Goal: Task Accomplishment & Management: Manage account settings

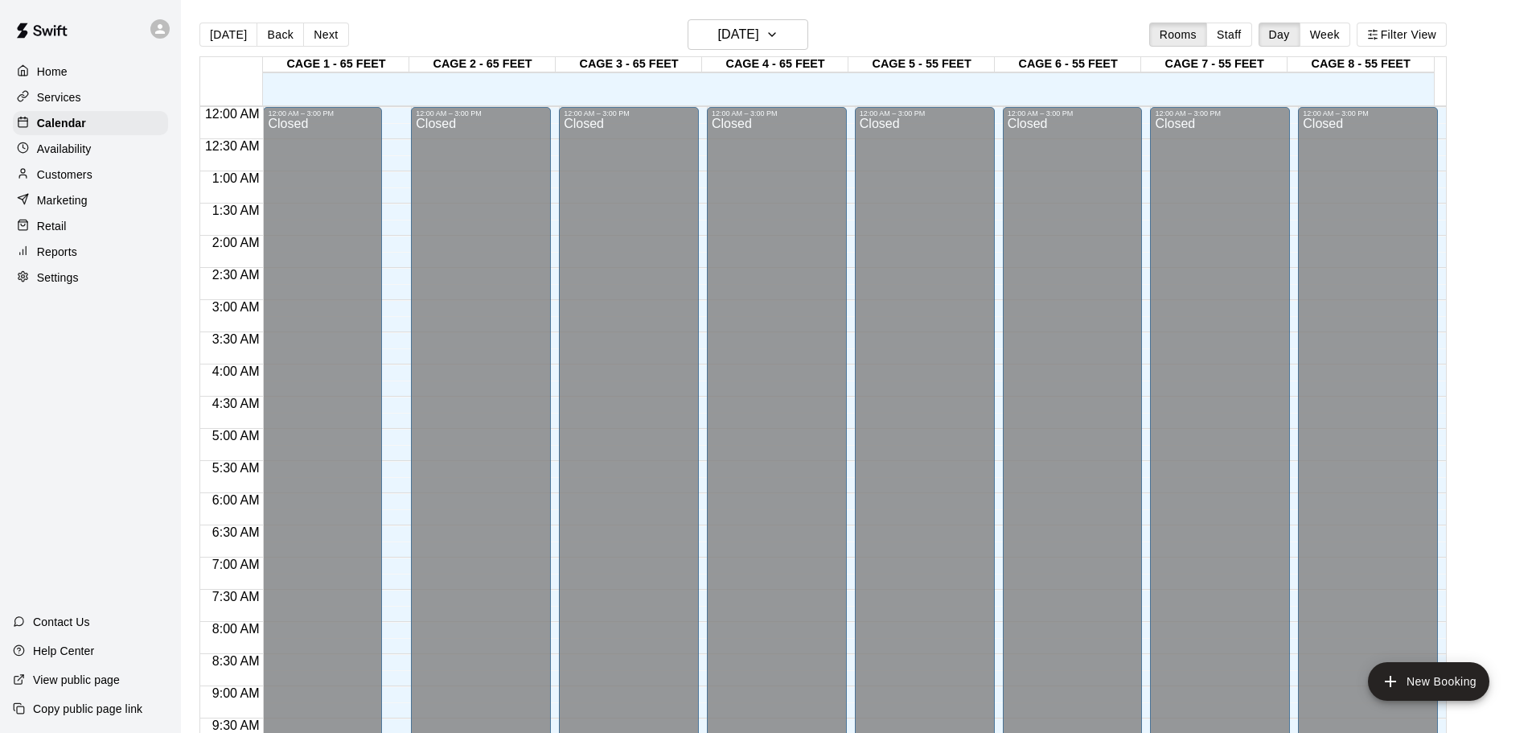
scroll to position [864, 0]
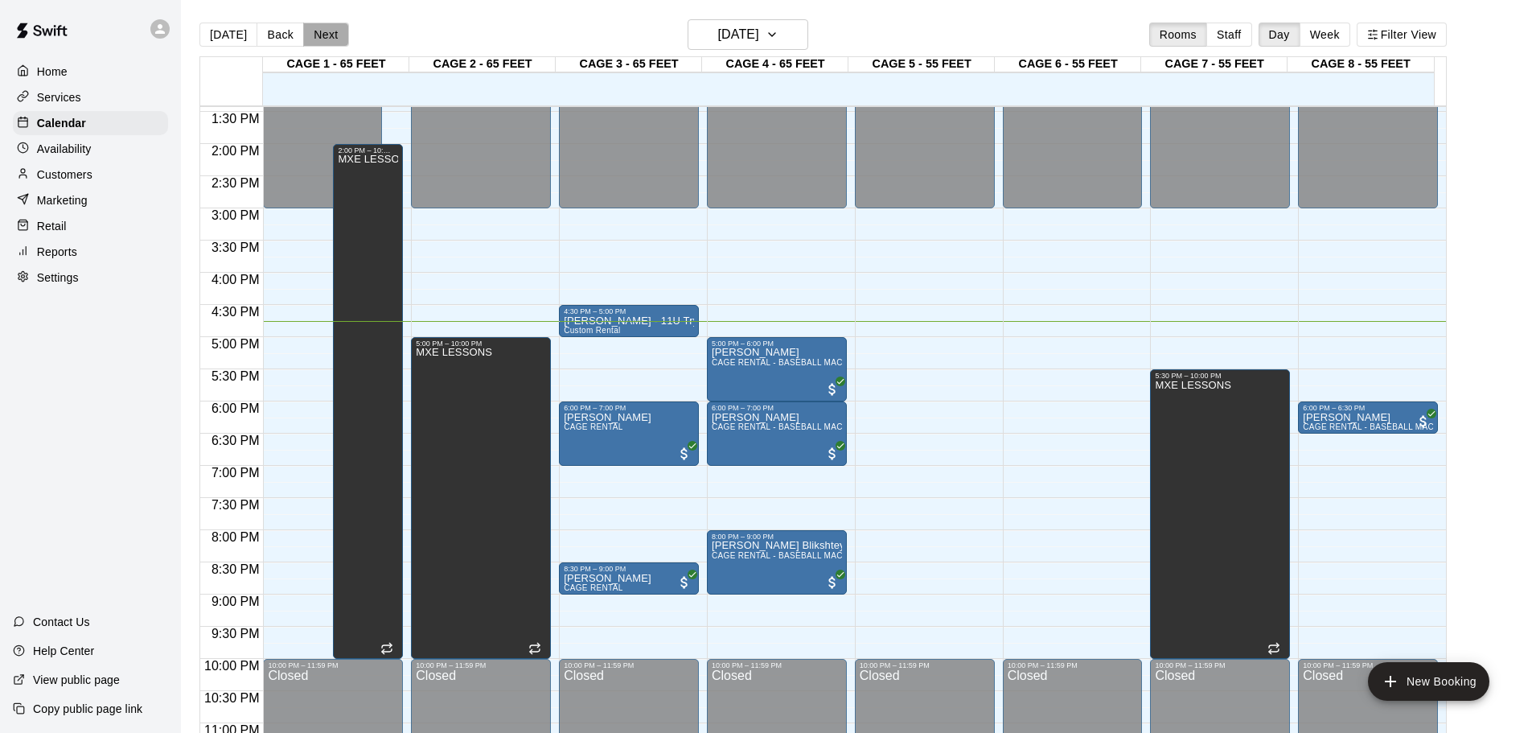
click at [318, 43] on button "Next" at bounding box center [325, 35] width 45 height 24
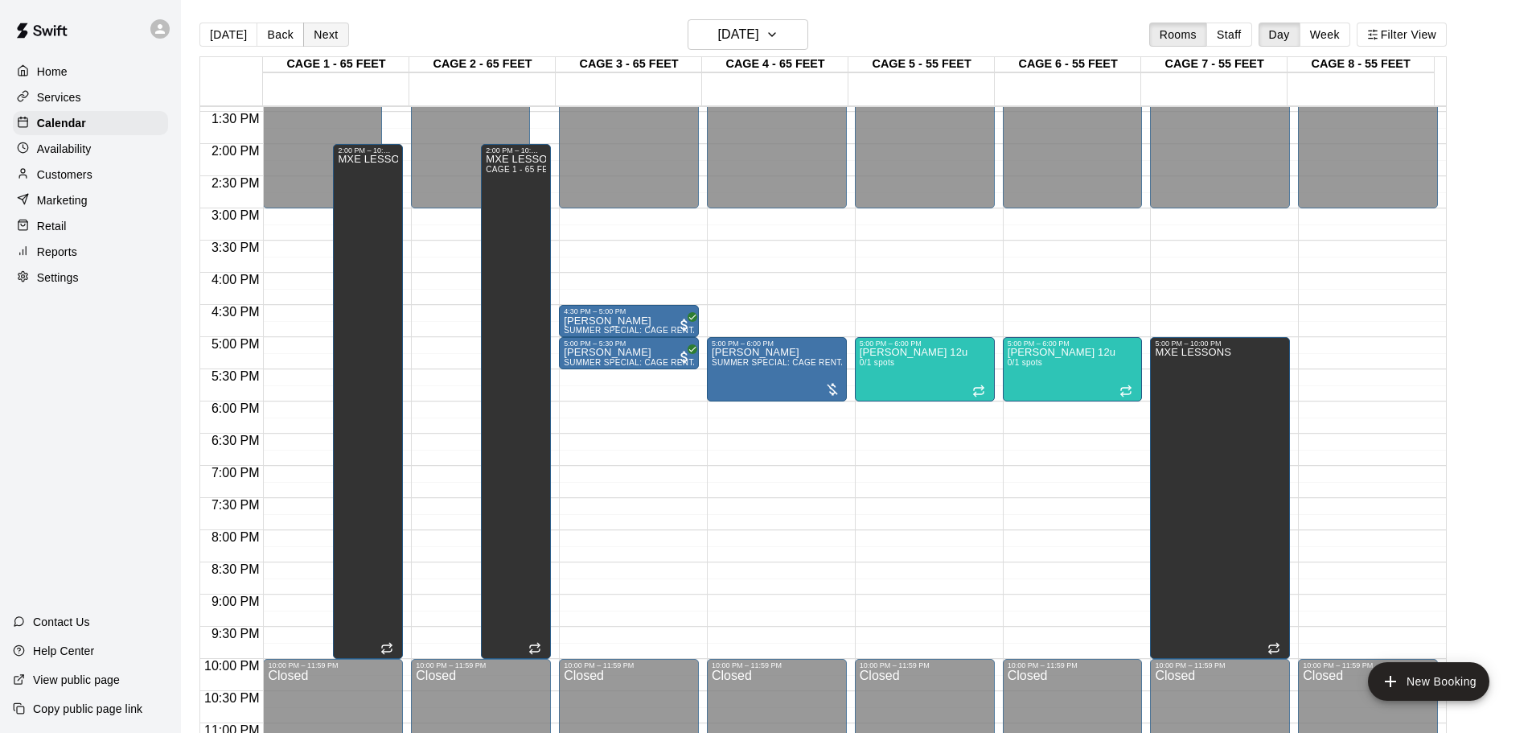
click at [340, 38] on button "Next" at bounding box center [325, 35] width 45 height 24
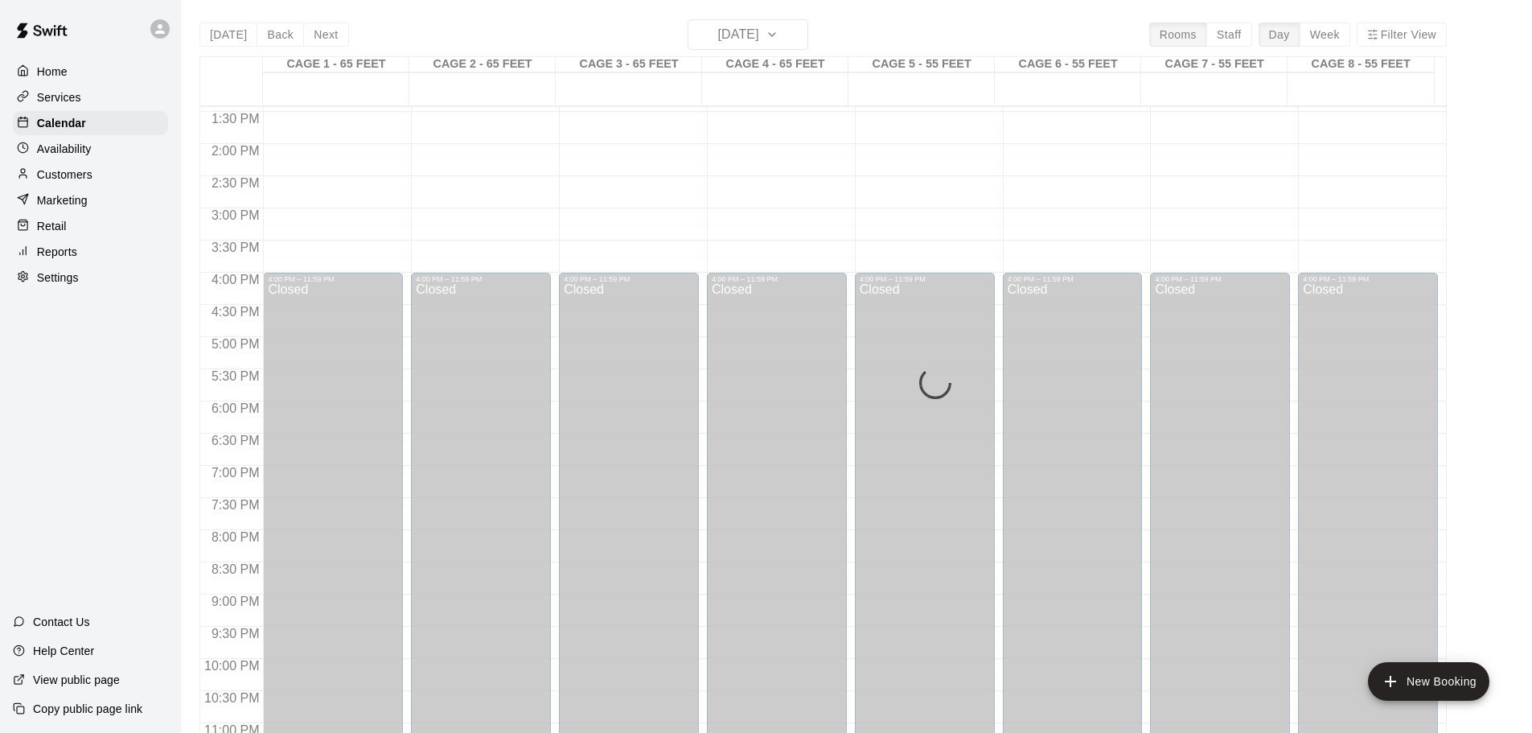
click at [337, 36] on div "Today Back Next Saturday Aug 23 Rooms Staff Day Week Filter View CAGE 1 - 65 FE…" at bounding box center [822, 385] width 1247 height 733
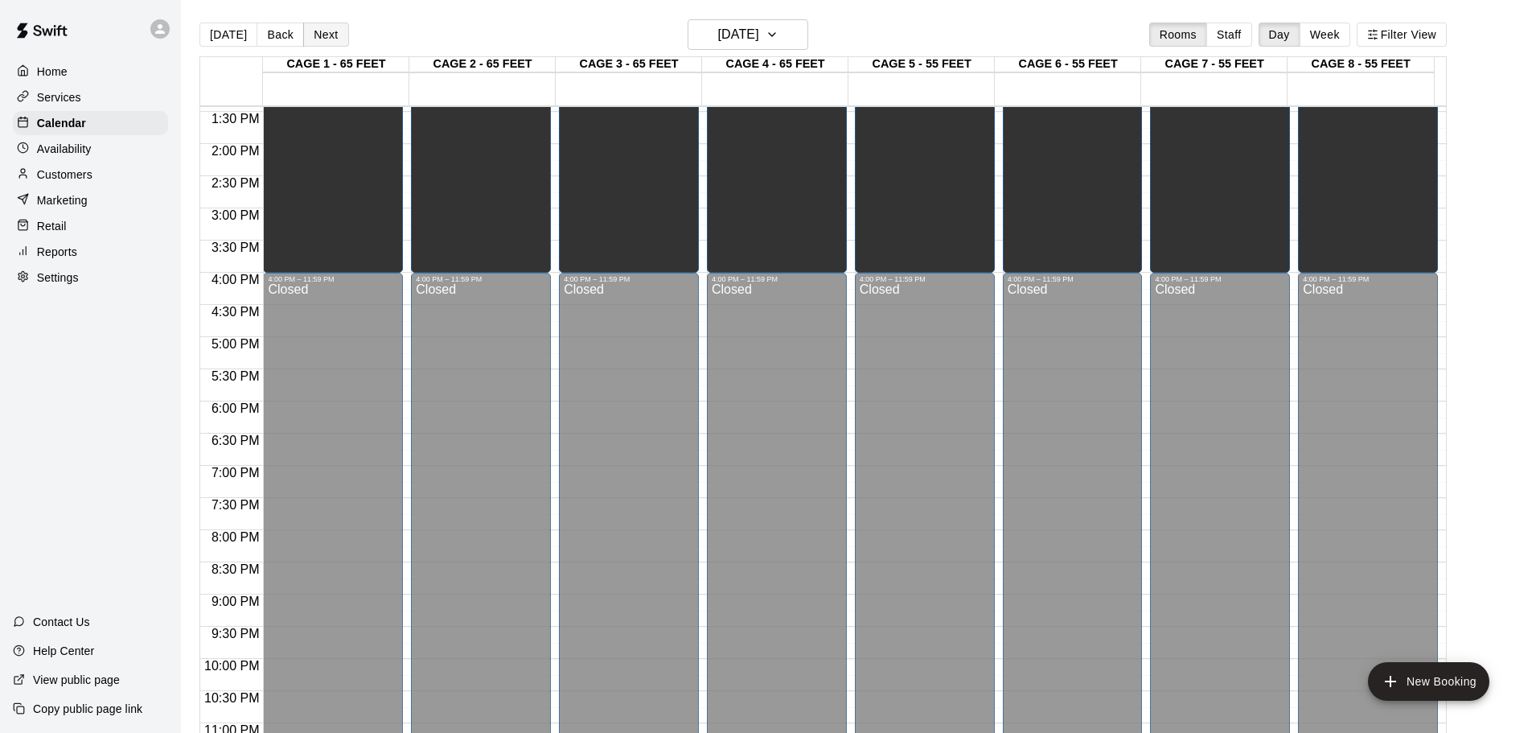
click at [331, 34] on button "Next" at bounding box center [325, 35] width 45 height 24
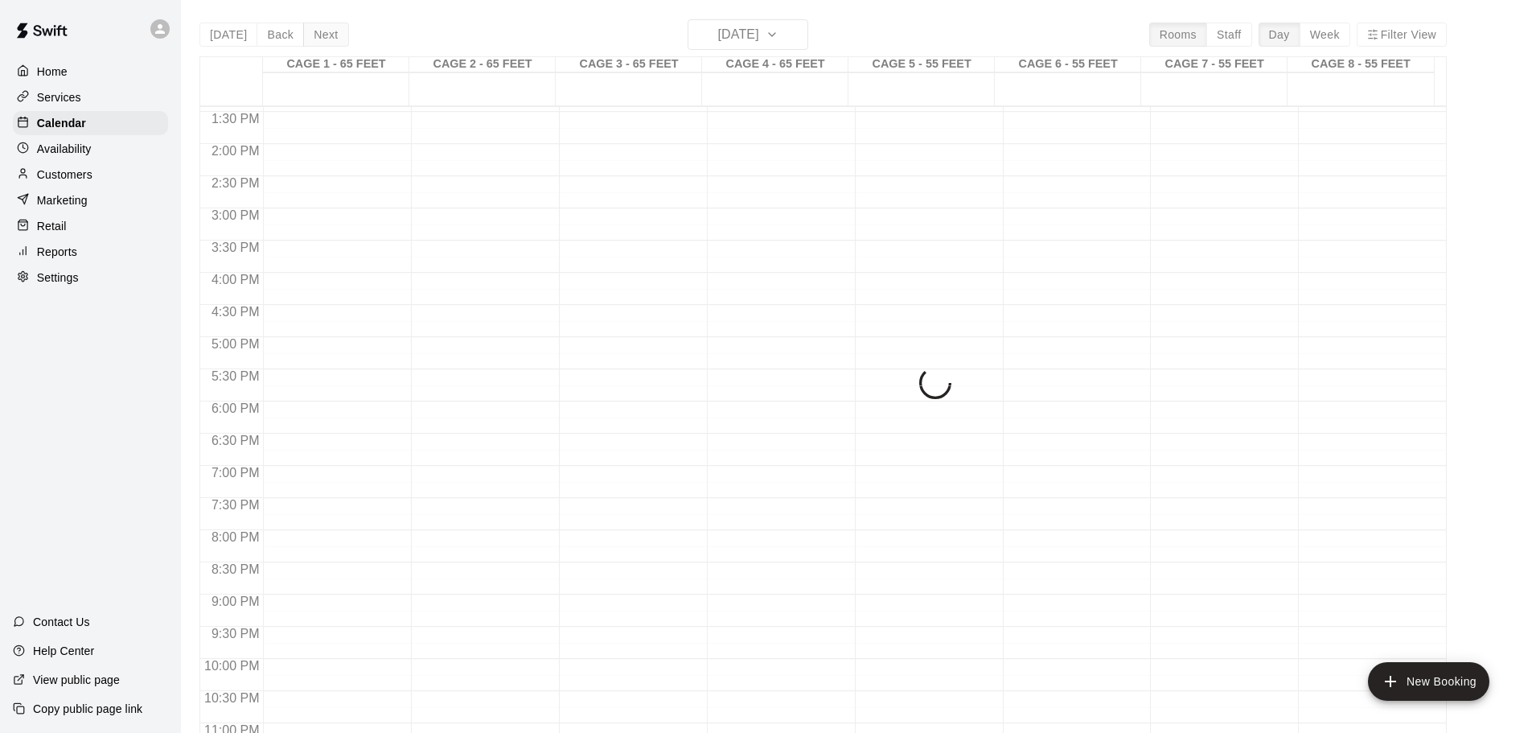
click at [323, 34] on button "Next" at bounding box center [325, 35] width 45 height 24
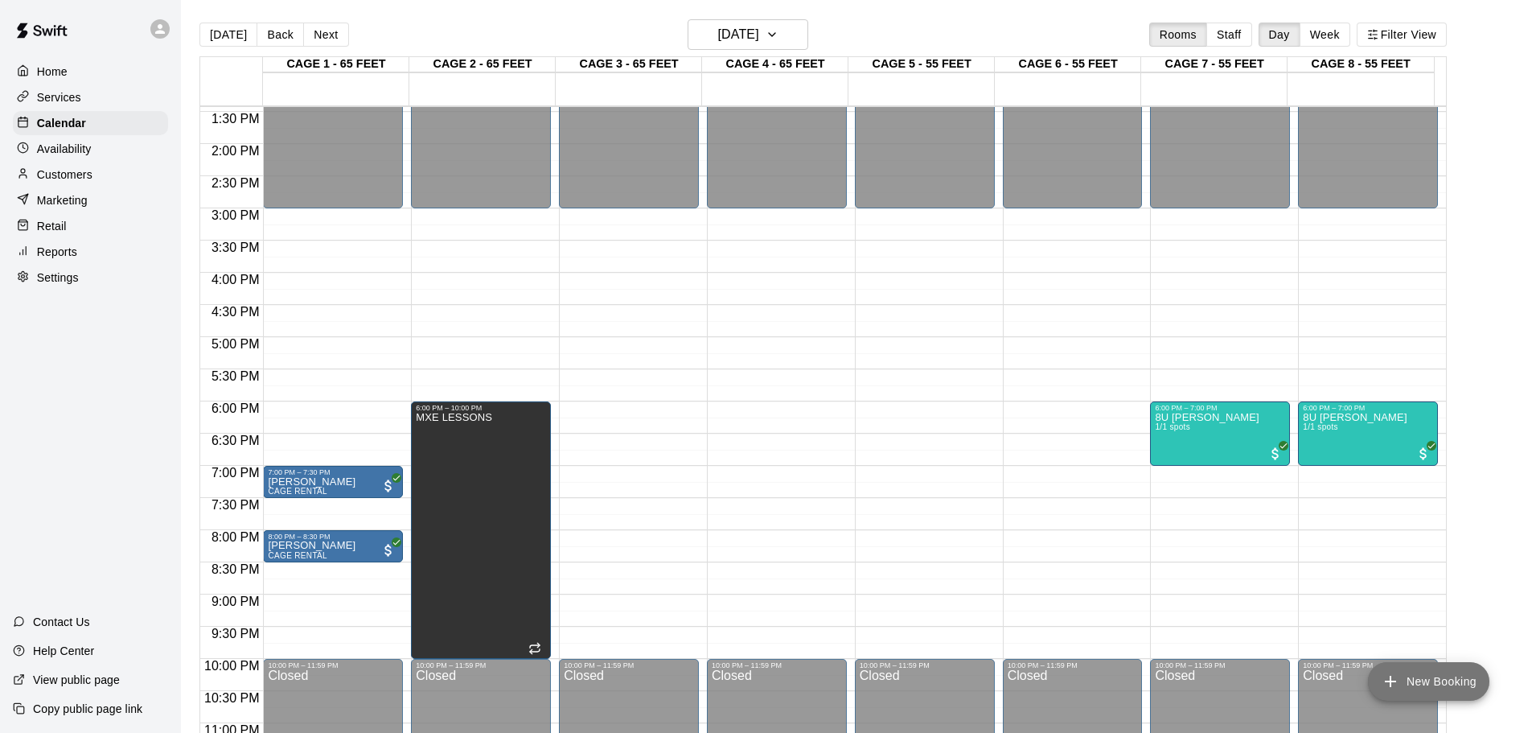
click at [1409, 685] on button "New Booking" at bounding box center [1428, 681] width 121 height 39
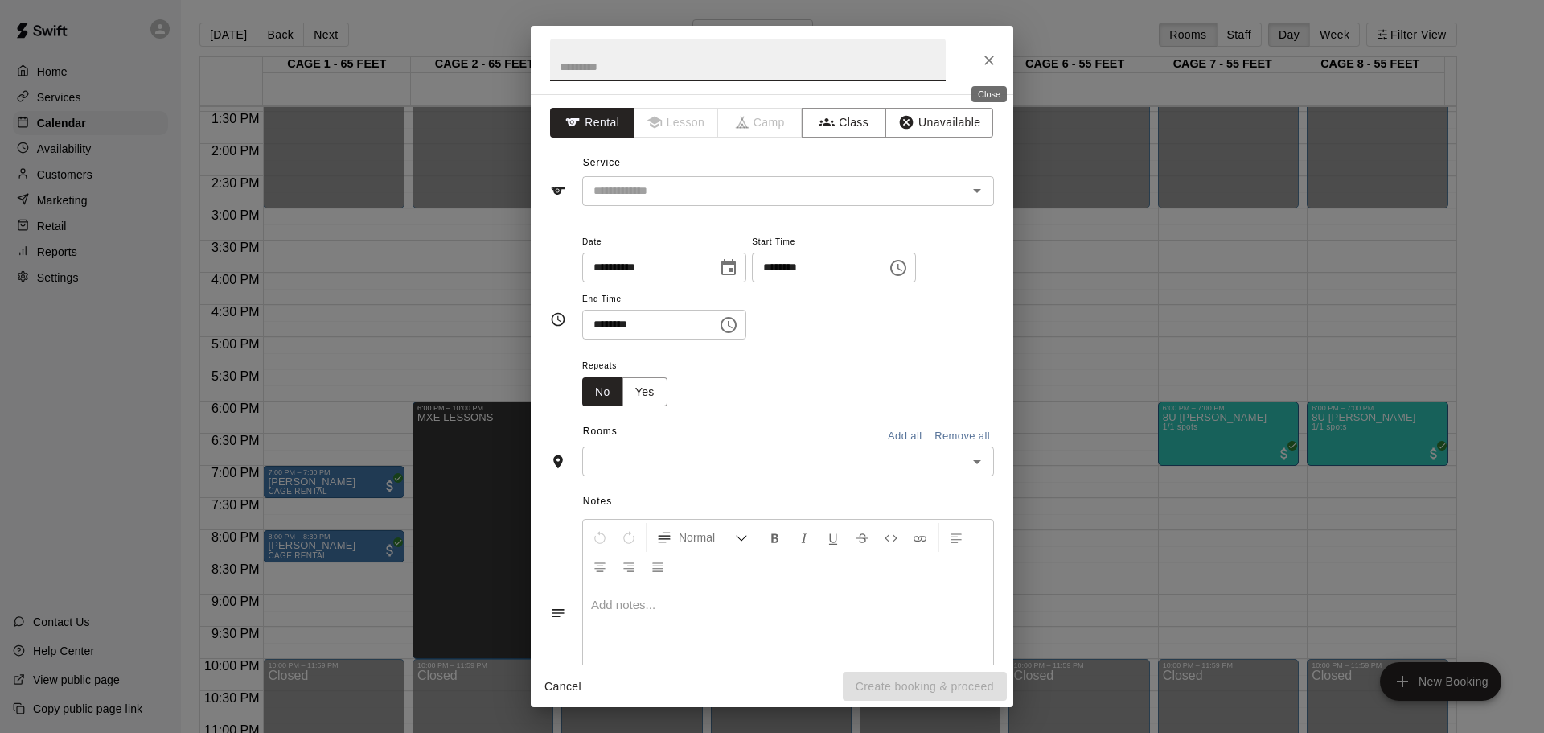
click at [992, 55] on icon "Close" at bounding box center [989, 60] width 16 height 16
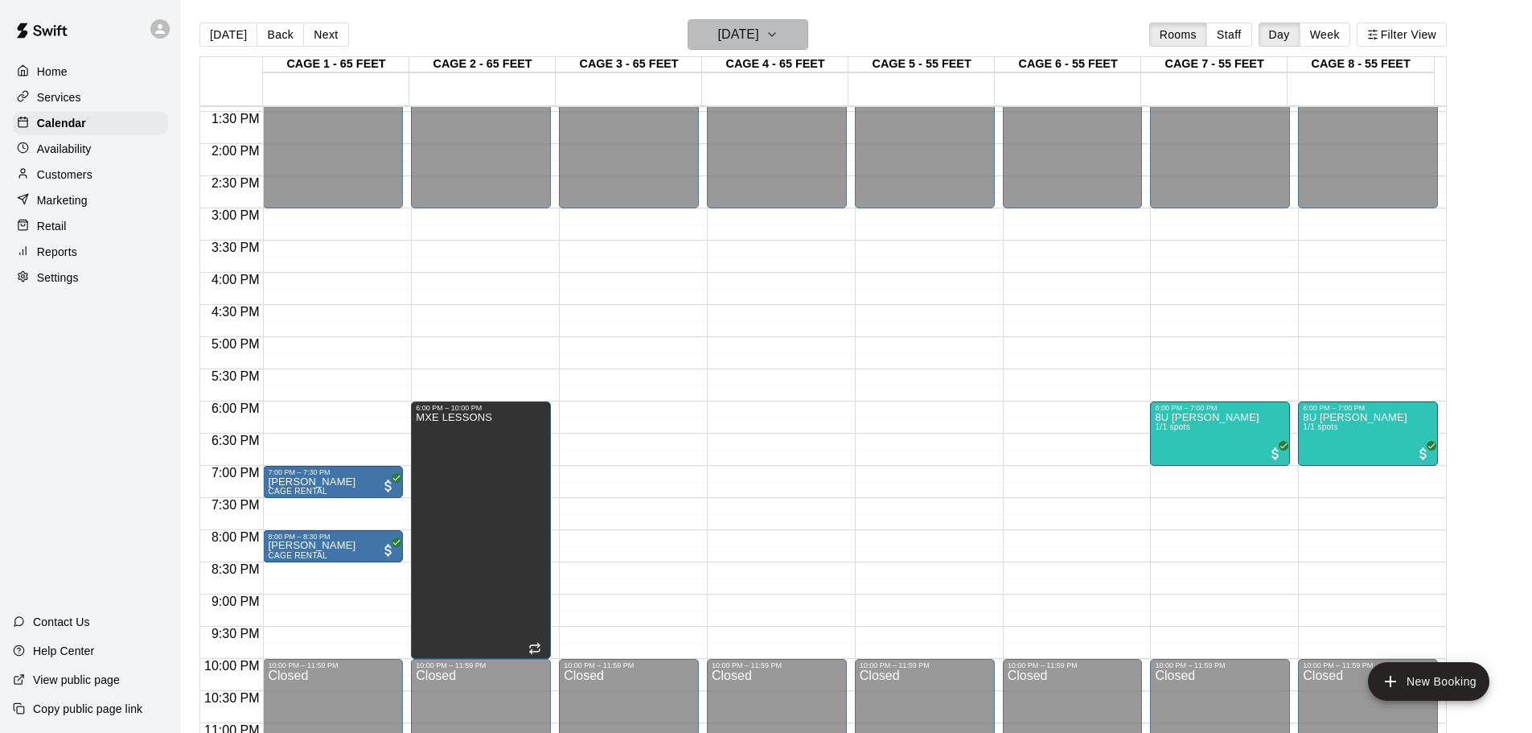
click at [759, 39] on h6 "Monday Aug 25" at bounding box center [738, 34] width 41 height 23
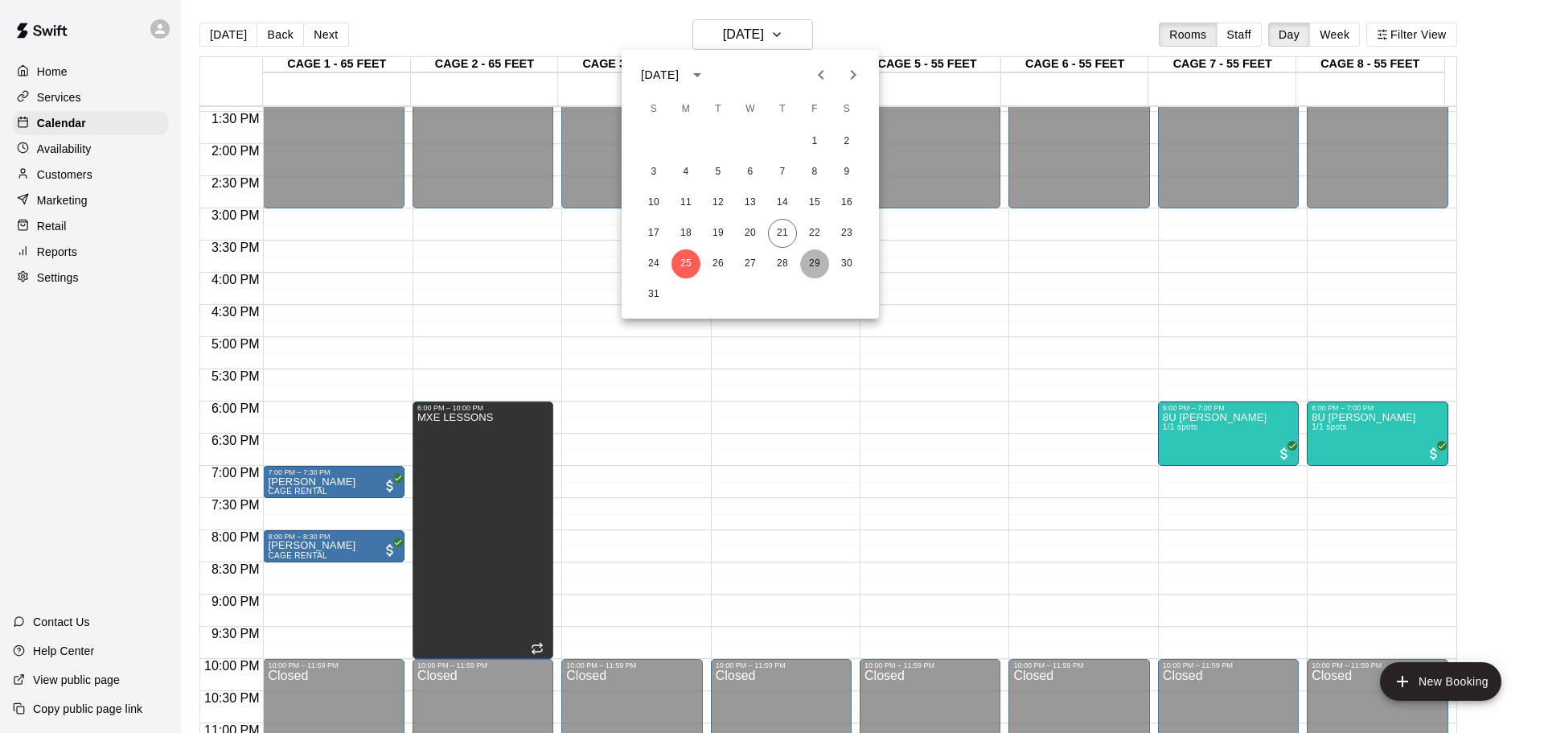
click at [811, 257] on button "29" at bounding box center [814, 263] width 29 height 29
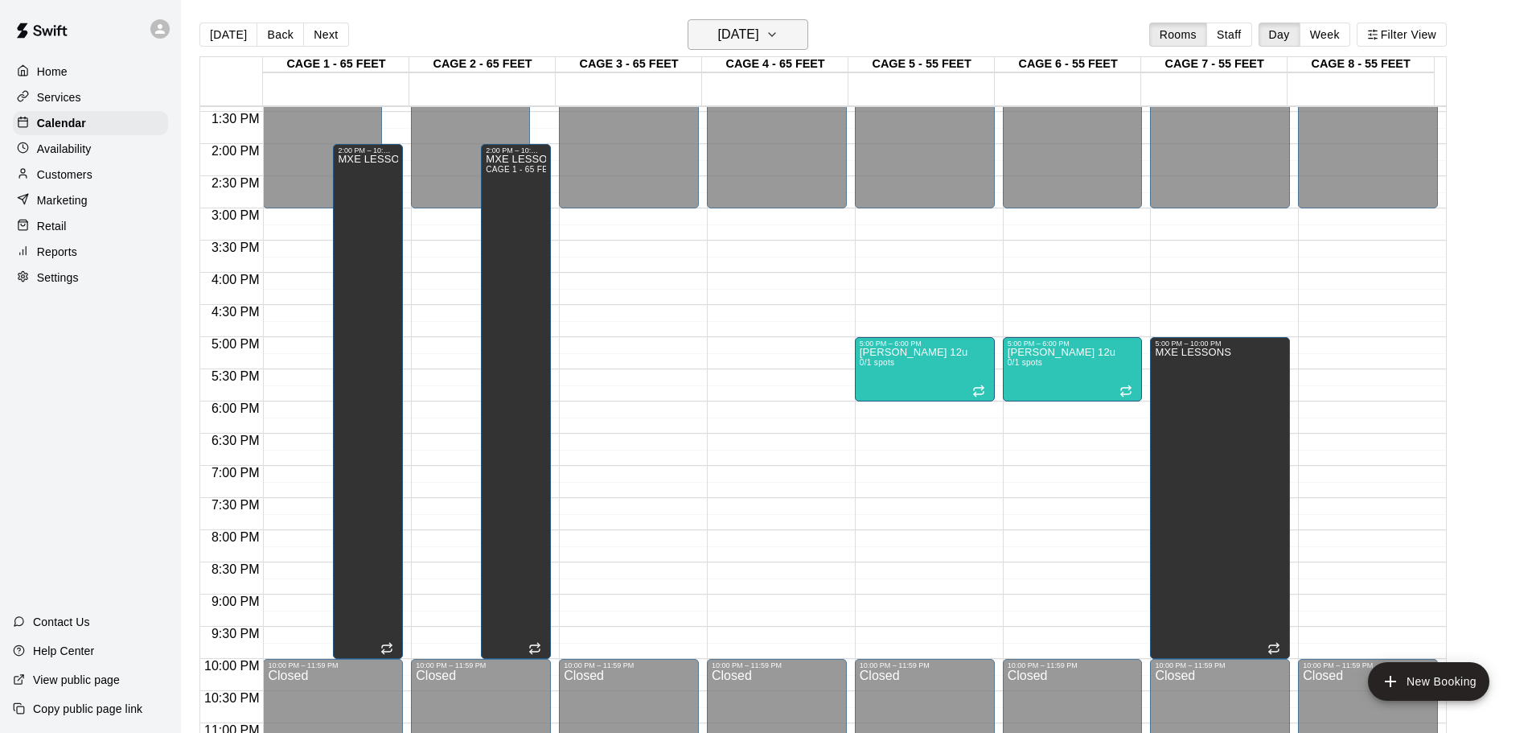
click at [759, 31] on h6 "Friday Aug 29" at bounding box center [738, 34] width 41 height 23
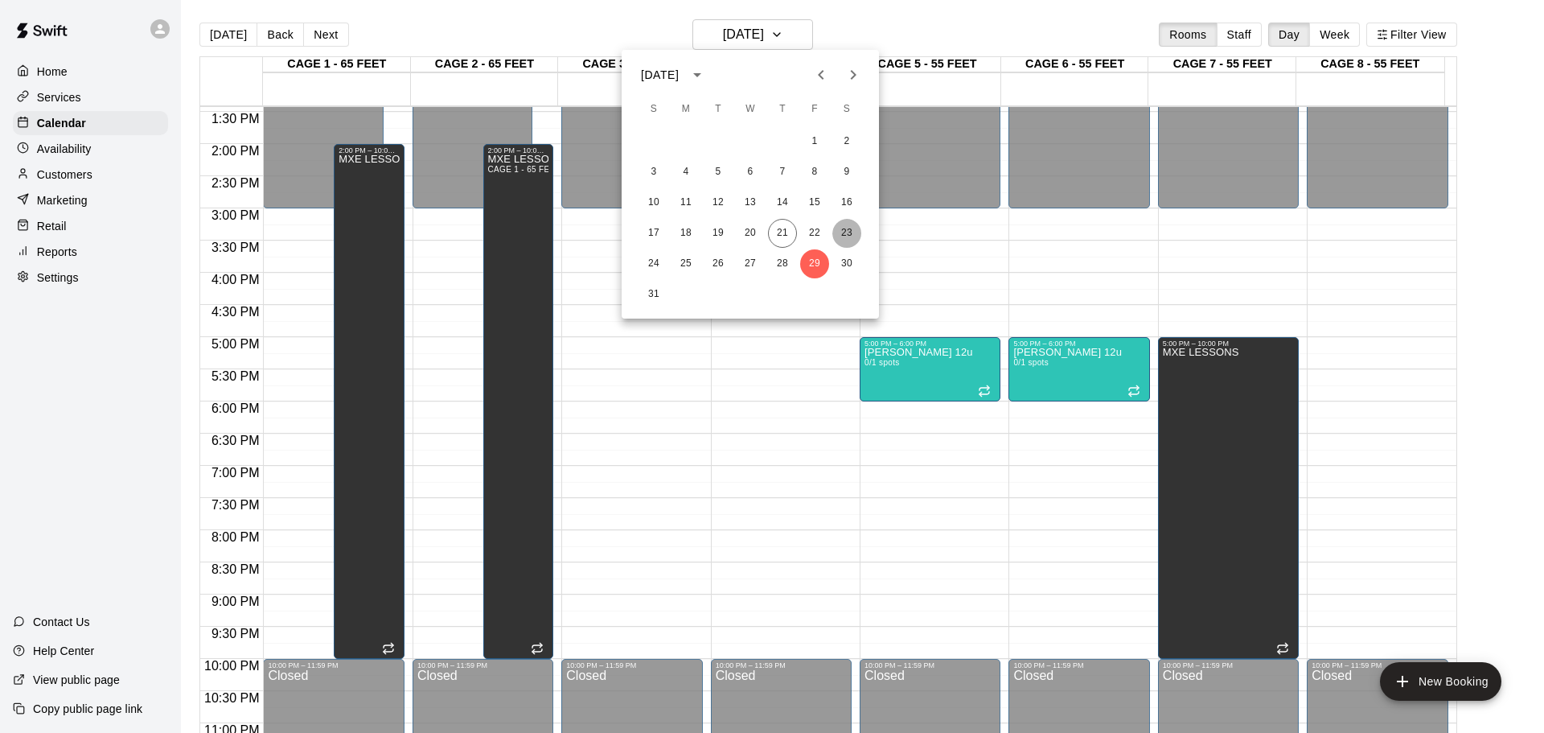
click at [835, 231] on button "23" at bounding box center [846, 233] width 29 height 29
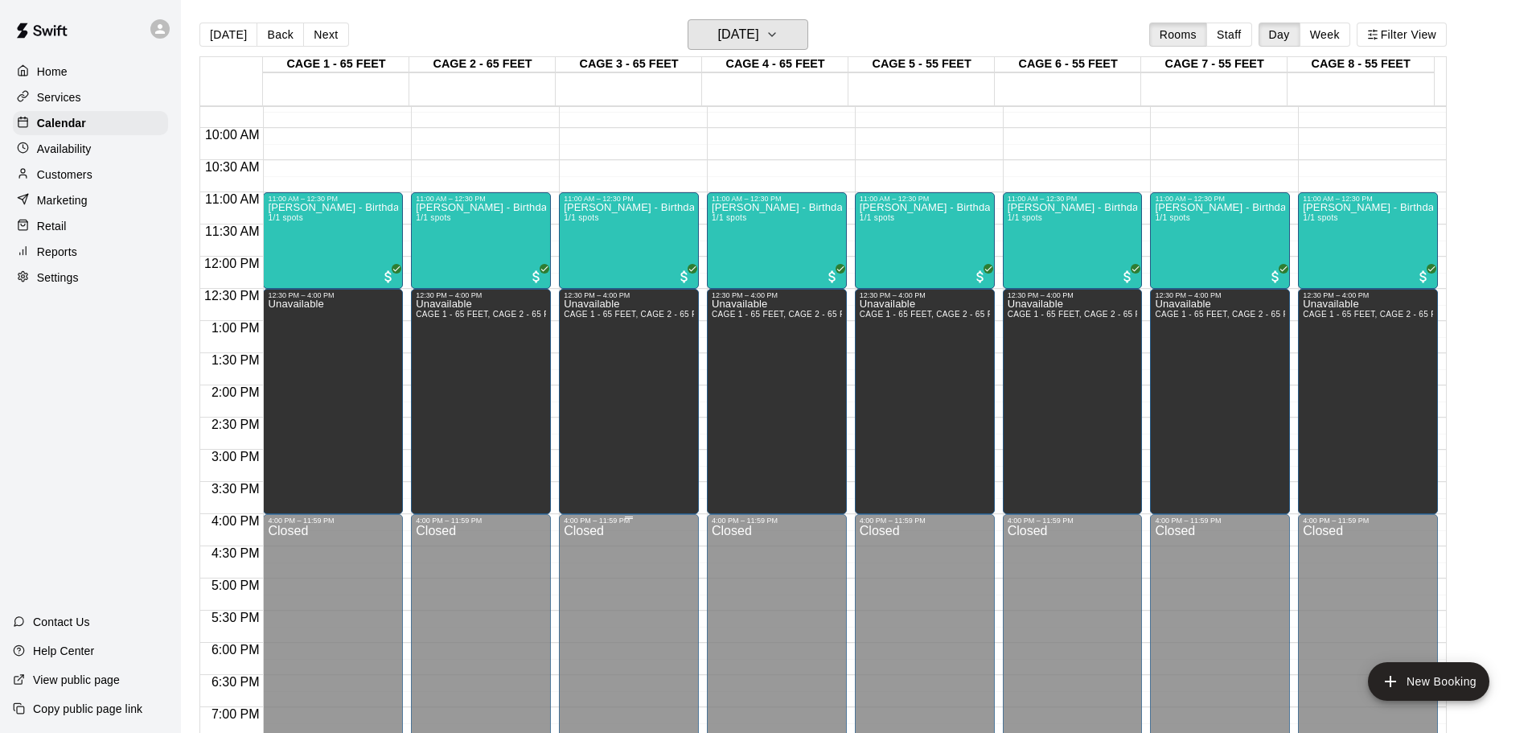
scroll to position [301, 0]
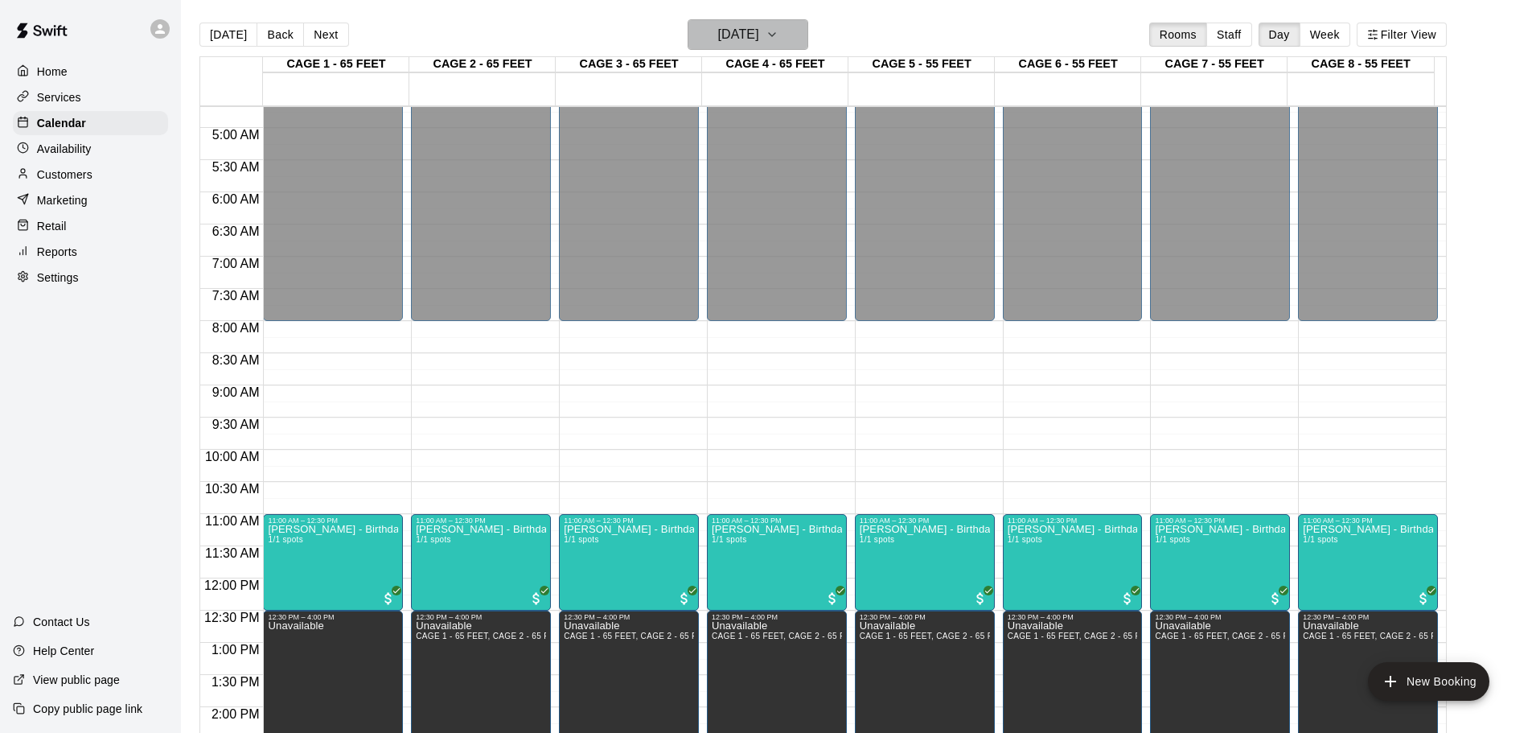
click at [759, 44] on h6 "Saturday Aug 23" at bounding box center [738, 34] width 41 height 23
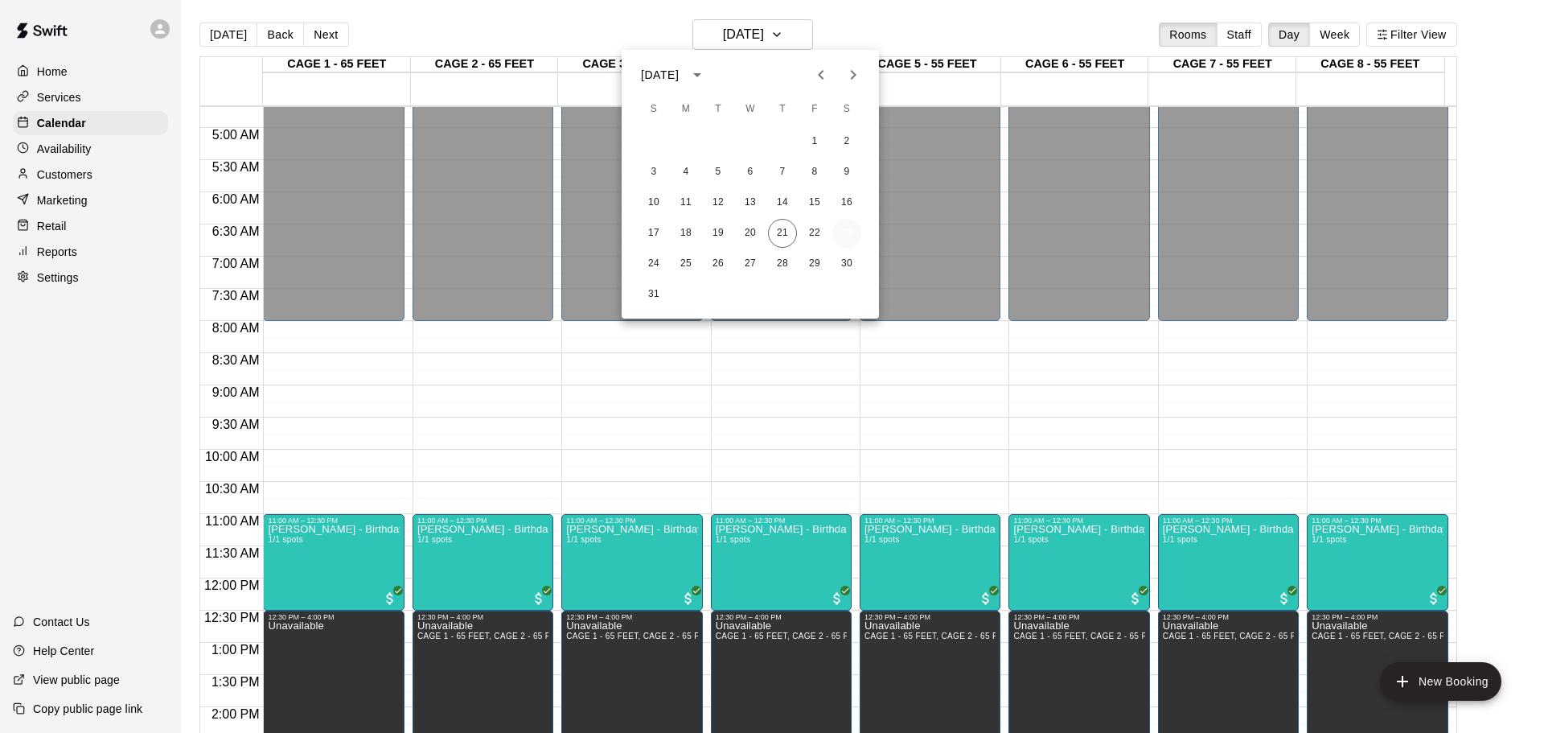
click at [853, 235] on button "23" at bounding box center [846, 233] width 29 height 29
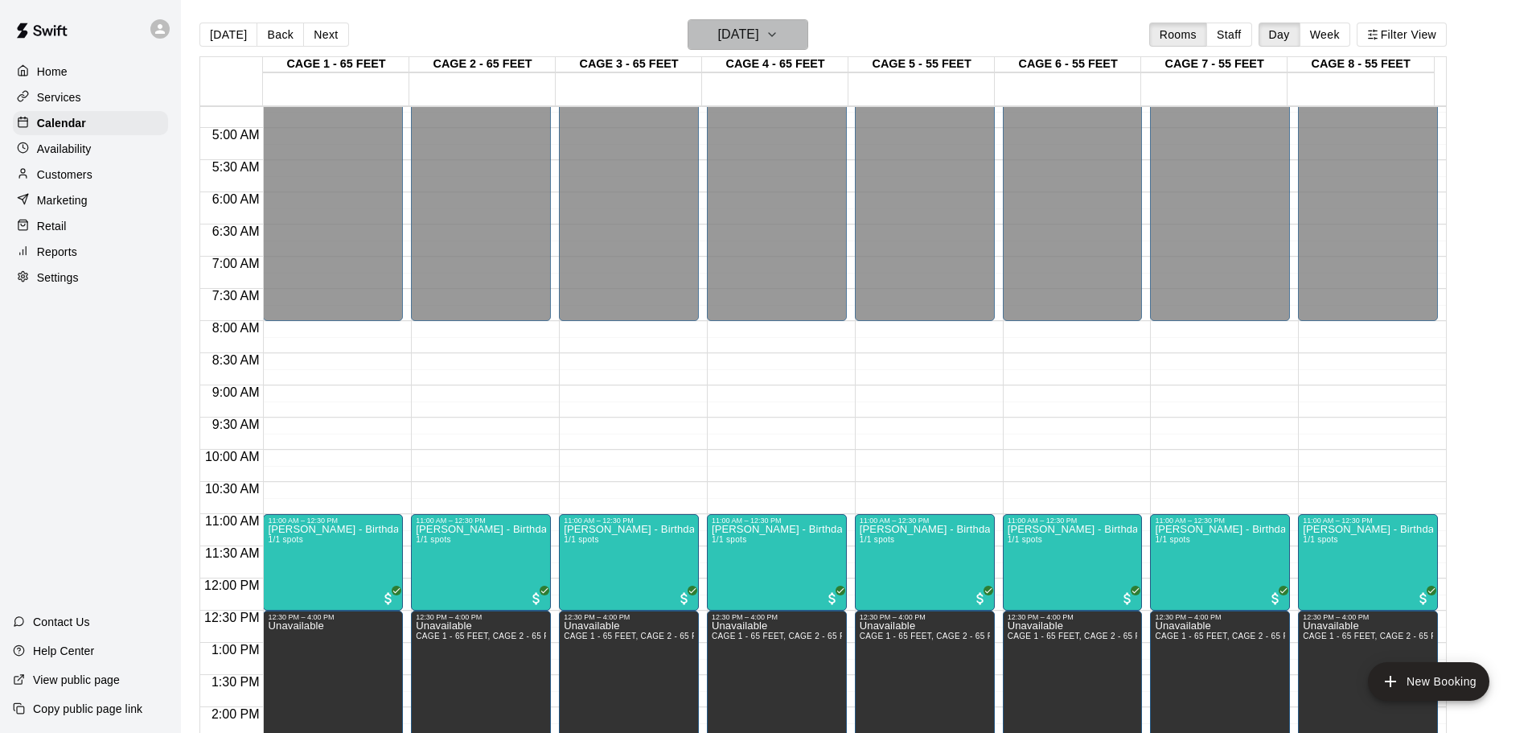
click at [741, 24] on h6 "Saturday Aug 23" at bounding box center [738, 34] width 41 height 23
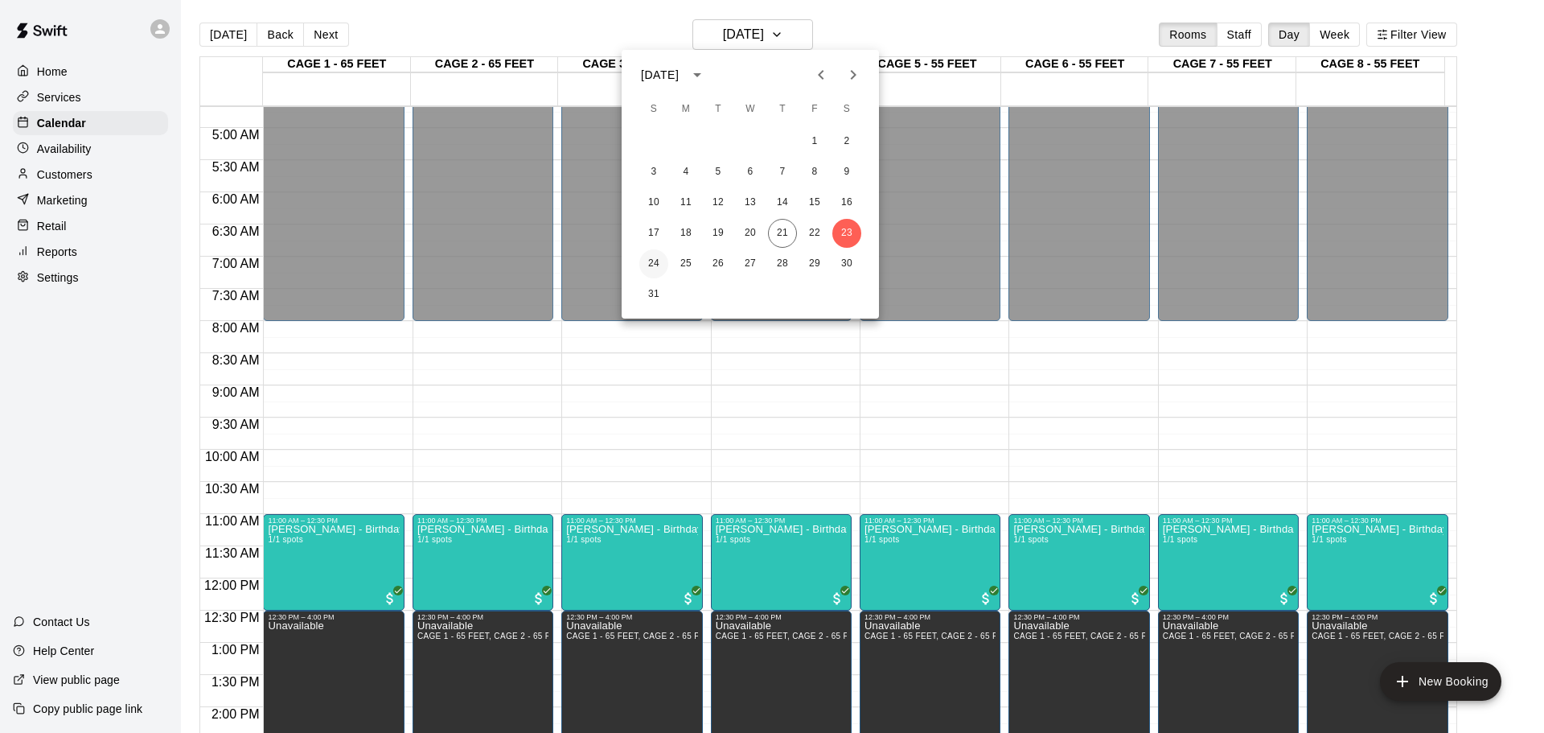
click at [652, 253] on button "24" at bounding box center [653, 263] width 29 height 29
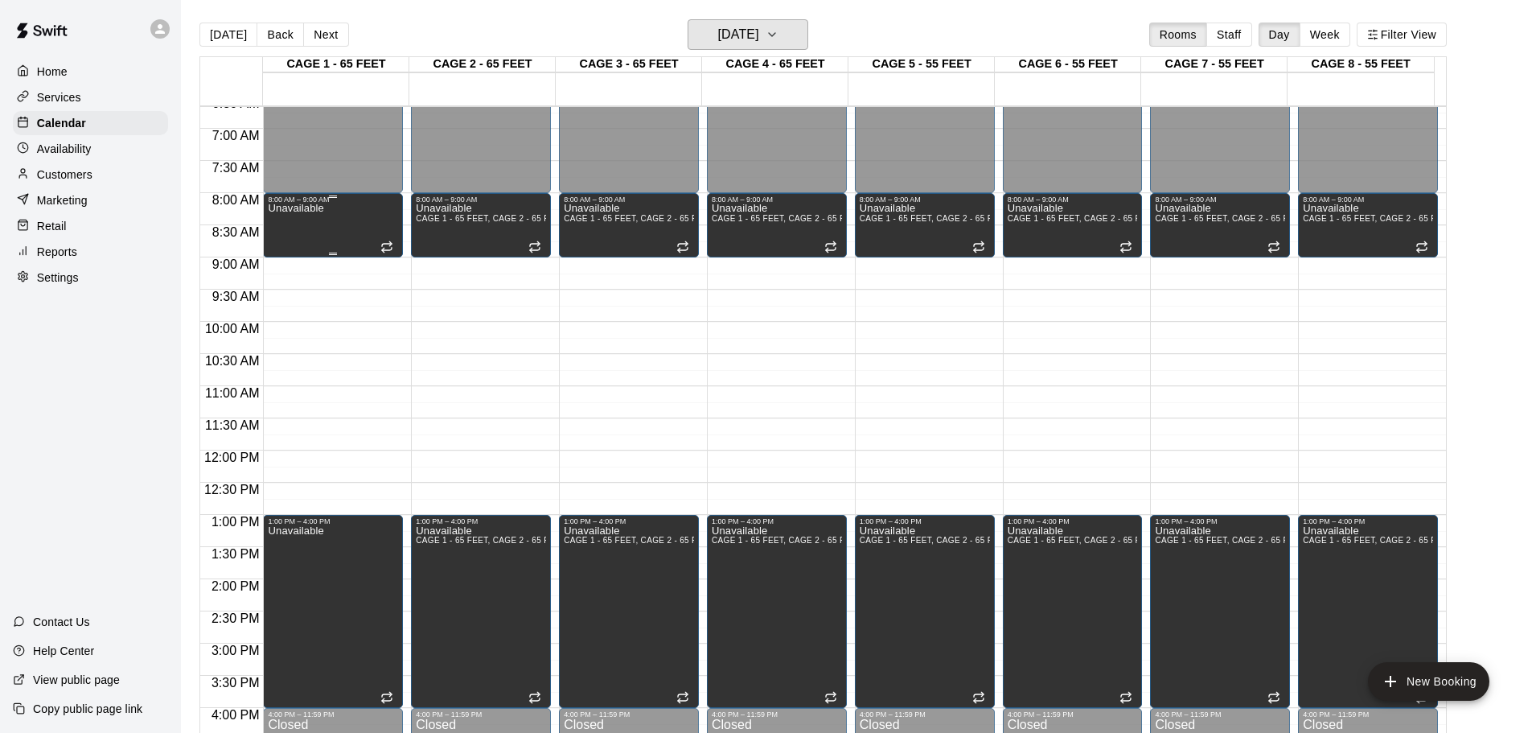
scroll to position [462, 0]
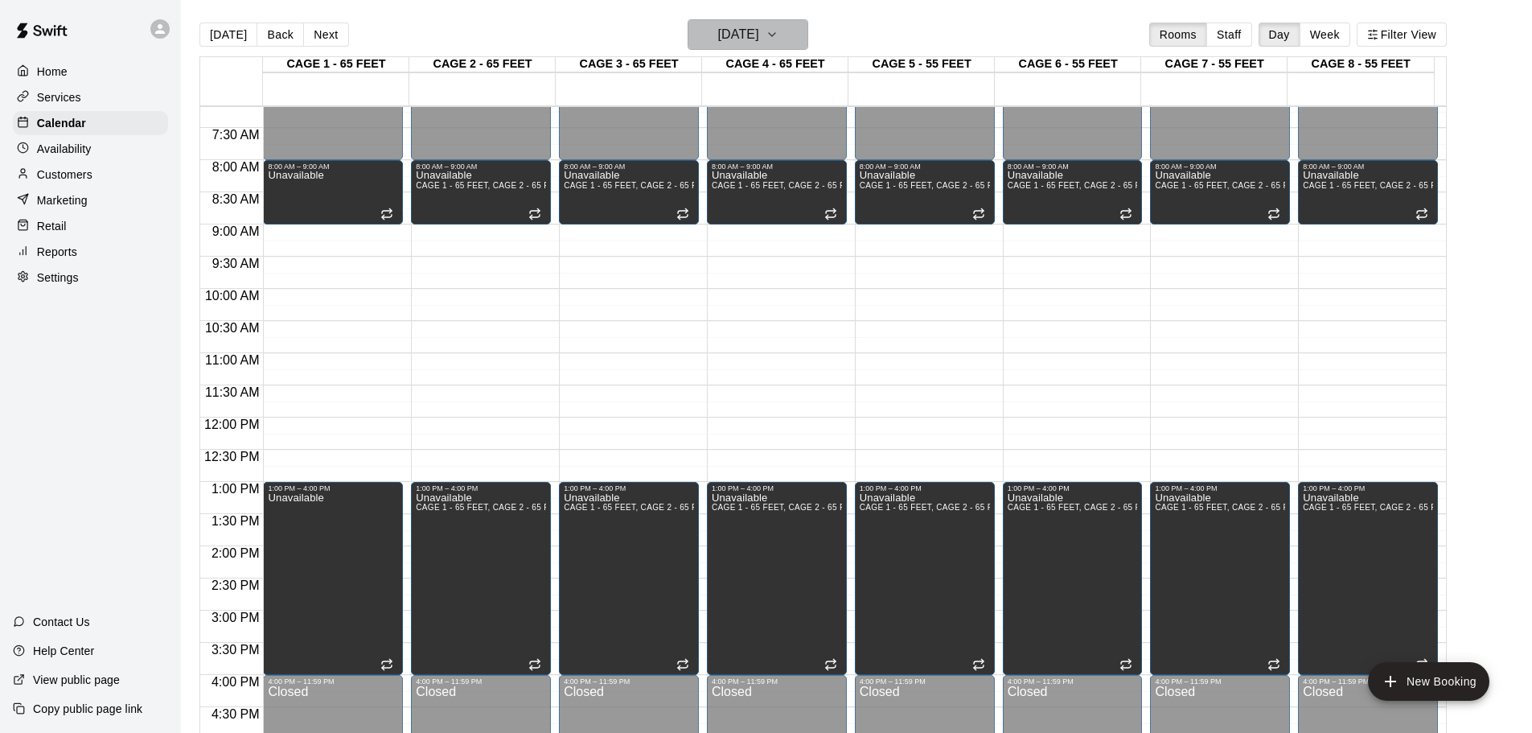
click at [790, 38] on button "Sunday Aug 24" at bounding box center [748, 34] width 121 height 31
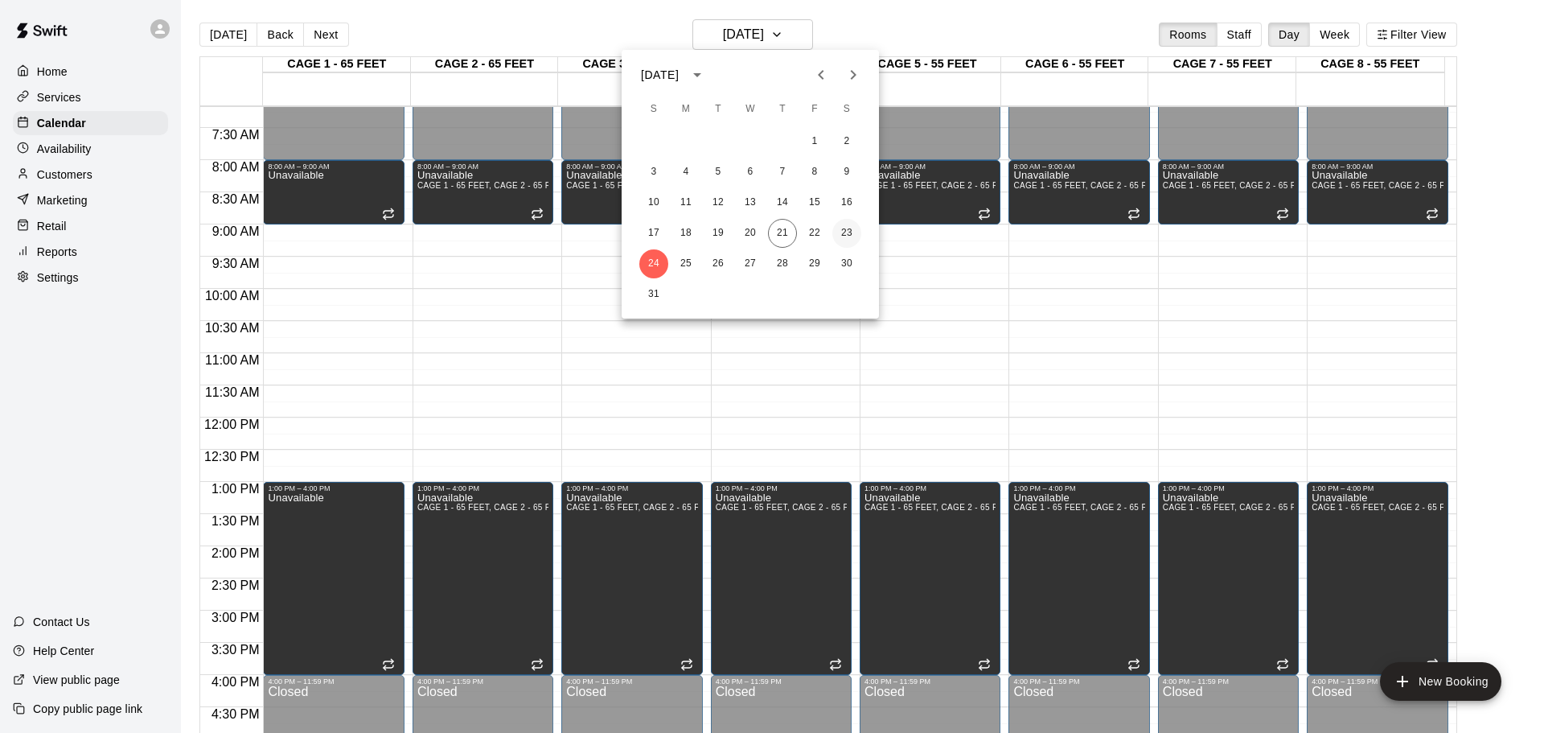
click at [845, 227] on button "23" at bounding box center [846, 233] width 29 height 29
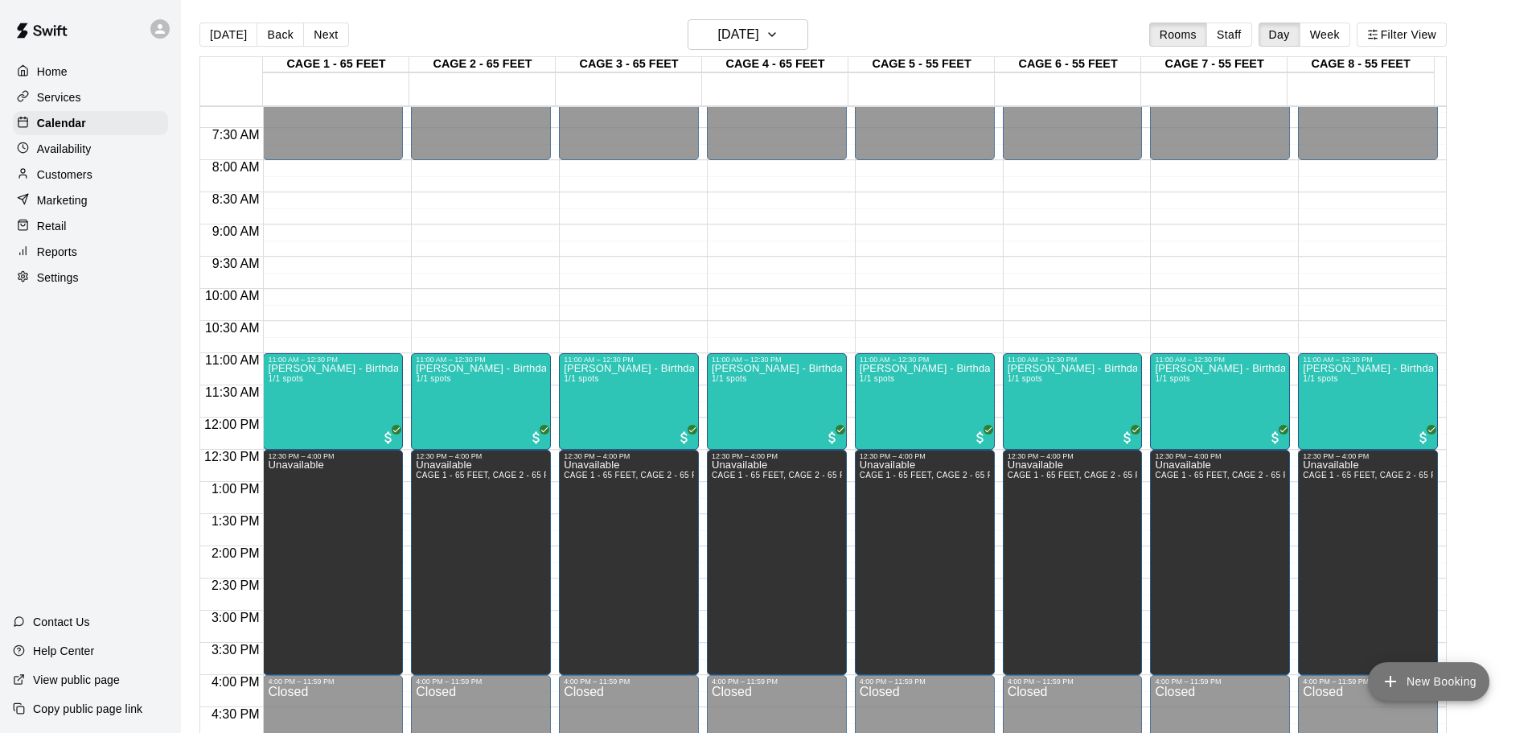
click at [1434, 668] on button "New Booking" at bounding box center [1428, 681] width 121 height 39
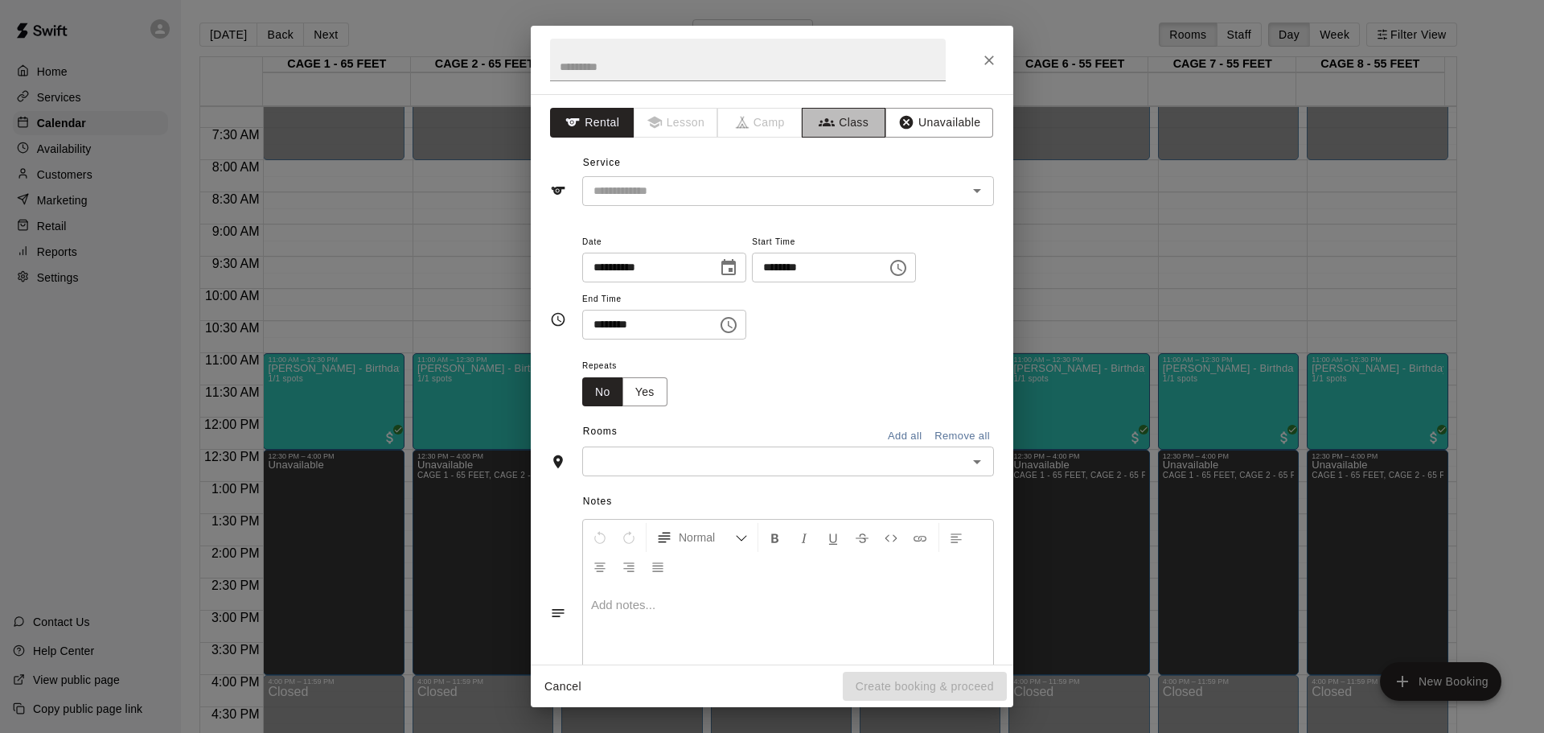
click at [851, 123] on button "Class" at bounding box center [844, 123] width 84 height 30
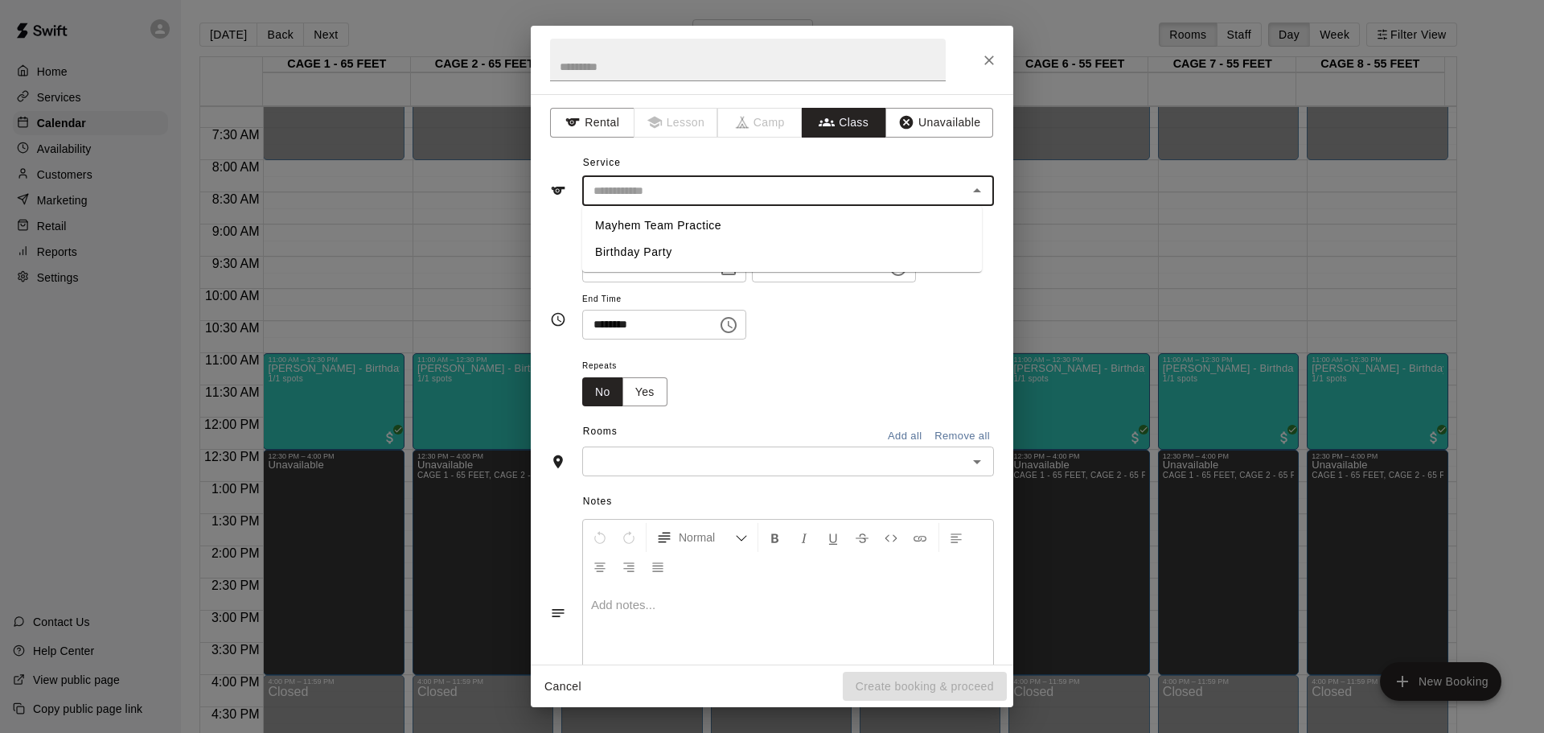
click at [676, 184] on input "text" at bounding box center [775, 191] width 376 height 20
click at [587, 110] on button "Rental" at bounding box center [592, 123] width 84 height 30
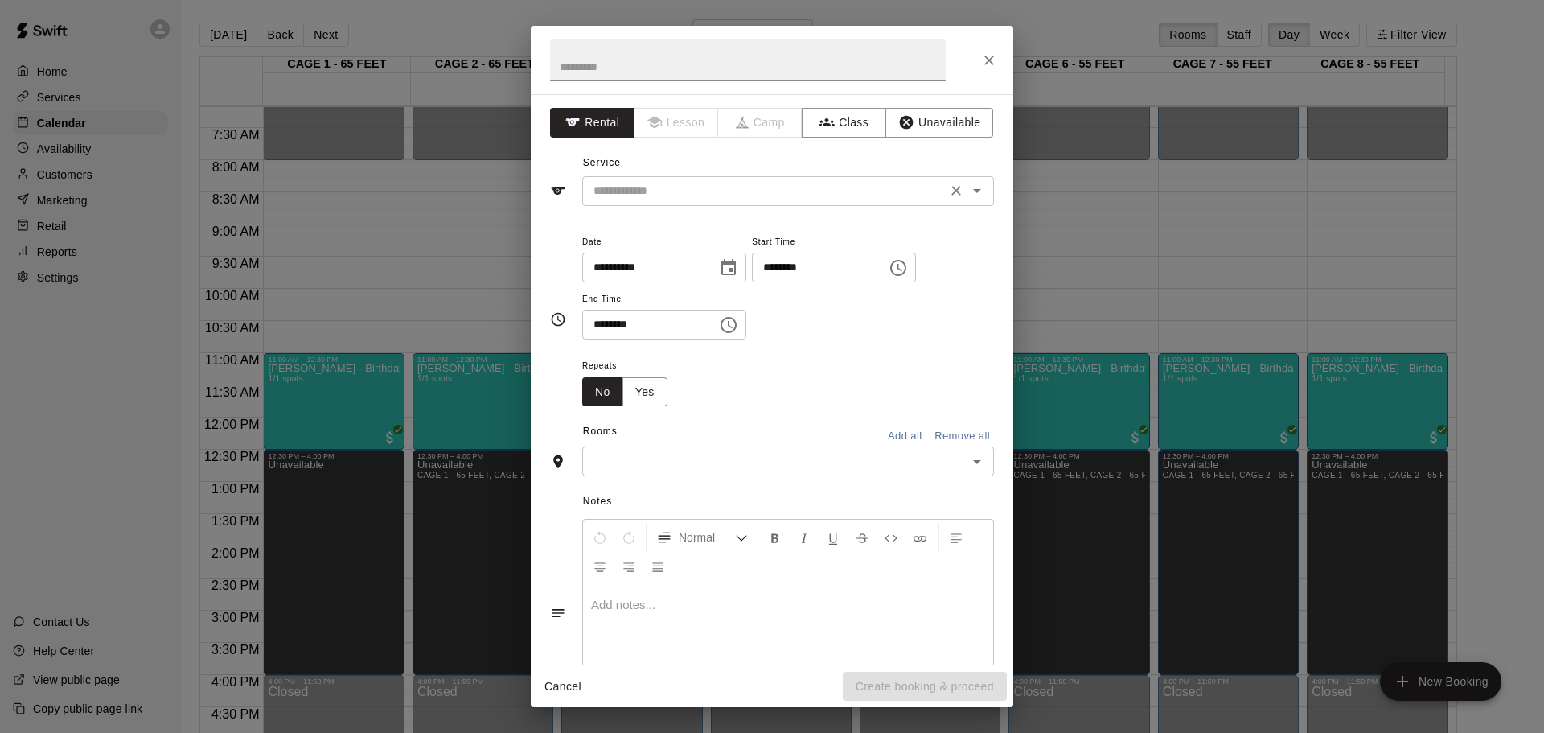
drag, startPoint x: 695, startPoint y: 220, endPoint x: 676, endPoint y: 194, distance: 32.3
click at [694, 220] on div "**********" at bounding box center [772, 319] width 444 height 201
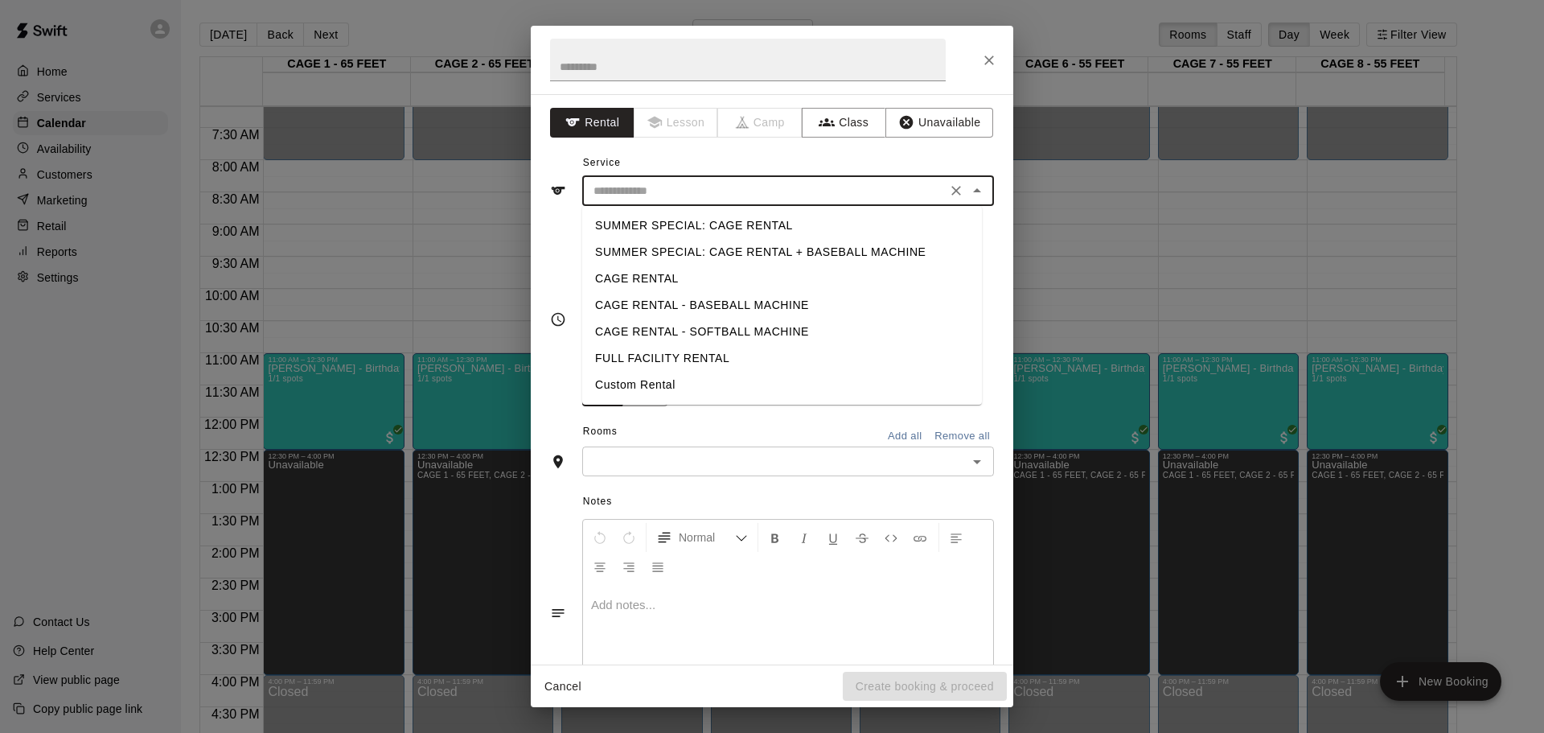
click at [676, 194] on input "text" at bounding box center [764, 191] width 355 height 20
click at [653, 389] on li "Custom Rental" at bounding box center [782, 385] width 400 height 27
type input "**********"
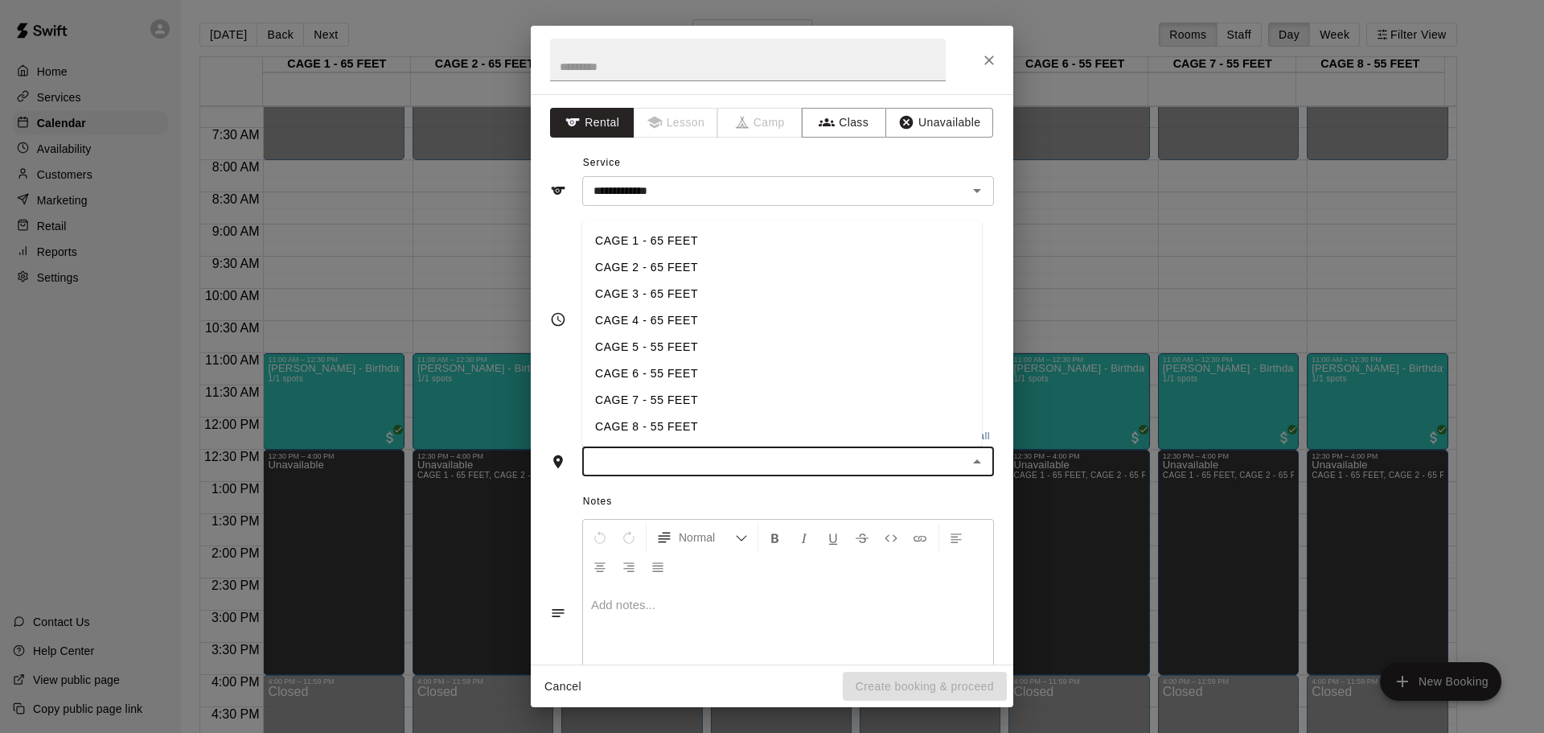
click at [653, 456] on input "text" at bounding box center [775, 461] width 376 height 20
click at [668, 303] on li "CAGE 3 - 65 FEET" at bounding box center [782, 294] width 400 height 27
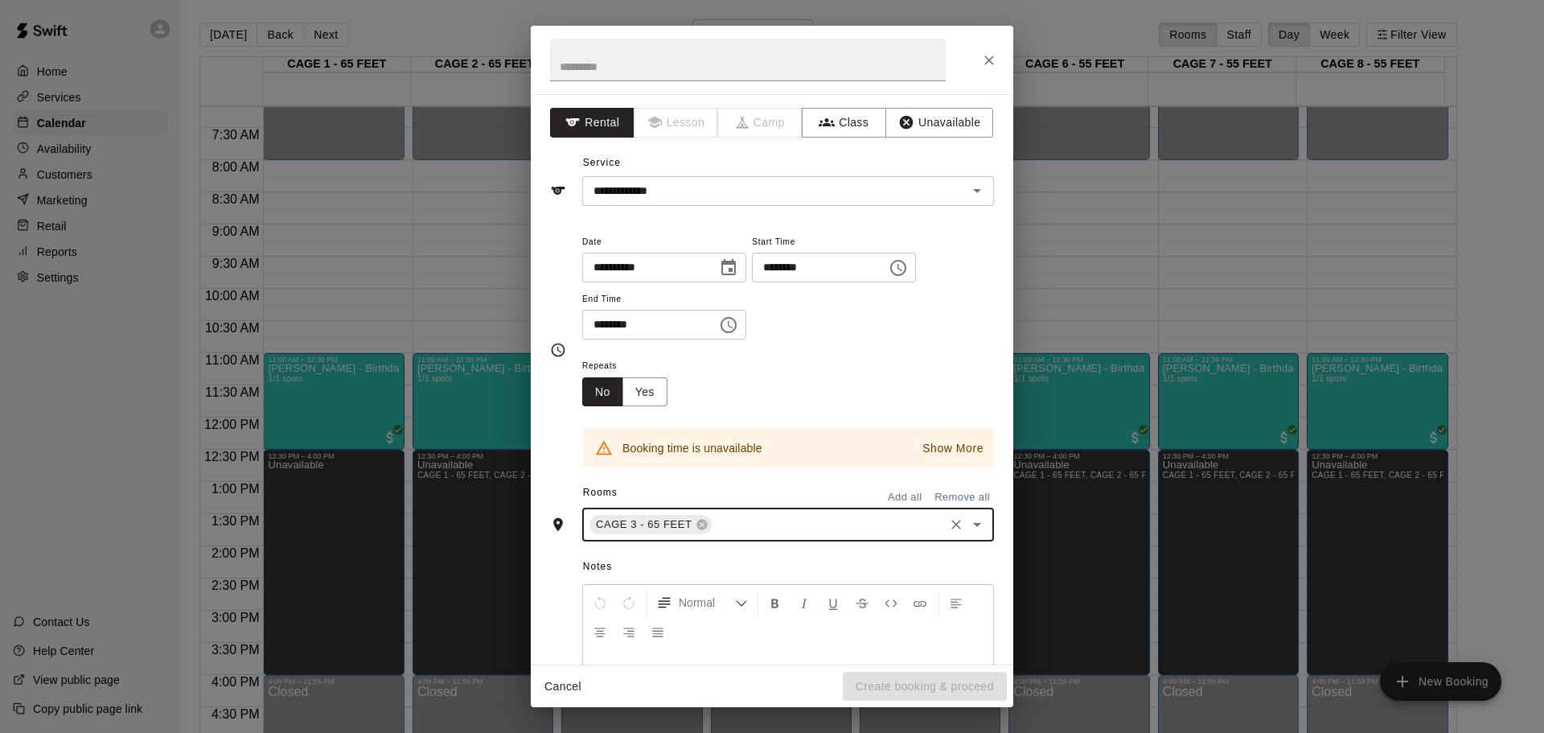
click at [750, 535] on div "CAGE 3 - 65 FEET ​" at bounding box center [788, 524] width 412 height 34
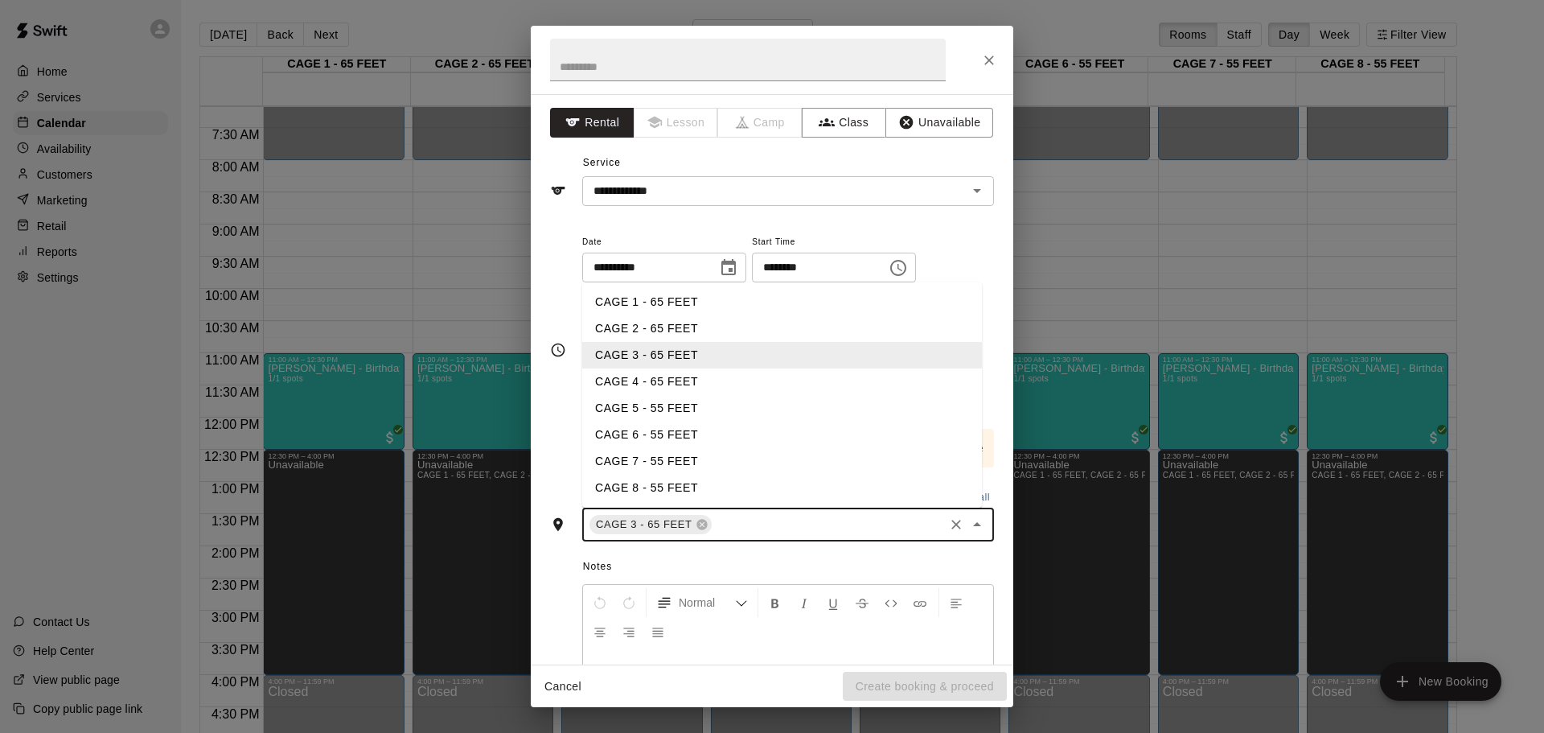
click at [710, 386] on li "CAGE 4 - 65 FEET" at bounding box center [782, 381] width 400 height 27
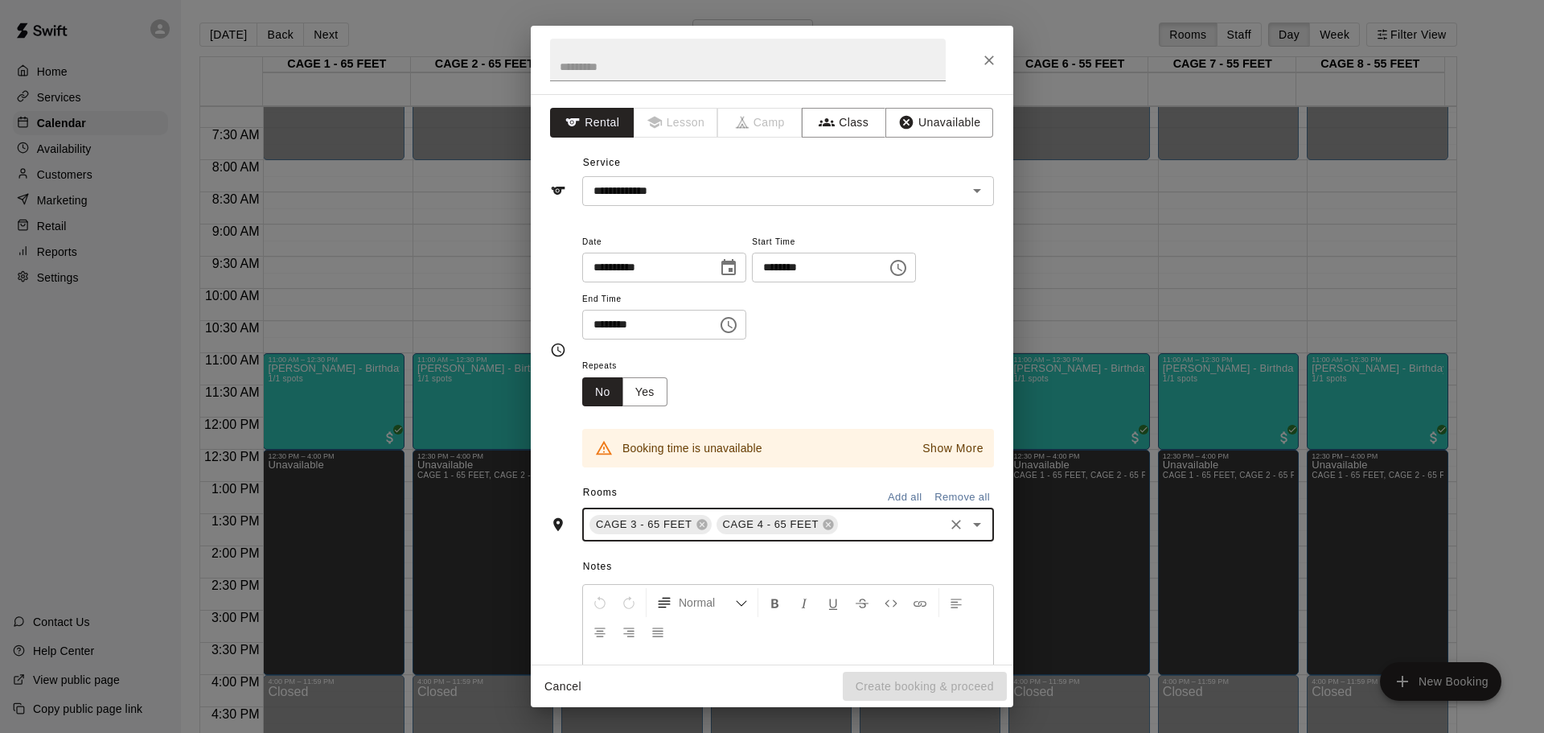
click at [787, 271] on input "********" at bounding box center [814, 268] width 124 height 30
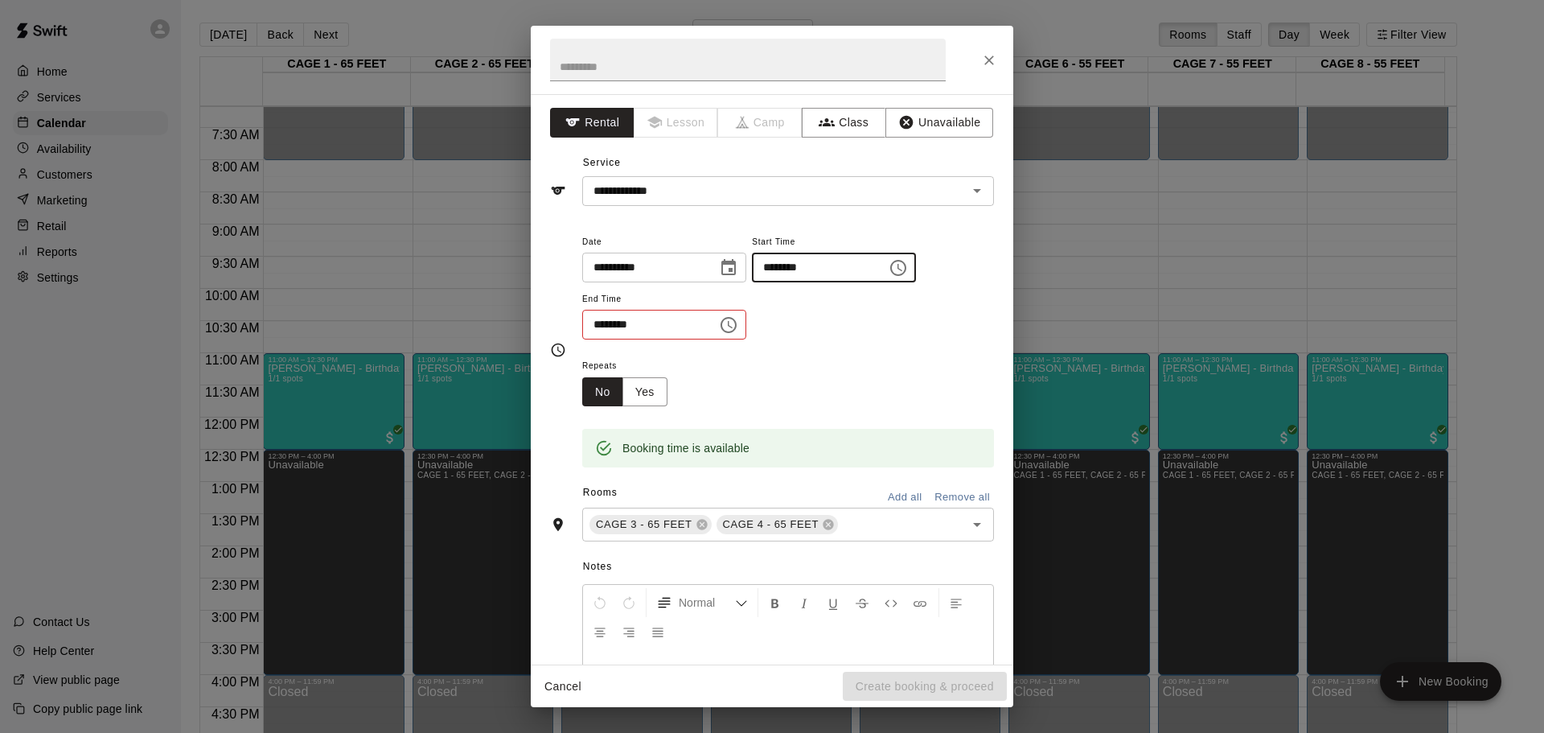
type input "********"
click at [602, 325] on input "********" at bounding box center [644, 325] width 124 height 30
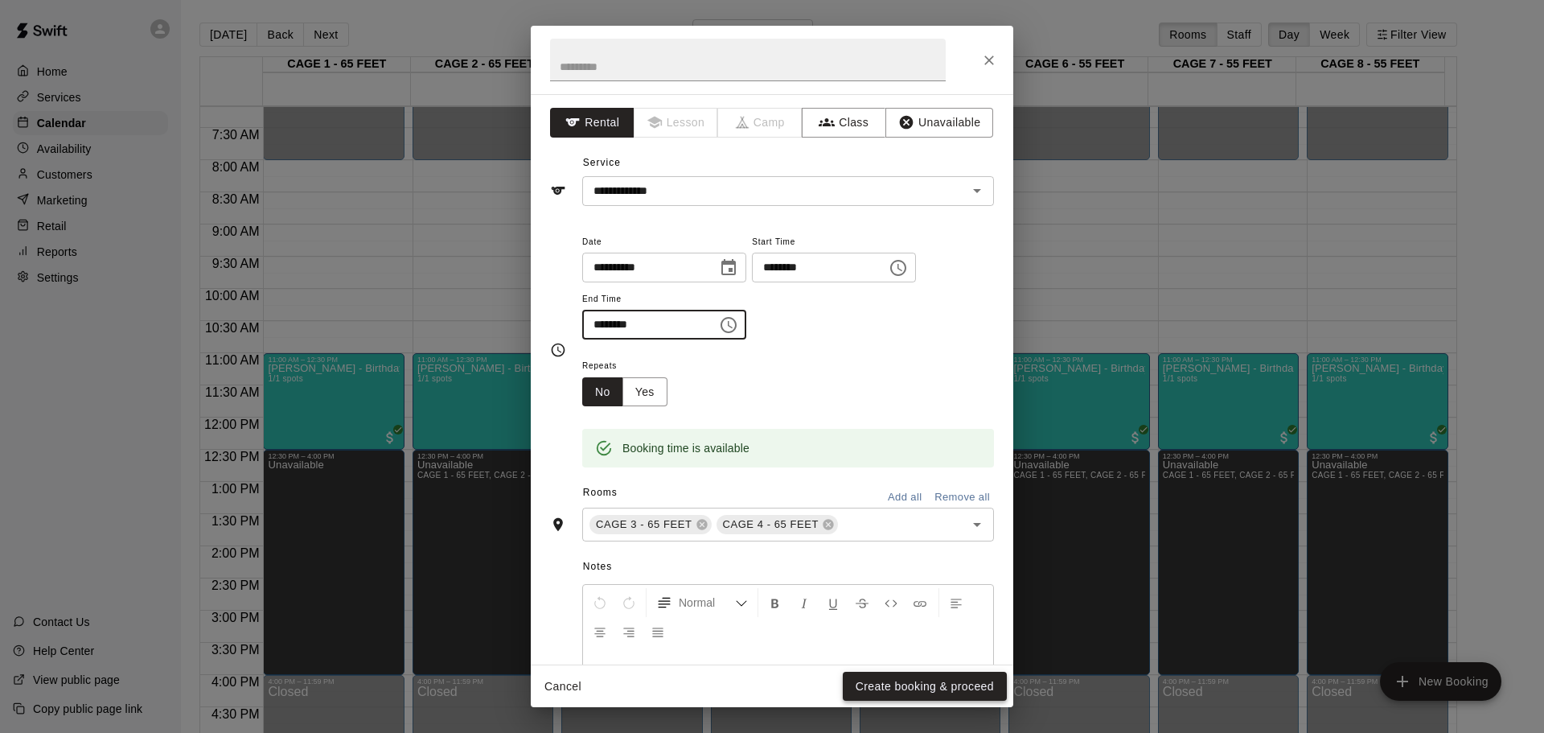
type input "********"
drag, startPoint x: 902, startPoint y: 693, endPoint x: 918, endPoint y: 705, distance: 19.5
click at [902, 694] on button "Create booking & proceed" at bounding box center [925, 687] width 164 height 30
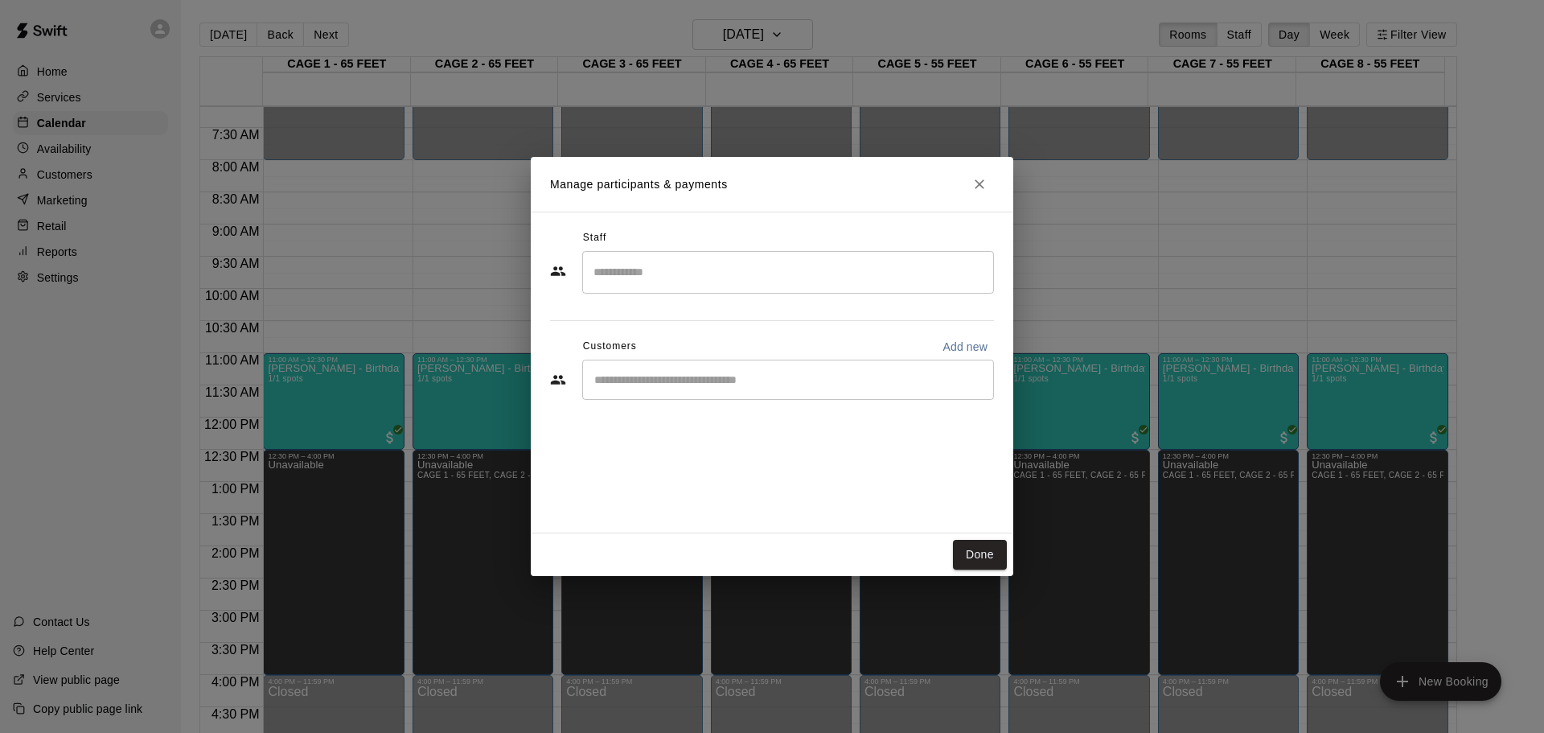
click at [670, 392] on div "​" at bounding box center [788, 379] width 412 height 40
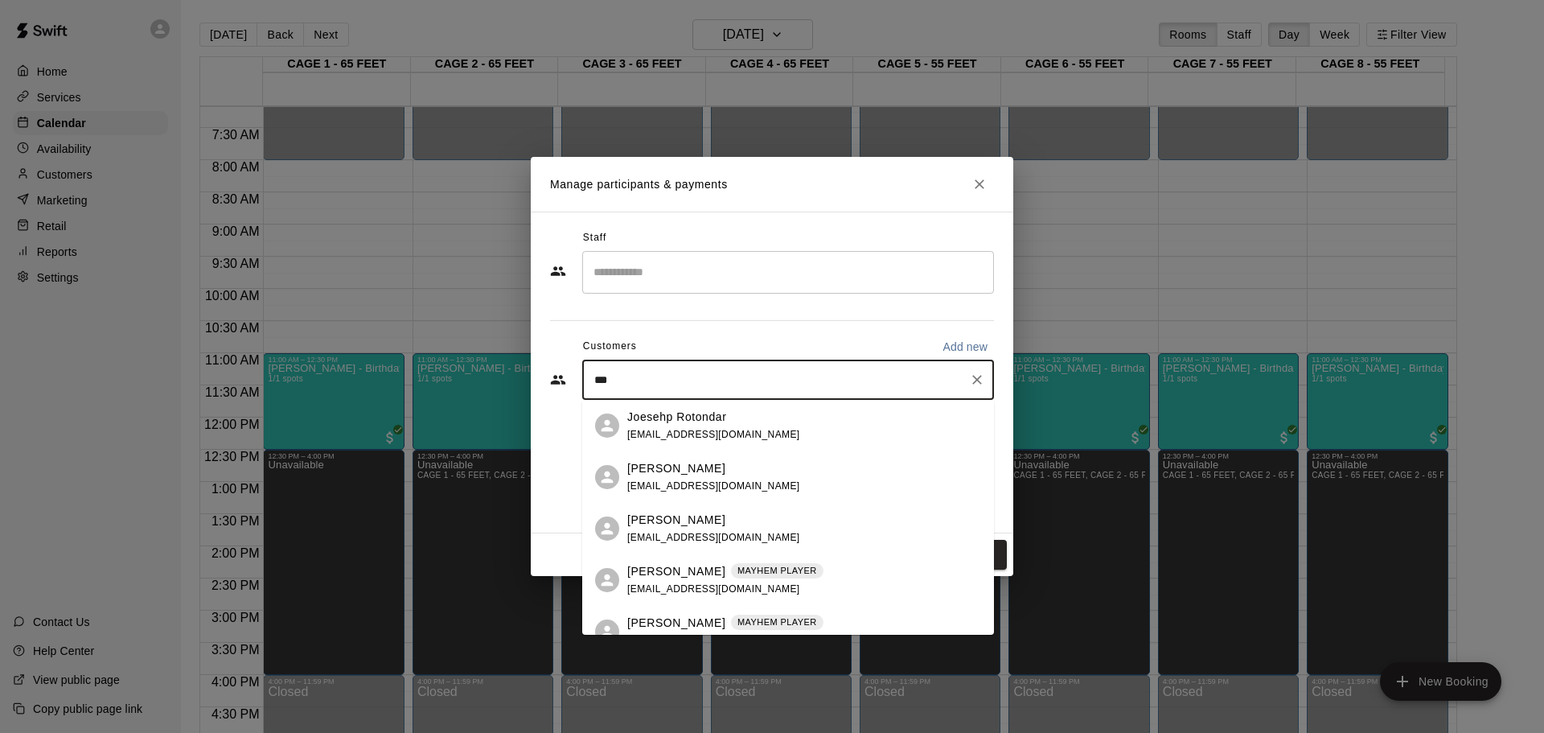
type input "****"
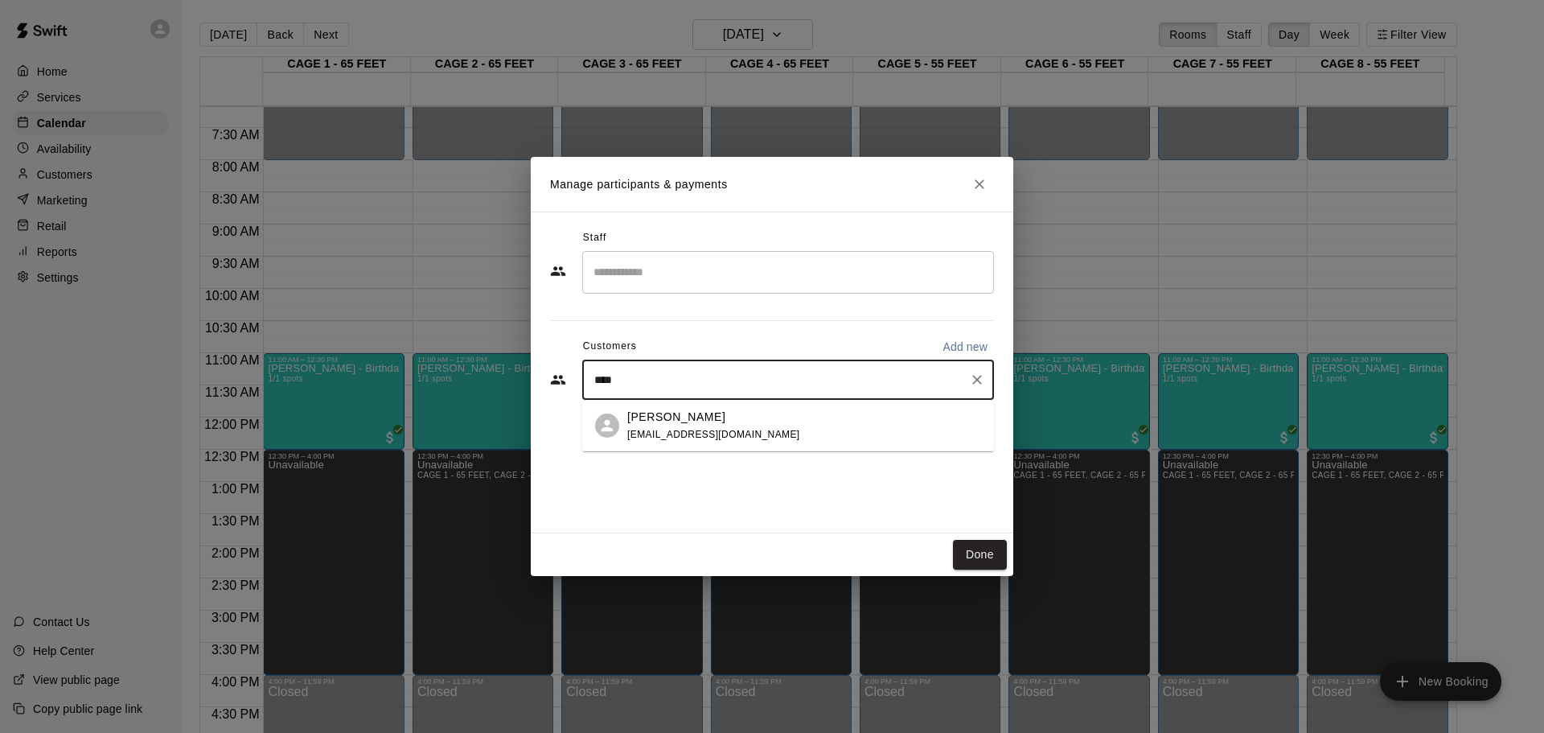
click at [727, 424] on div "Tony Pasquariello tonypask@aol.com" at bounding box center [804, 426] width 354 height 35
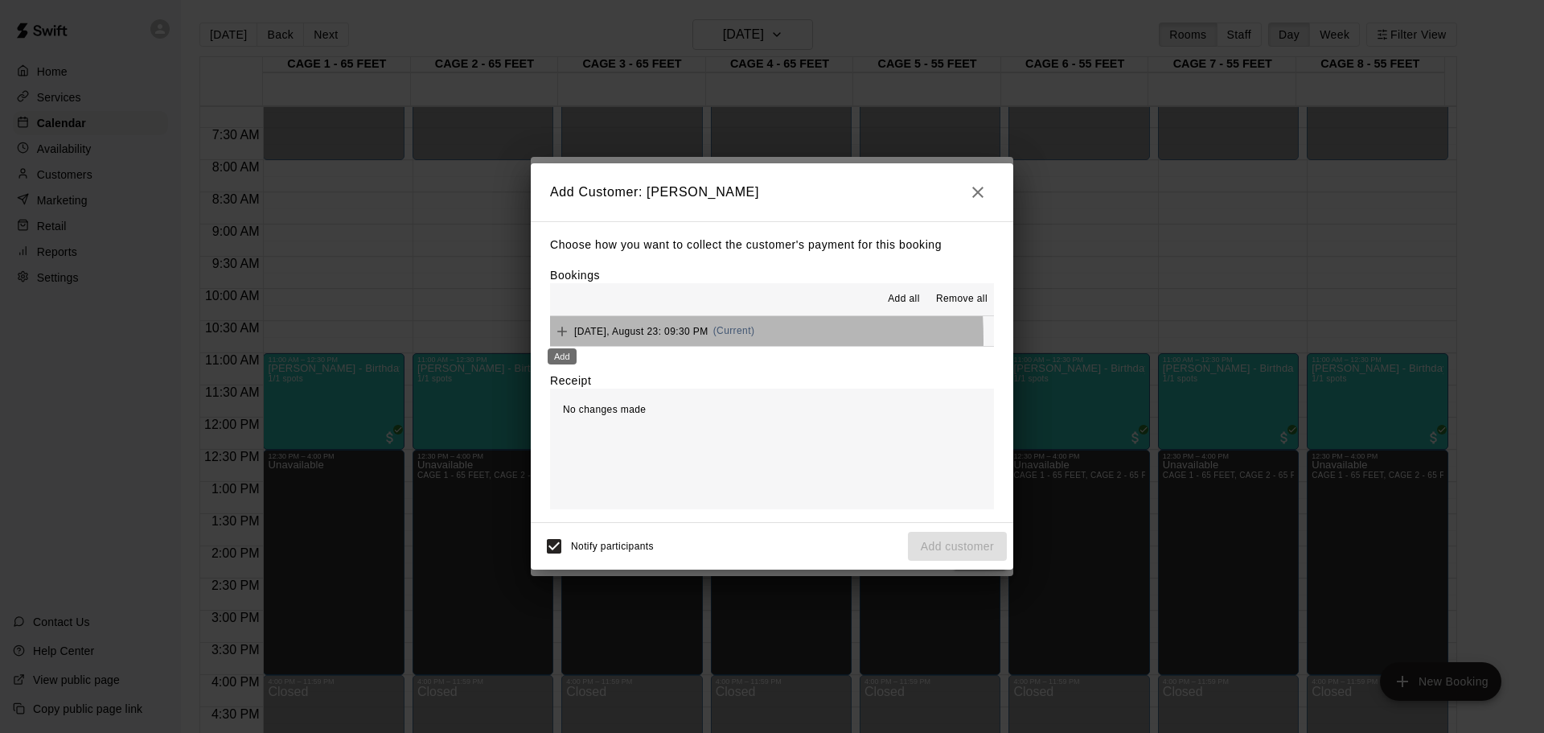
click at [561, 340] on div "Add" at bounding box center [562, 351] width 32 height 29
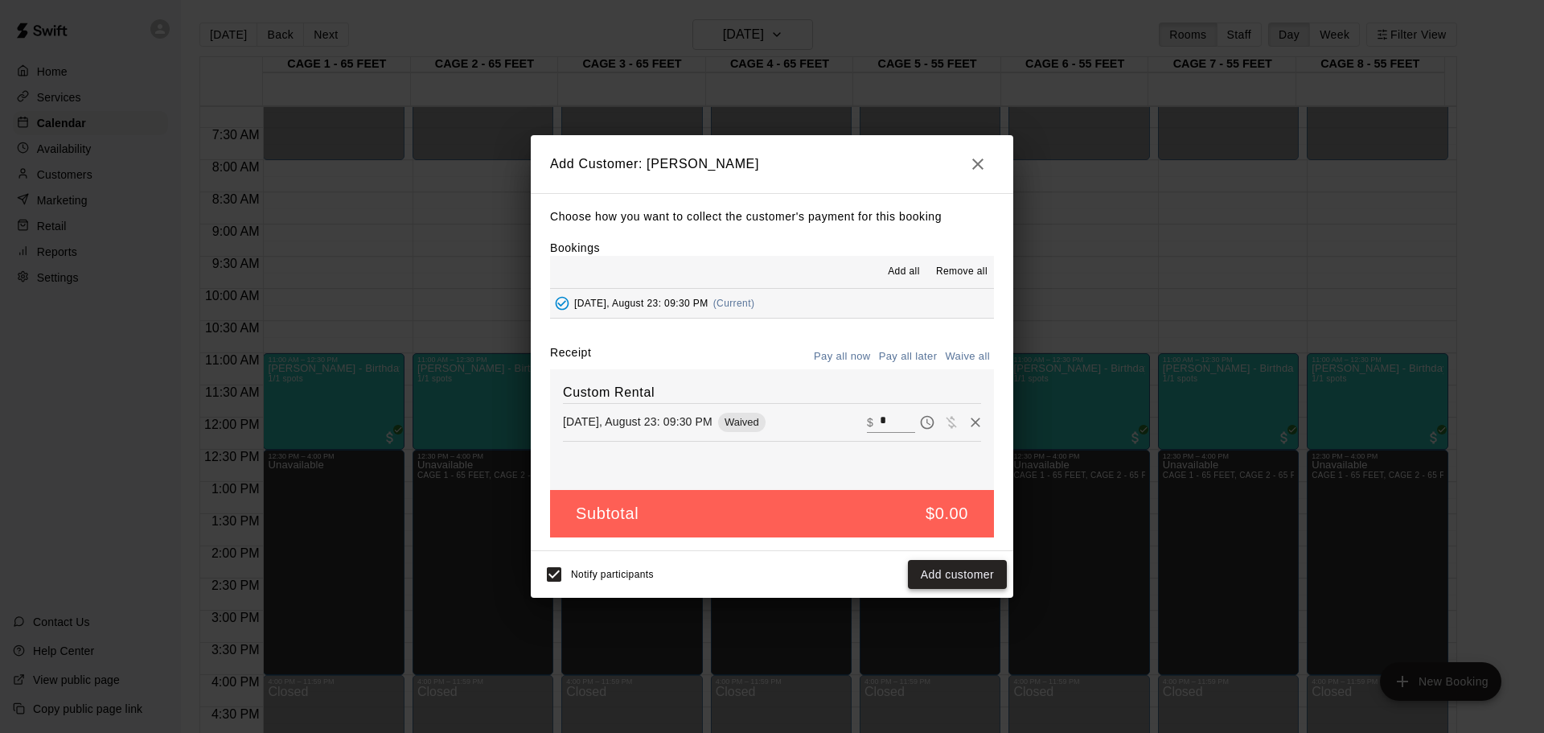
click at [938, 569] on button "Add customer" at bounding box center [957, 575] width 99 height 30
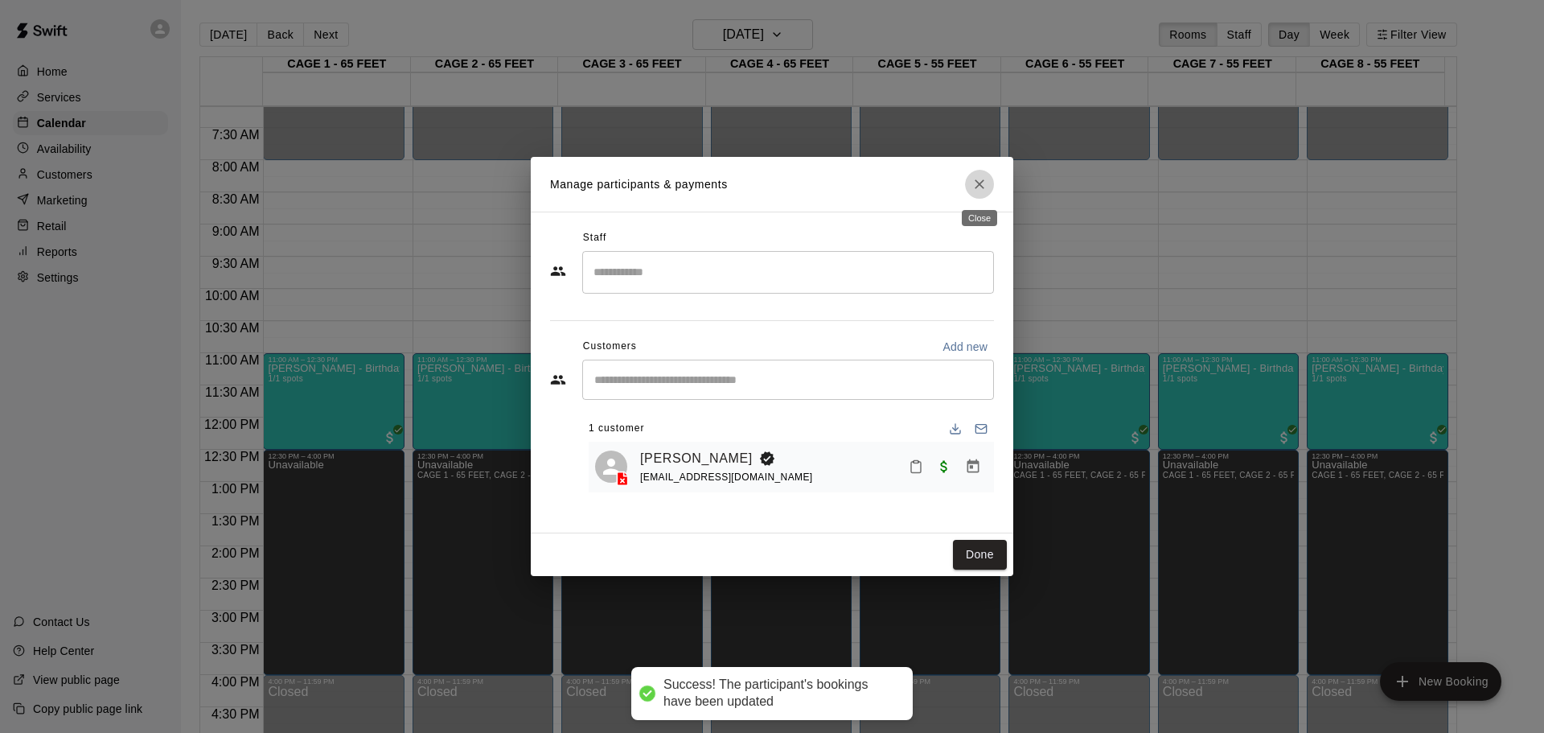
click at [976, 179] on icon "Close" at bounding box center [980, 184] width 16 height 16
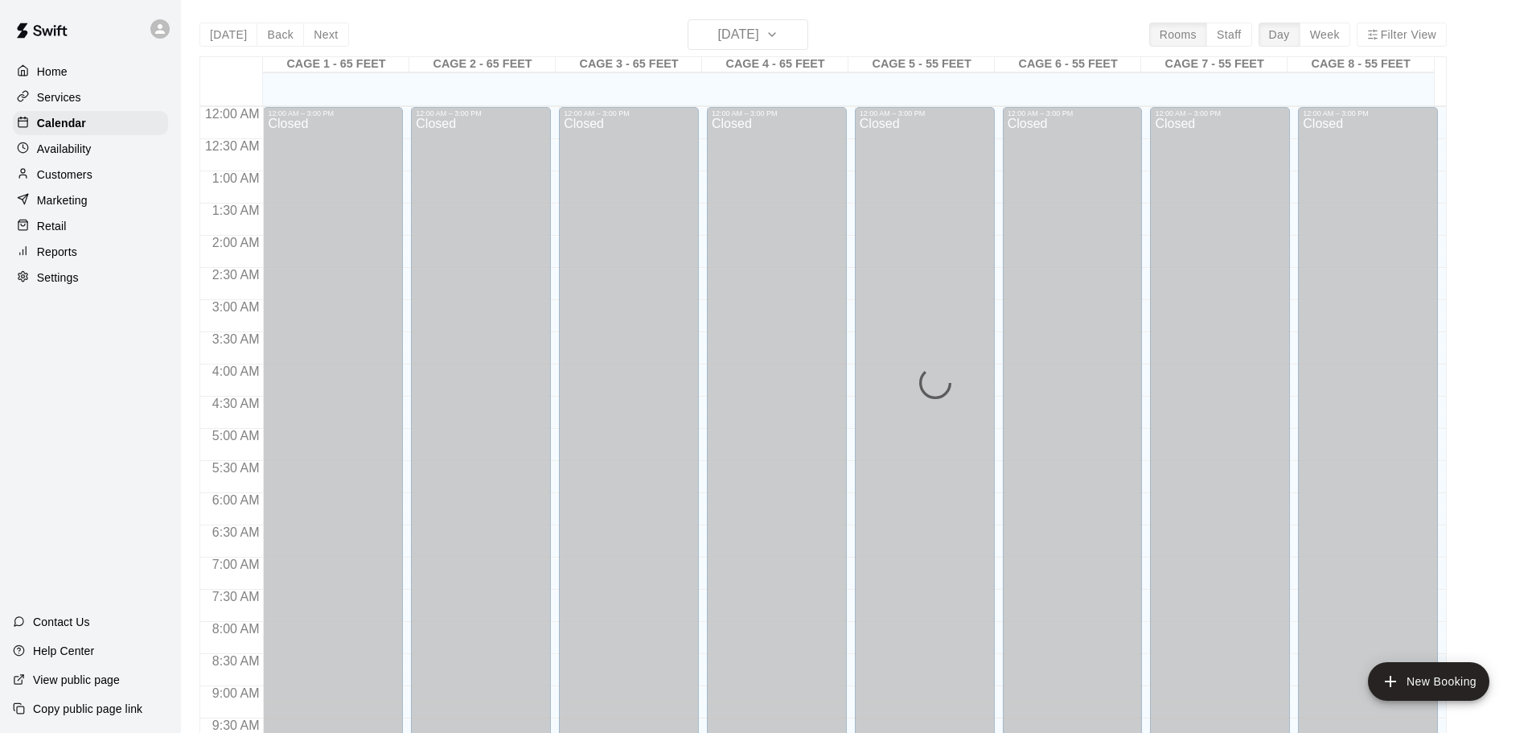
scroll to position [852, 0]
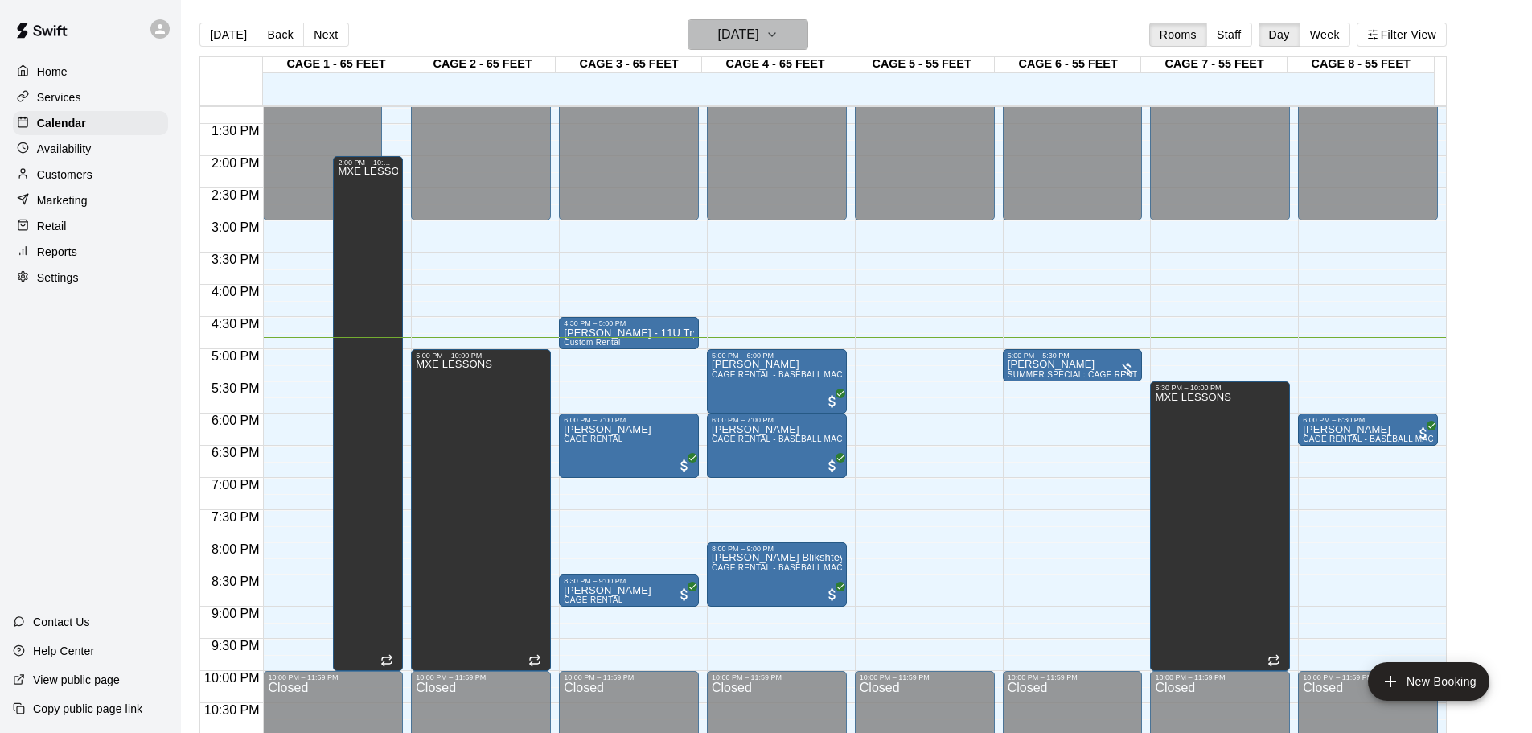
click at [750, 39] on h6 "[DATE]" at bounding box center [738, 34] width 41 height 23
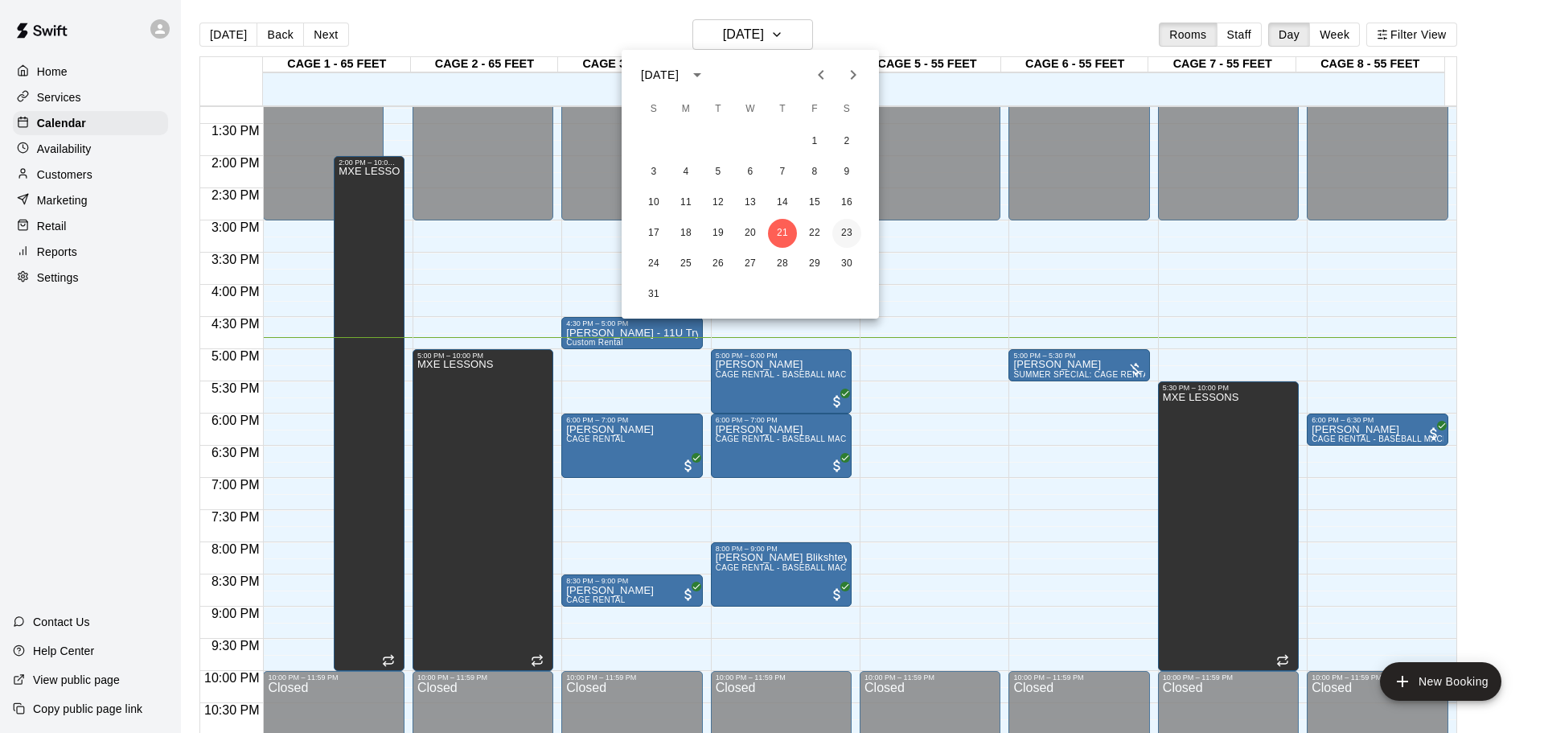
click at [855, 232] on button "23" at bounding box center [846, 233] width 29 height 29
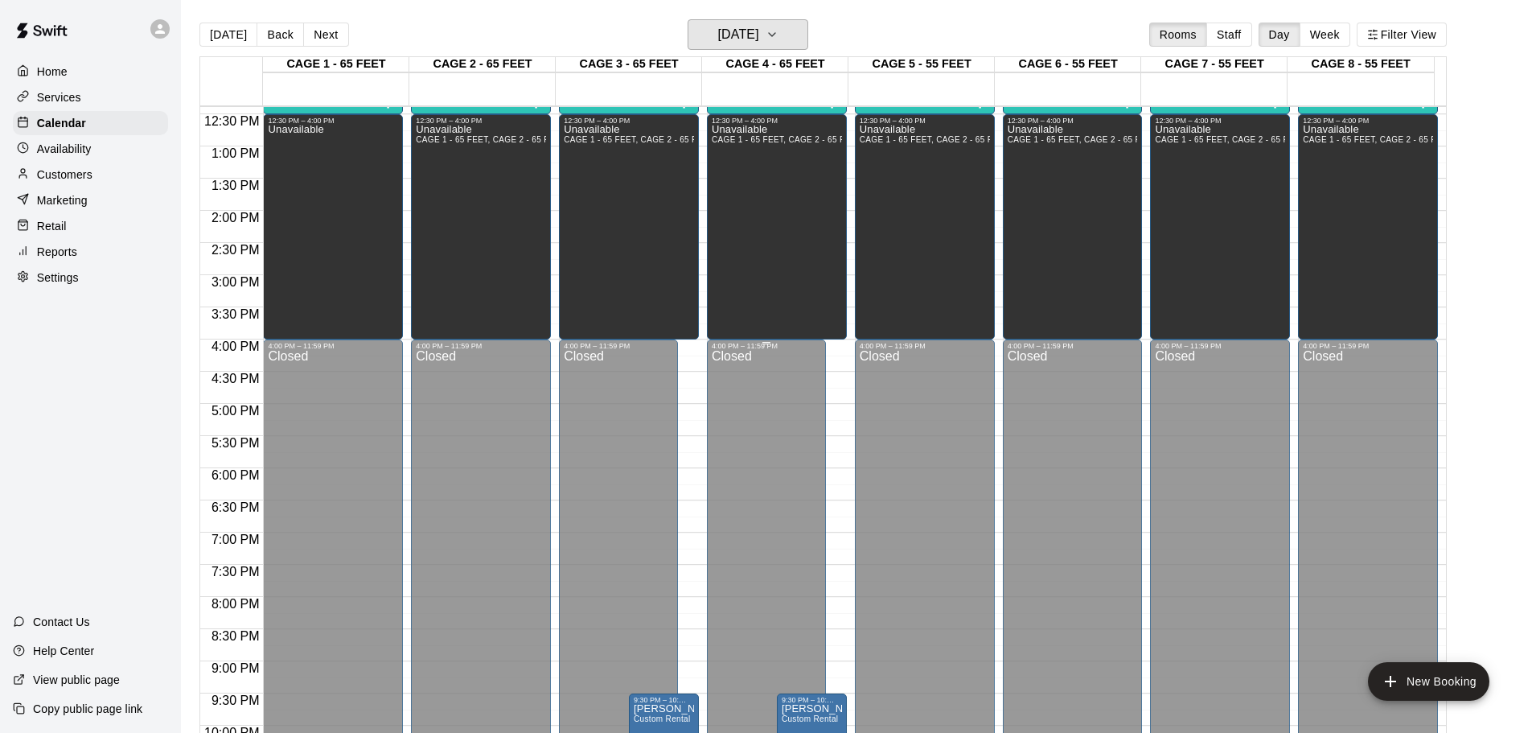
scroll to position [902, 0]
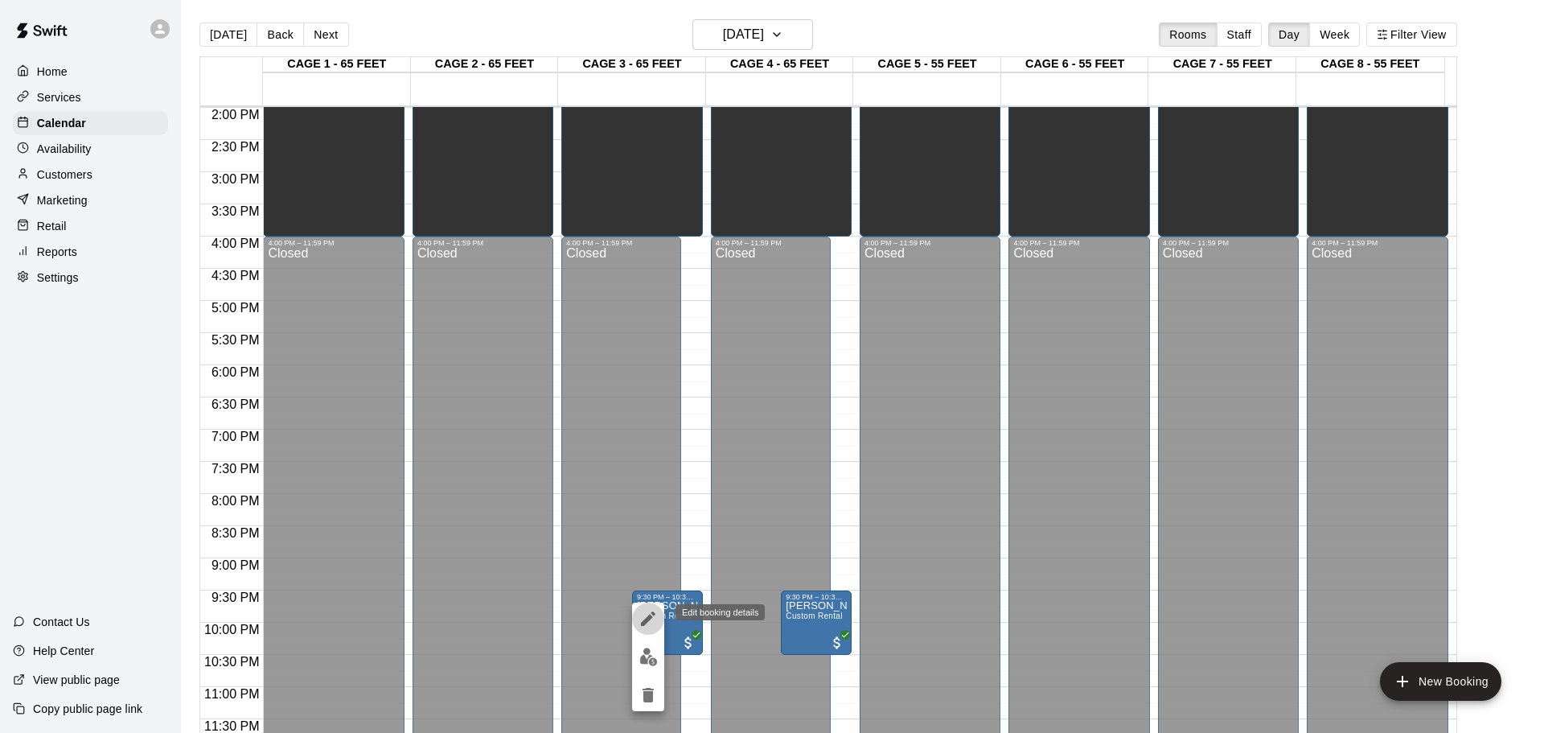
click at [650, 621] on icon "edit" at bounding box center [648, 618] width 19 height 19
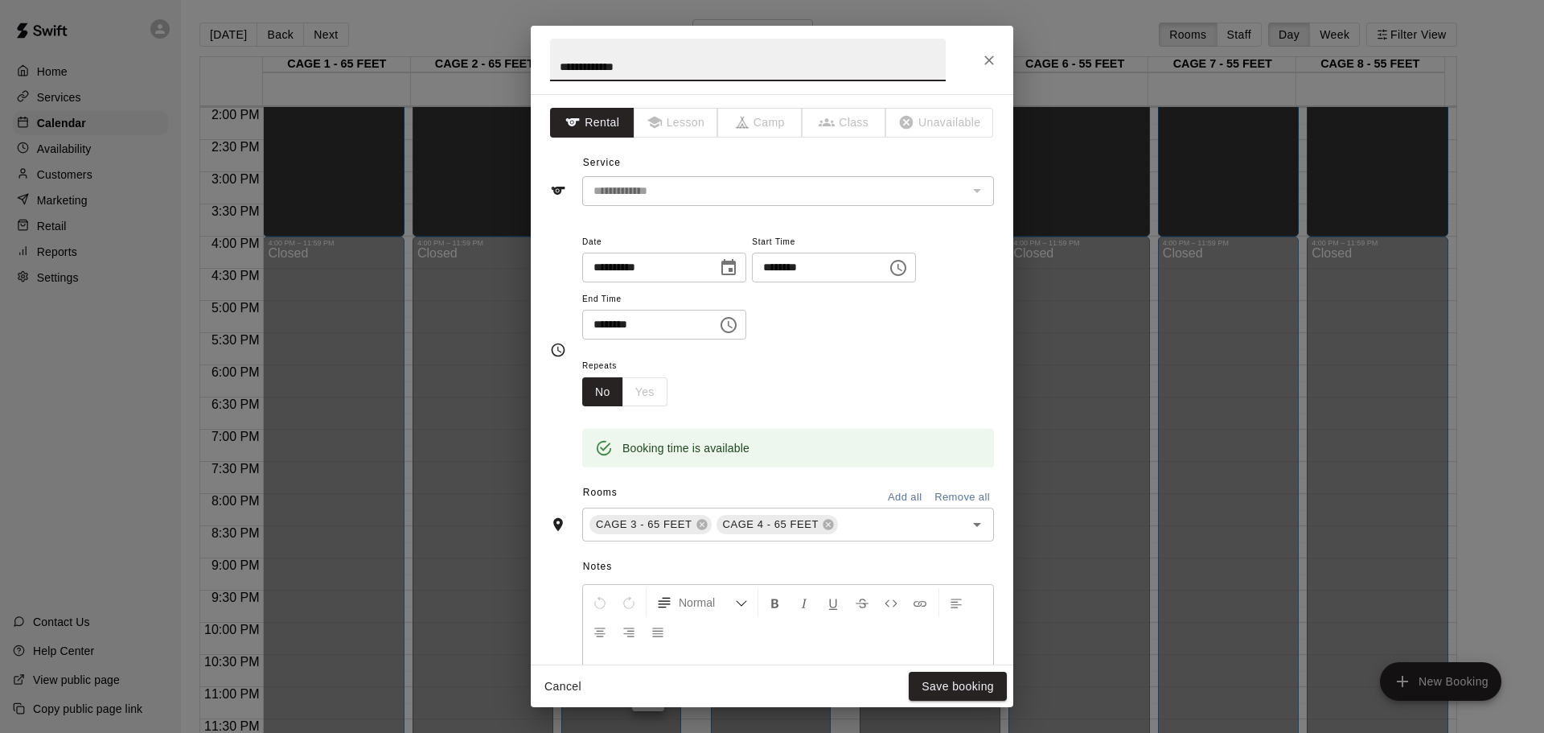
click at [832, 272] on input "********" at bounding box center [814, 268] width 124 height 30
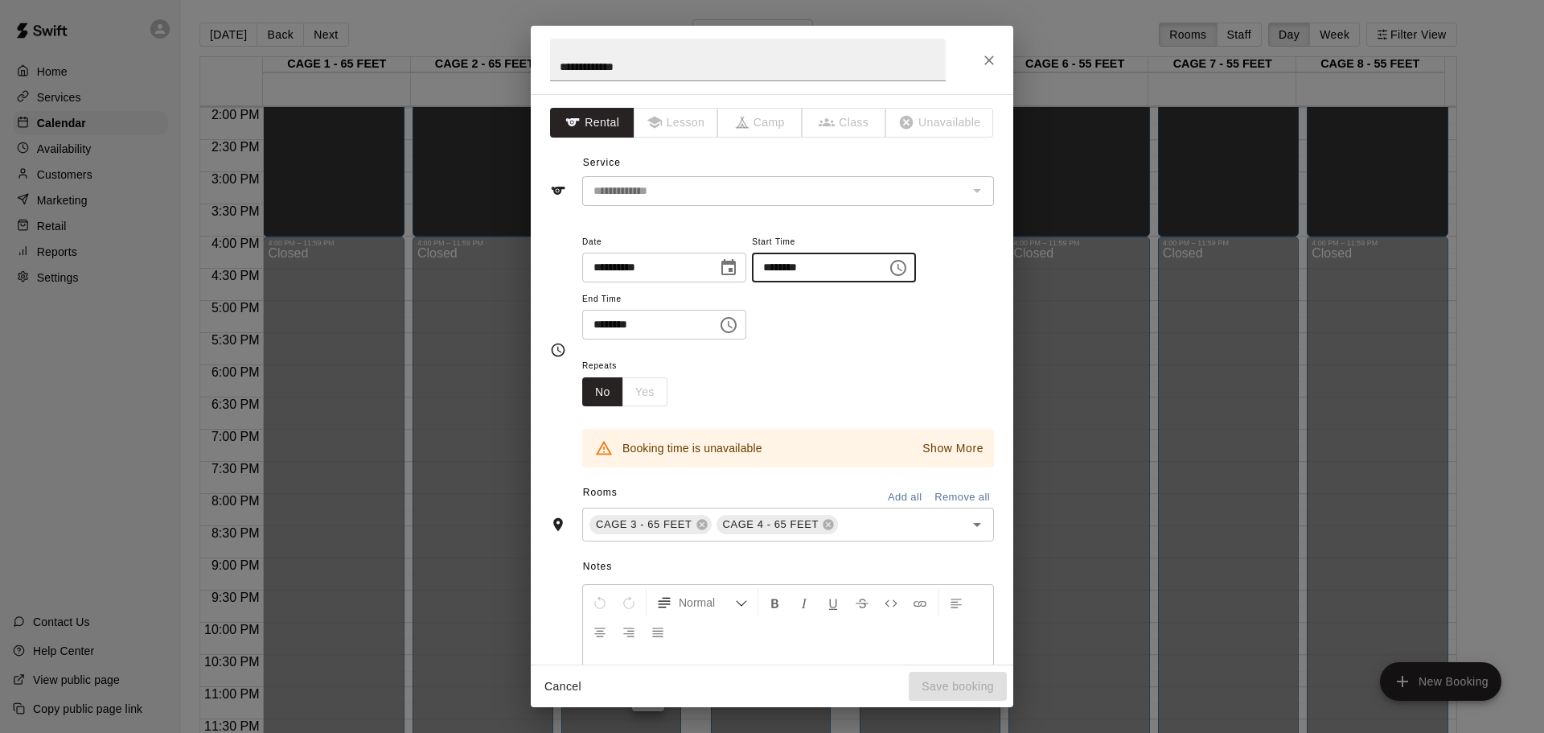
type input "********"
click at [636, 321] on input "********" at bounding box center [644, 325] width 124 height 30
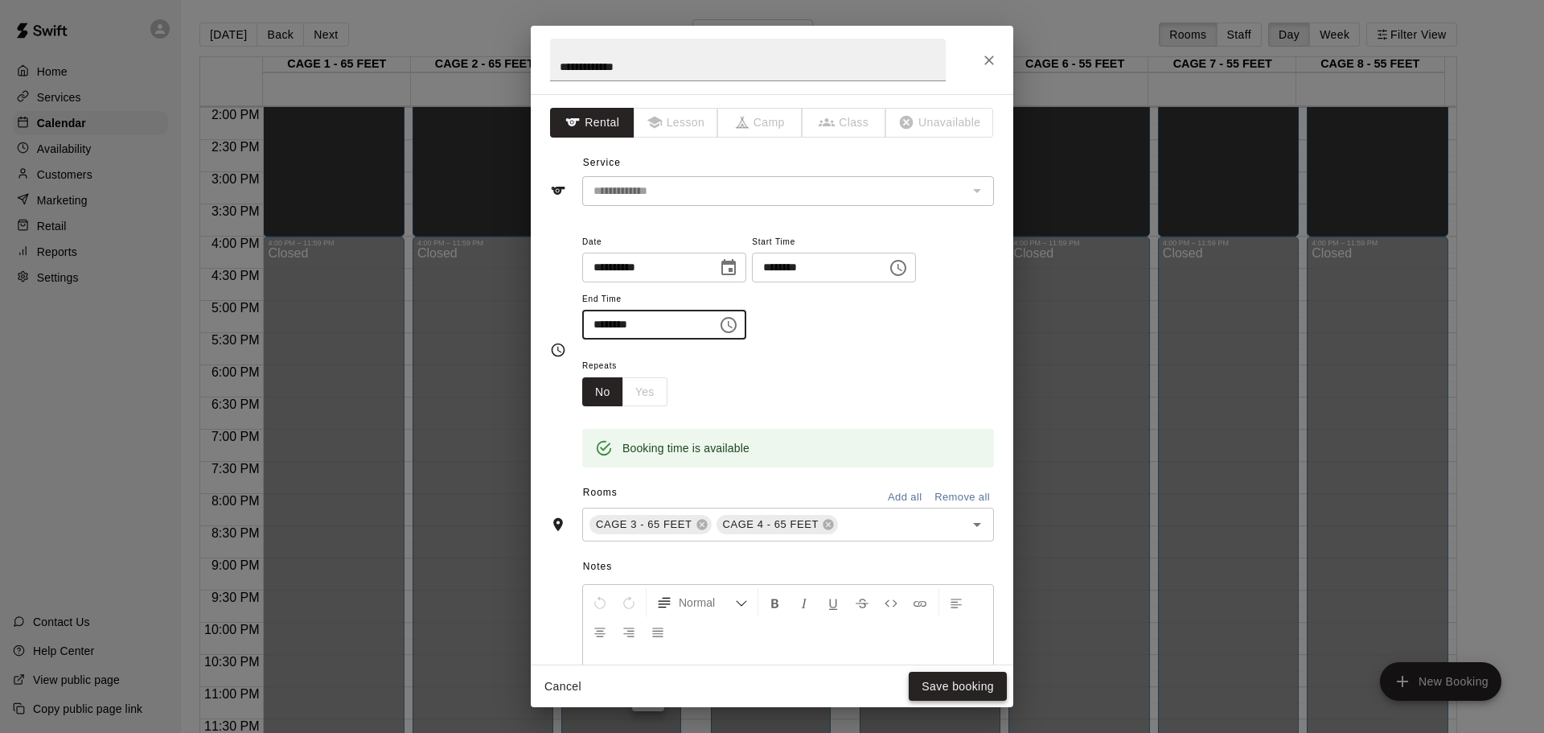
type input "********"
click at [960, 684] on button "Save booking" at bounding box center [958, 687] width 98 height 30
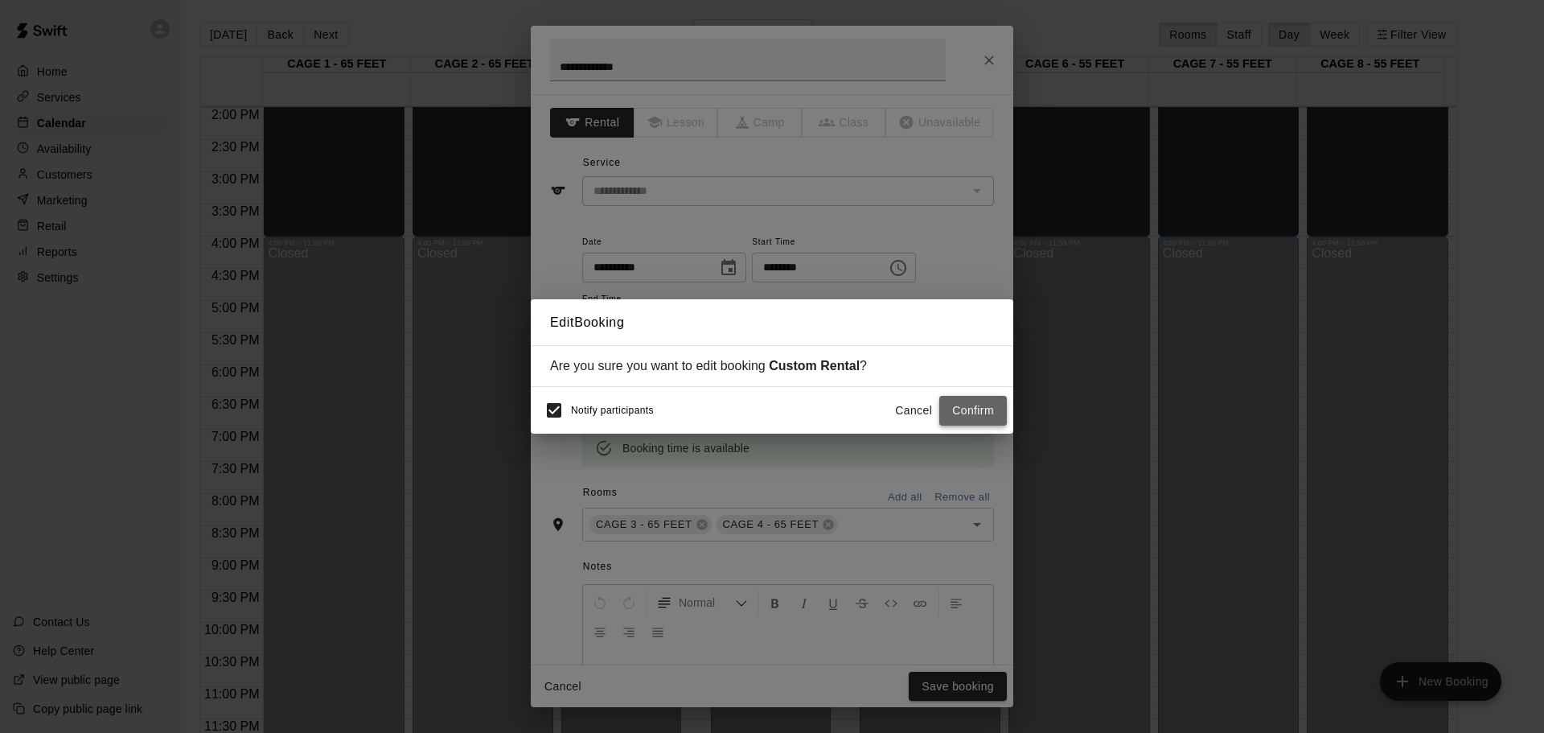
click at [967, 402] on button "Confirm" at bounding box center [973, 411] width 68 height 30
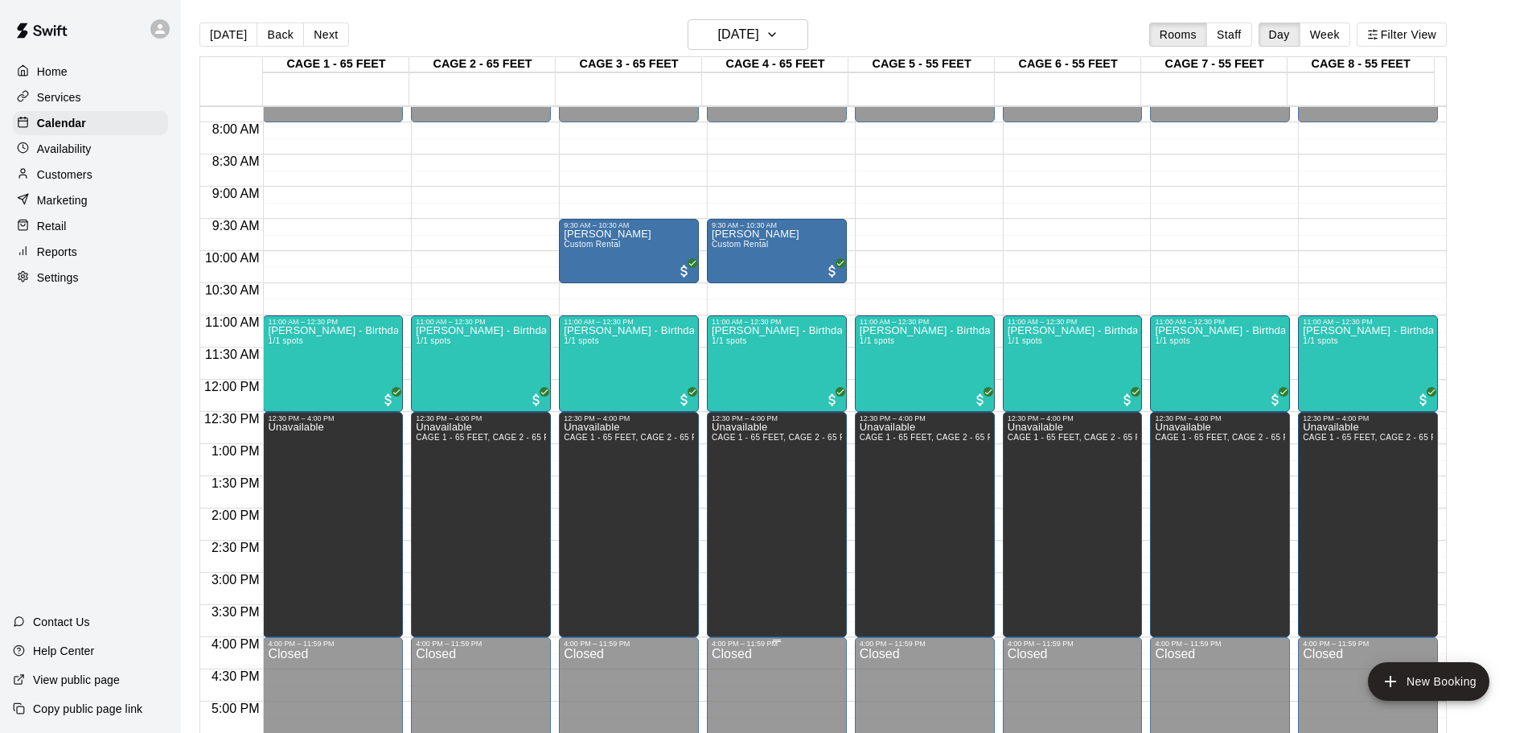
scroll to position [258, 0]
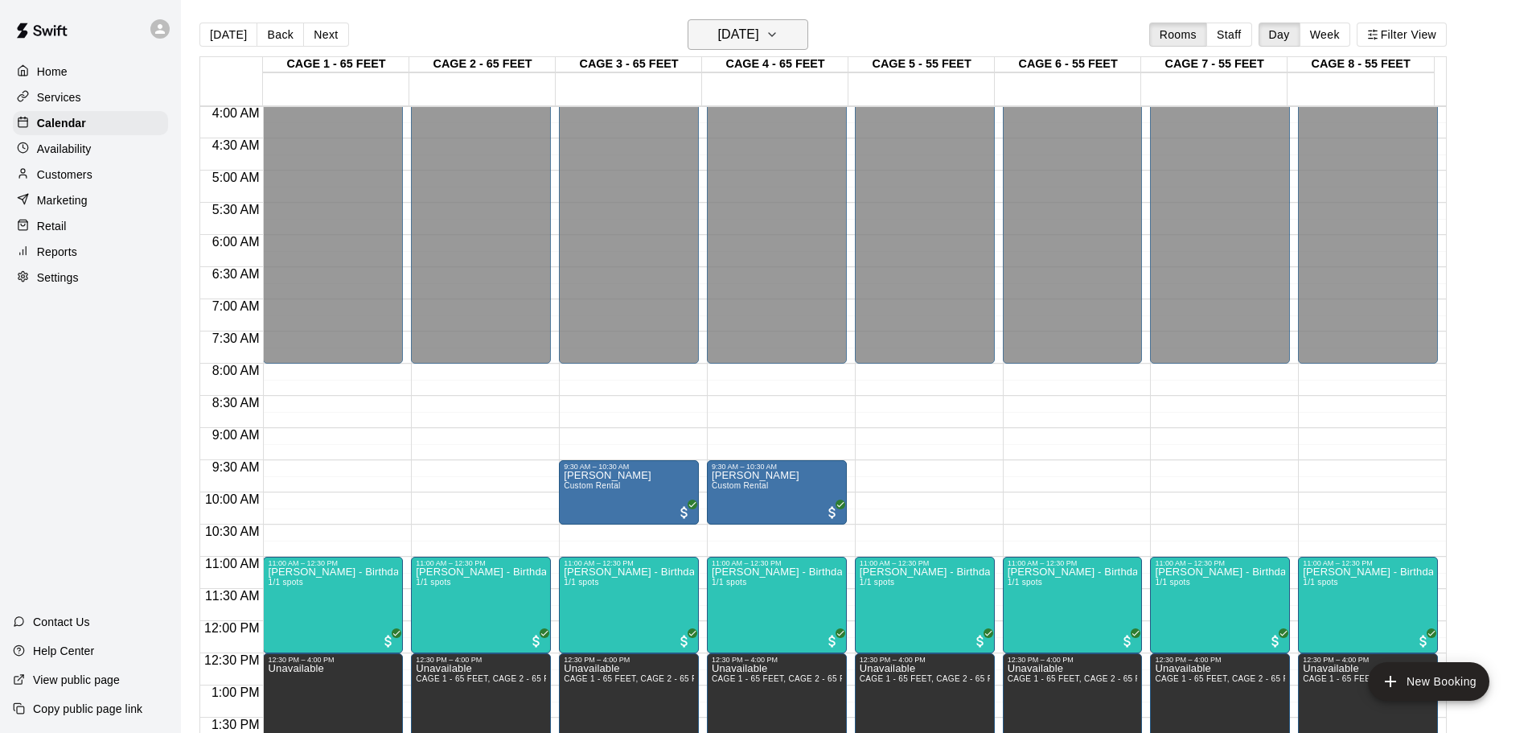
click at [750, 27] on h6 "Saturday Aug 23" at bounding box center [738, 34] width 41 height 23
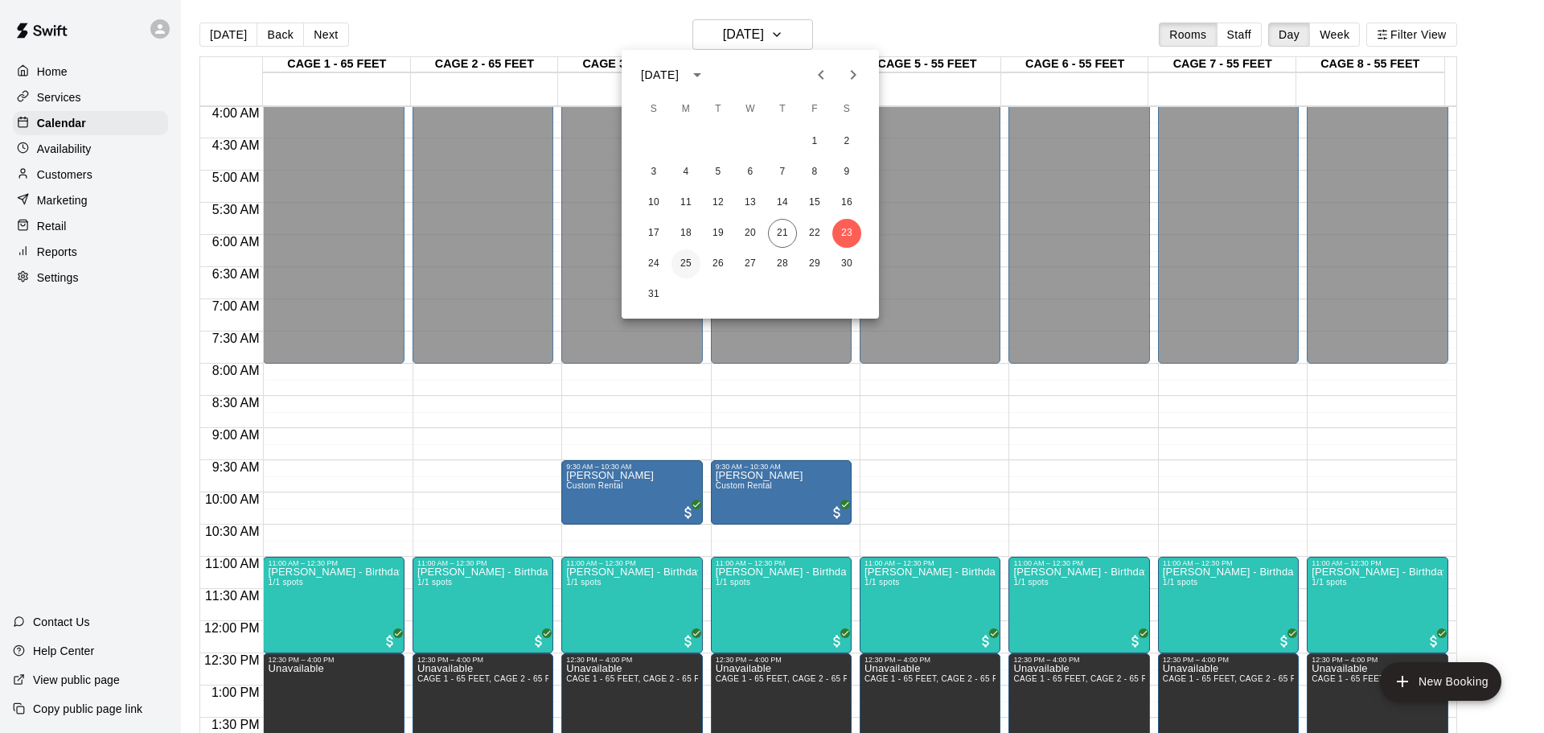
click at [684, 258] on button "25" at bounding box center [686, 263] width 29 height 29
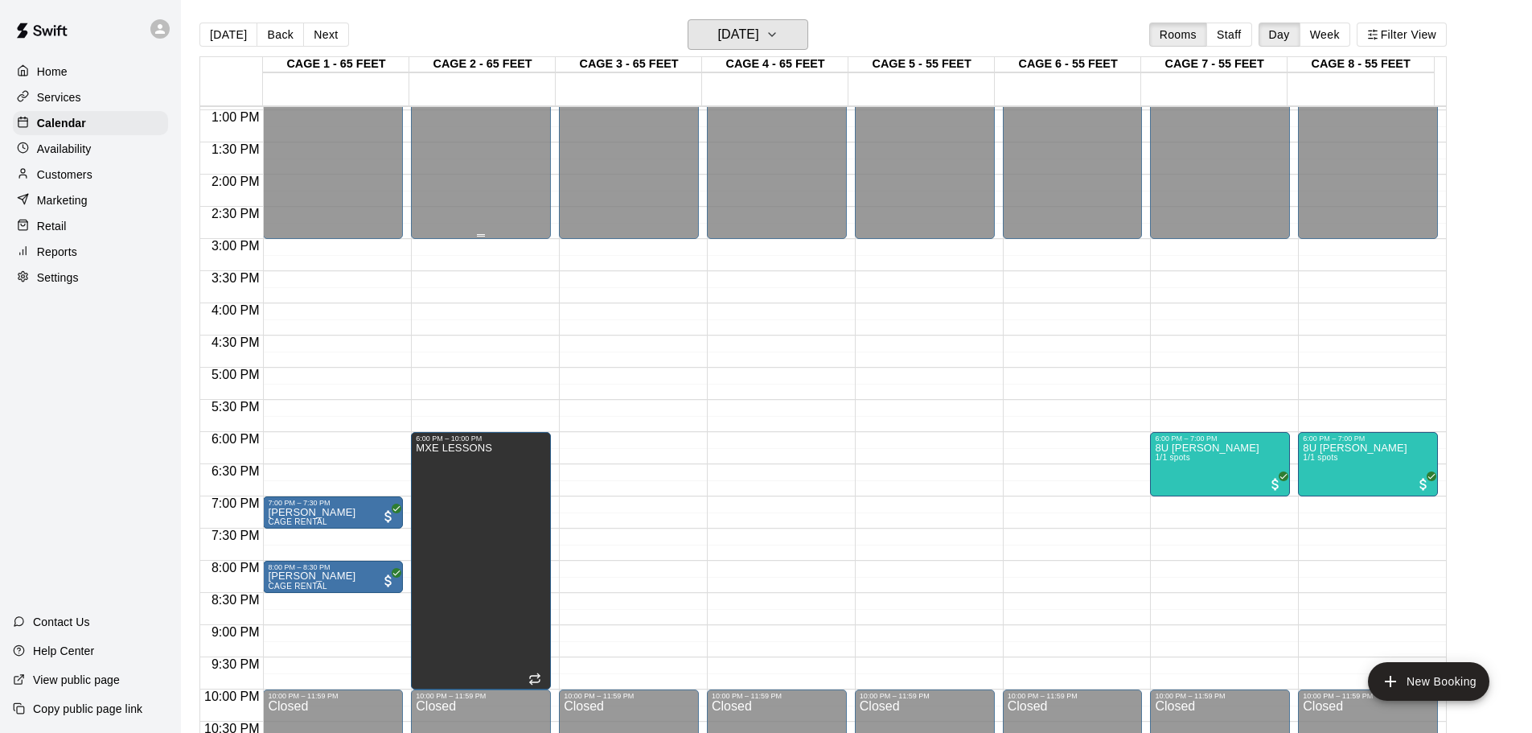
scroll to position [885, 0]
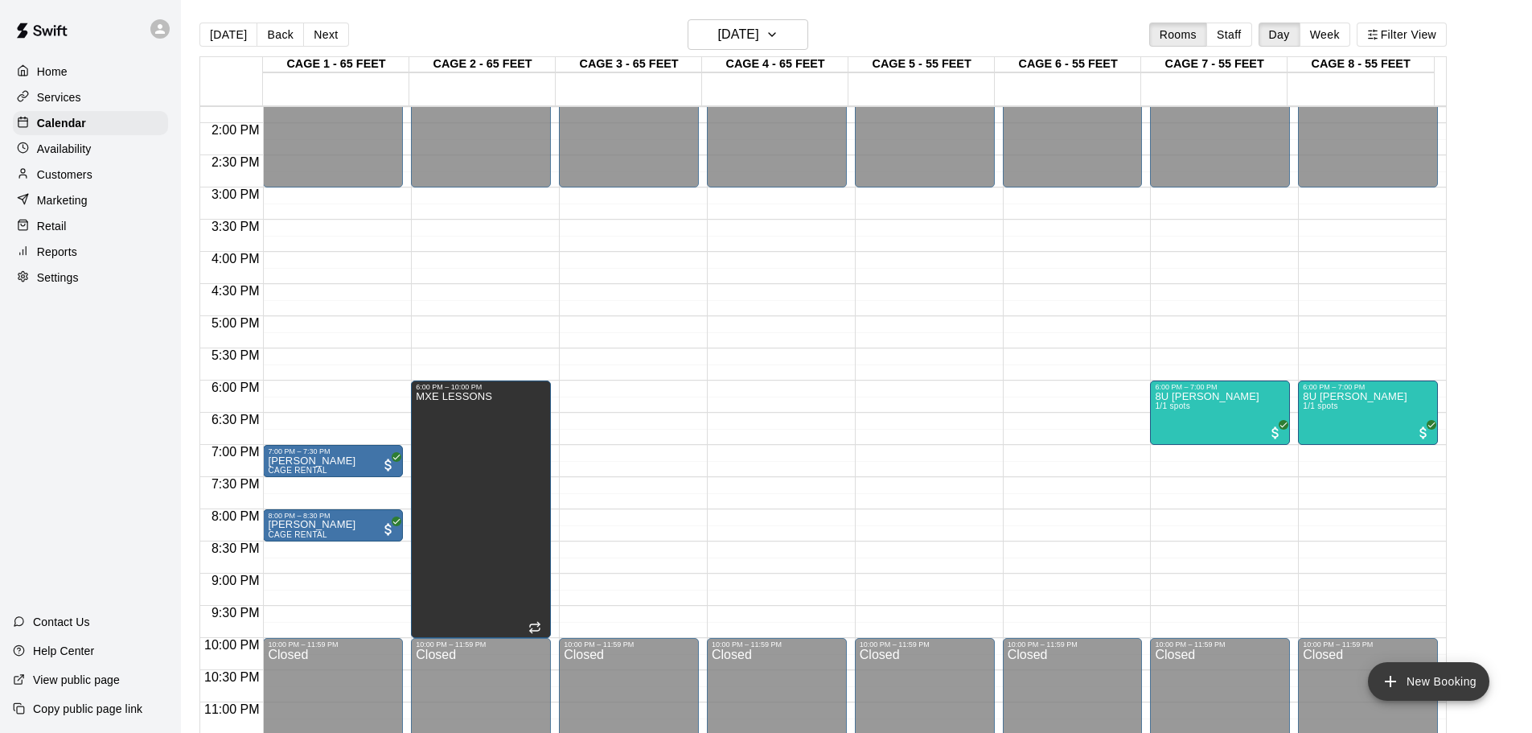
click at [1429, 687] on button "New Booking" at bounding box center [1428, 681] width 121 height 39
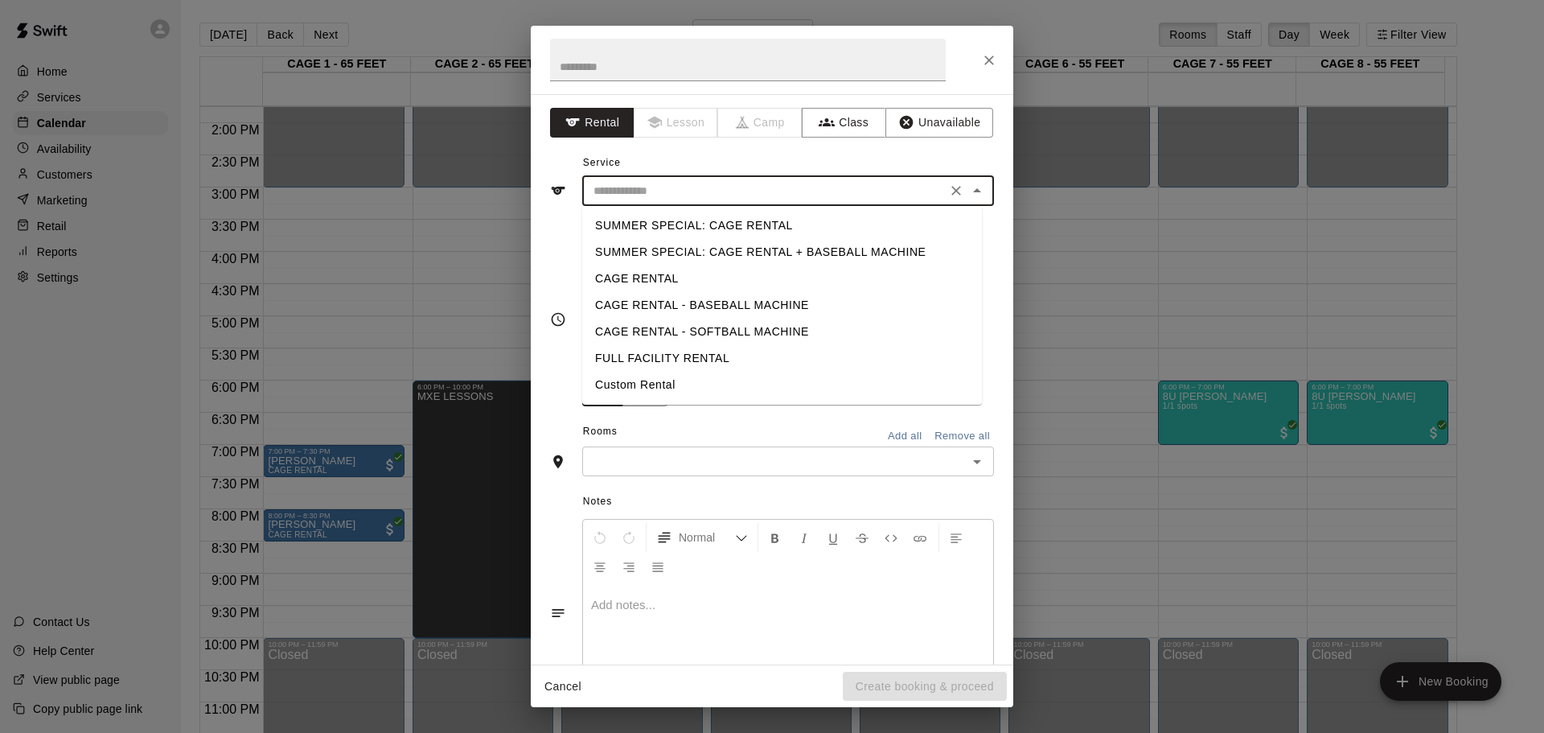
click at [631, 186] on input "text" at bounding box center [764, 191] width 355 height 20
click at [713, 375] on li "Custom Rental" at bounding box center [782, 385] width 400 height 27
type input "**********"
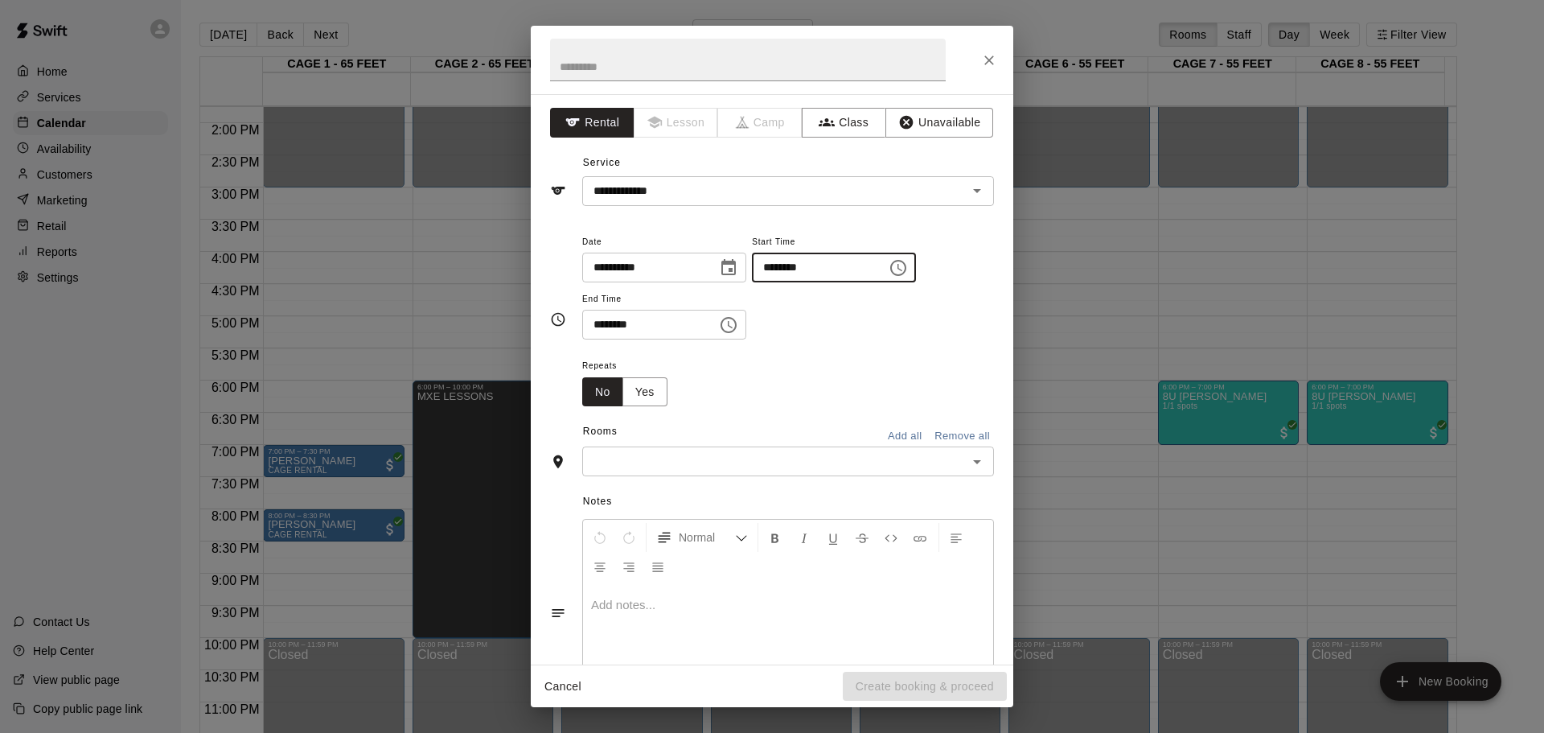
click at [803, 273] on input "********" at bounding box center [814, 268] width 124 height 30
click at [797, 272] on input "********" at bounding box center [814, 268] width 124 height 30
type input "********"
click at [598, 327] on input "********" at bounding box center [644, 325] width 124 height 30
type input "********"
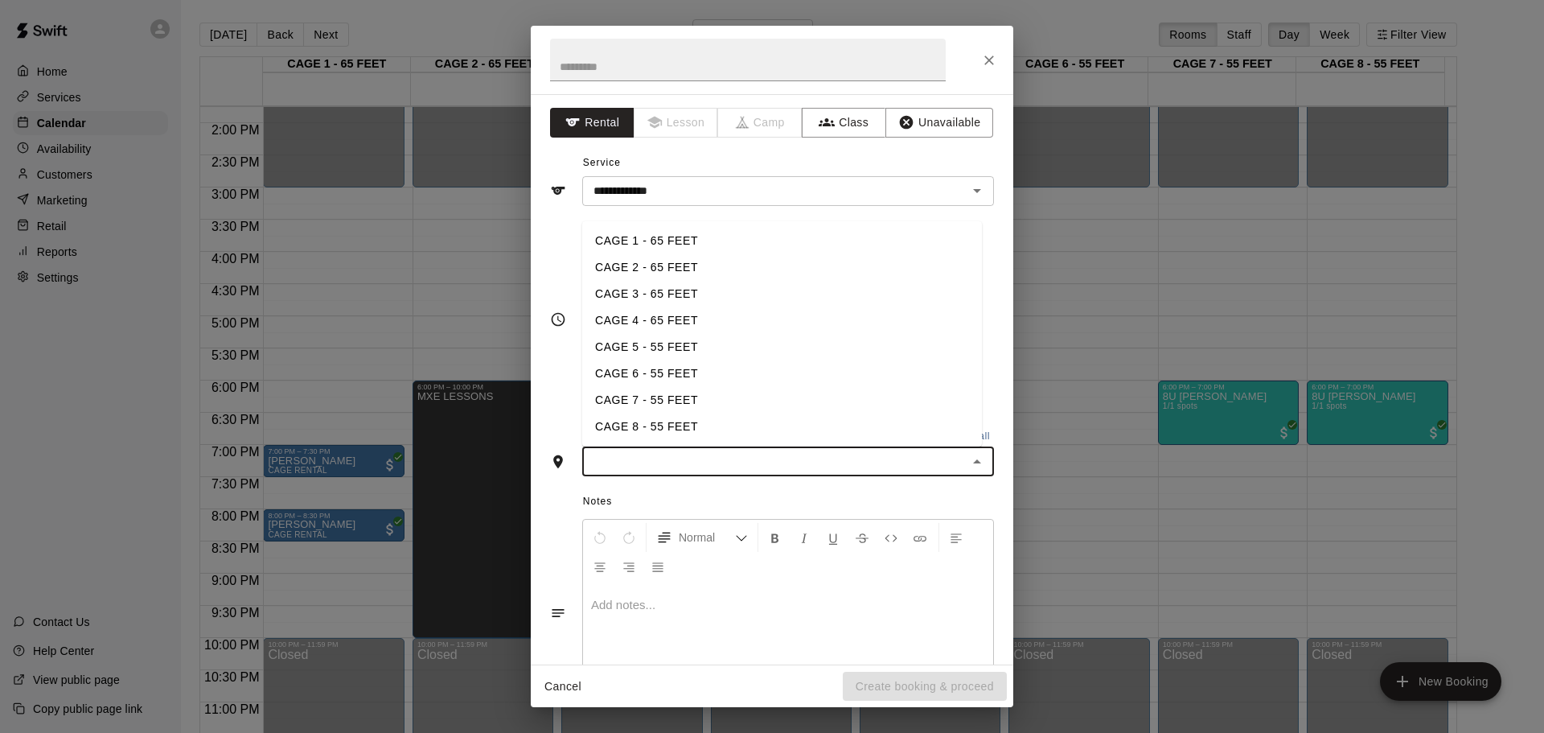
click at [671, 455] on input "text" at bounding box center [775, 461] width 376 height 20
click at [640, 297] on li "CAGE 3 - 65 FEET" at bounding box center [782, 294] width 400 height 27
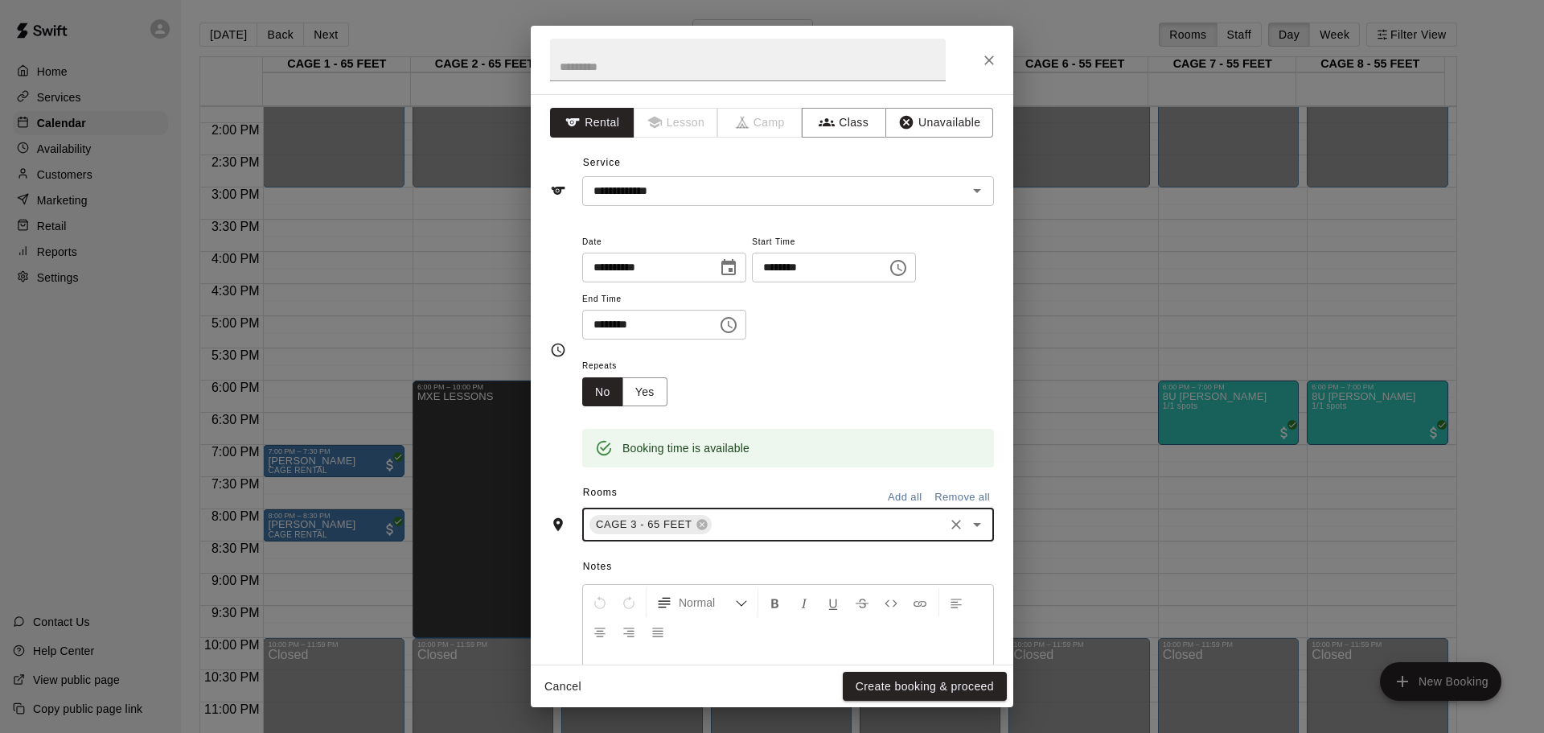
type input "*"
click at [698, 562] on li "CAGE 4 - 65 FEET" at bounding box center [782, 561] width 400 height 27
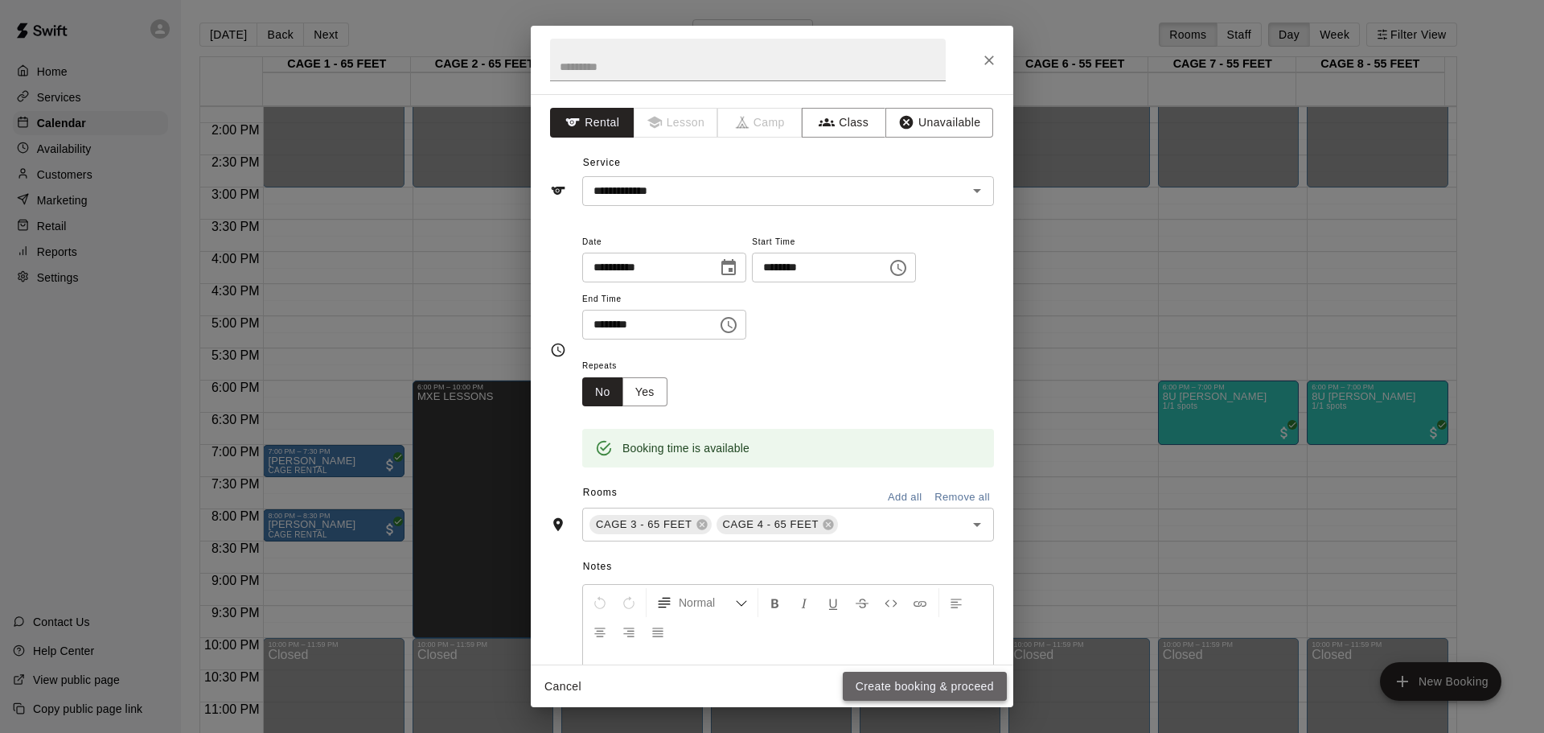
click at [926, 682] on button "Create booking & proceed" at bounding box center [925, 687] width 164 height 30
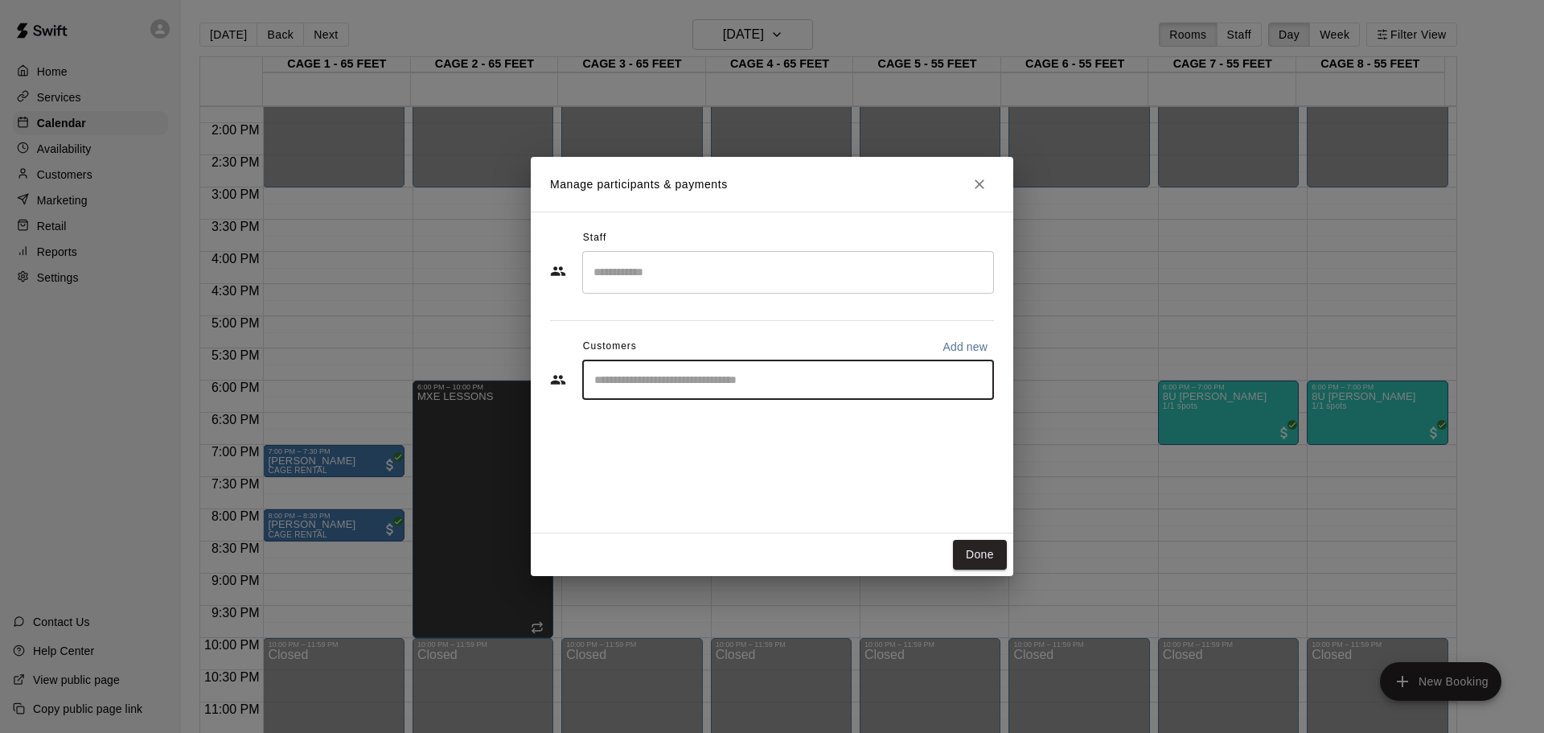
click at [661, 380] on input "Start typing to search customers..." at bounding box center [788, 380] width 397 height 16
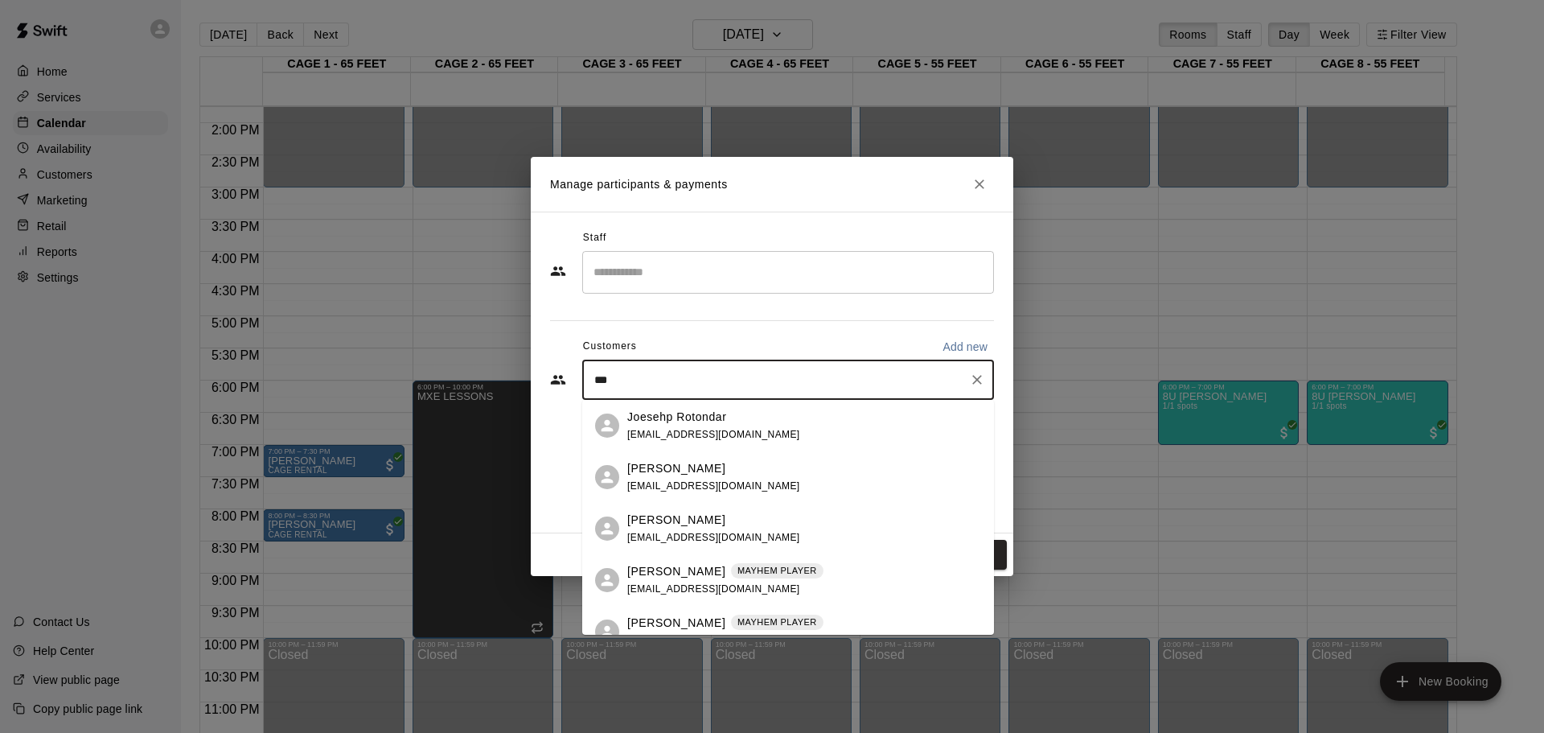
type input "****"
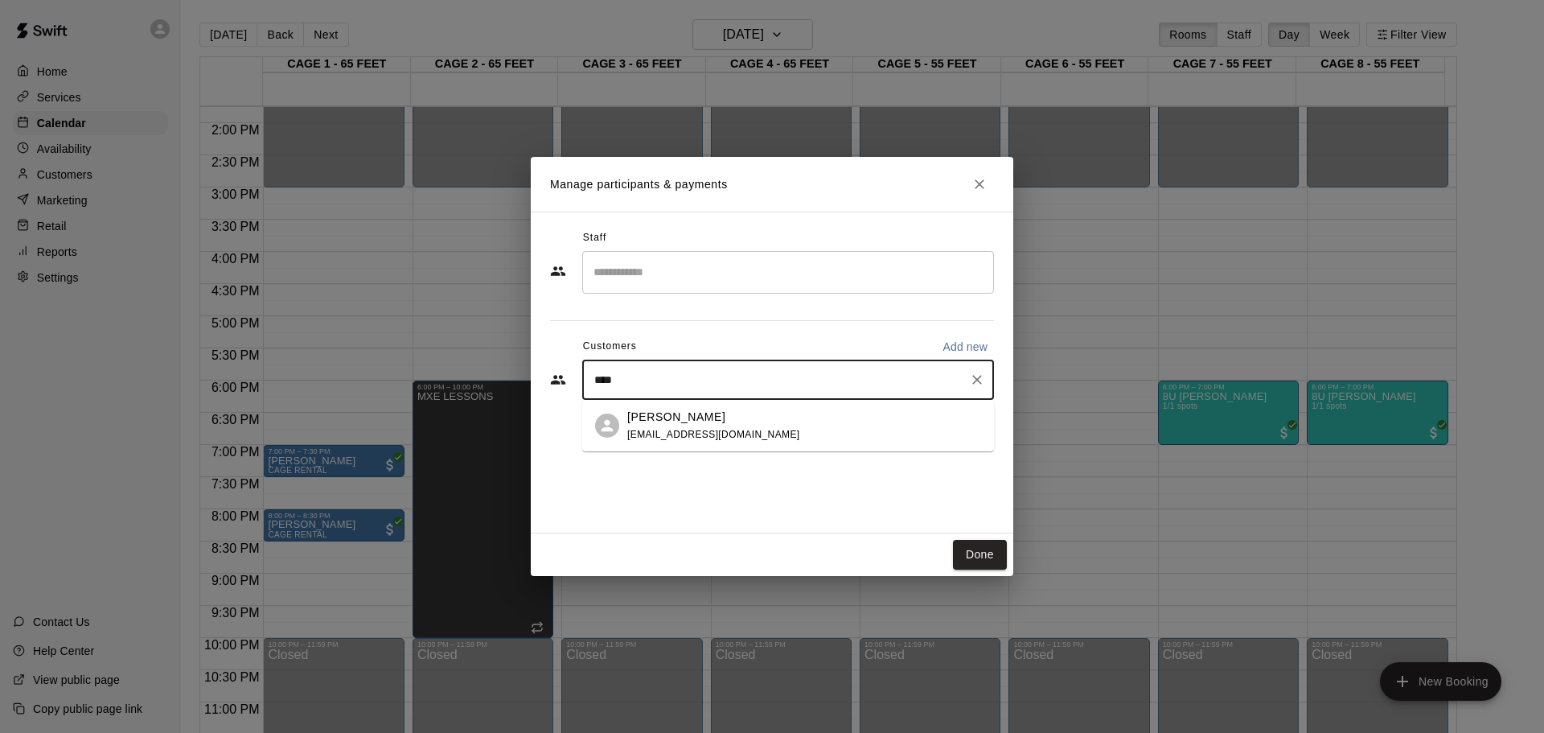
drag, startPoint x: 661, startPoint y: 407, endPoint x: 663, endPoint y: 431, distance: 24.2
click at [663, 431] on span "tonypask@aol.com" at bounding box center [713, 434] width 173 height 11
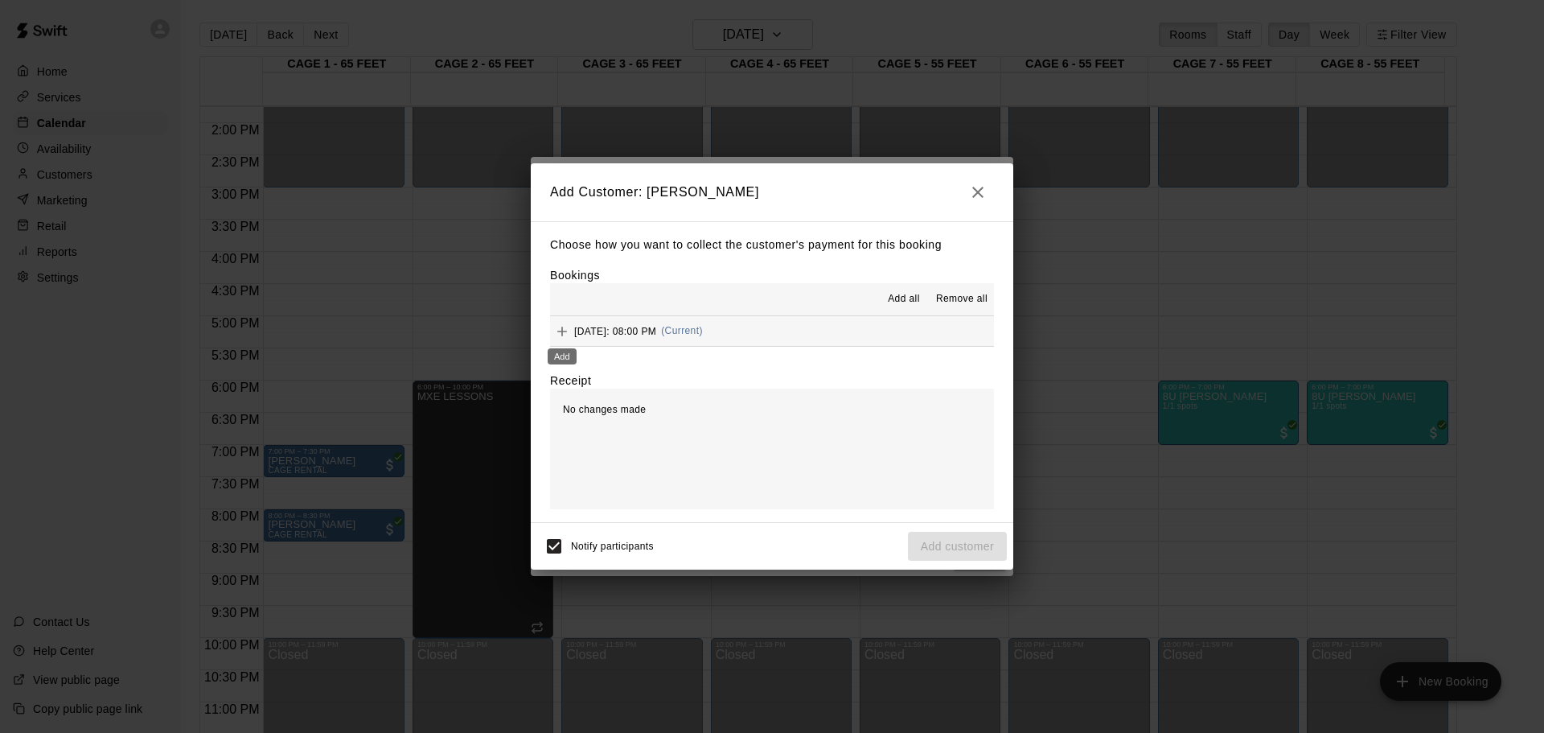
click at [553, 336] on button "Add" at bounding box center [562, 331] width 24 height 24
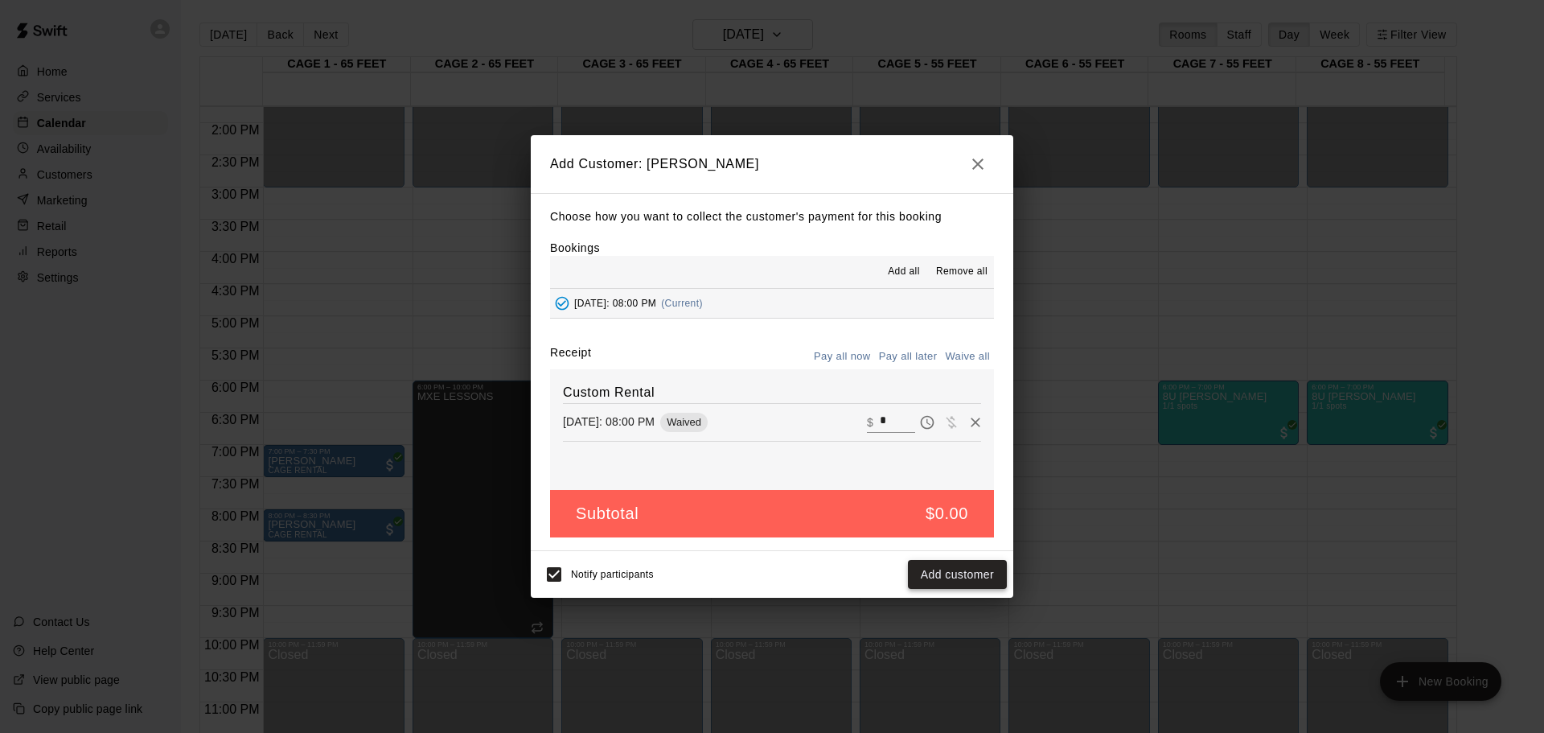
click at [924, 578] on button "Add customer" at bounding box center [957, 575] width 99 height 30
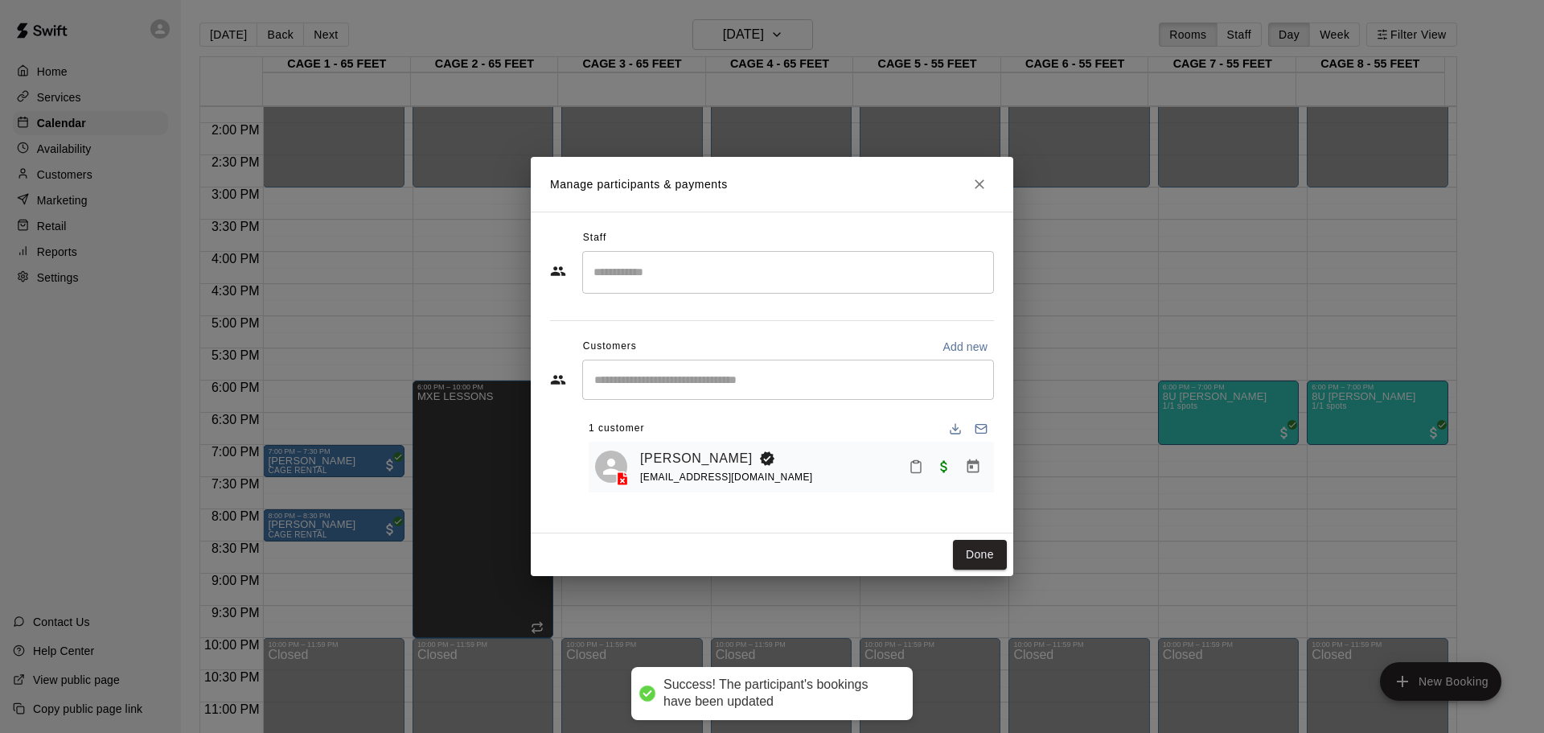
drag, startPoint x: 974, startPoint y: 559, endPoint x: 1056, endPoint y: 11, distance: 553.8
click at [974, 559] on button "Done" at bounding box center [980, 555] width 54 height 30
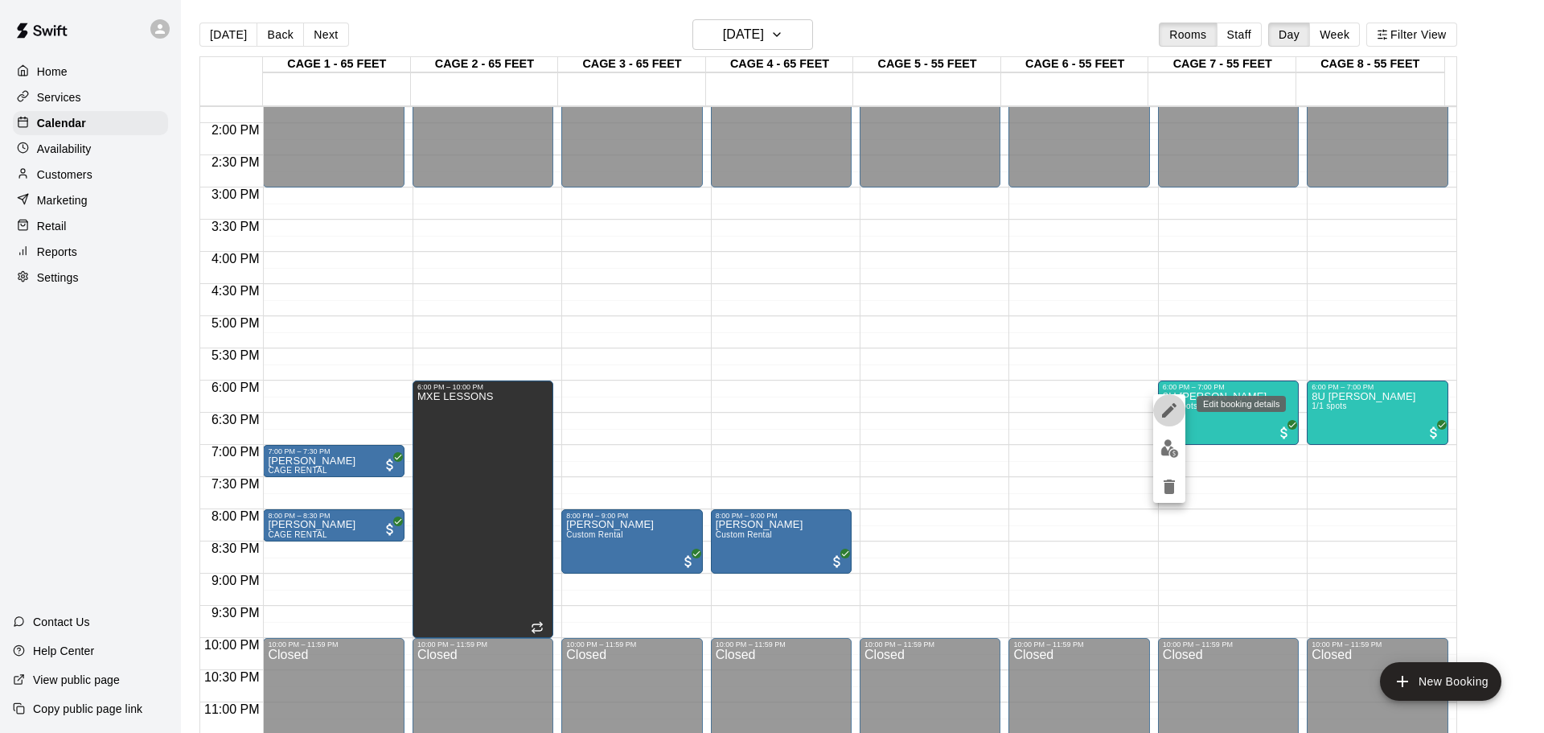
click at [1169, 400] on button "edit" at bounding box center [1169, 410] width 32 height 32
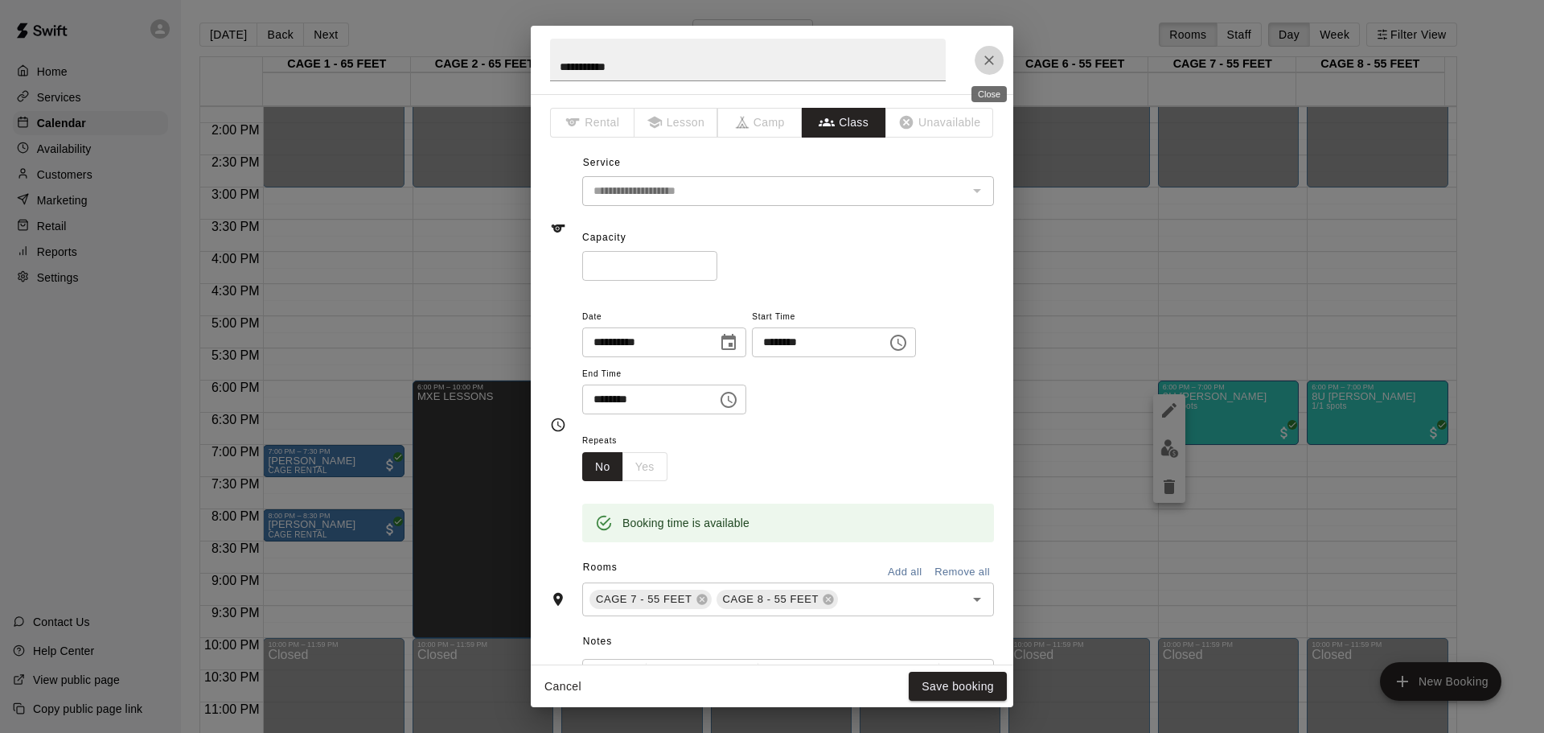
click at [989, 52] on icon "Close" at bounding box center [989, 60] width 16 height 16
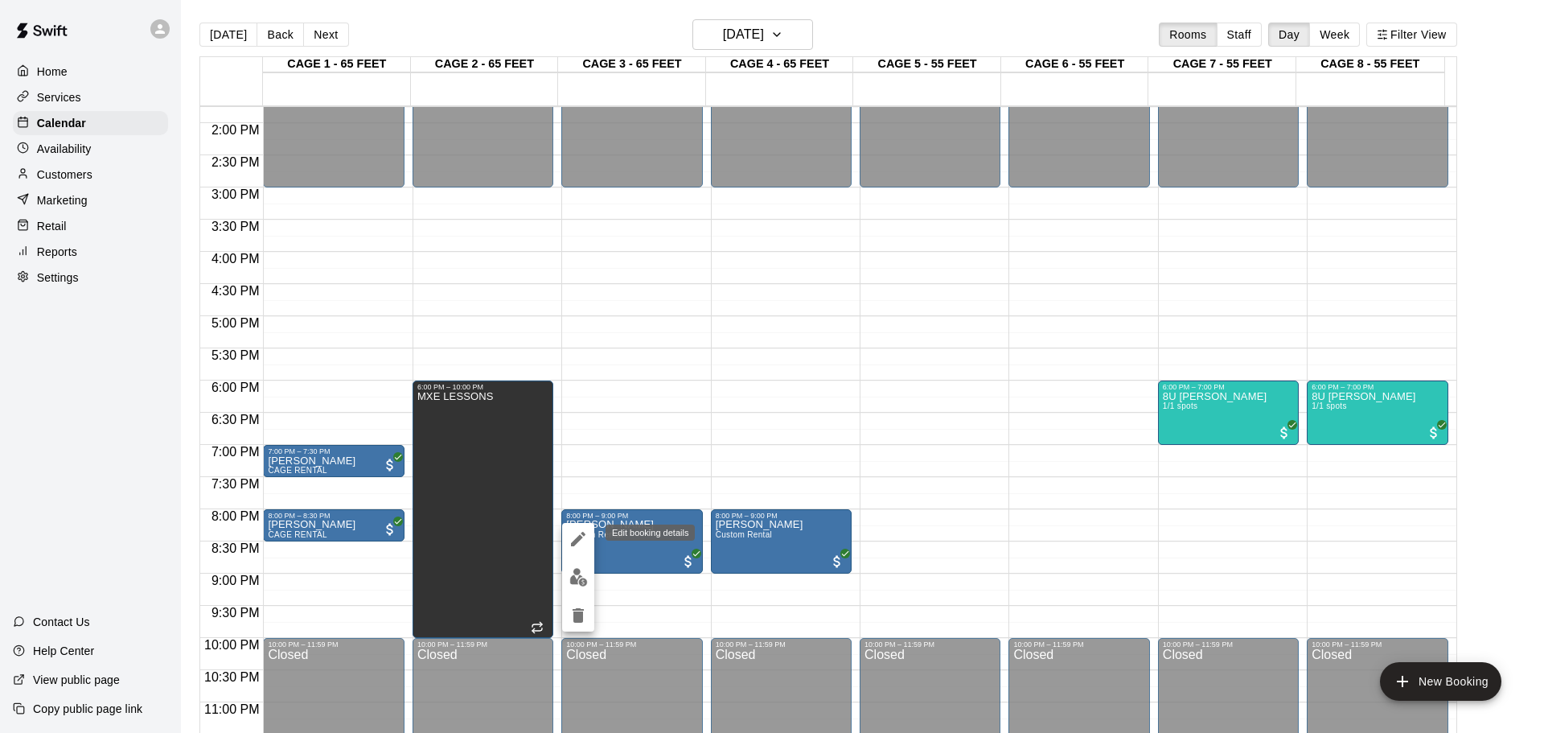
click at [582, 533] on icon "edit" at bounding box center [578, 539] width 14 height 14
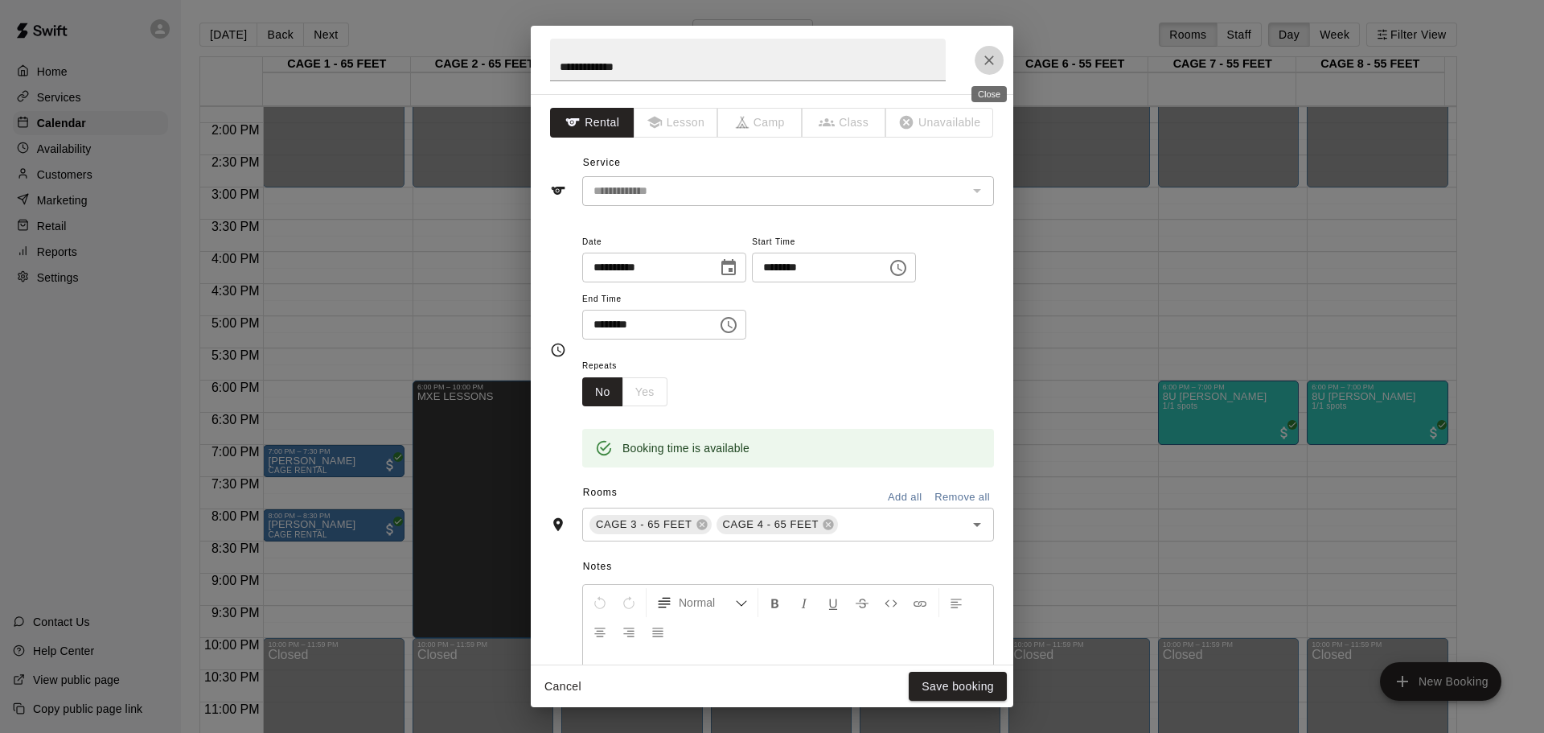
click at [984, 56] on icon "Close" at bounding box center [989, 60] width 16 height 16
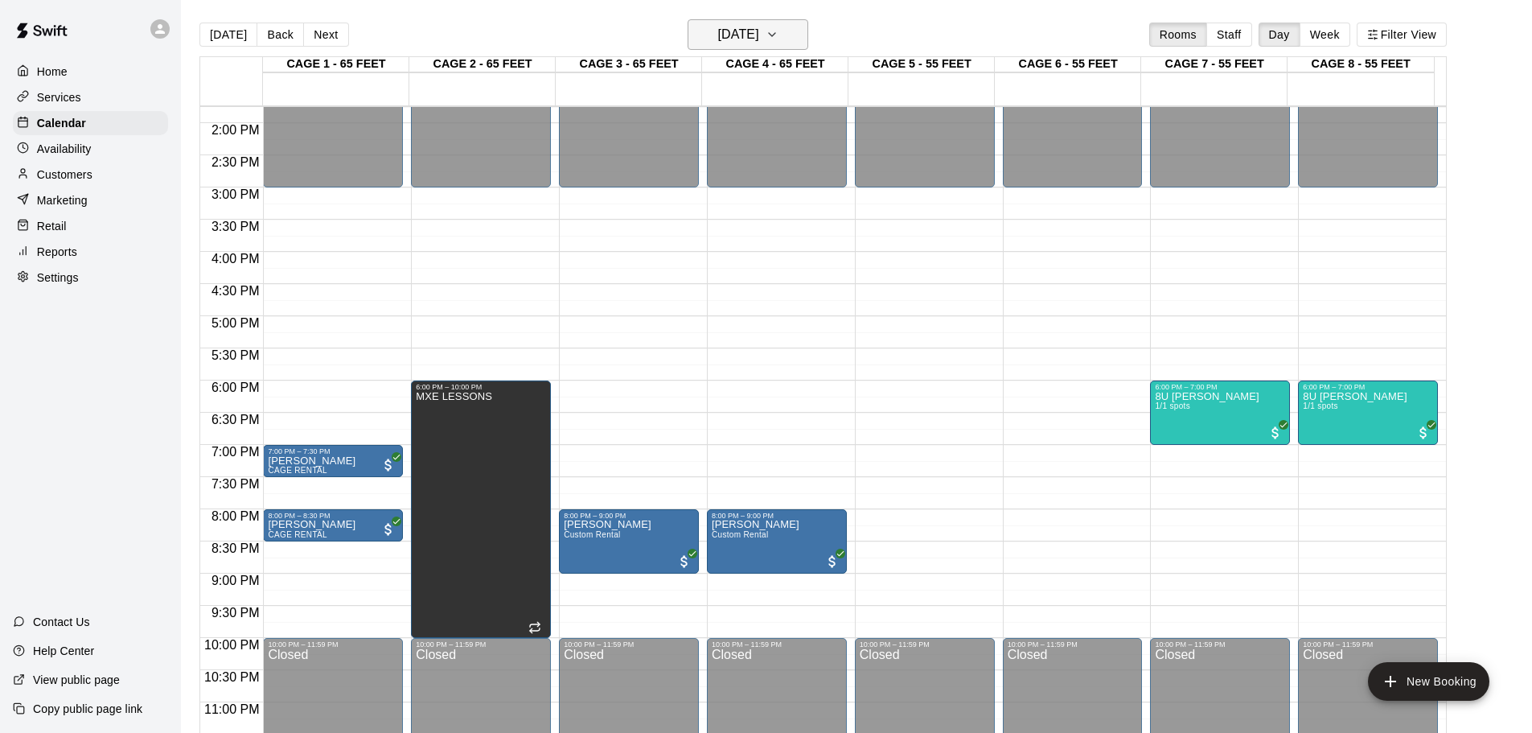
click at [752, 35] on h6 "Monday Aug 25" at bounding box center [738, 34] width 41 height 23
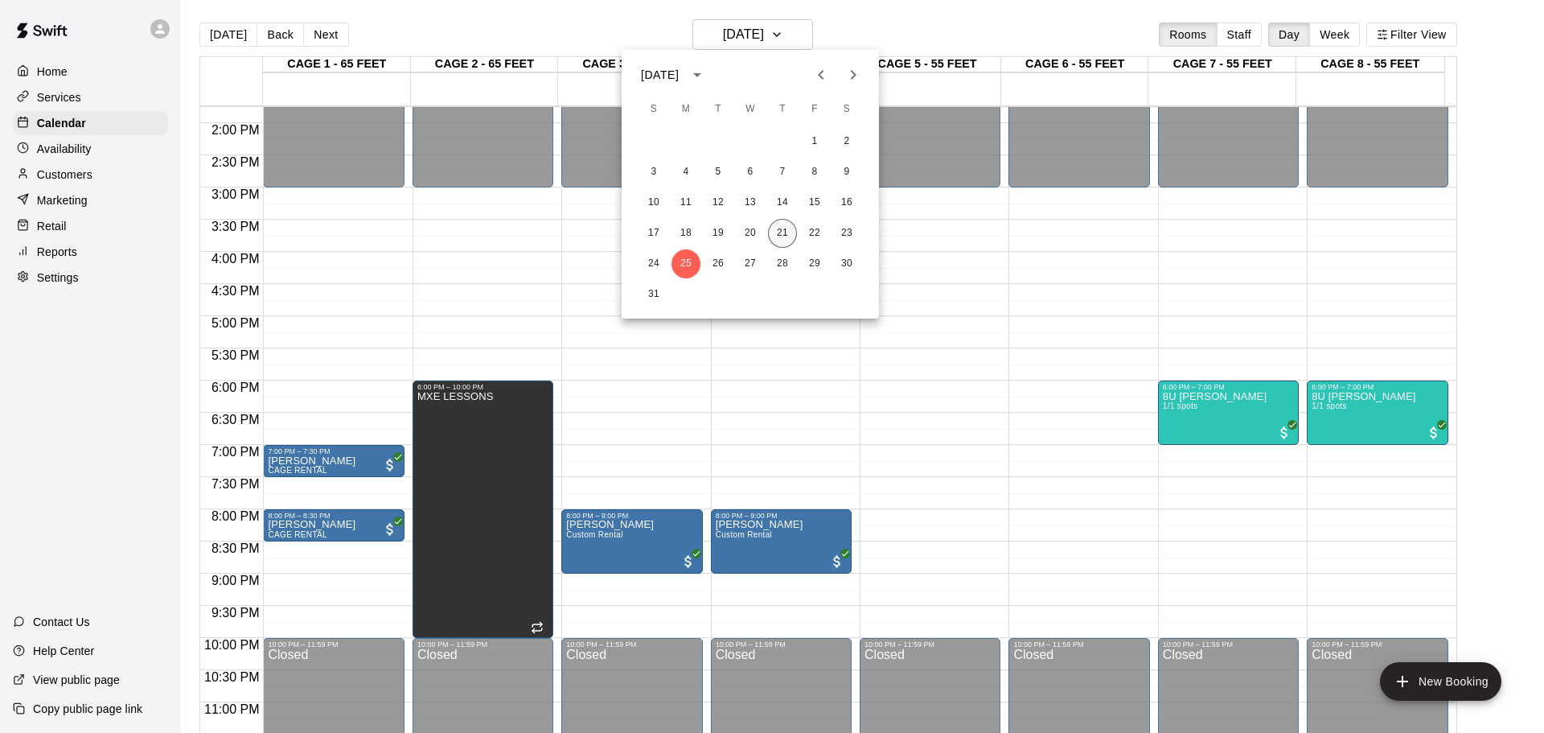
click at [787, 239] on button "21" at bounding box center [782, 233] width 29 height 29
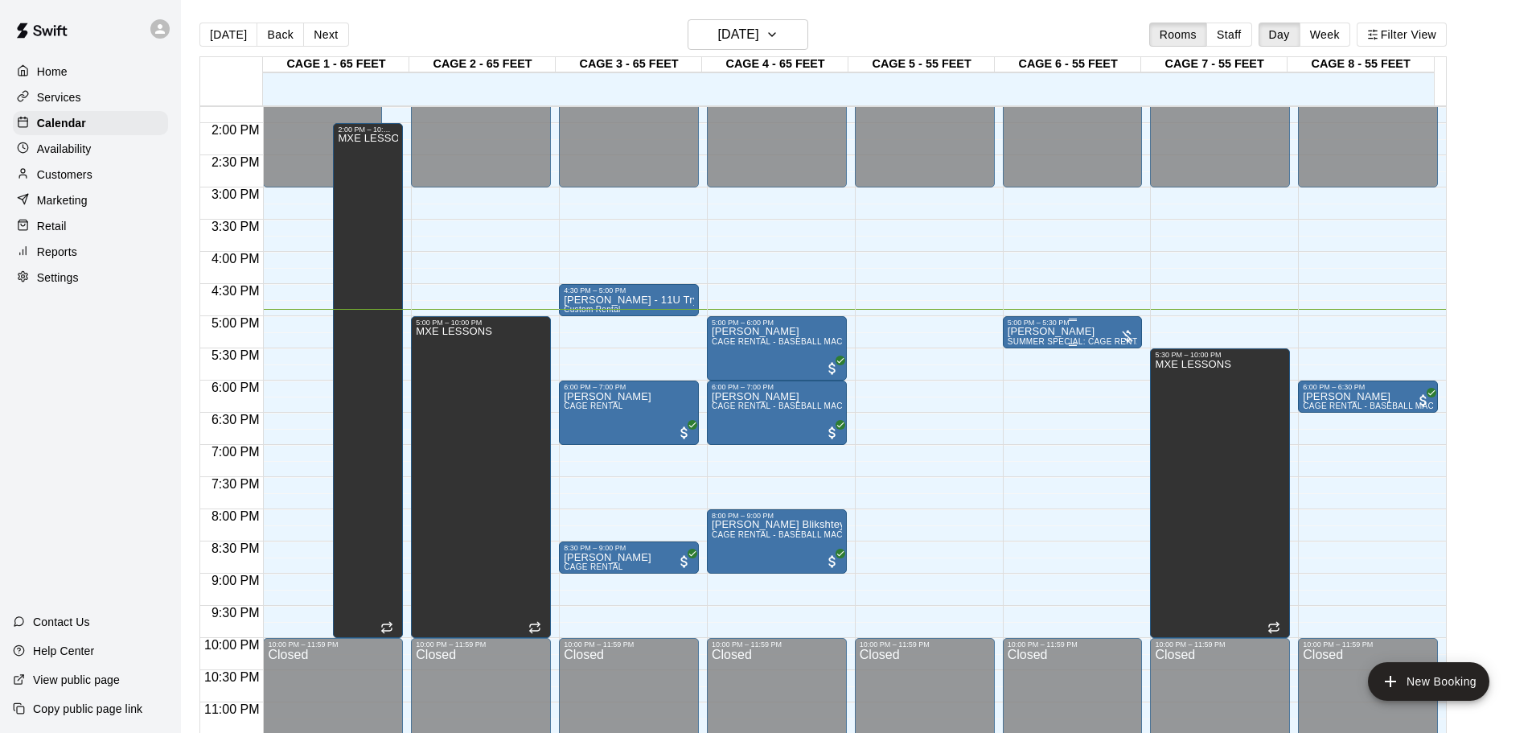
click at [1062, 341] on span "SUMMER SPECIAL: CAGE RENTAL + BASEBALL MACHINE" at bounding box center [1125, 341] width 234 height 9
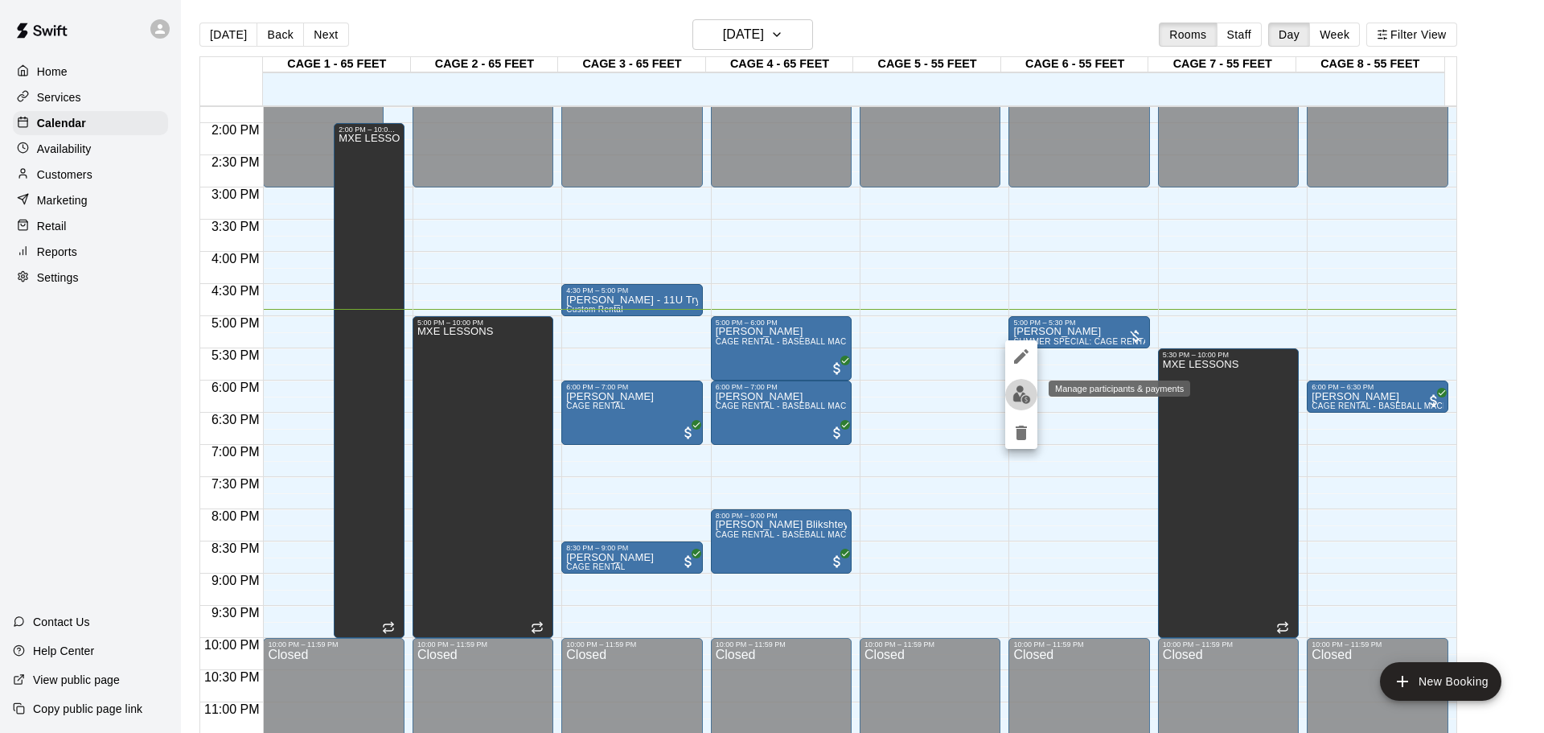
click at [1017, 392] on img "edit" at bounding box center [1022, 394] width 18 height 18
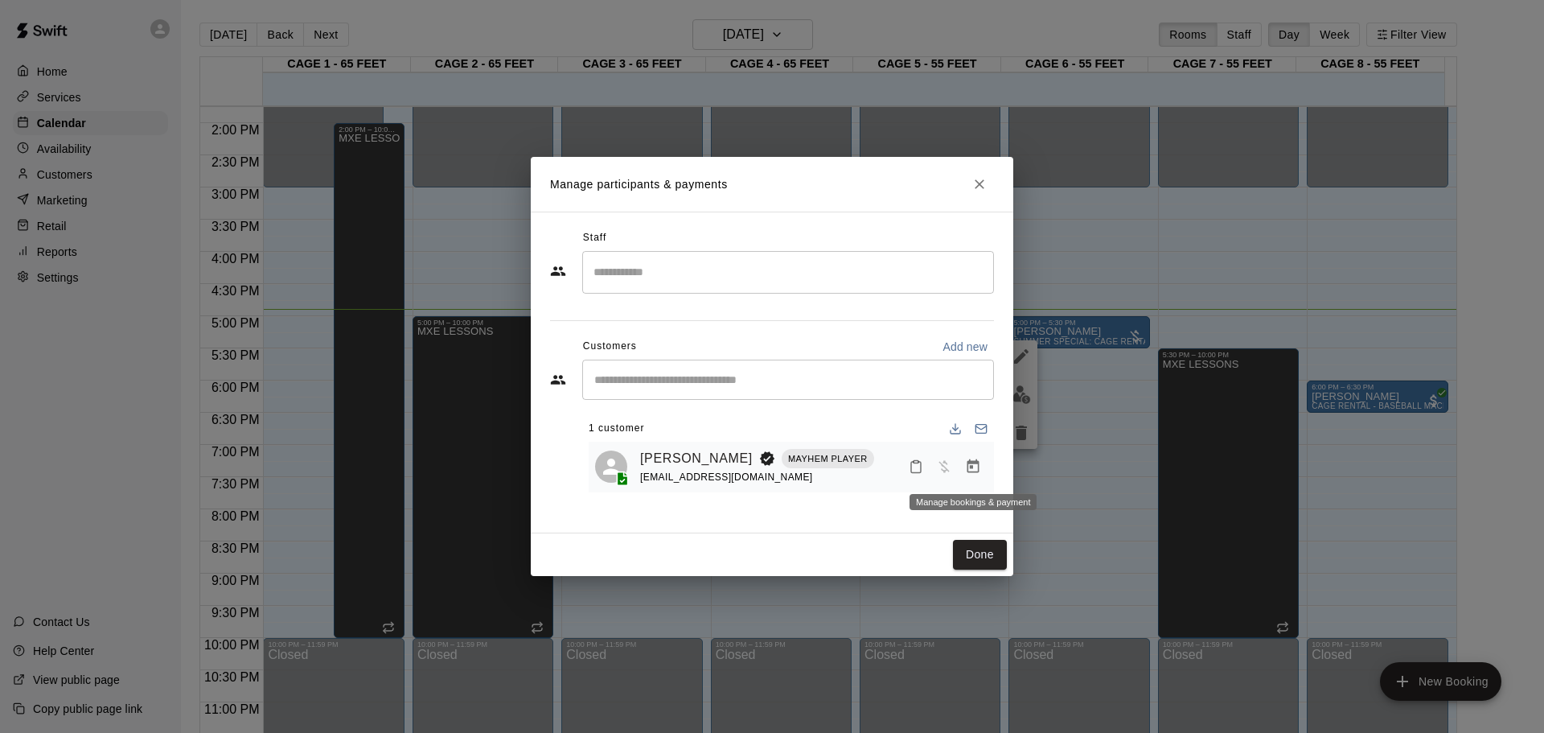
click at [973, 469] on icon "Manage bookings & payment" at bounding box center [973, 466] width 12 height 14
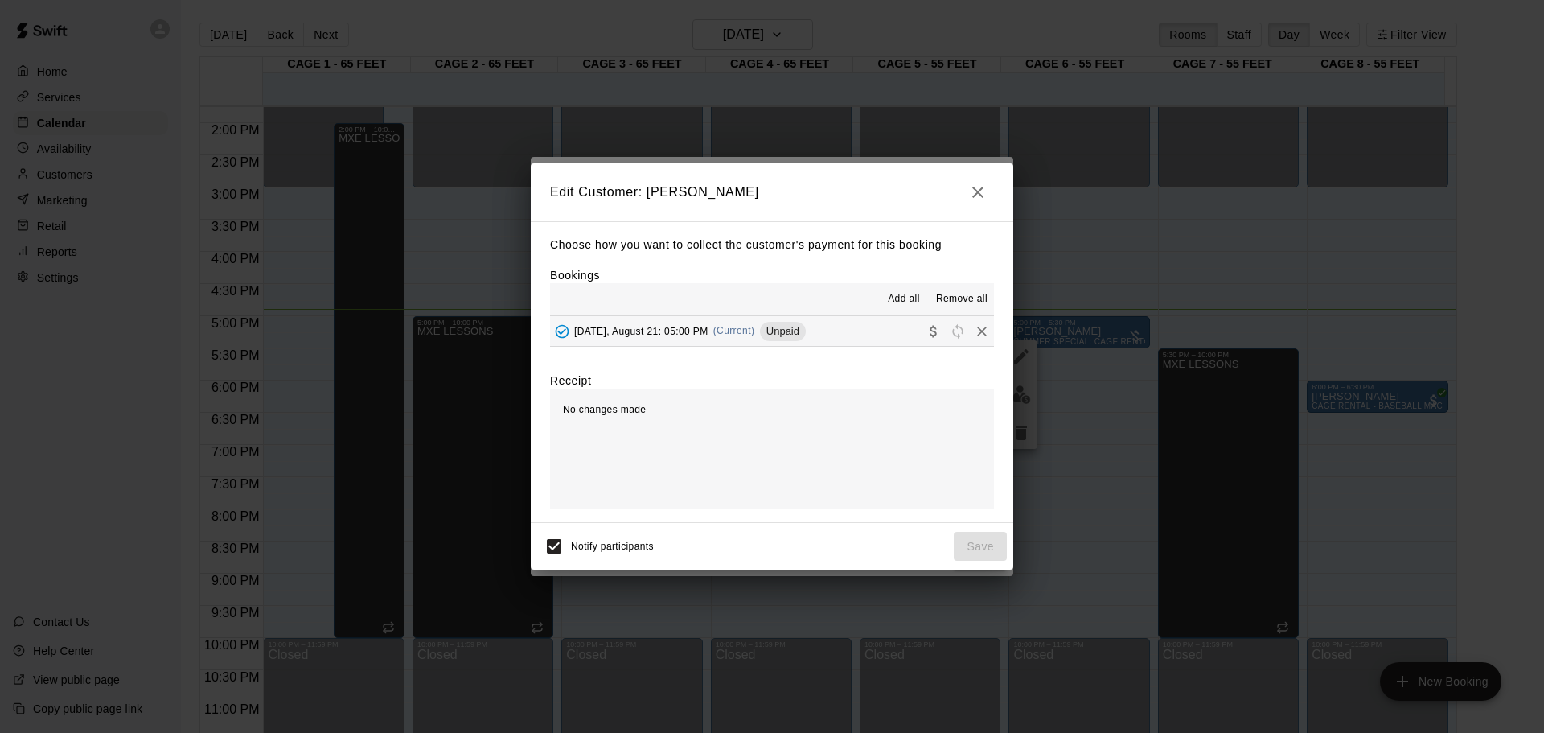
click at [926, 334] on icon "Collect payment" at bounding box center [934, 331] width 16 height 16
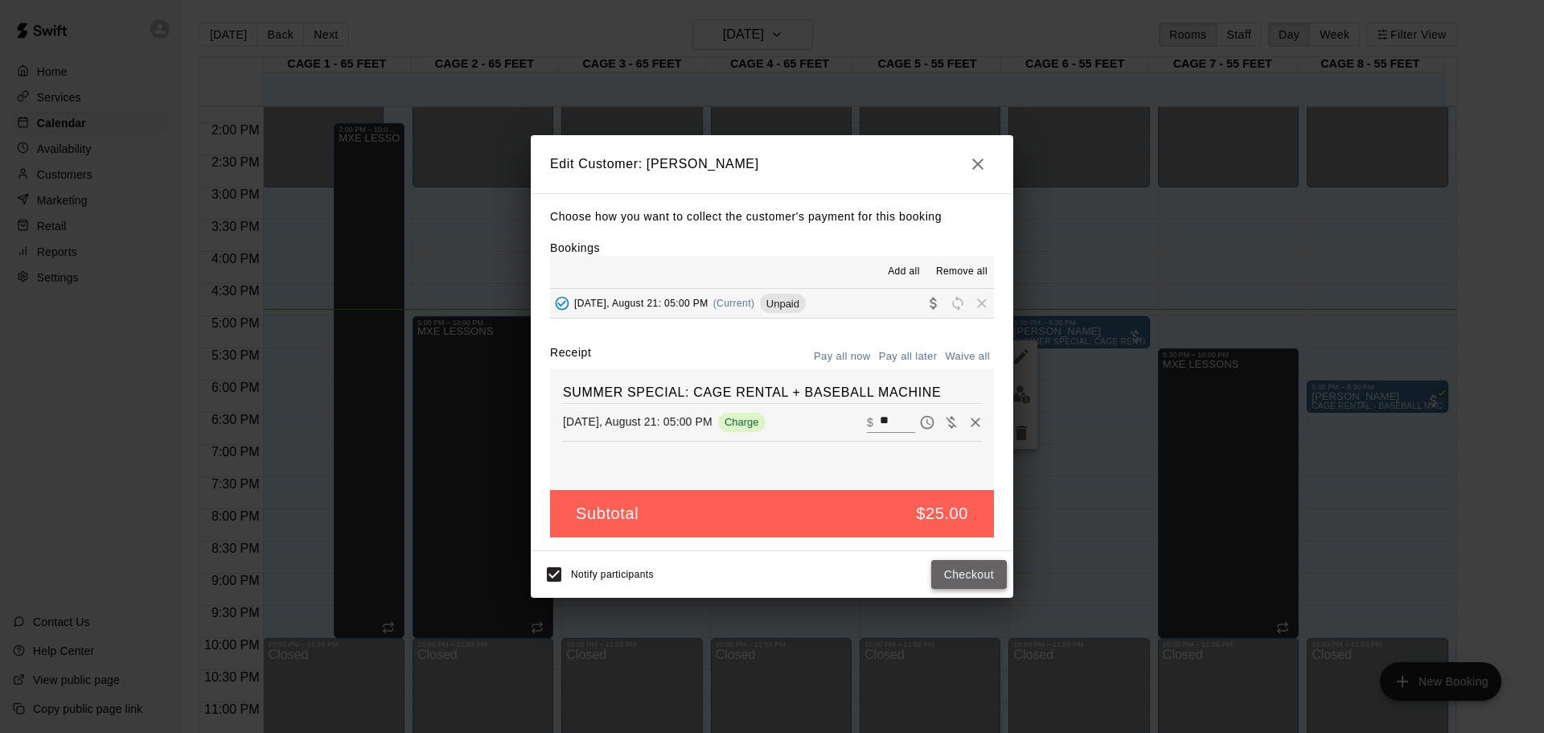
click at [969, 565] on button "Checkout" at bounding box center [969, 575] width 76 height 30
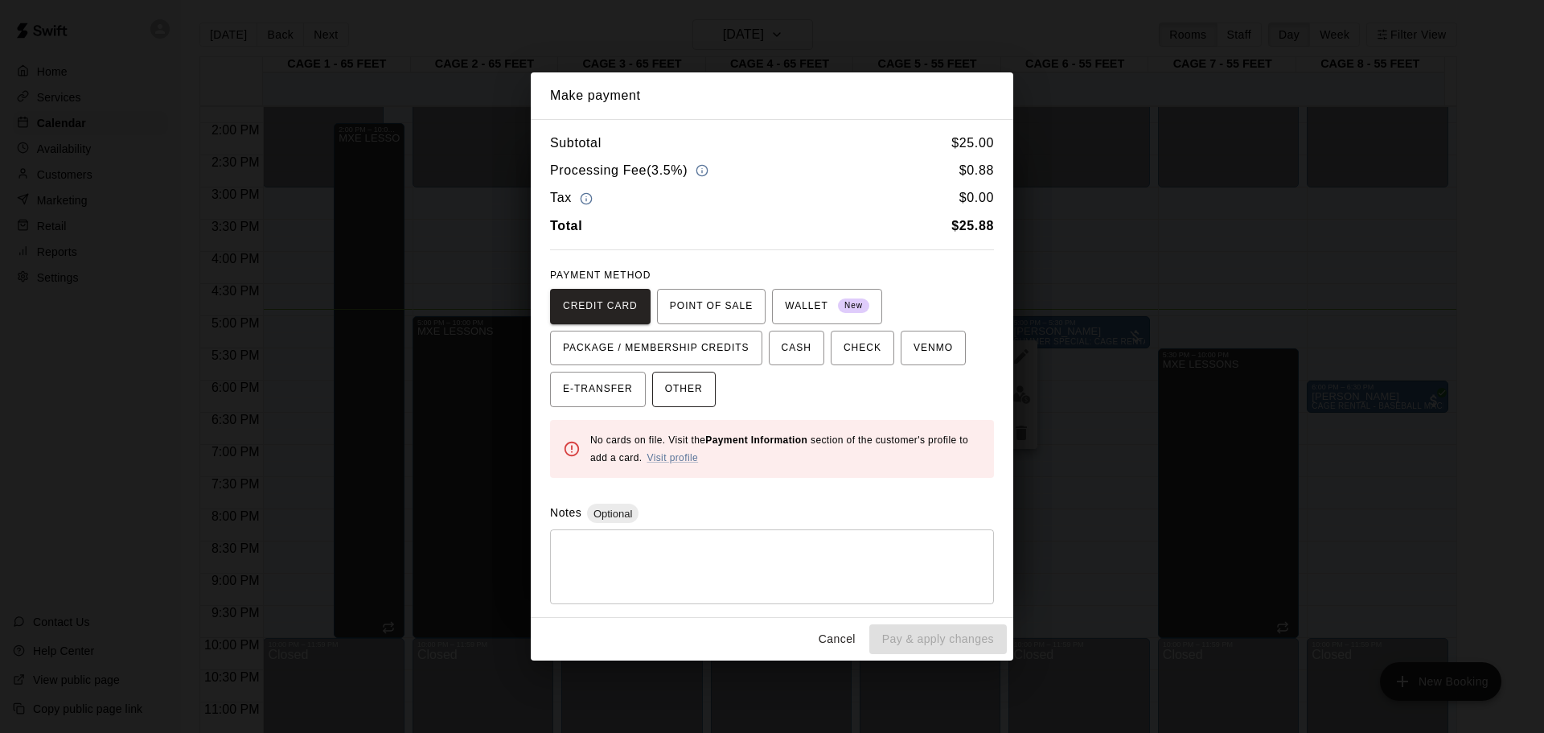
click at [676, 383] on span "OTHER" at bounding box center [684, 389] width 38 height 26
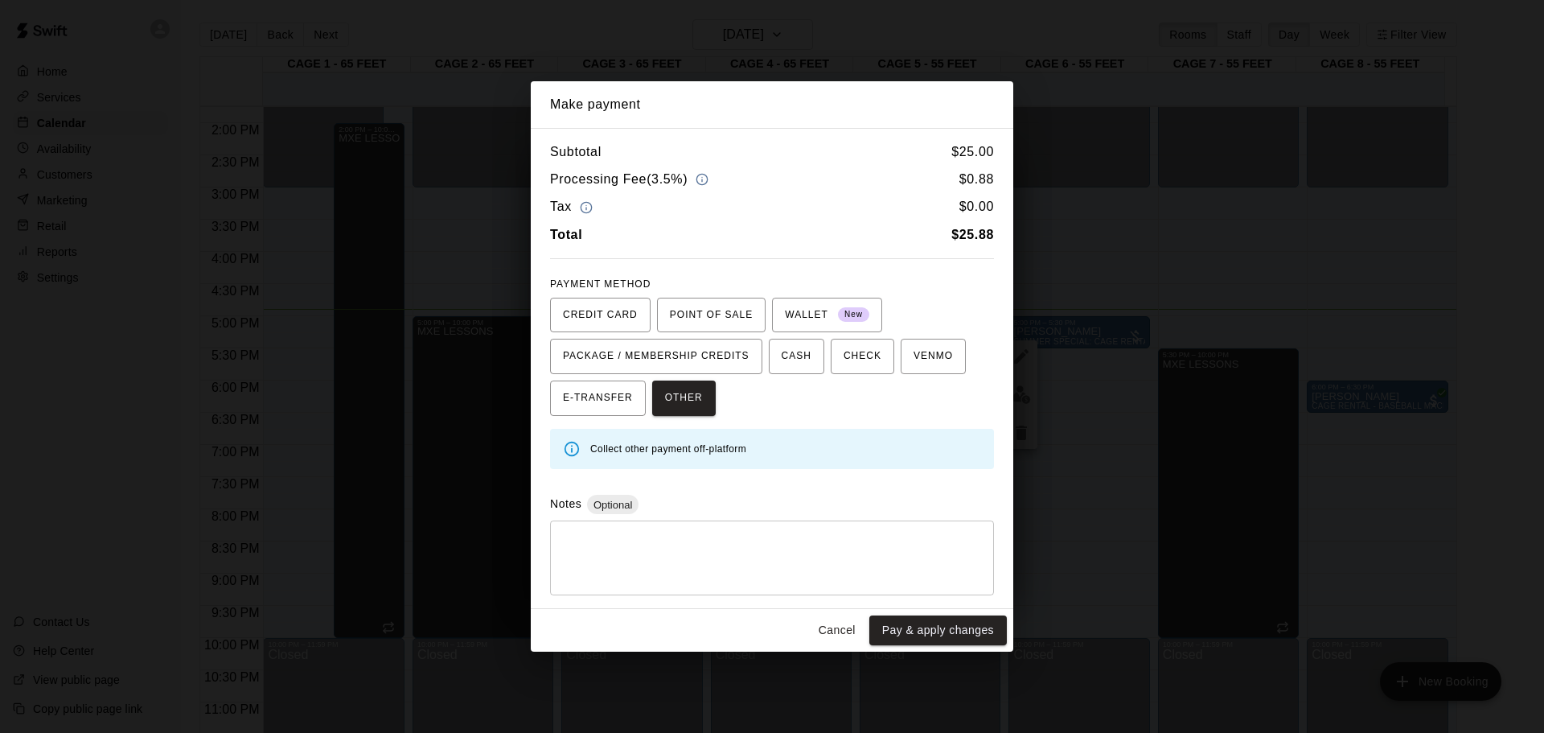
click at [930, 621] on button "Pay & apply changes" at bounding box center [938, 630] width 138 height 30
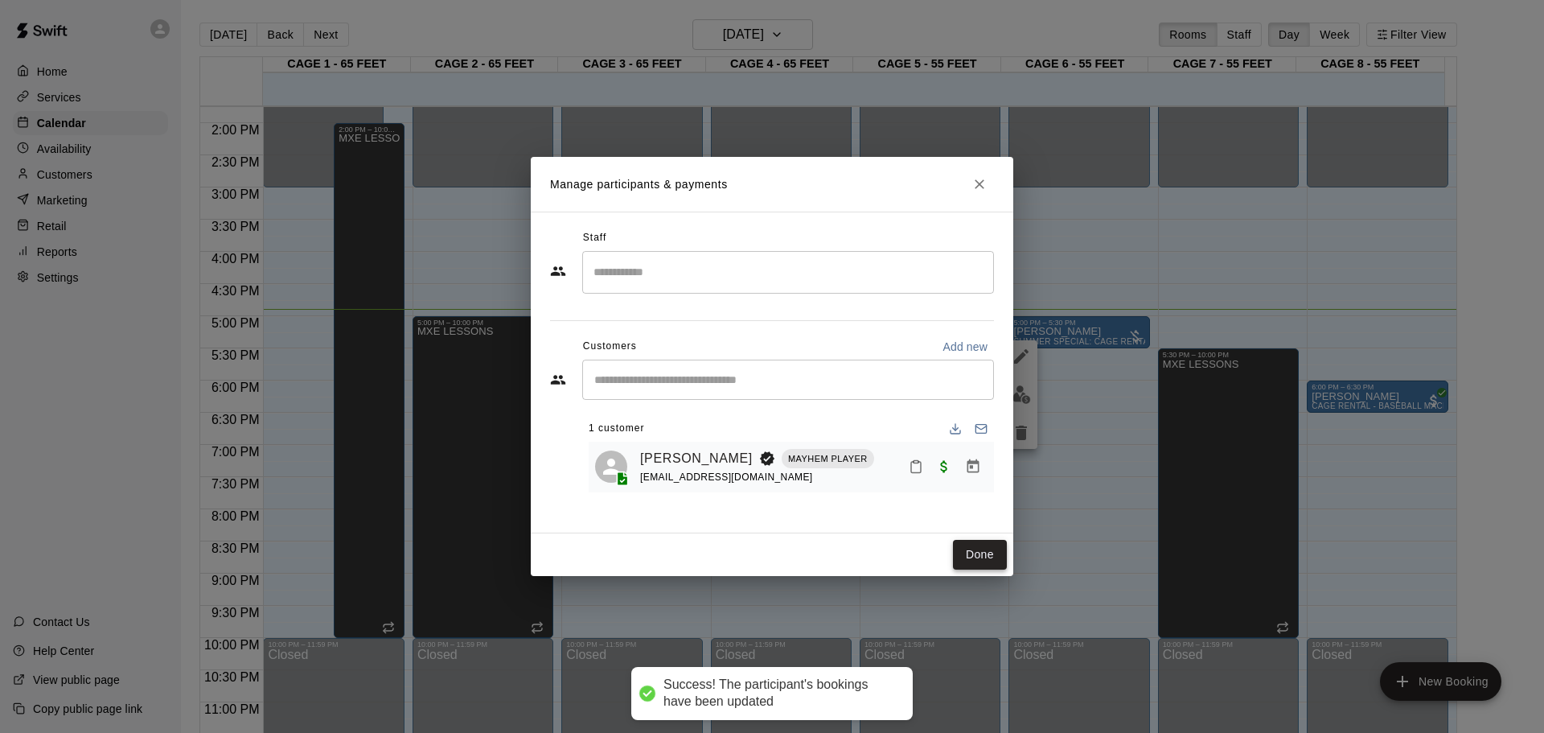
click at [980, 557] on div "Manage participants & payments Staff ​ Customers Add new ​ 1 customer Rick Rubi…" at bounding box center [772, 366] width 1544 height 733
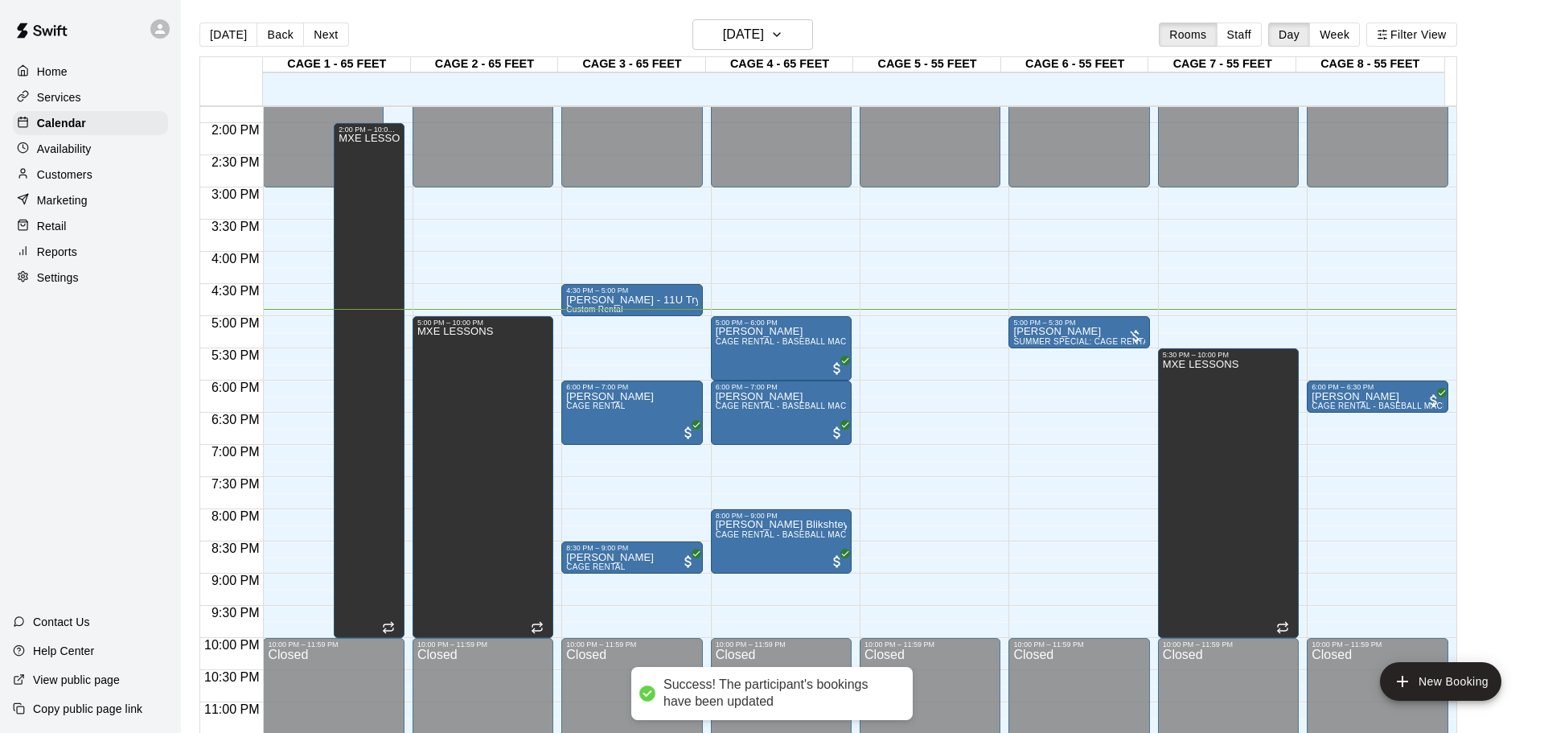
click at [972, 548] on button "Done" at bounding box center [980, 555] width 54 height 30
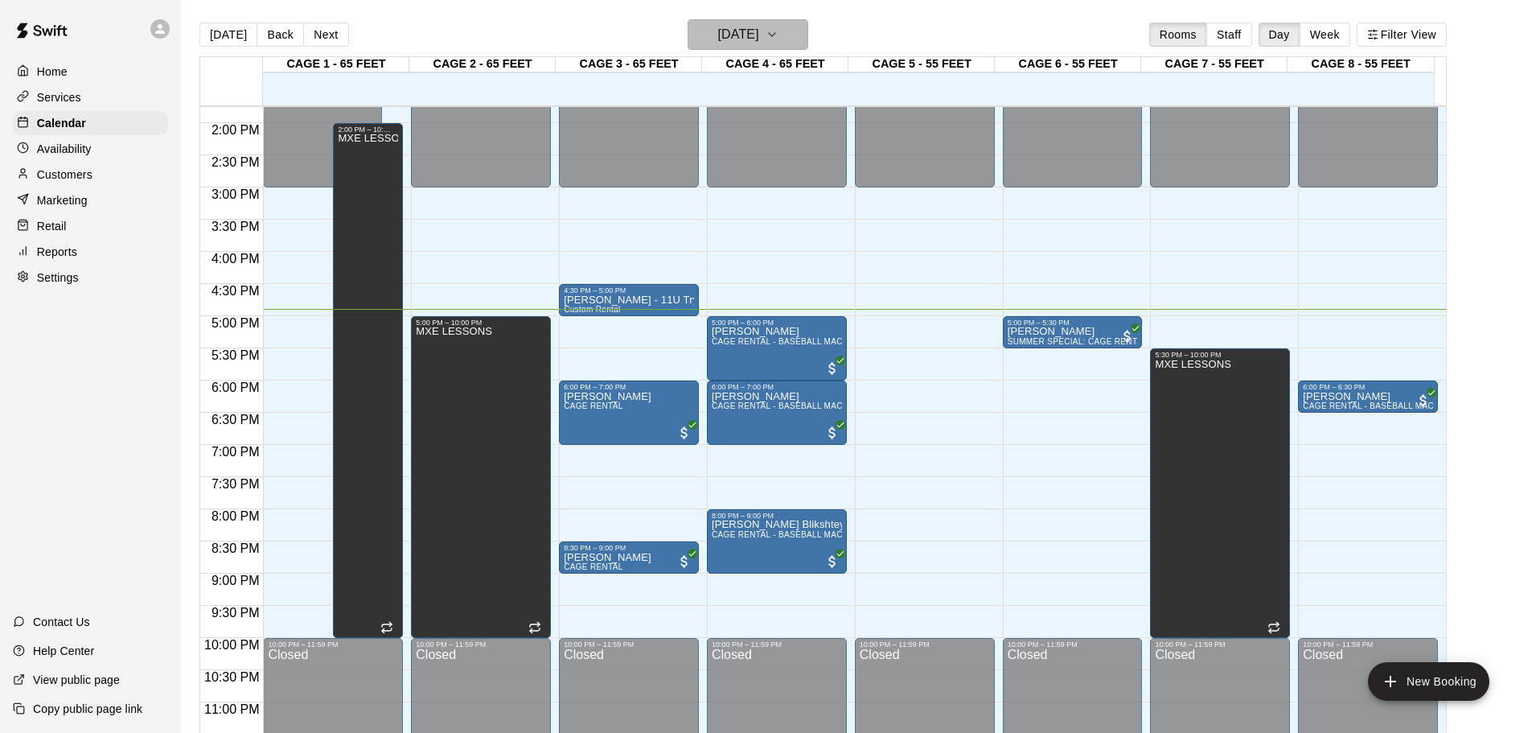
click at [759, 34] on h6 "[DATE]" at bounding box center [738, 34] width 41 height 23
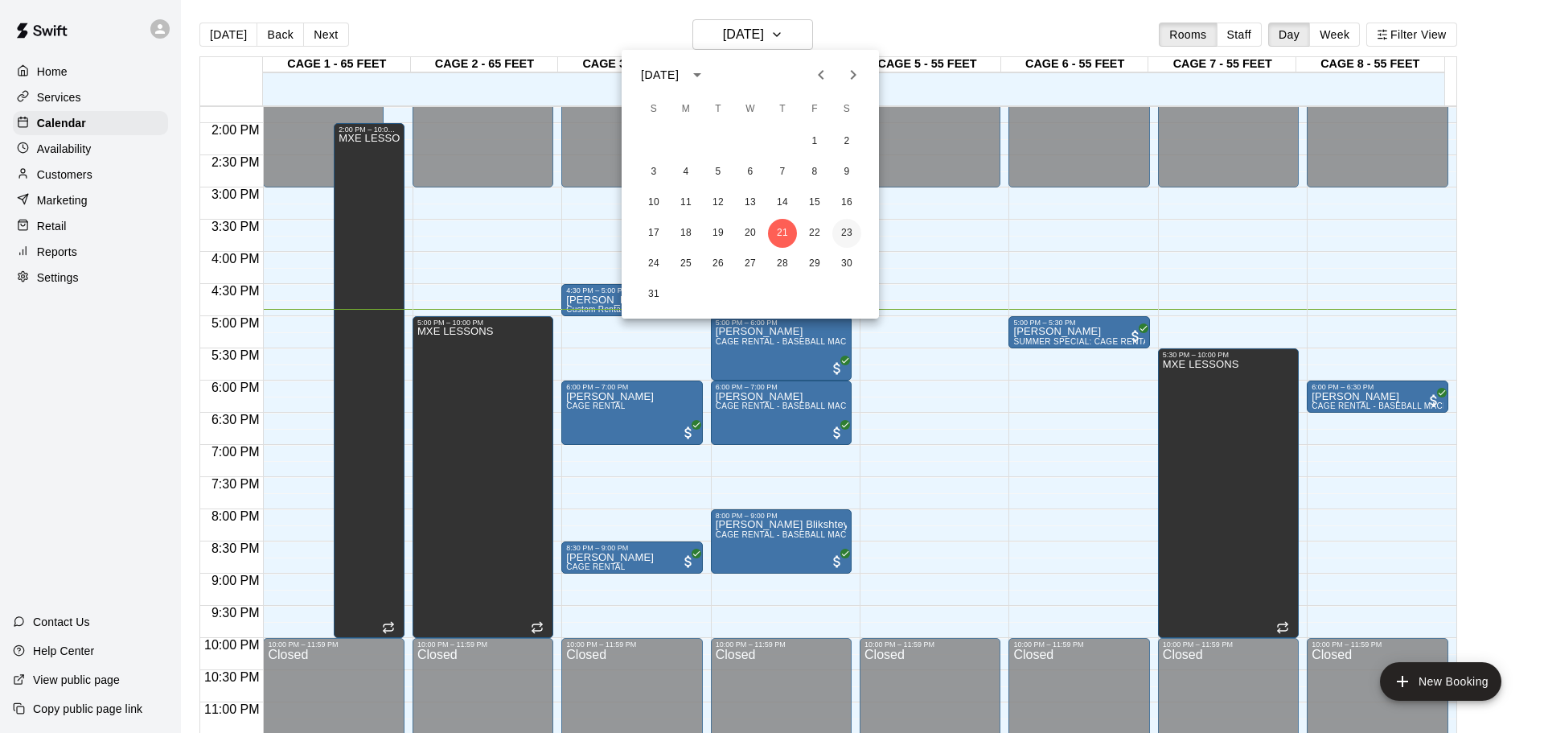
click at [851, 224] on button "23" at bounding box center [846, 233] width 29 height 29
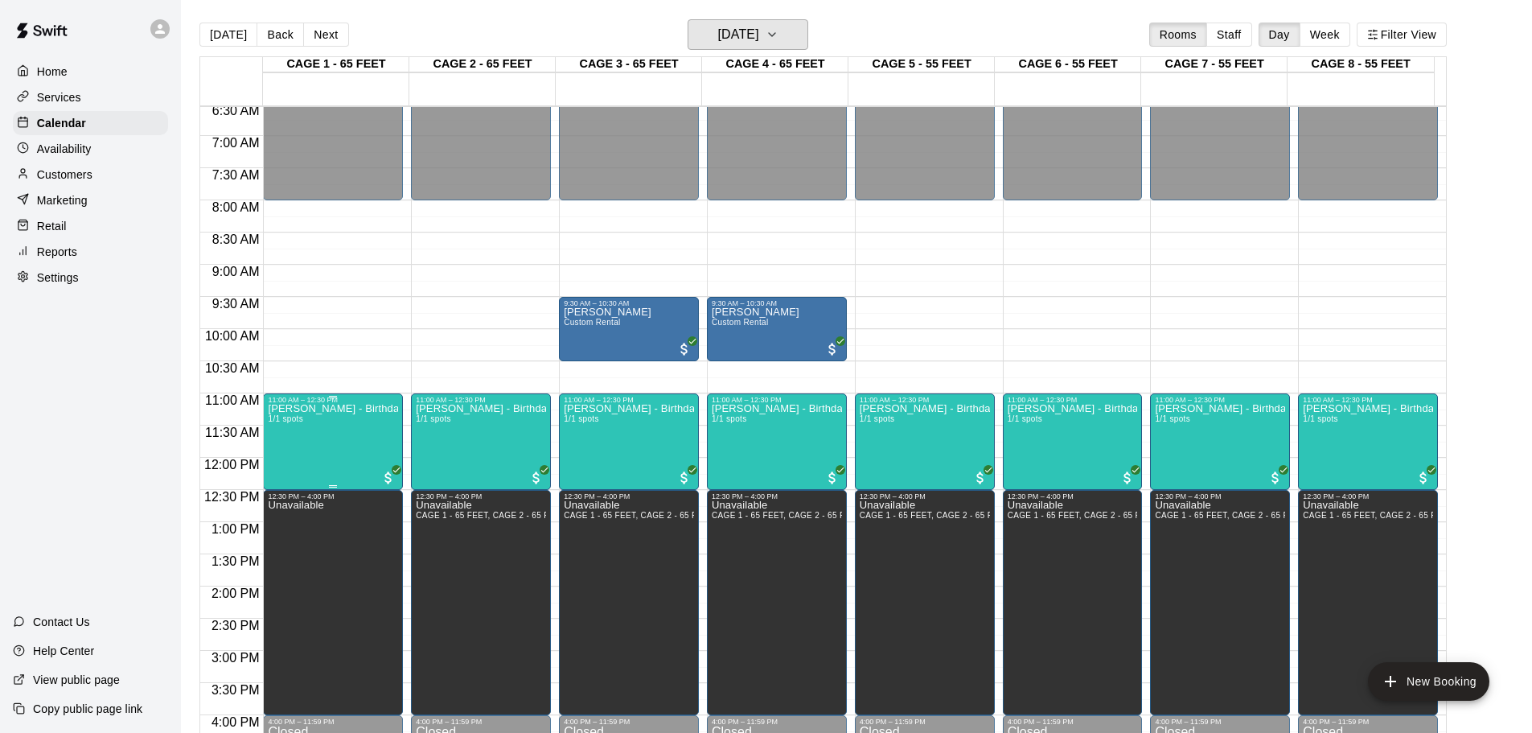
scroll to position [483, 0]
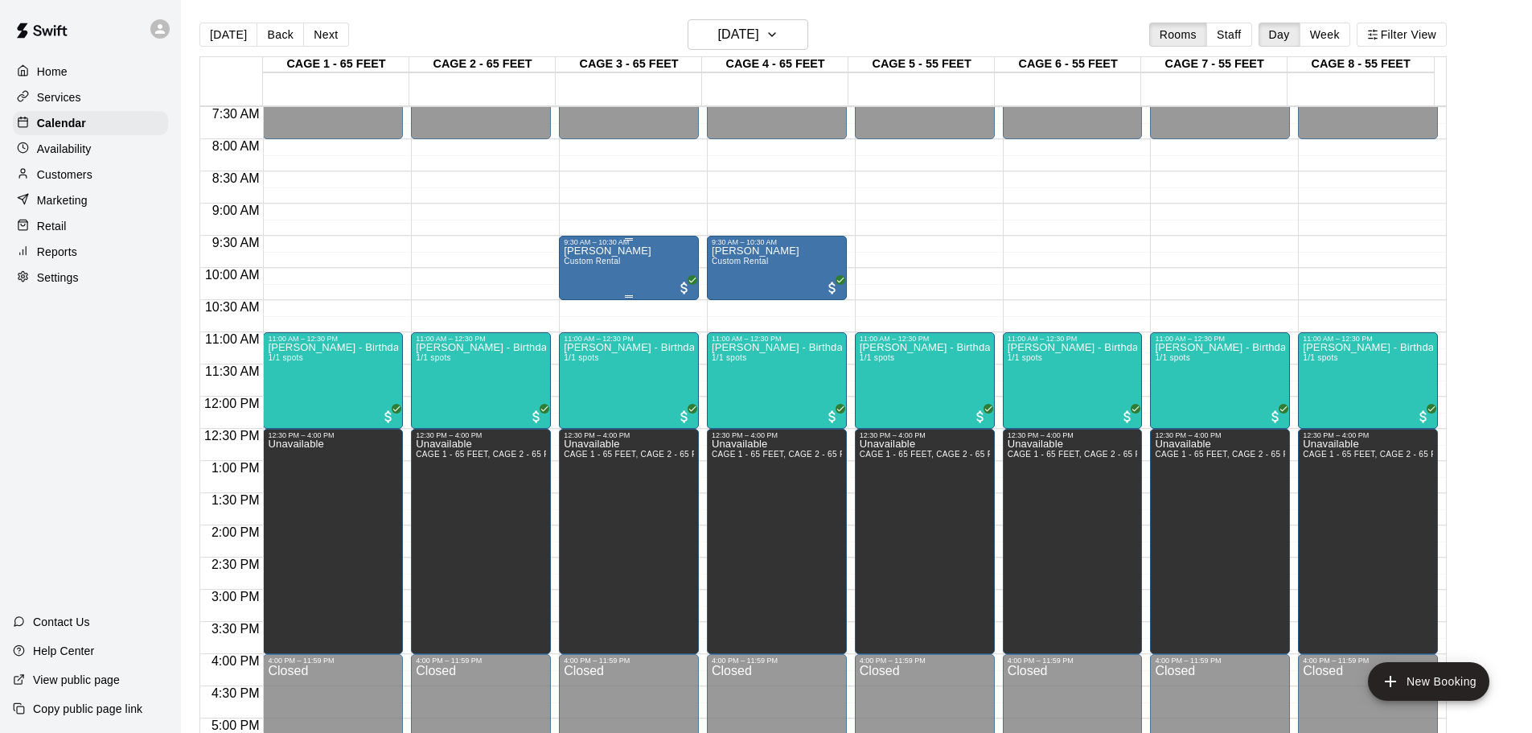
click at [647, 257] on div "Tony Pasquariello Custom Rental" at bounding box center [608, 612] width 88 height 733
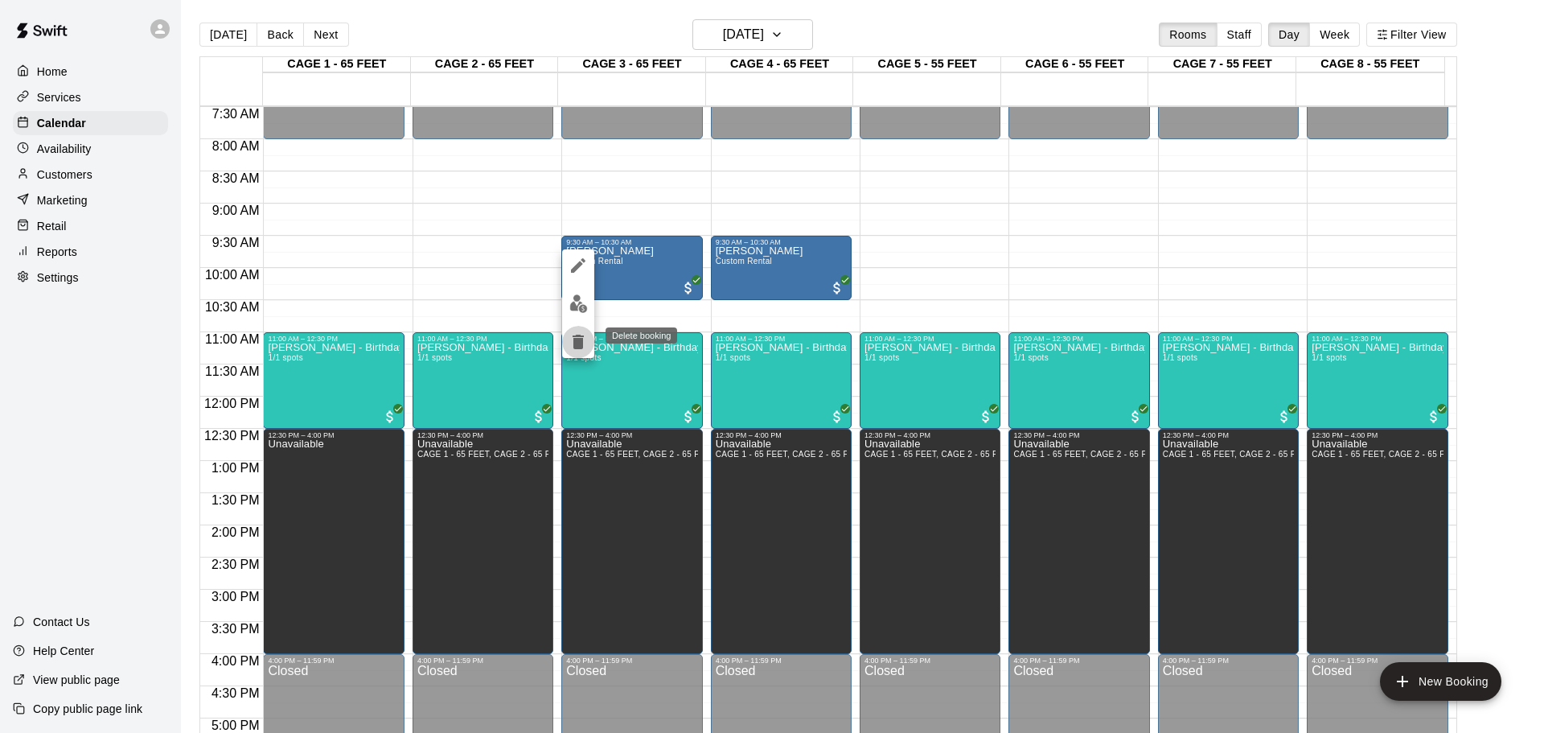
click at [577, 338] on icon "delete" at bounding box center [578, 342] width 11 height 14
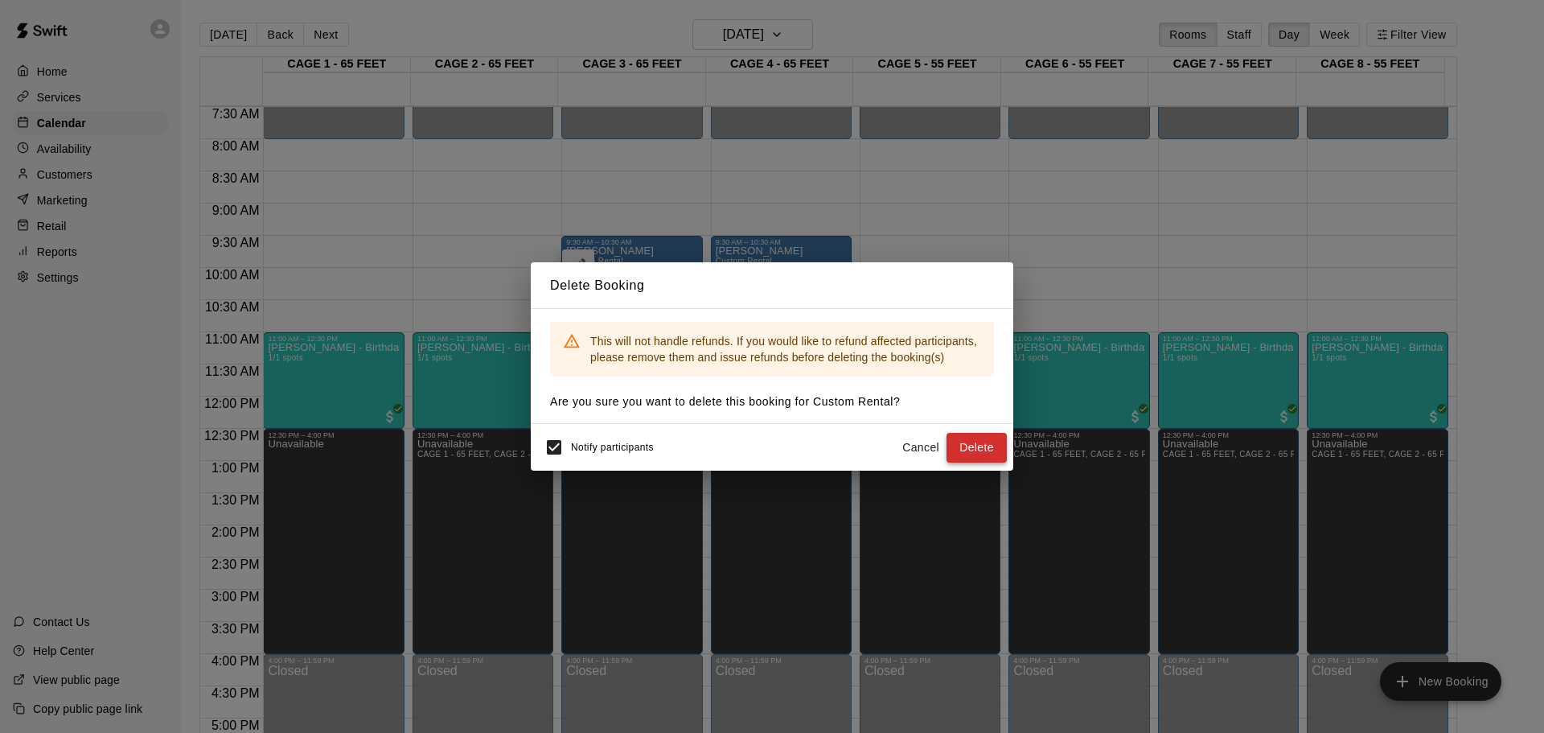
click at [972, 451] on button "Delete" at bounding box center [977, 448] width 60 height 30
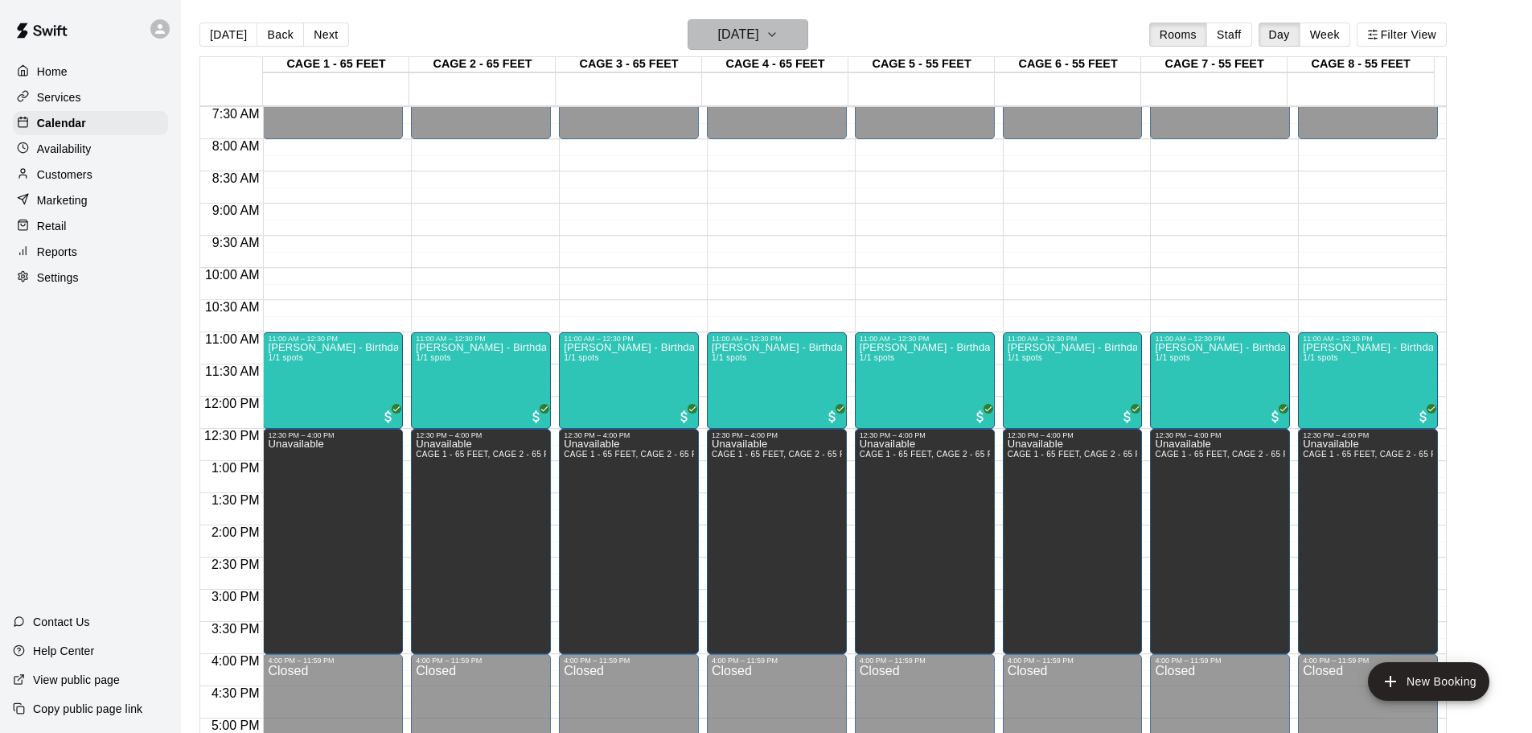
click at [759, 43] on h6 "Saturday Aug 23" at bounding box center [738, 34] width 41 height 23
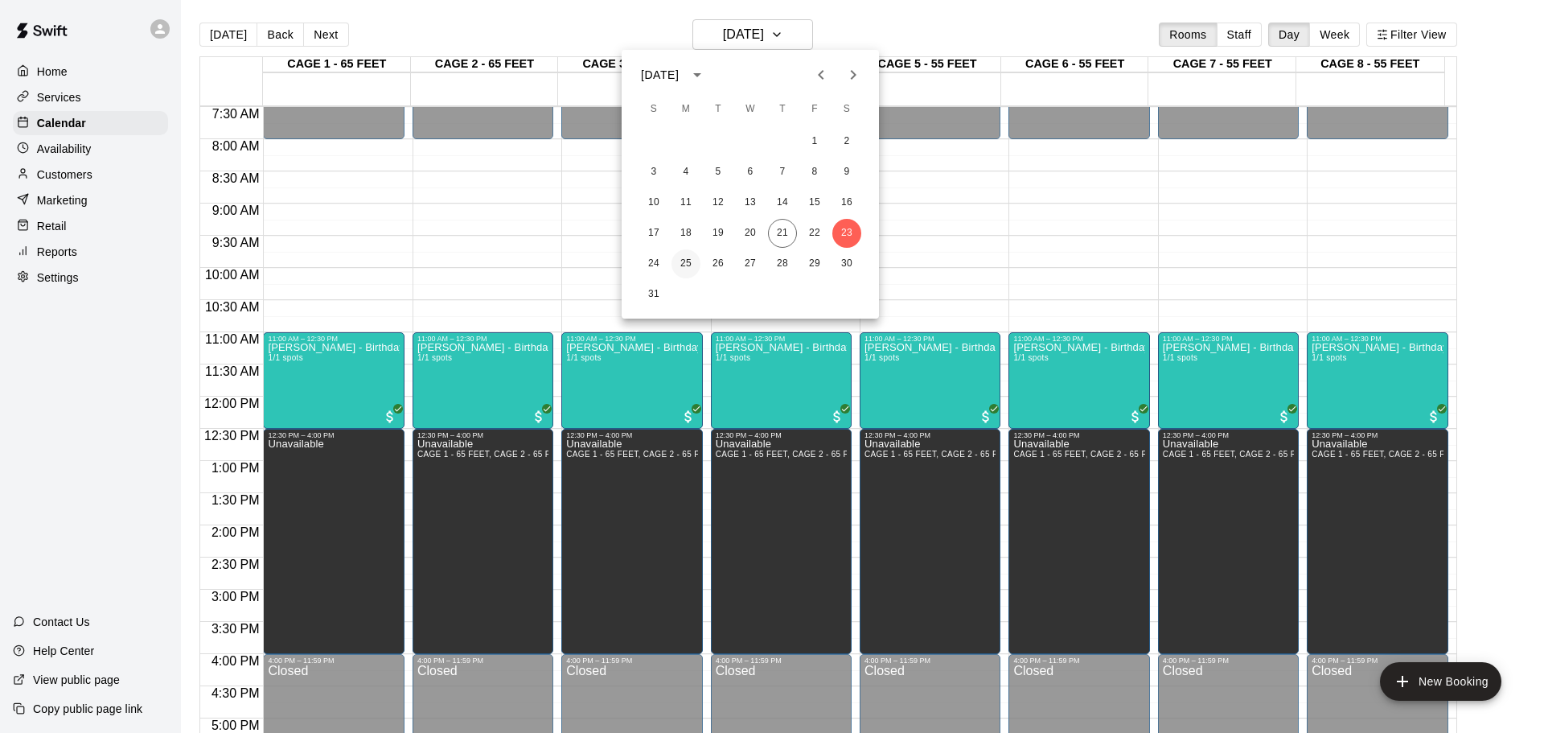
click at [676, 260] on button "25" at bounding box center [686, 263] width 29 height 29
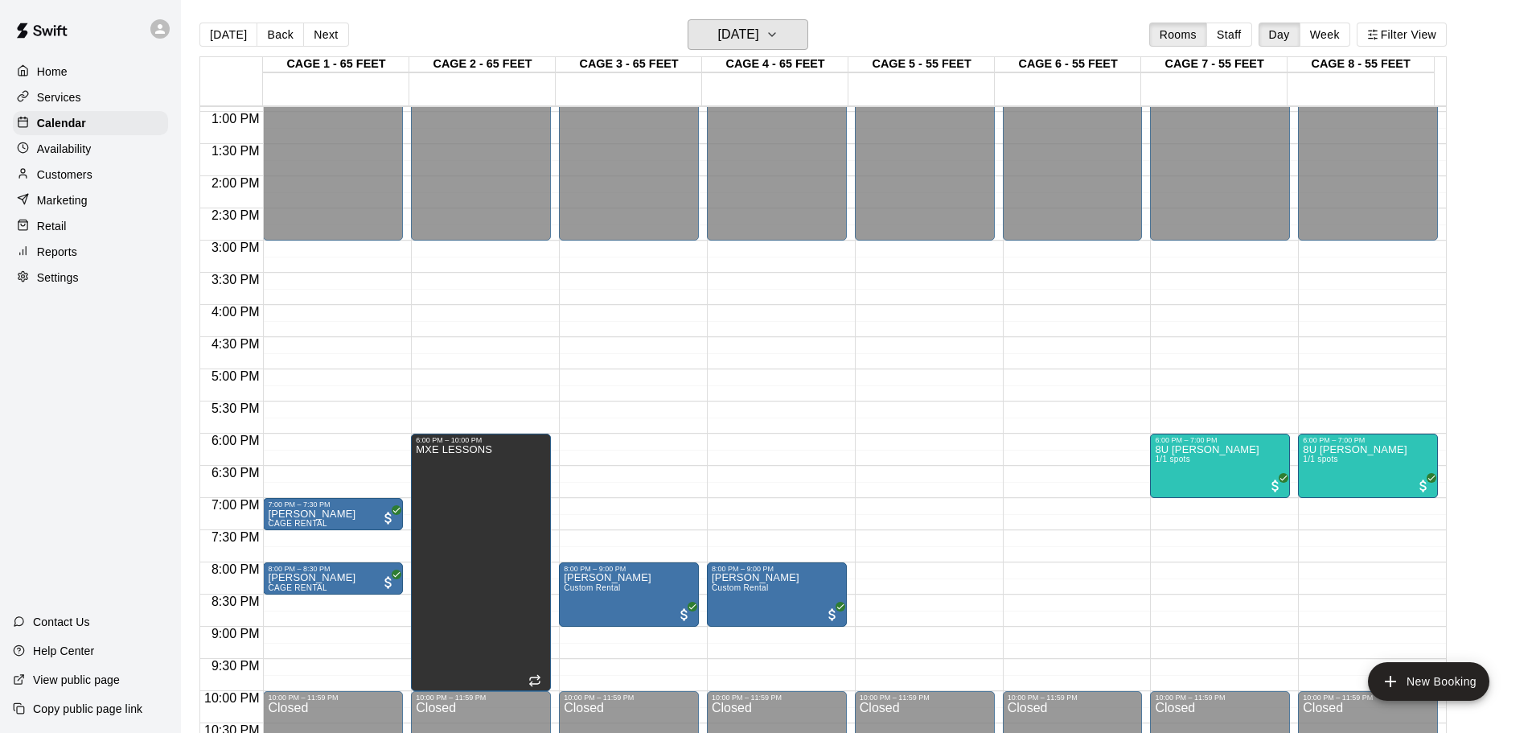
scroll to position [902, 0]
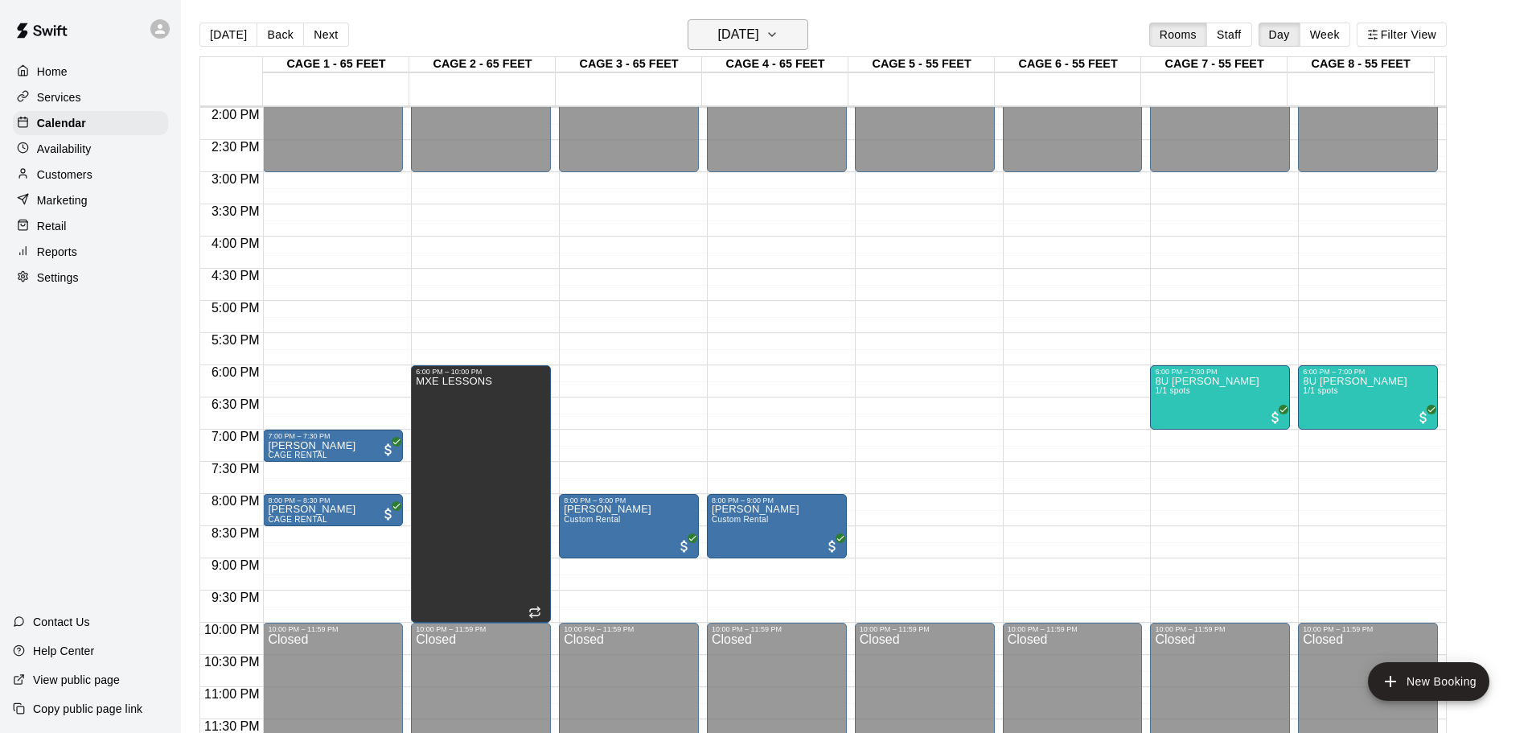
click at [758, 31] on h6 "Monday Aug 25" at bounding box center [738, 34] width 41 height 23
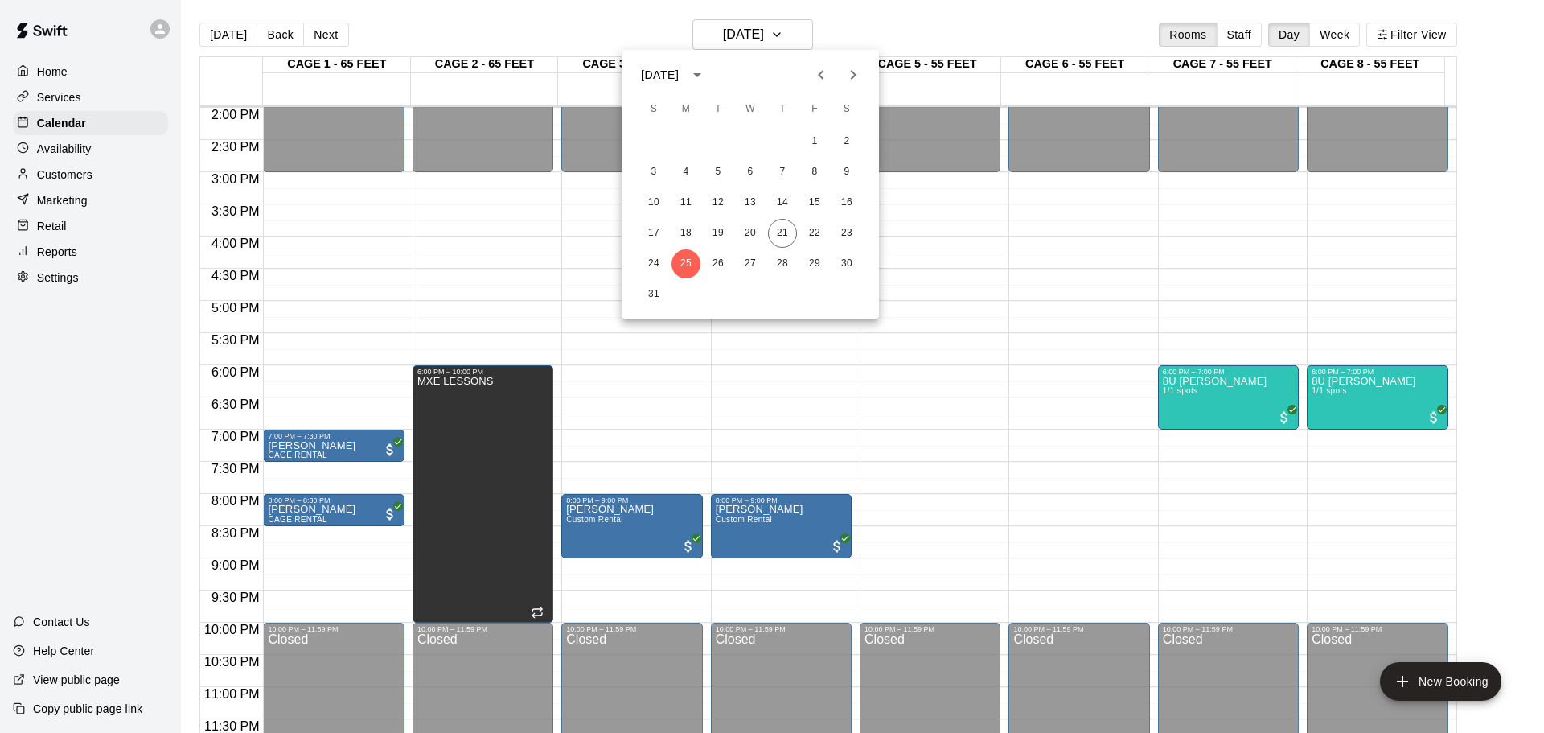
click at [763, 30] on div at bounding box center [772, 366] width 1544 height 733
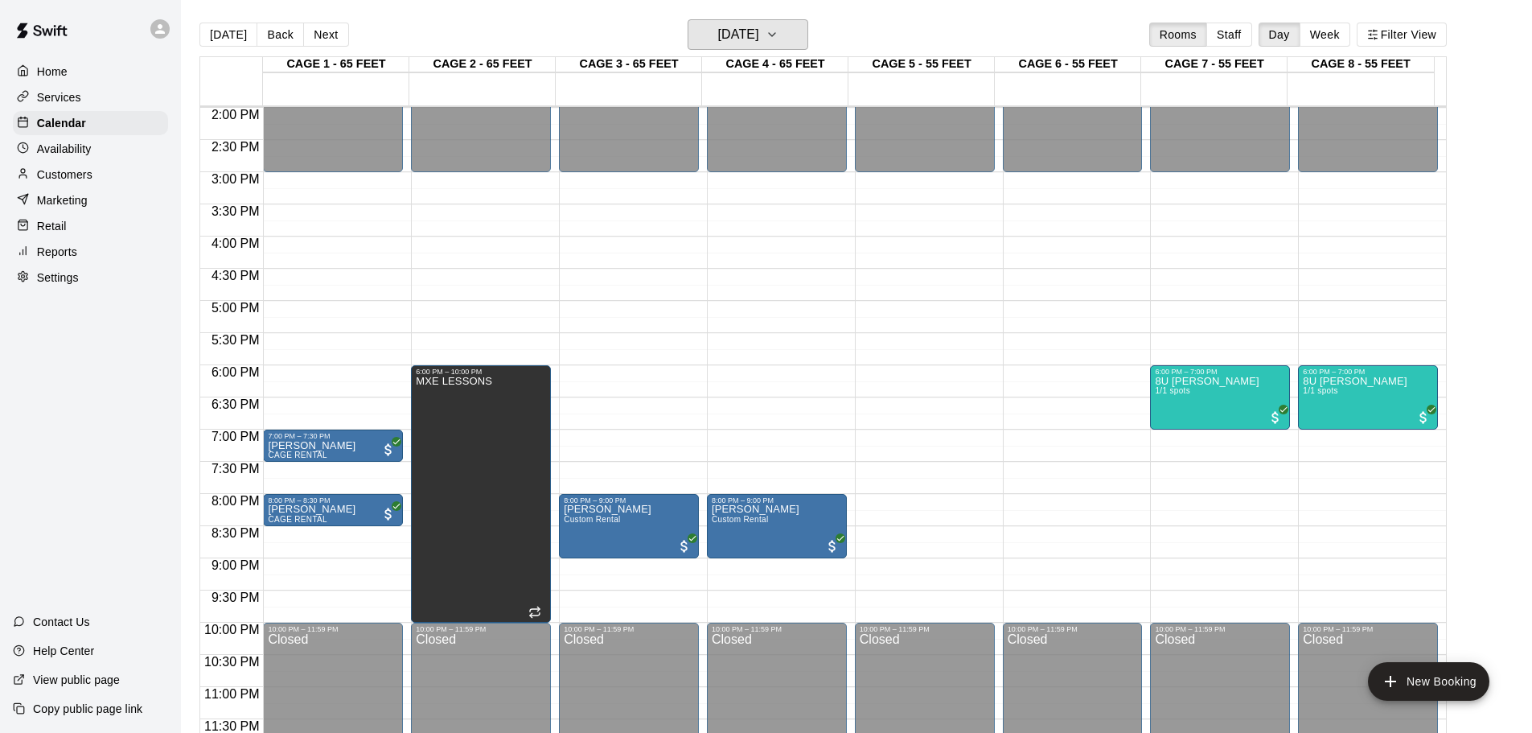
click at [759, 30] on h6 "Monday Aug 25" at bounding box center [738, 34] width 41 height 23
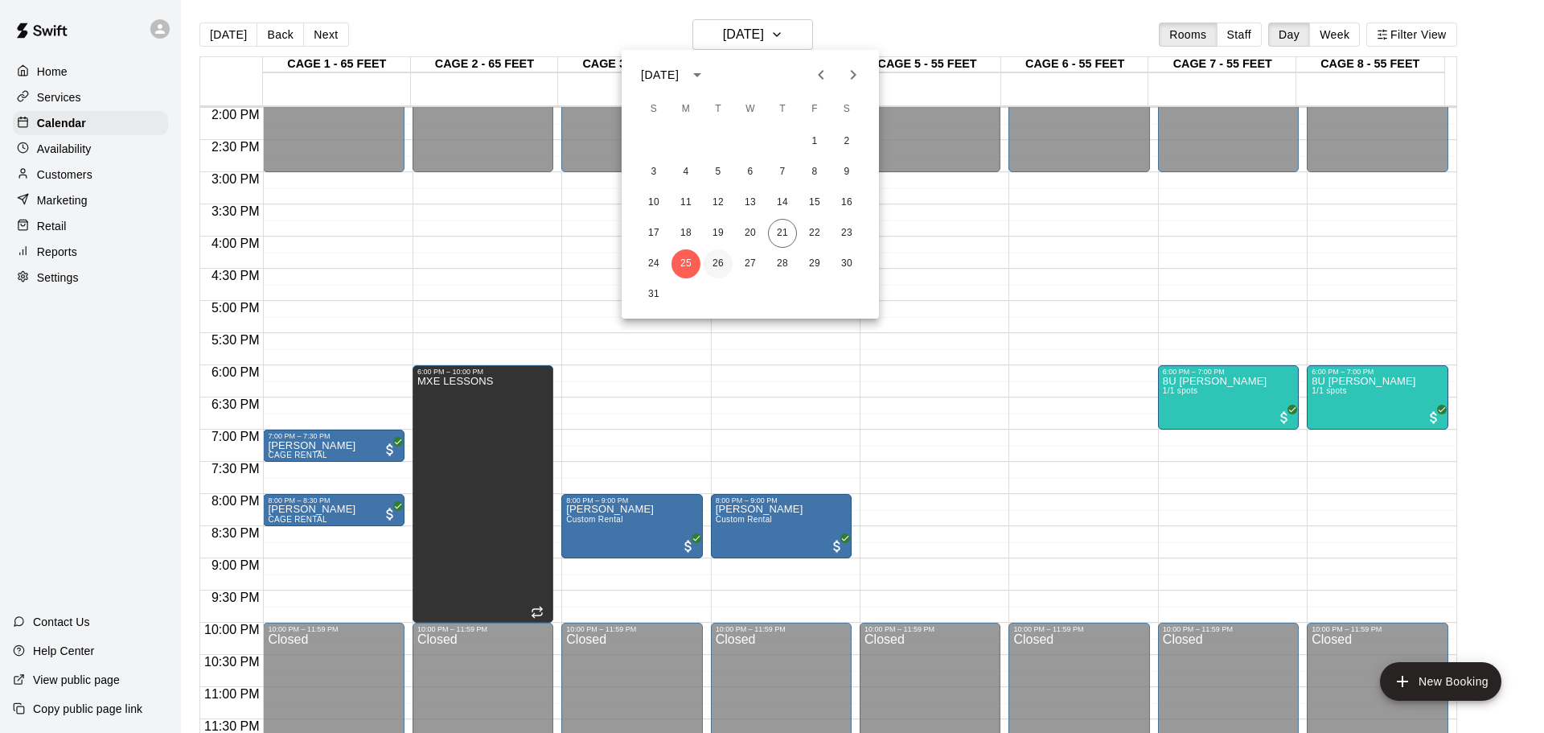
click at [709, 263] on button "26" at bounding box center [718, 263] width 29 height 29
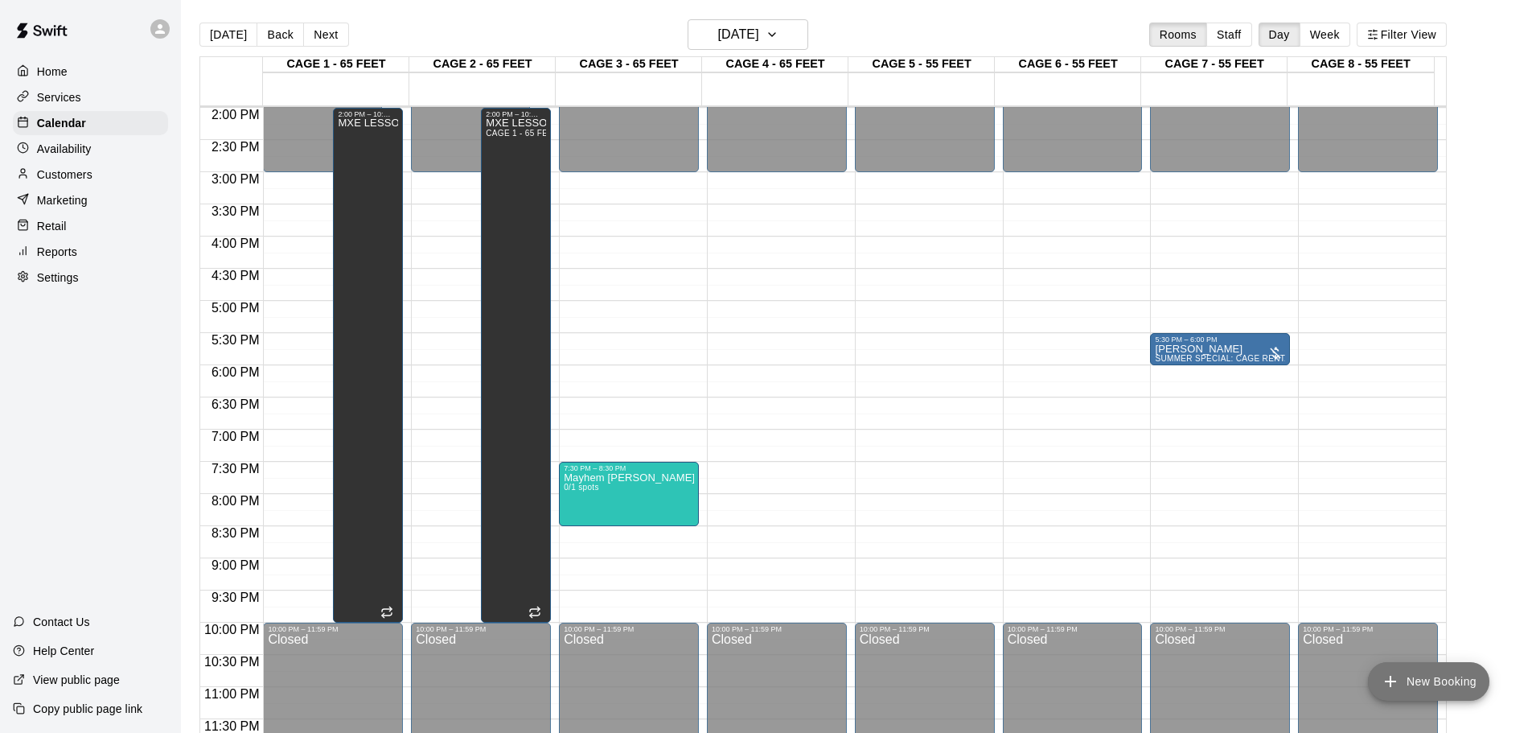
click at [1418, 677] on button "New Booking" at bounding box center [1428, 681] width 121 height 39
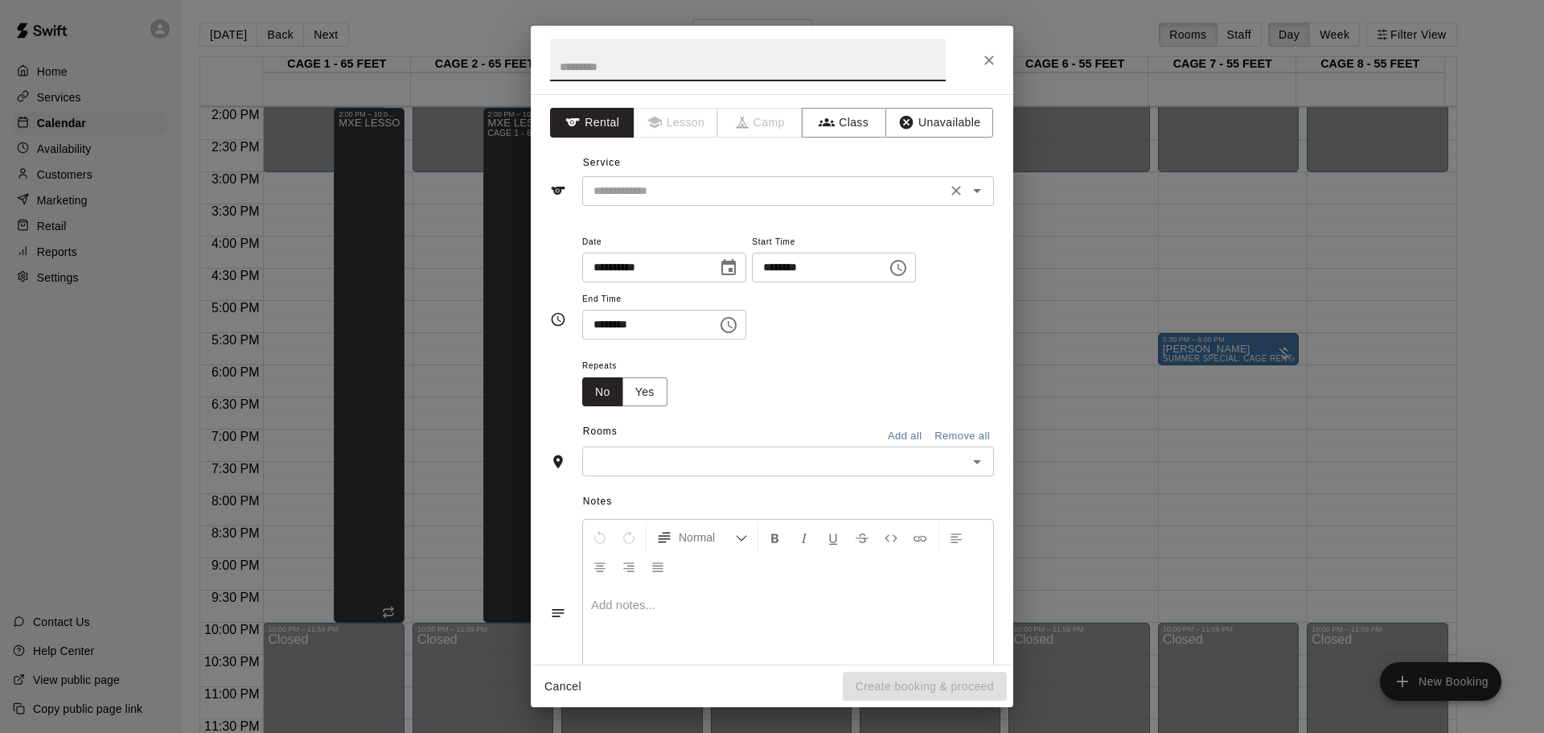
click at [734, 196] on input "text" at bounding box center [764, 191] width 355 height 20
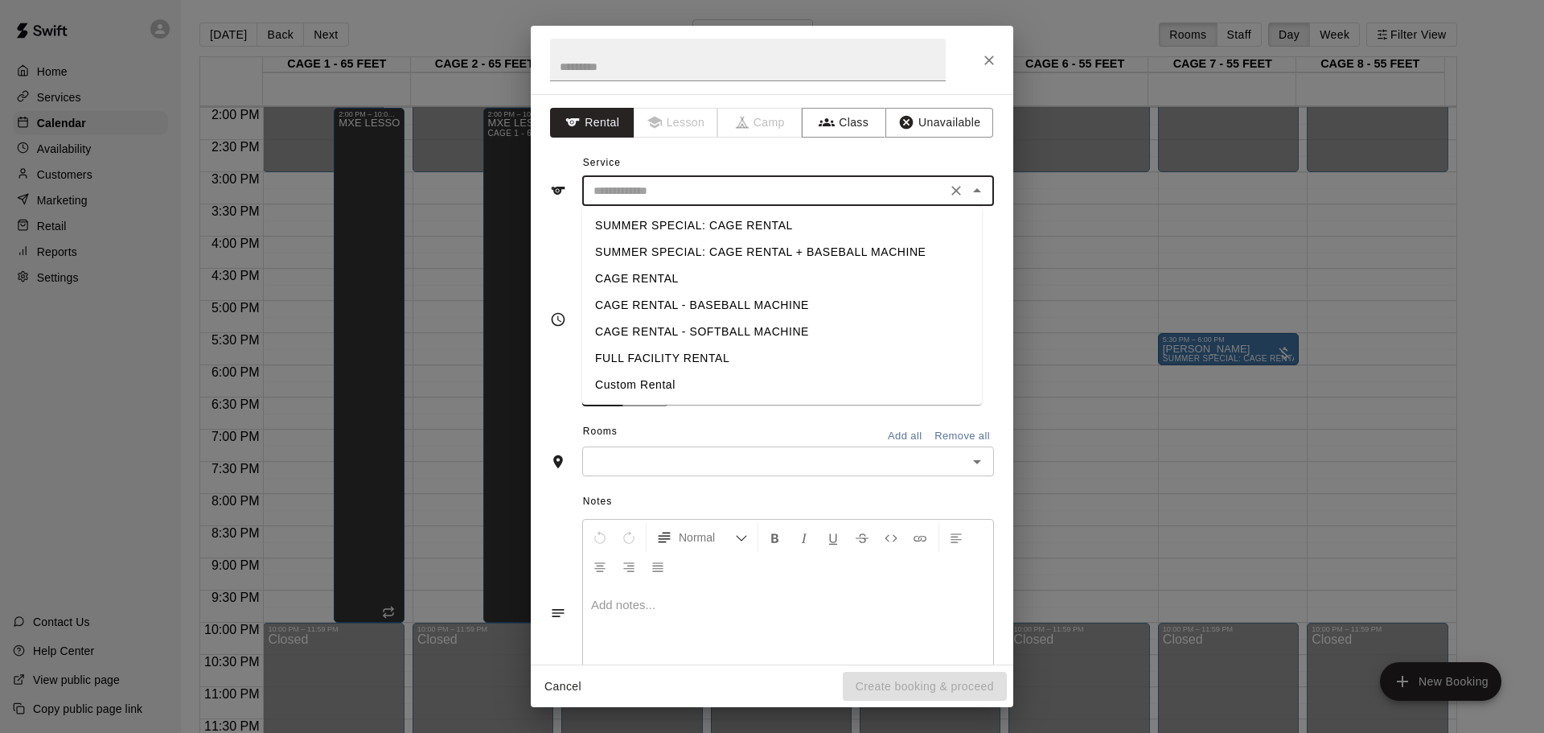
click at [624, 387] on li "Custom Rental" at bounding box center [782, 385] width 400 height 27
type input "**********"
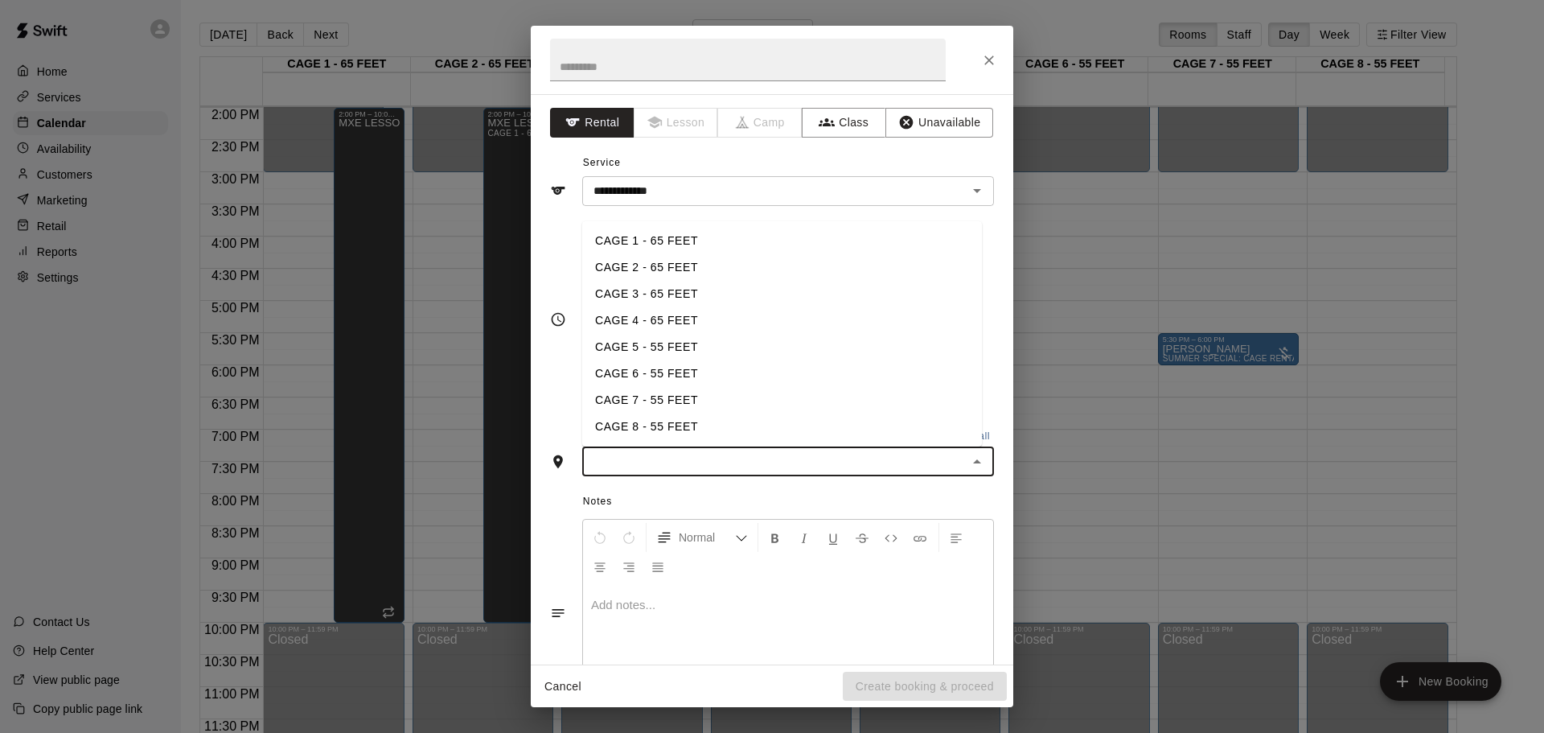
click at [636, 460] on input "text" at bounding box center [775, 461] width 376 height 20
click at [698, 316] on li "CAGE 4 - 65 FEET" at bounding box center [782, 320] width 400 height 27
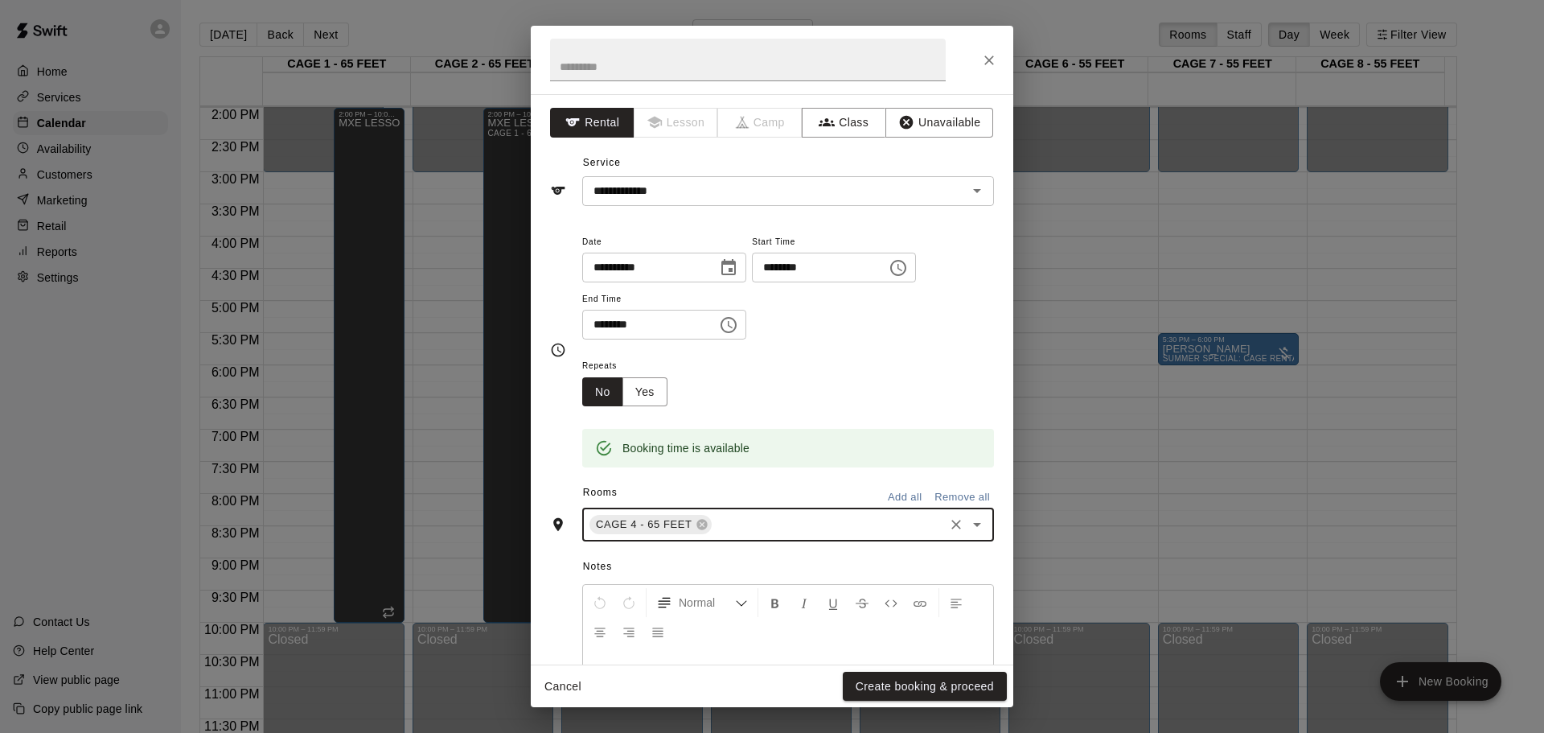
type input "*"
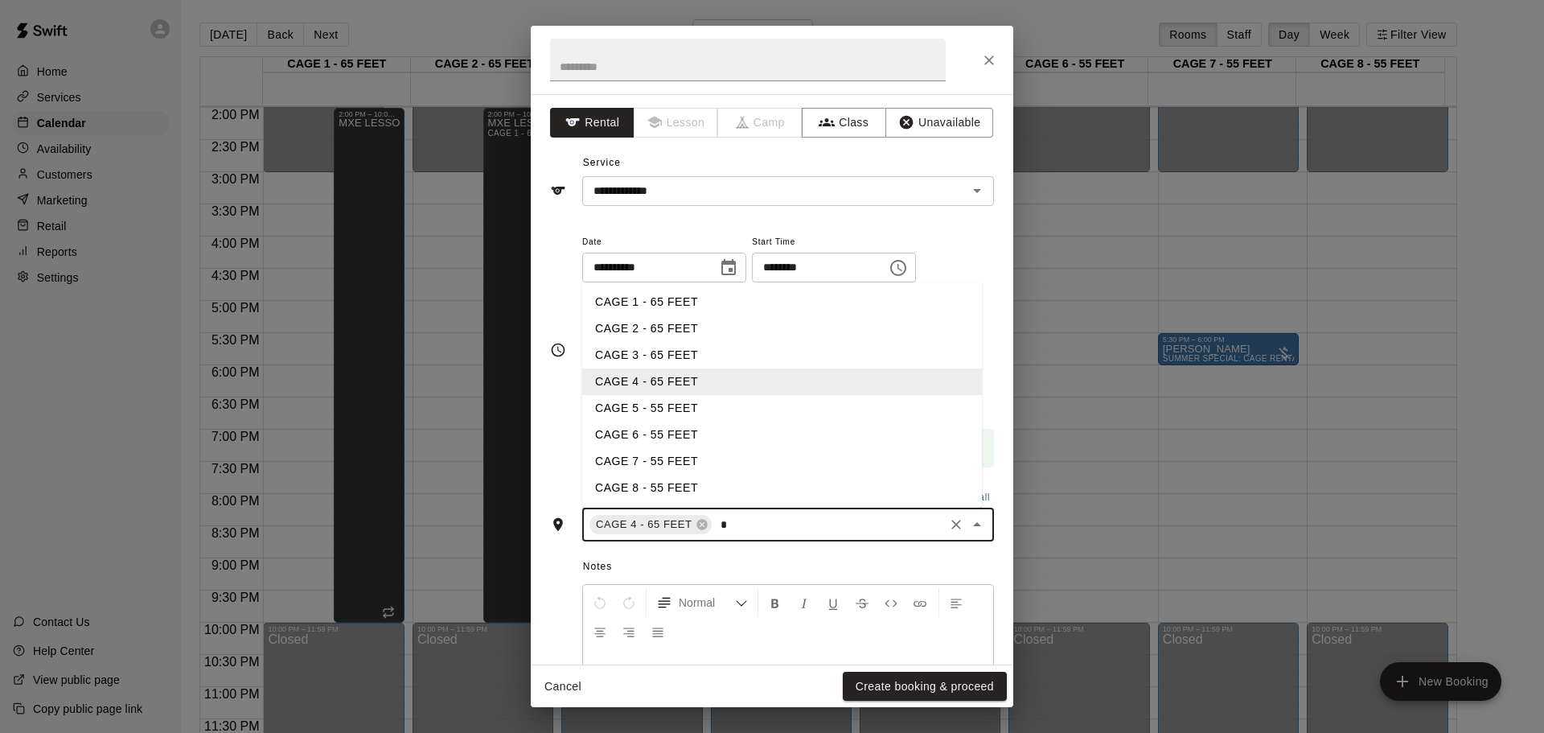
click at [669, 409] on li "CAGE 5 - 55 FEET" at bounding box center [782, 408] width 400 height 27
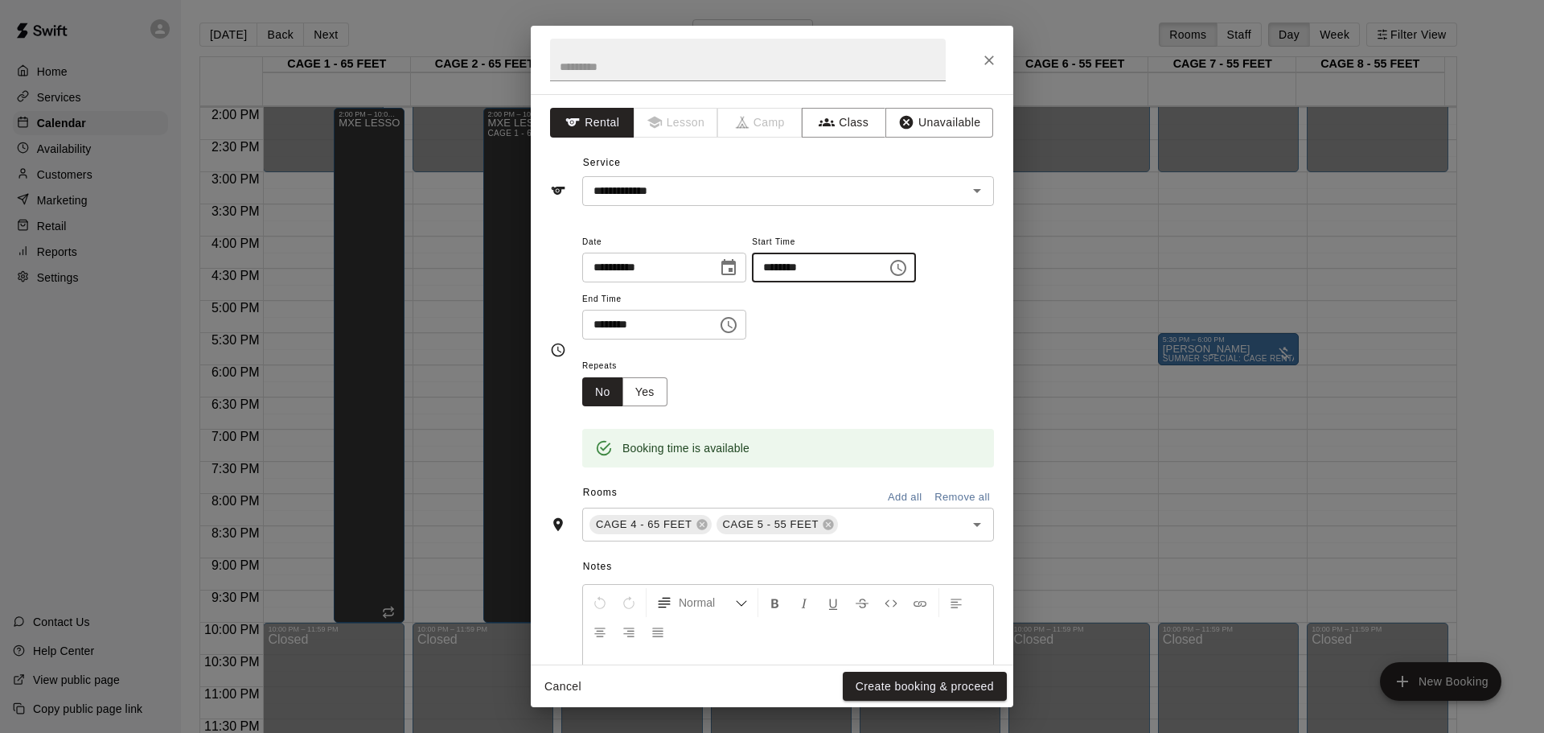
click at [798, 274] on input "********" at bounding box center [814, 268] width 124 height 30
type input "********"
click at [599, 327] on input "********" at bounding box center [644, 325] width 124 height 30
type input "********"
click at [792, 270] on input "********" at bounding box center [814, 268] width 124 height 30
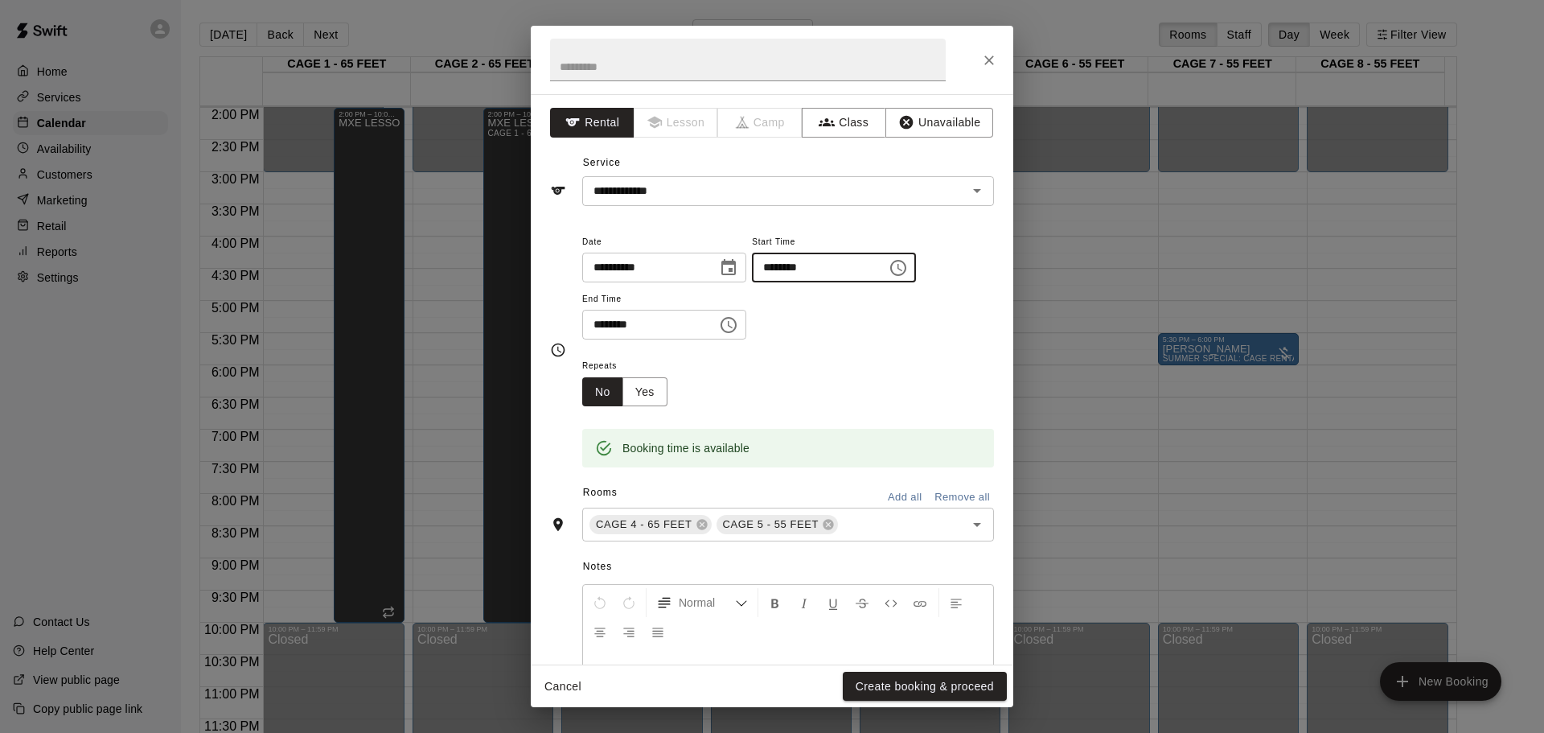
type input "********"
click at [598, 331] on input "********" at bounding box center [644, 325] width 124 height 30
type input "********"
drag, startPoint x: 898, startPoint y: 694, endPoint x: 864, endPoint y: 650, distance: 55.7
click at [897, 692] on button "Create booking & proceed" at bounding box center [925, 687] width 164 height 30
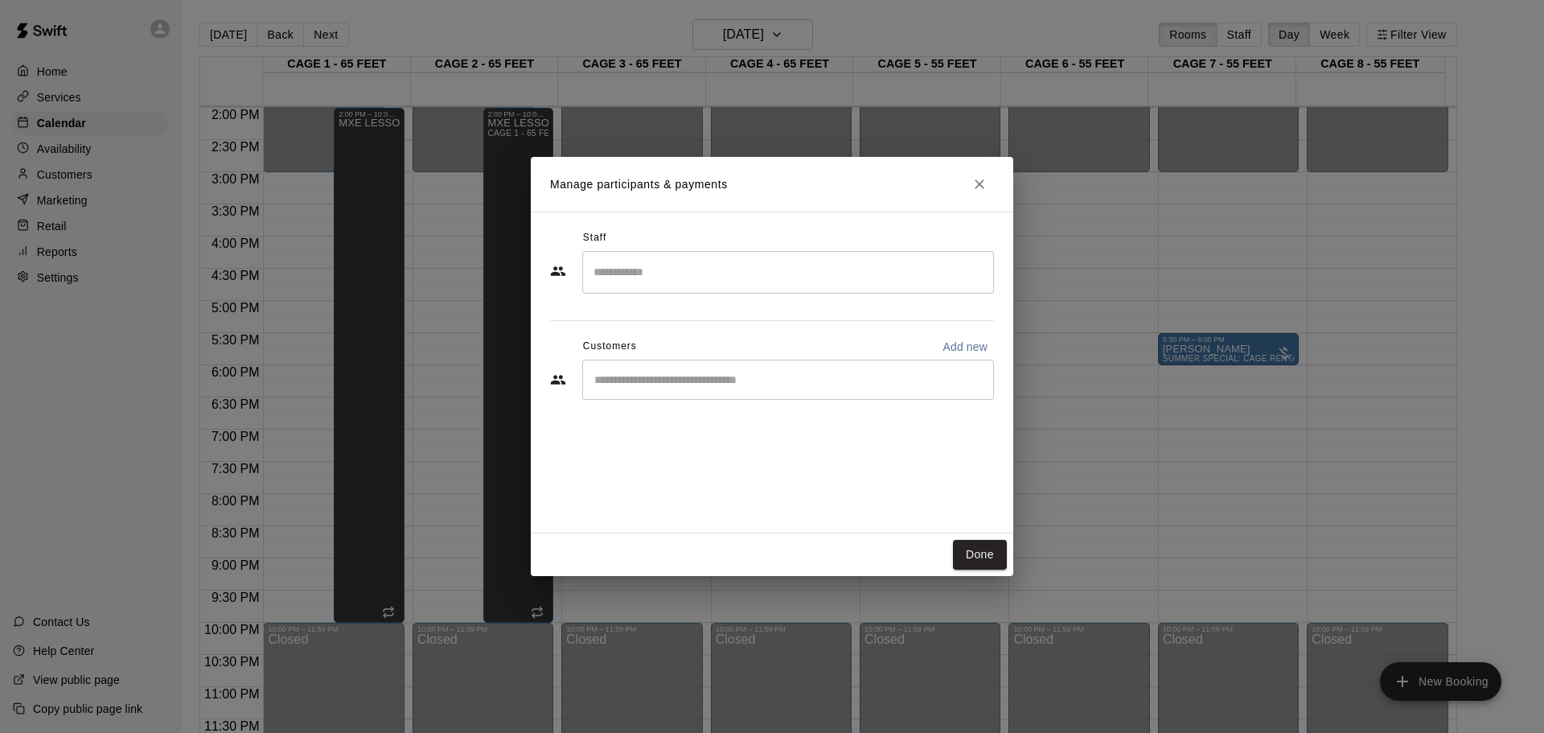
click at [742, 371] on div "​" at bounding box center [788, 379] width 412 height 40
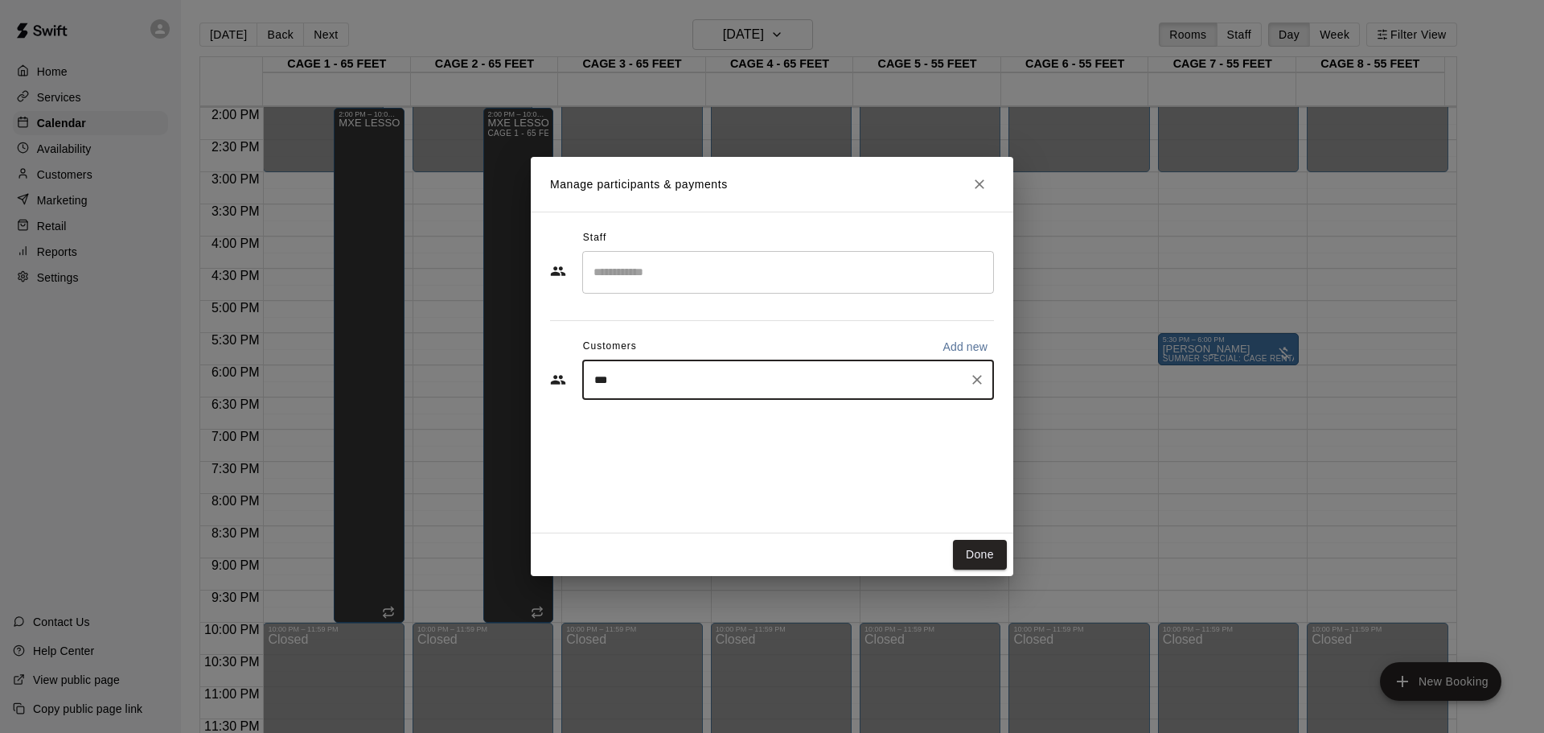
type input "****"
click at [697, 441] on div "Tony Pasquariello tonypask@aol.com" at bounding box center [713, 426] width 173 height 35
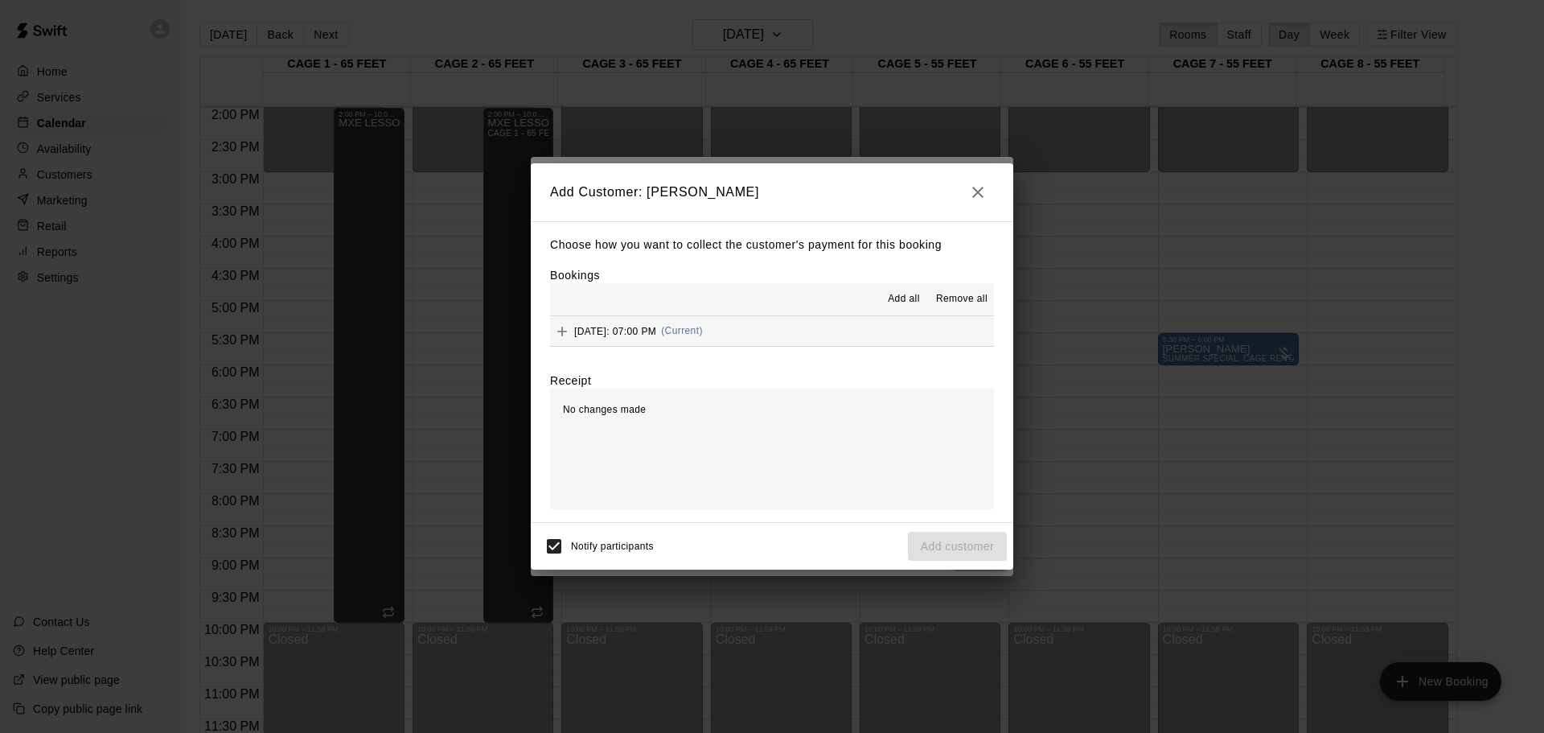
click at [576, 339] on div "Tuesday, August 26: 07:00 PM (Current)" at bounding box center [626, 331] width 153 height 24
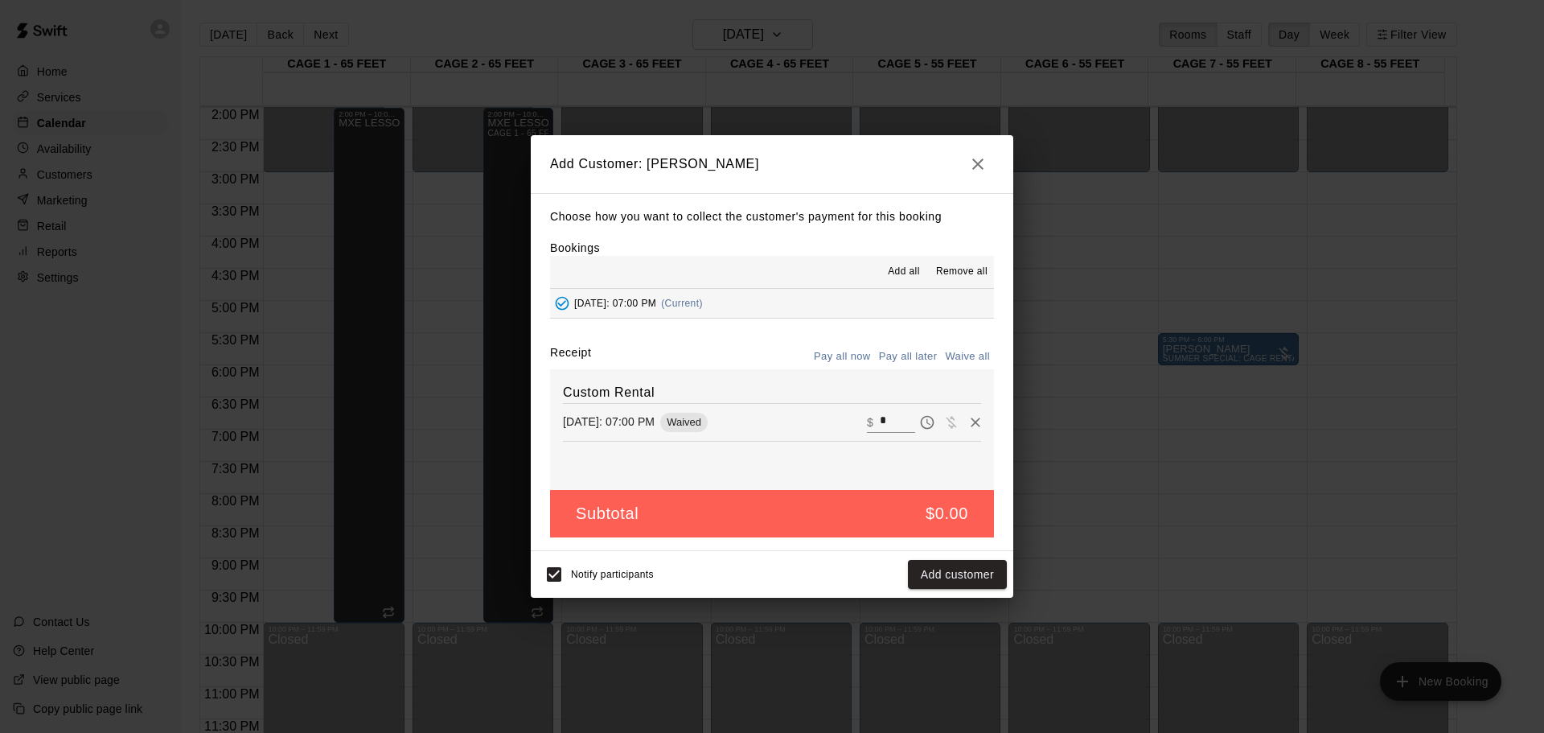
click at [936, 579] on button "Add customer" at bounding box center [957, 575] width 99 height 30
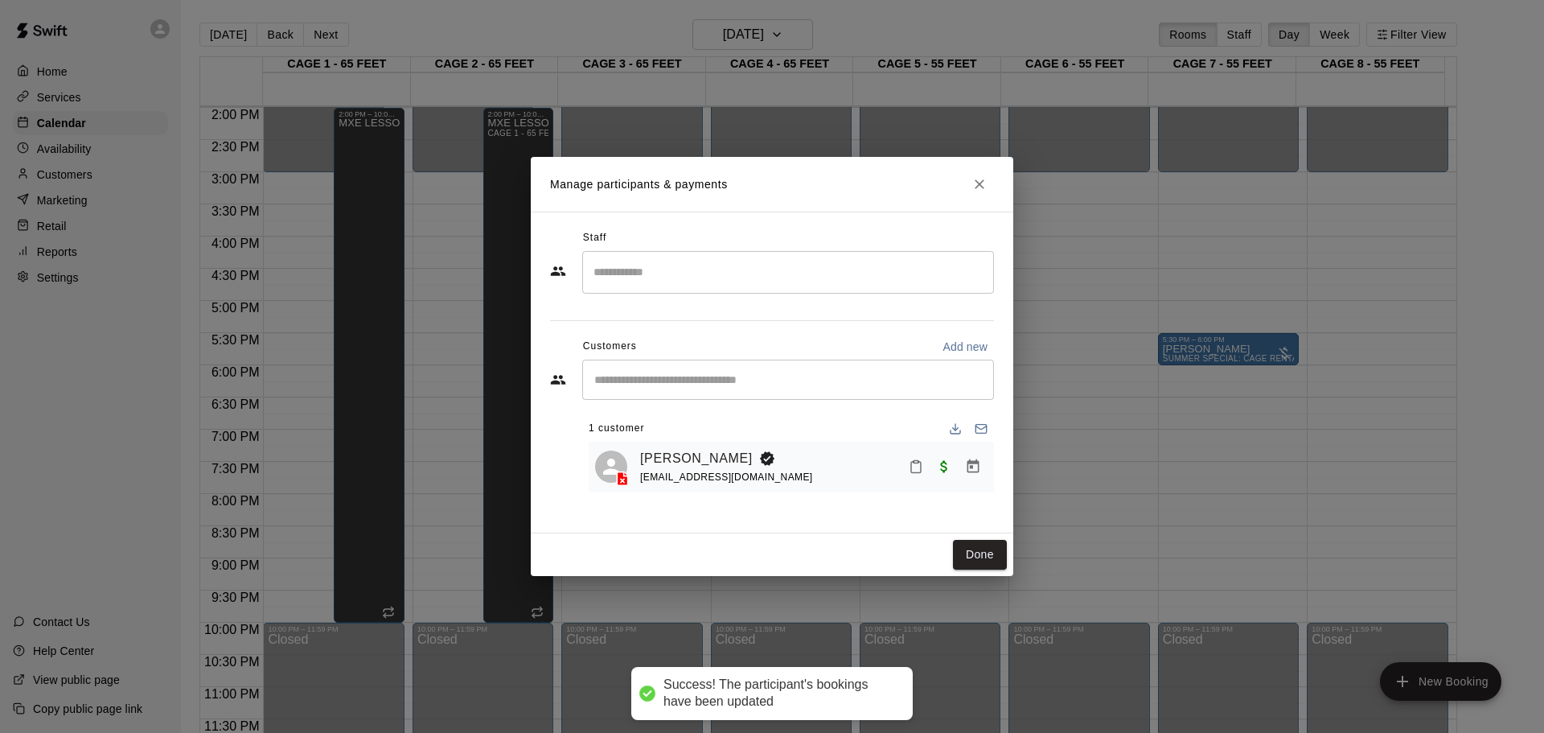
drag, startPoint x: 963, startPoint y: 556, endPoint x: 564, endPoint y: 418, distance: 422.7
click at [966, 557] on button "Done" at bounding box center [980, 555] width 54 height 30
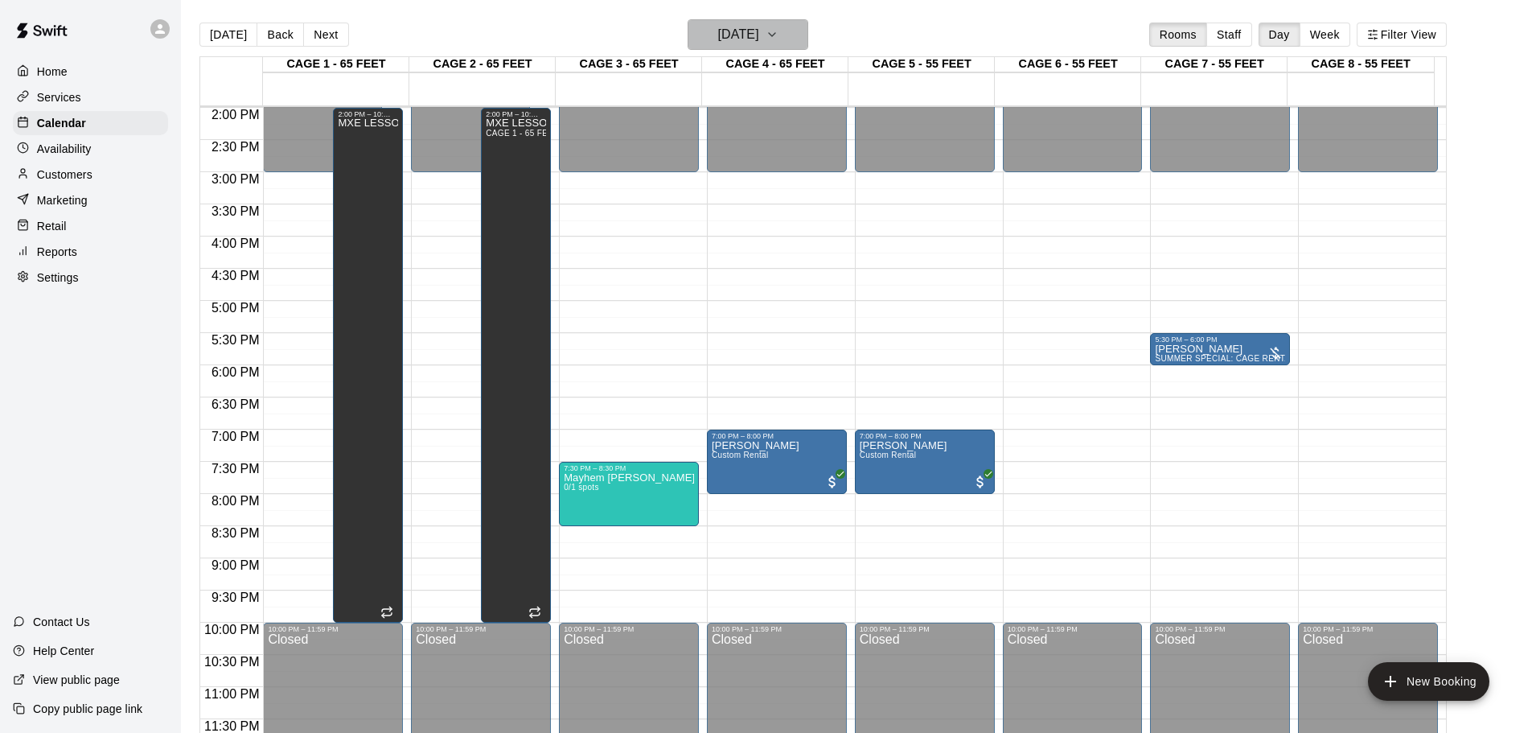
click at [750, 41] on h6 "Tuesday Aug 26" at bounding box center [738, 34] width 41 height 23
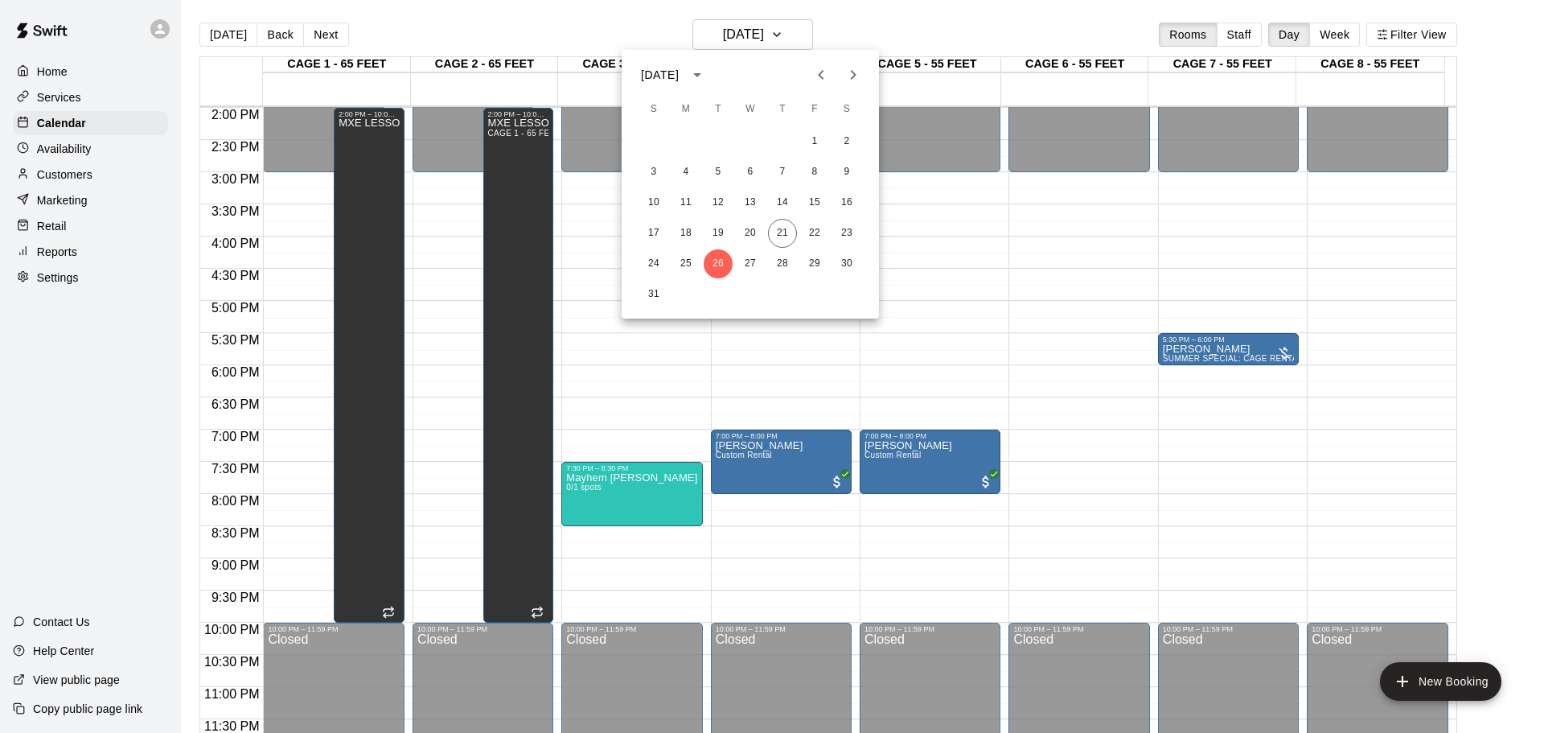
click at [859, 77] on icon "Next month" at bounding box center [853, 74] width 19 height 19
drag, startPoint x: 696, startPoint y: 140, endPoint x: 737, endPoint y: 37, distance: 111.1
click at [695, 140] on button "1" at bounding box center [686, 141] width 29 height 29
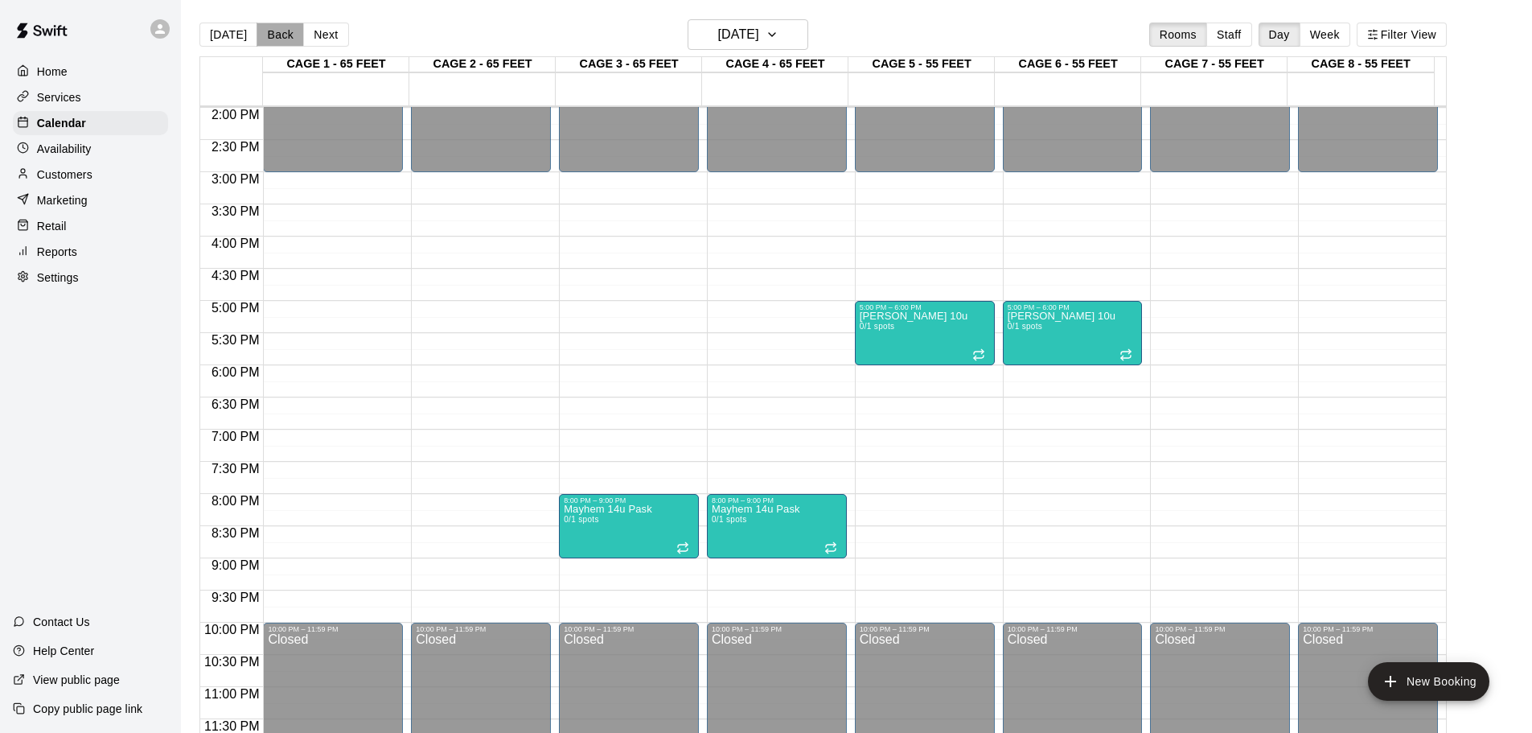
click at [276, 25] on button "Back" at bounding box center [280, 35] width 47 height 24
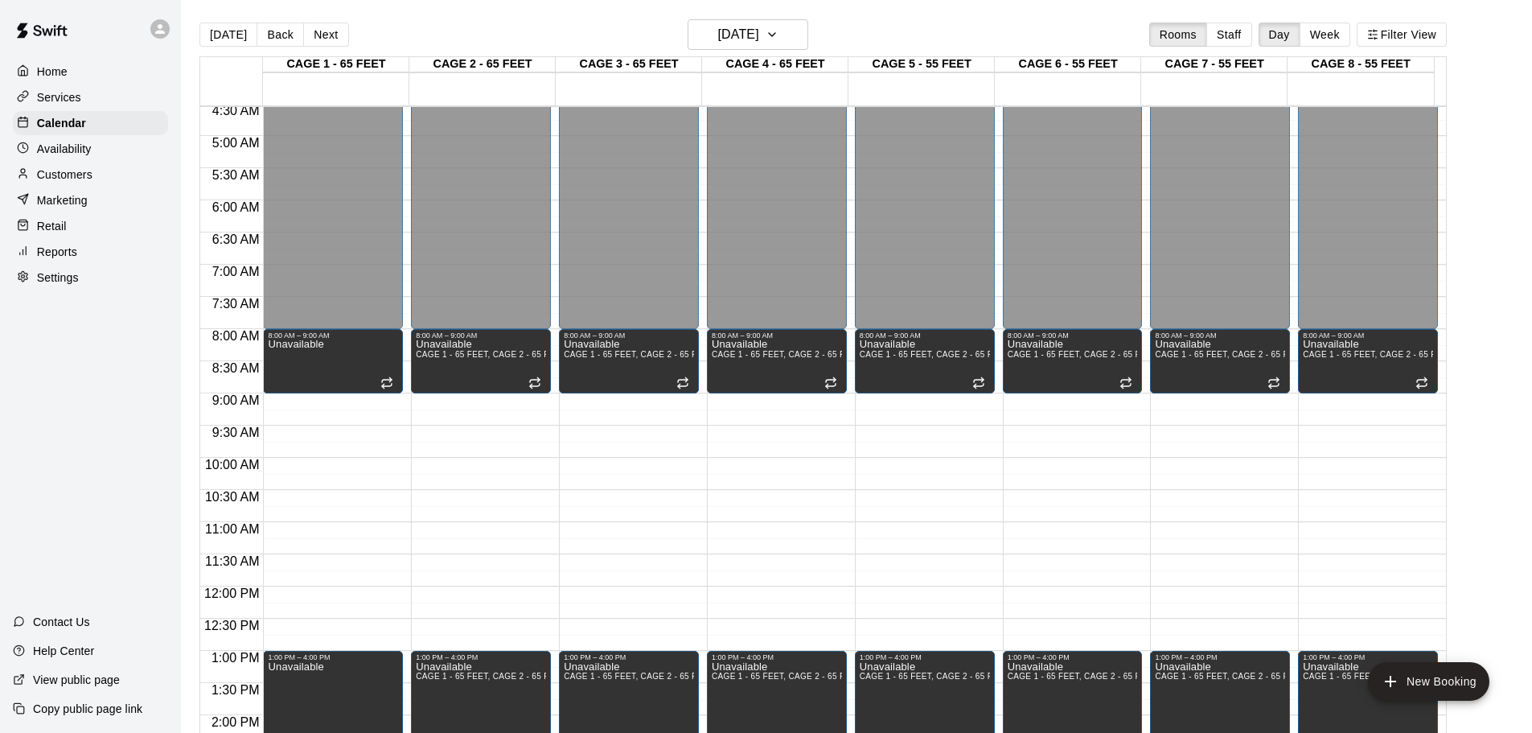
scroll to position [258, 0]
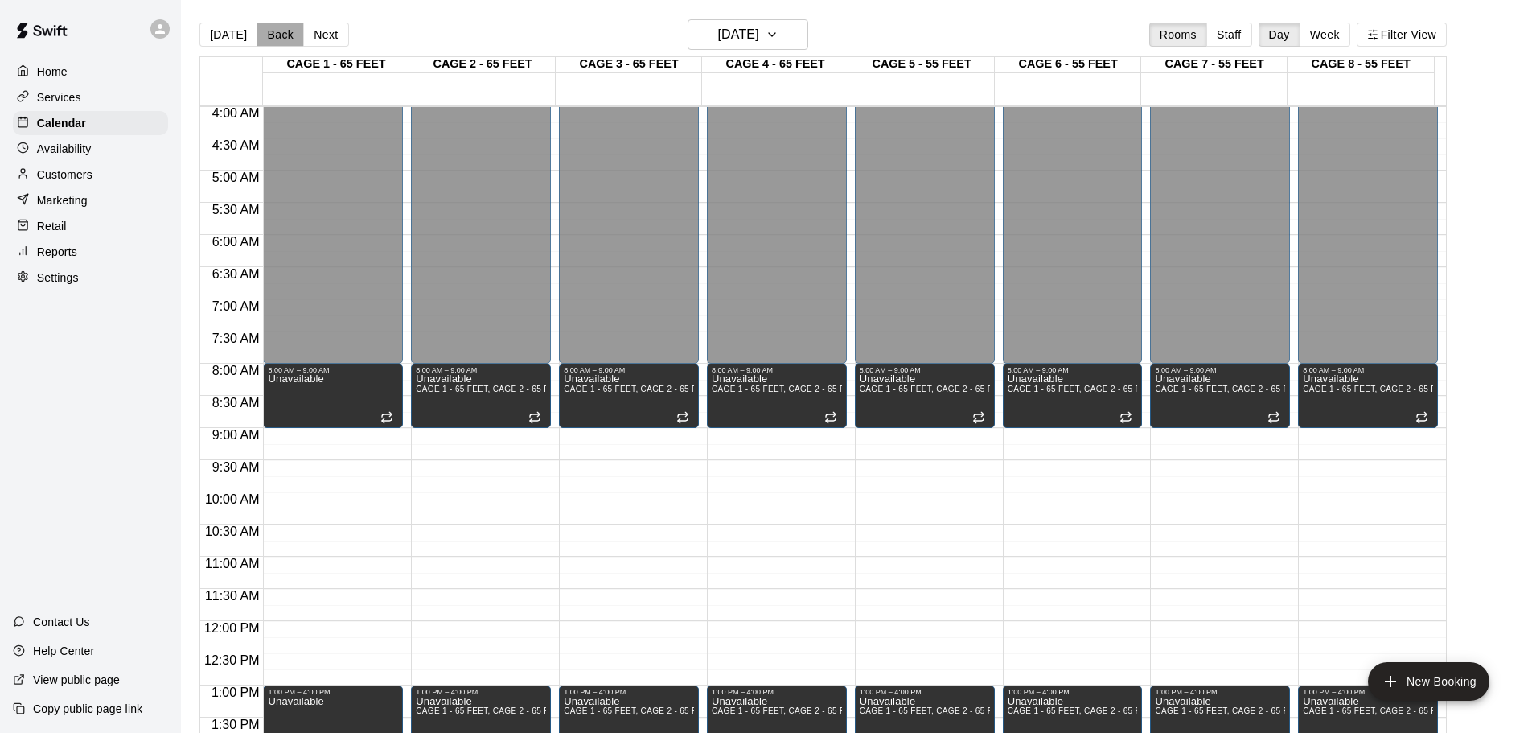
click at [278, 39] on button "Back" at bounding box center [280, 35] width 47 height 24
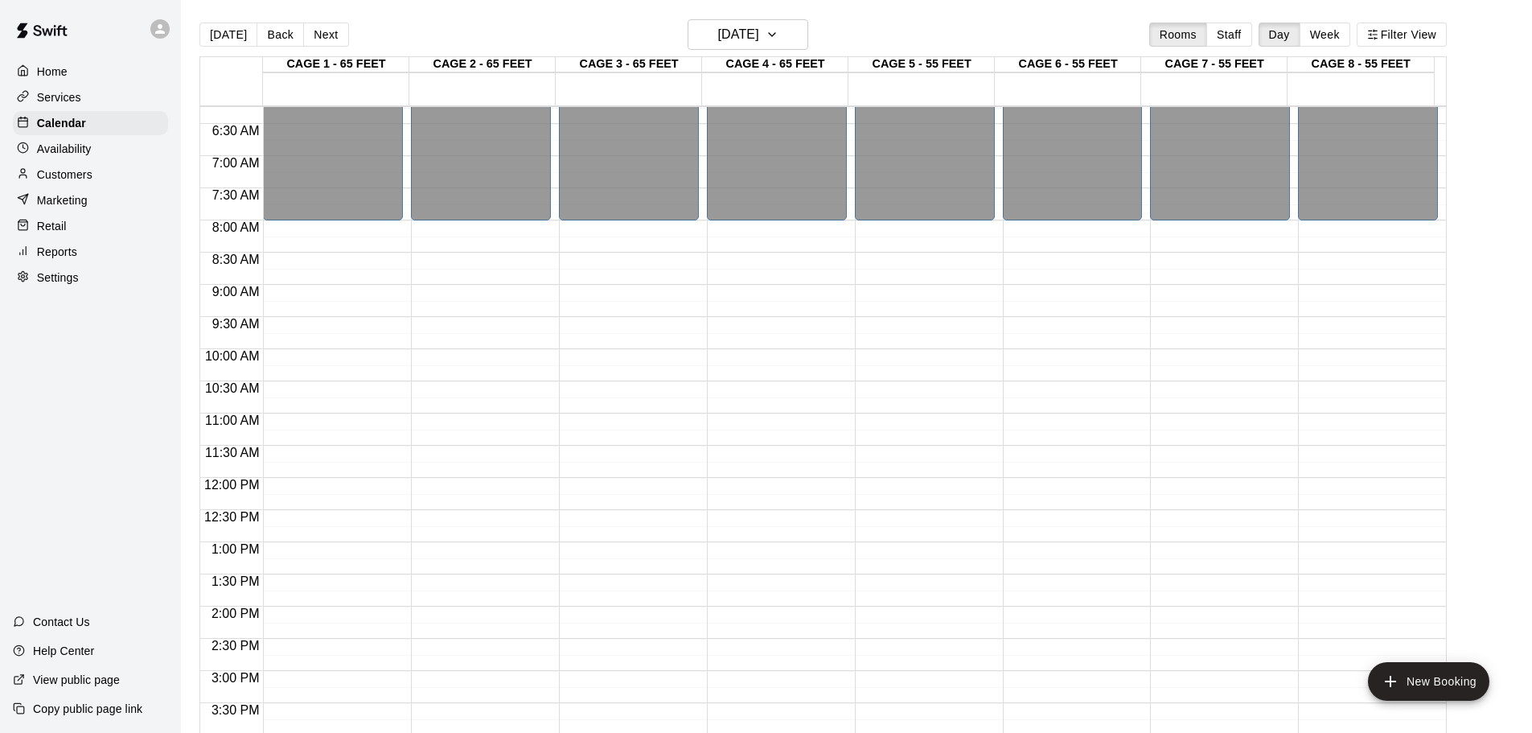
scroll to position [483, 0]
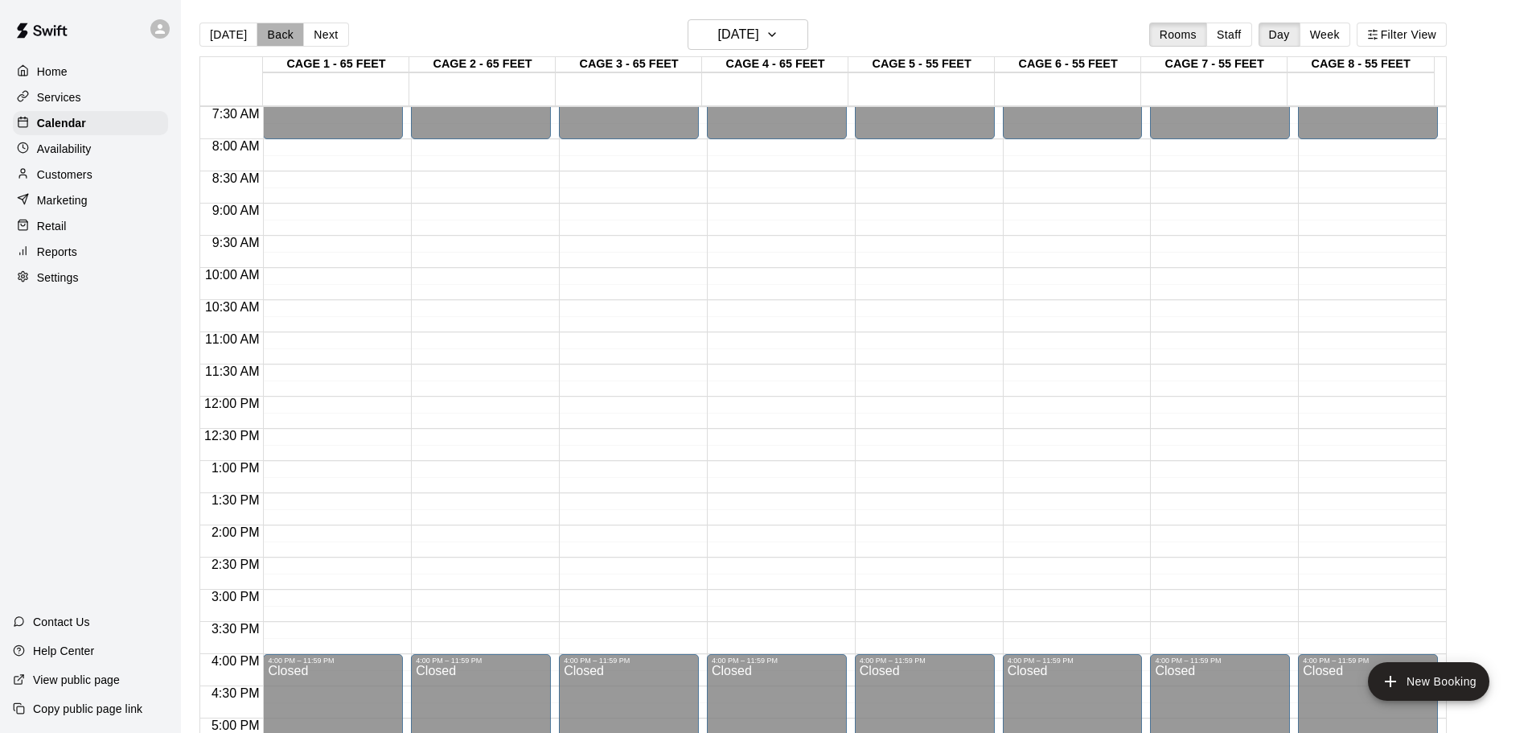
drag, startPoint x: 280, startPoint y: 32, endPoint x: 529, endPoint y: 77, distance: 253.3
click at [279, 32] on button "Back" at bounding box center [280, 35] width 47 height 24
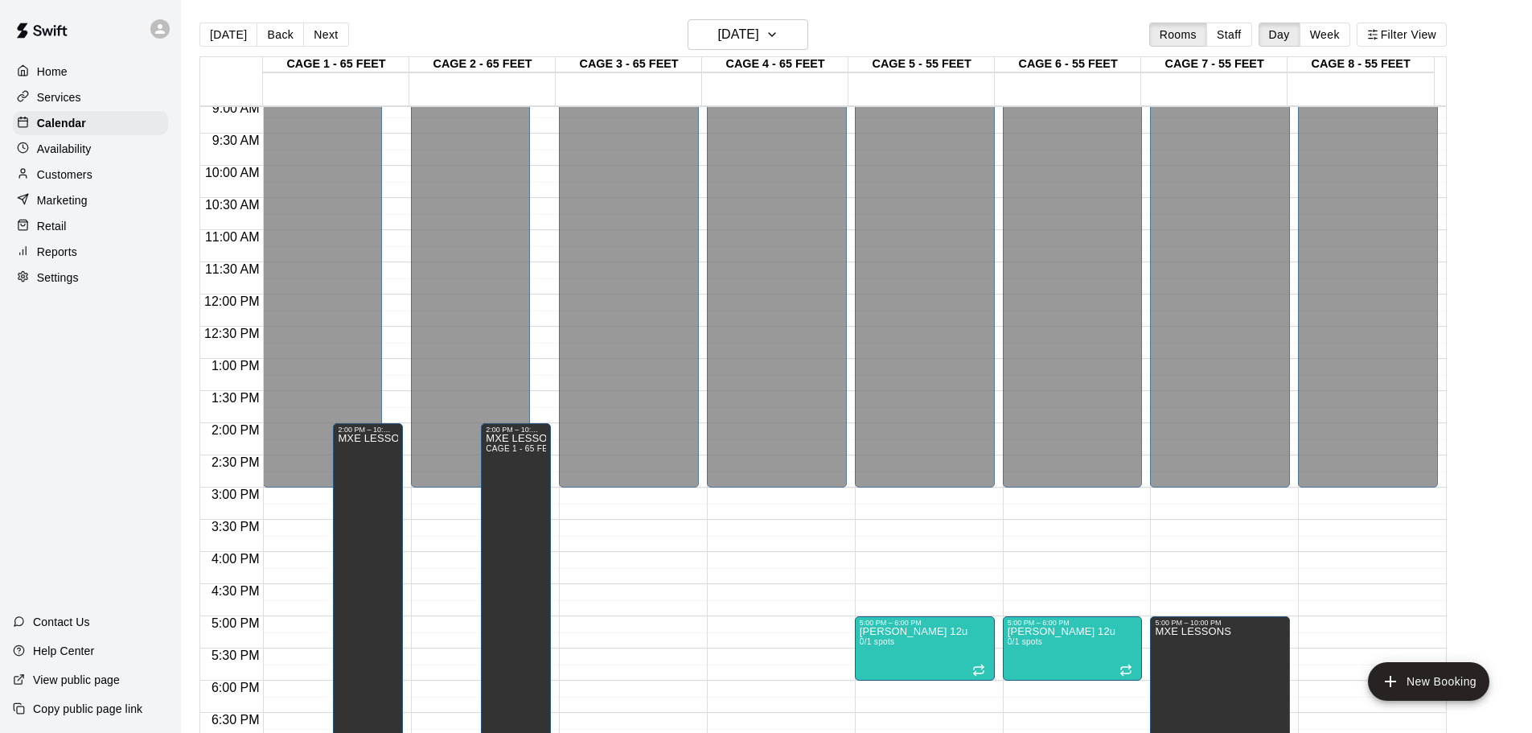
scroll to position [885, 0]
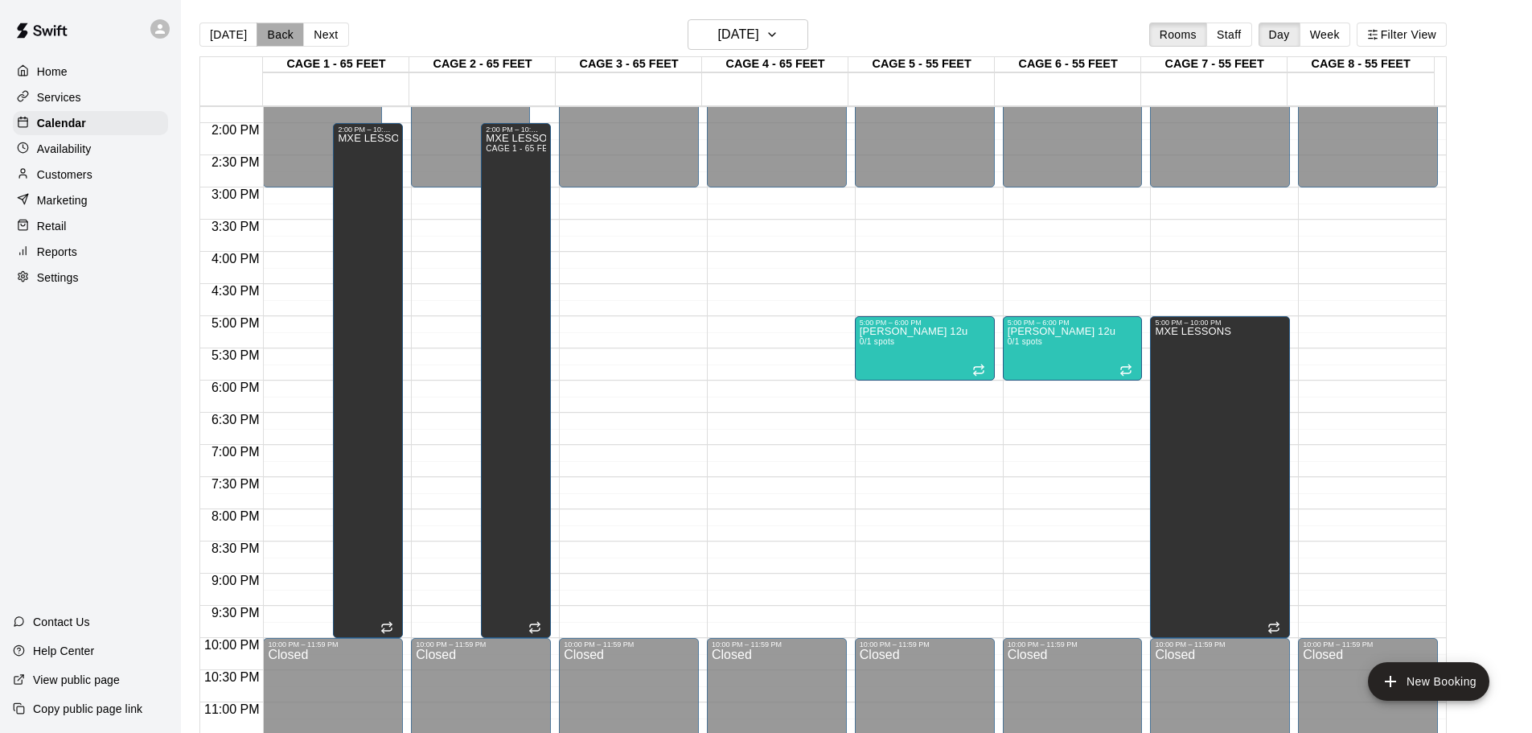
click at [280, 31] on button "Back" at bounding box center [280, 35] width 47 height 24
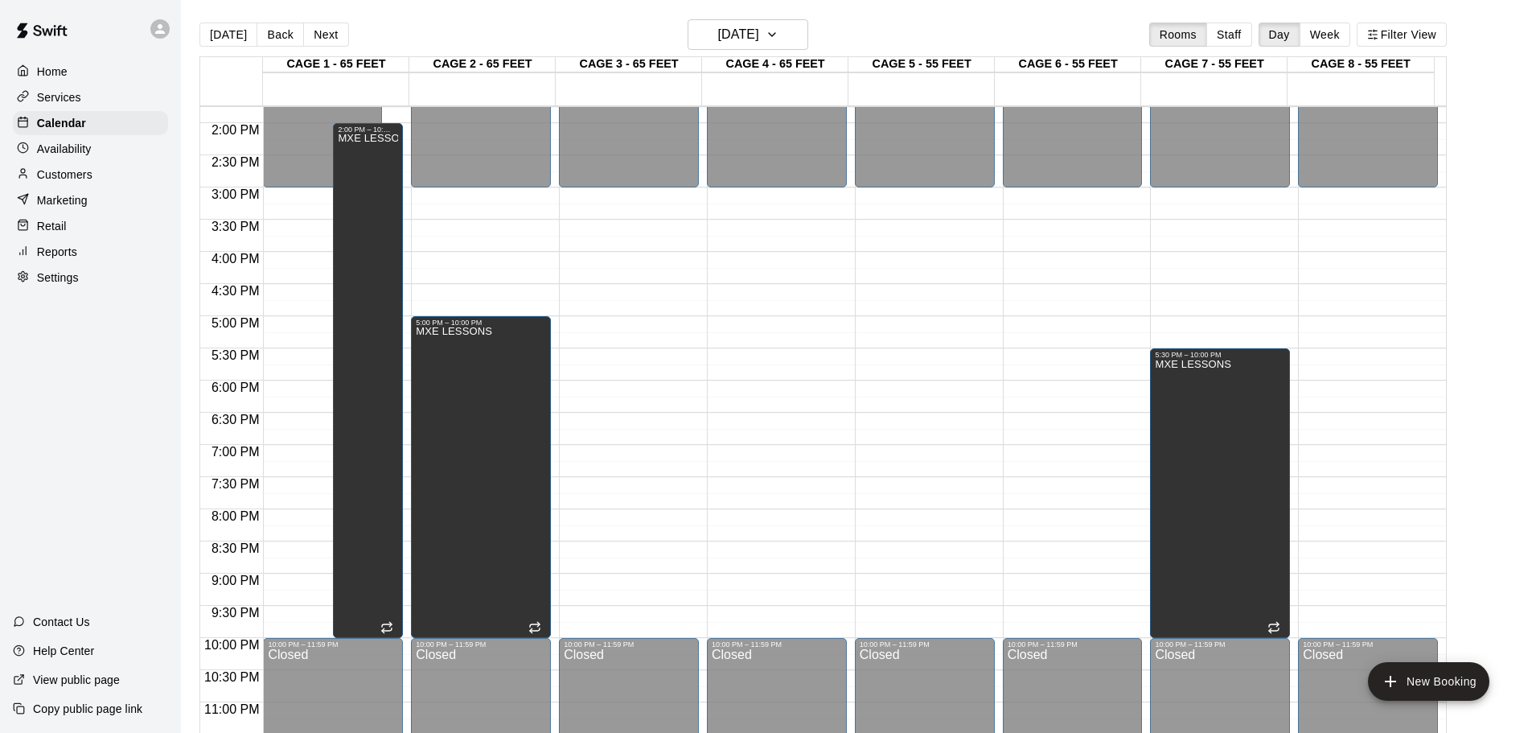
click at [279, 26] on button "Back" at bounding box center [280, 35] width 47 height 24
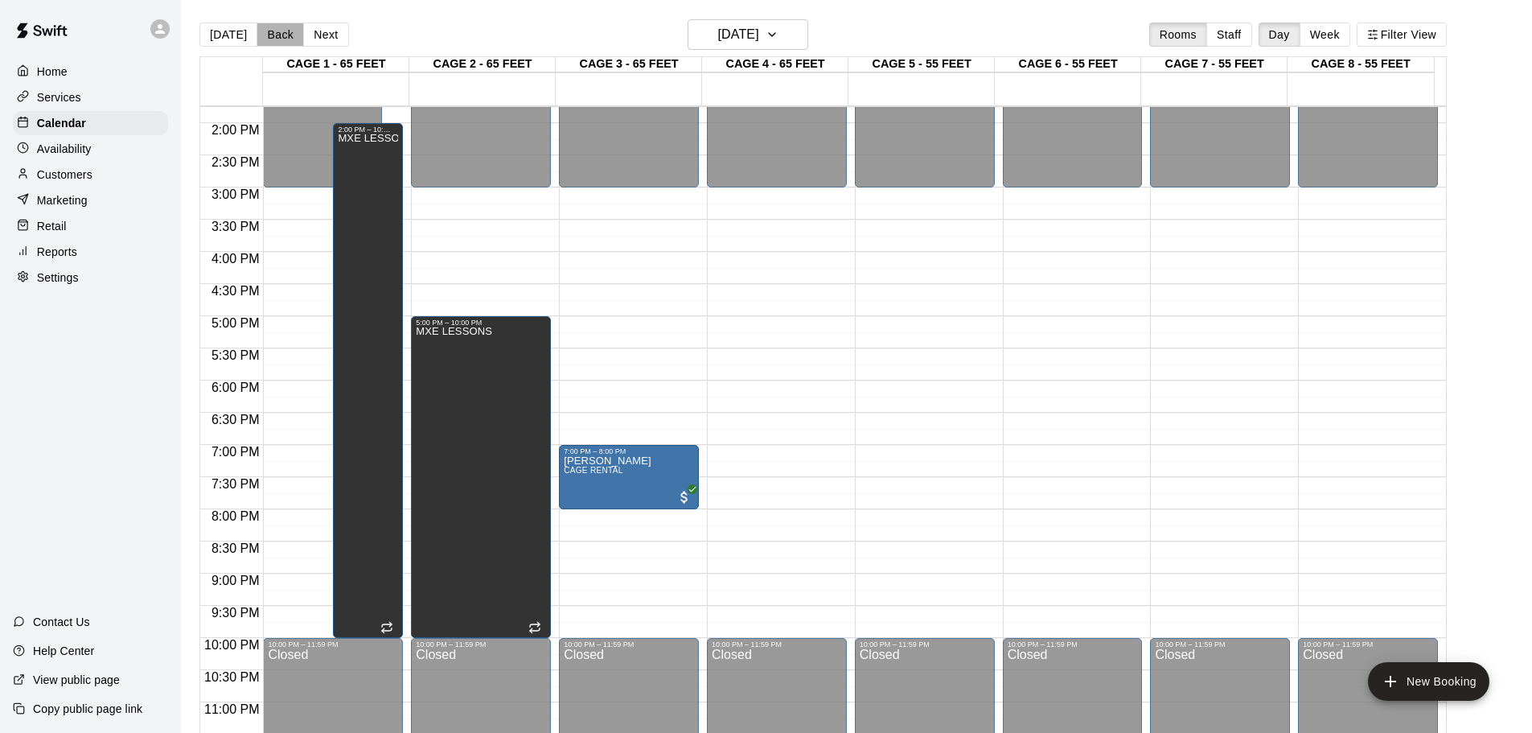
click at [273, 26] on button "Back" at bounding box center [280, 35] width 47 height 24
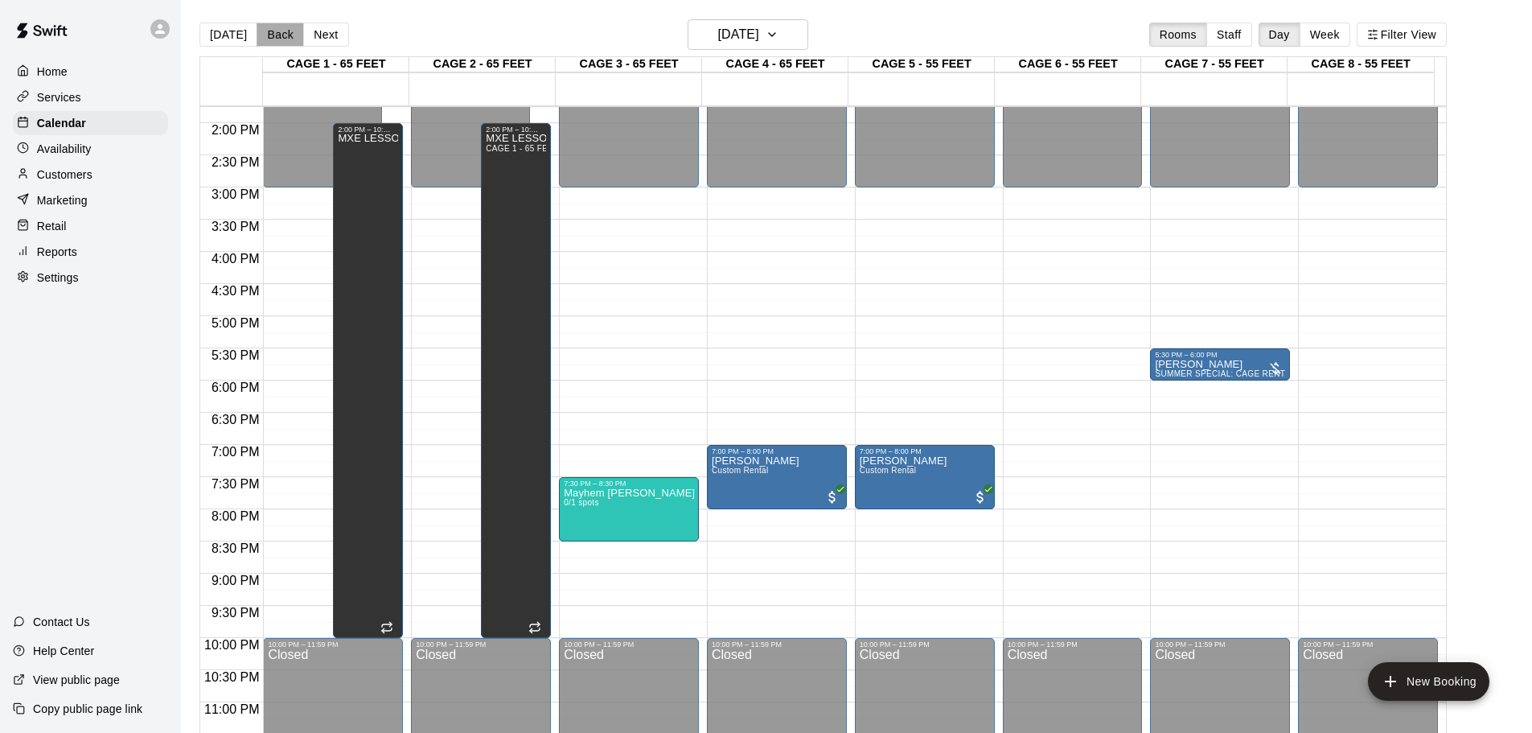
click at [265, 28] on button "Back" at bounding box center [280, 35] width 47 height 24
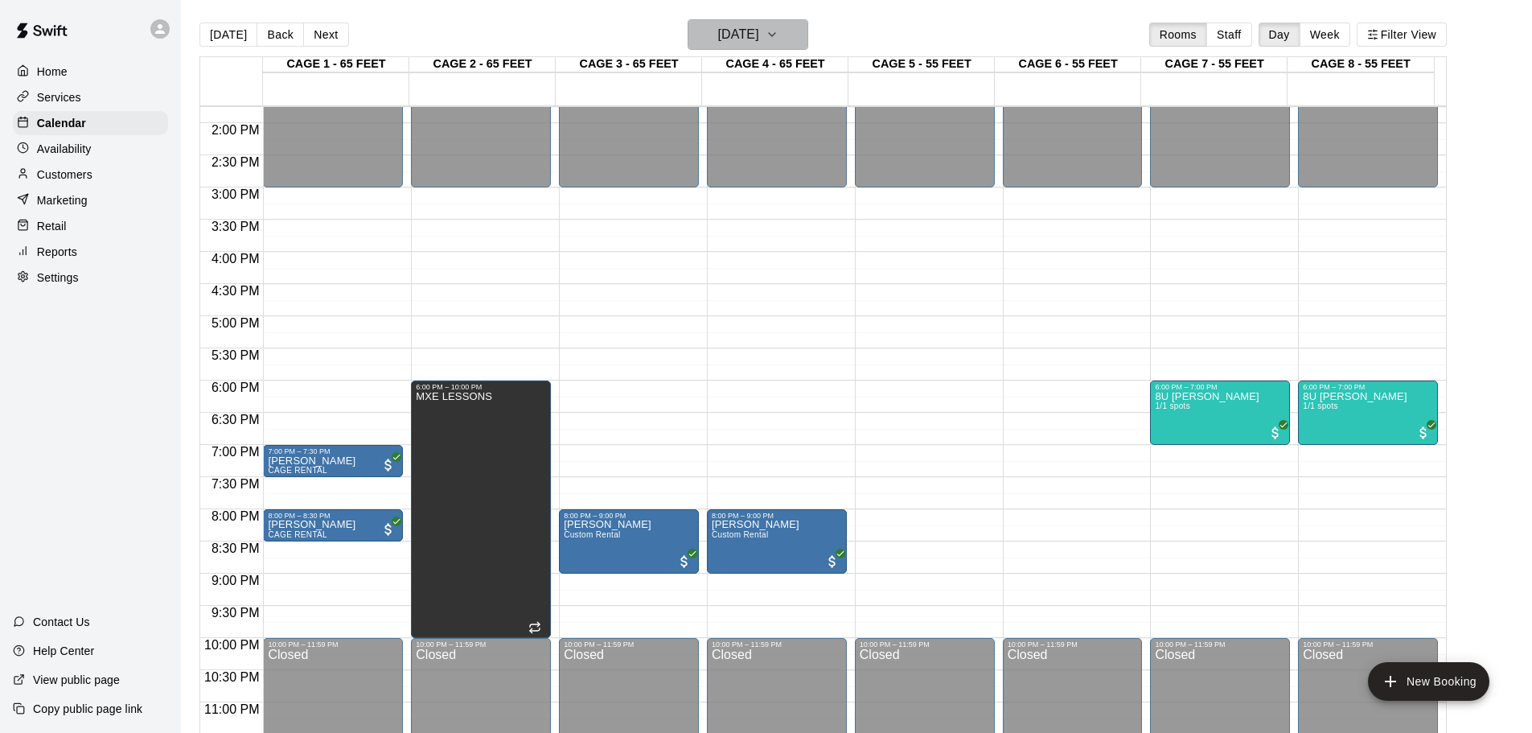
click at [758, 26] on h6 "Monday Aug 25" at bounding box center [738, 34] width 41 height 23
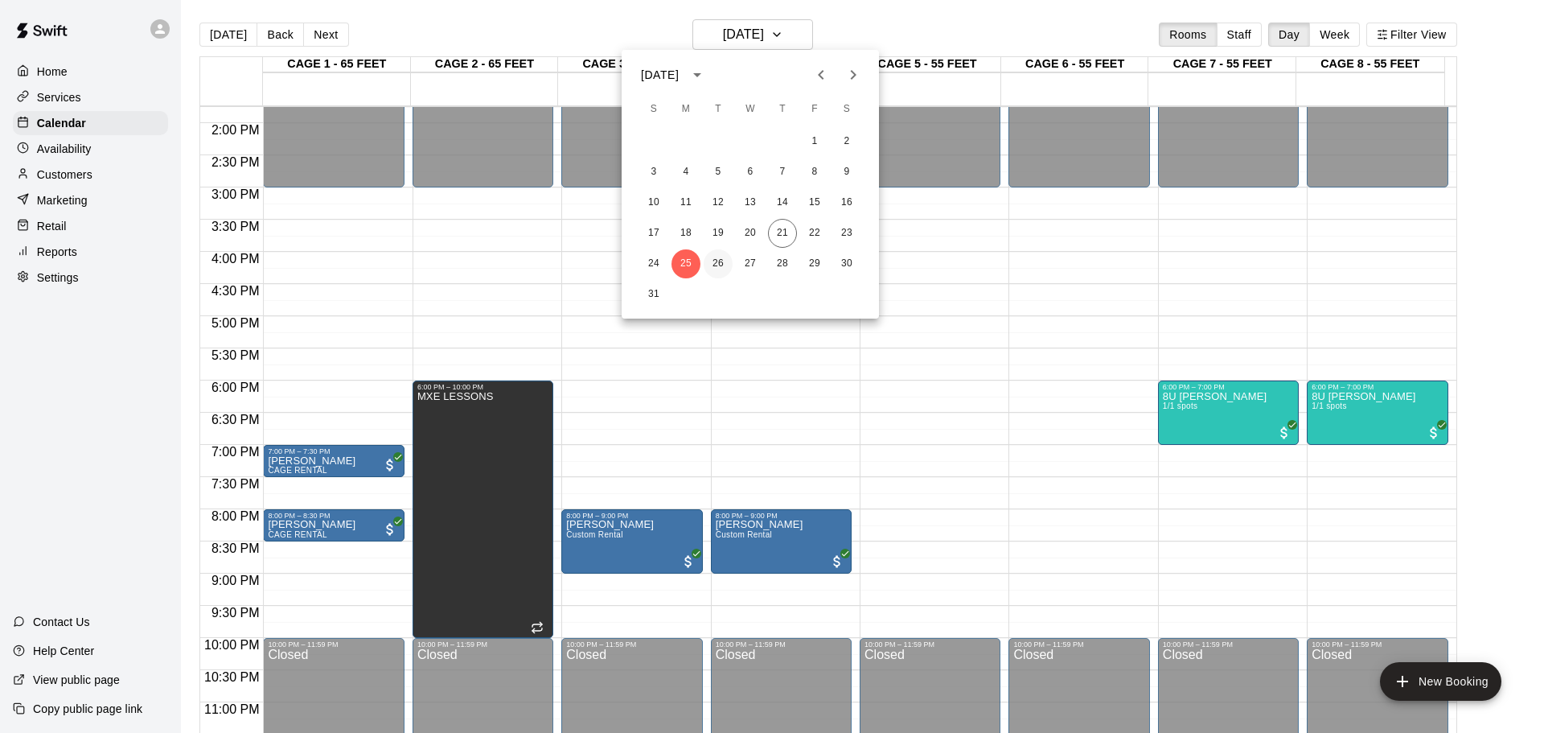
click at [720, 257] on button "26" at bounding box center [718, 263] width 29 height 29
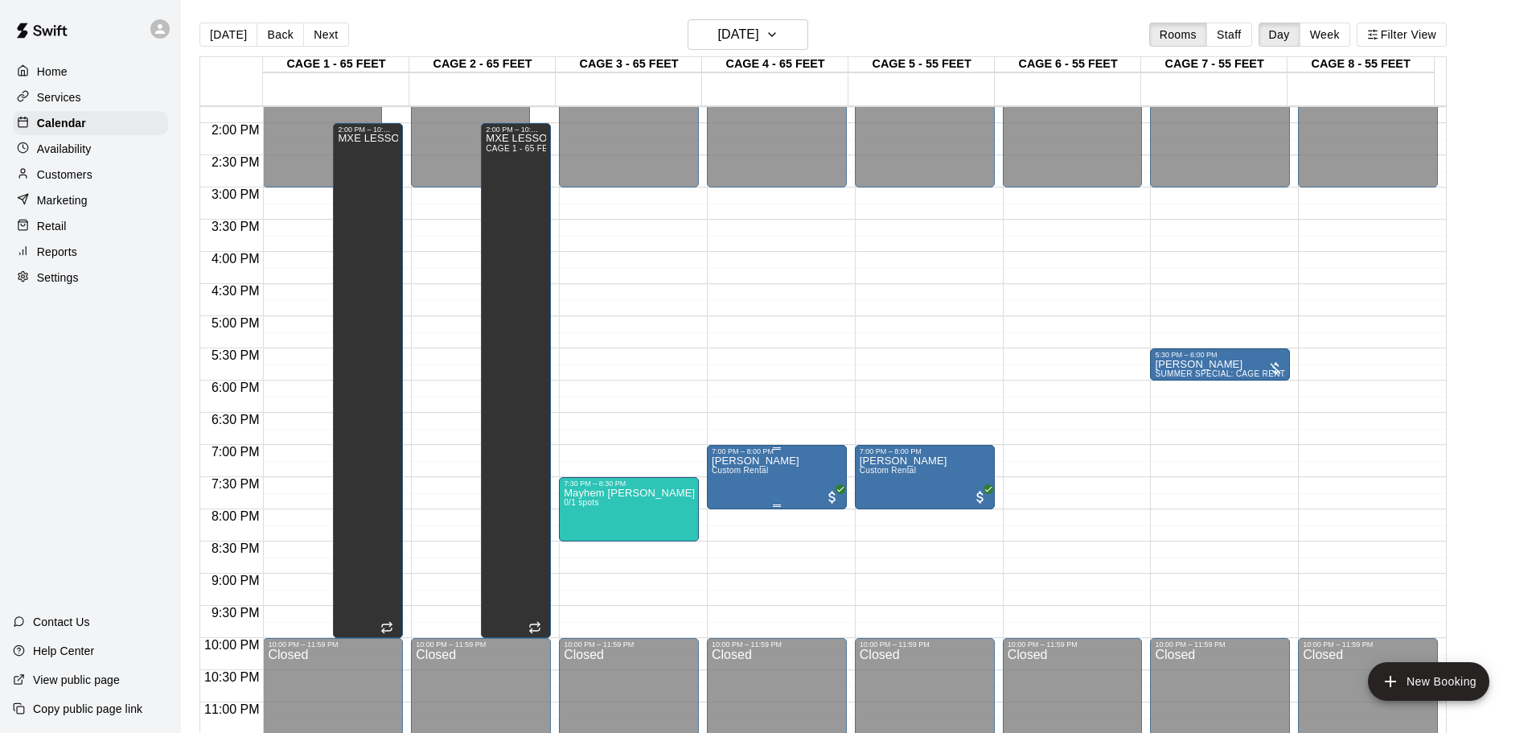
click at [798, 454] on div "7:00 PM – 8:00 PM" at bounding box center [777, 451] width 130 height 8
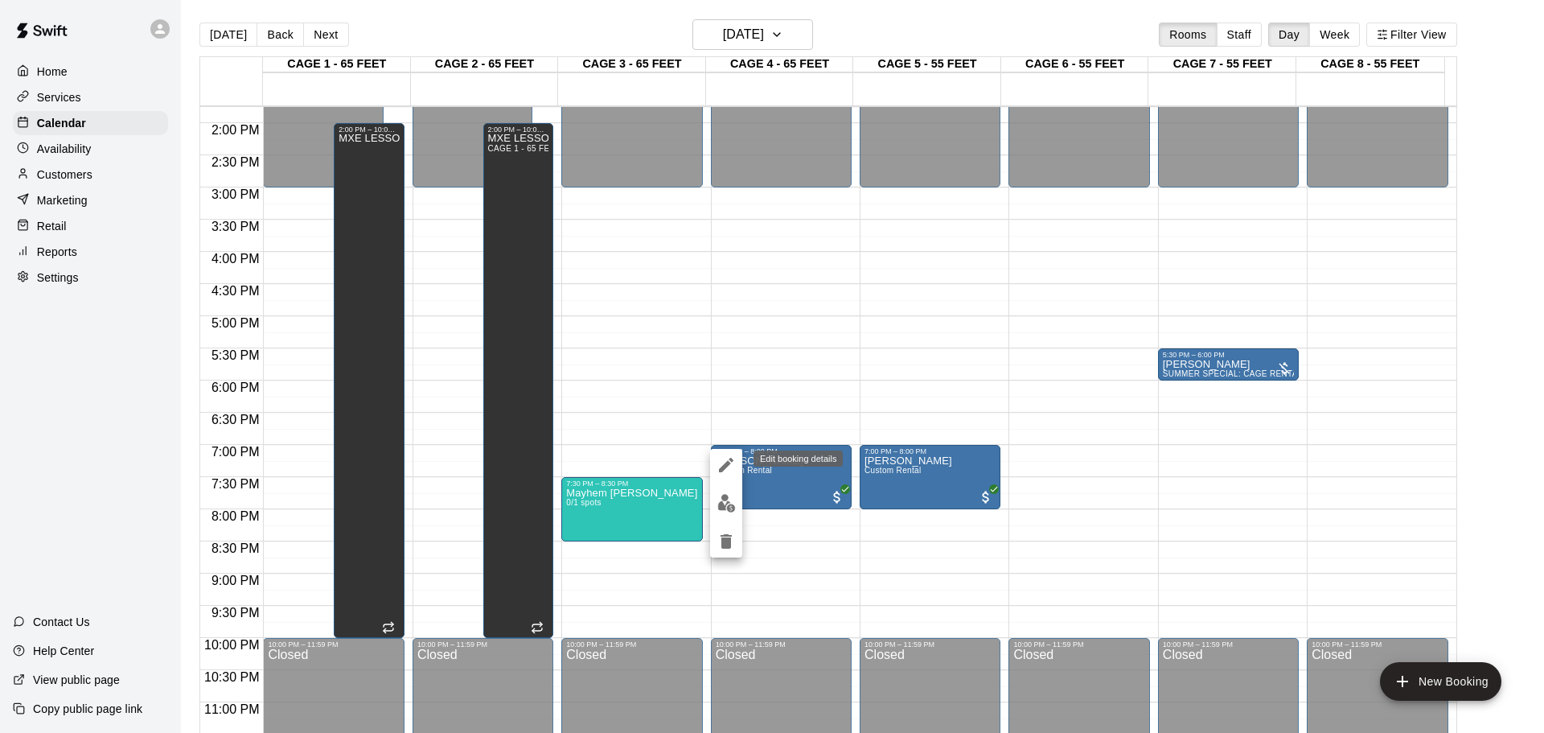
click at [727, 465] on icon "edit" at bounding box center [726, 465] width 14 height 14
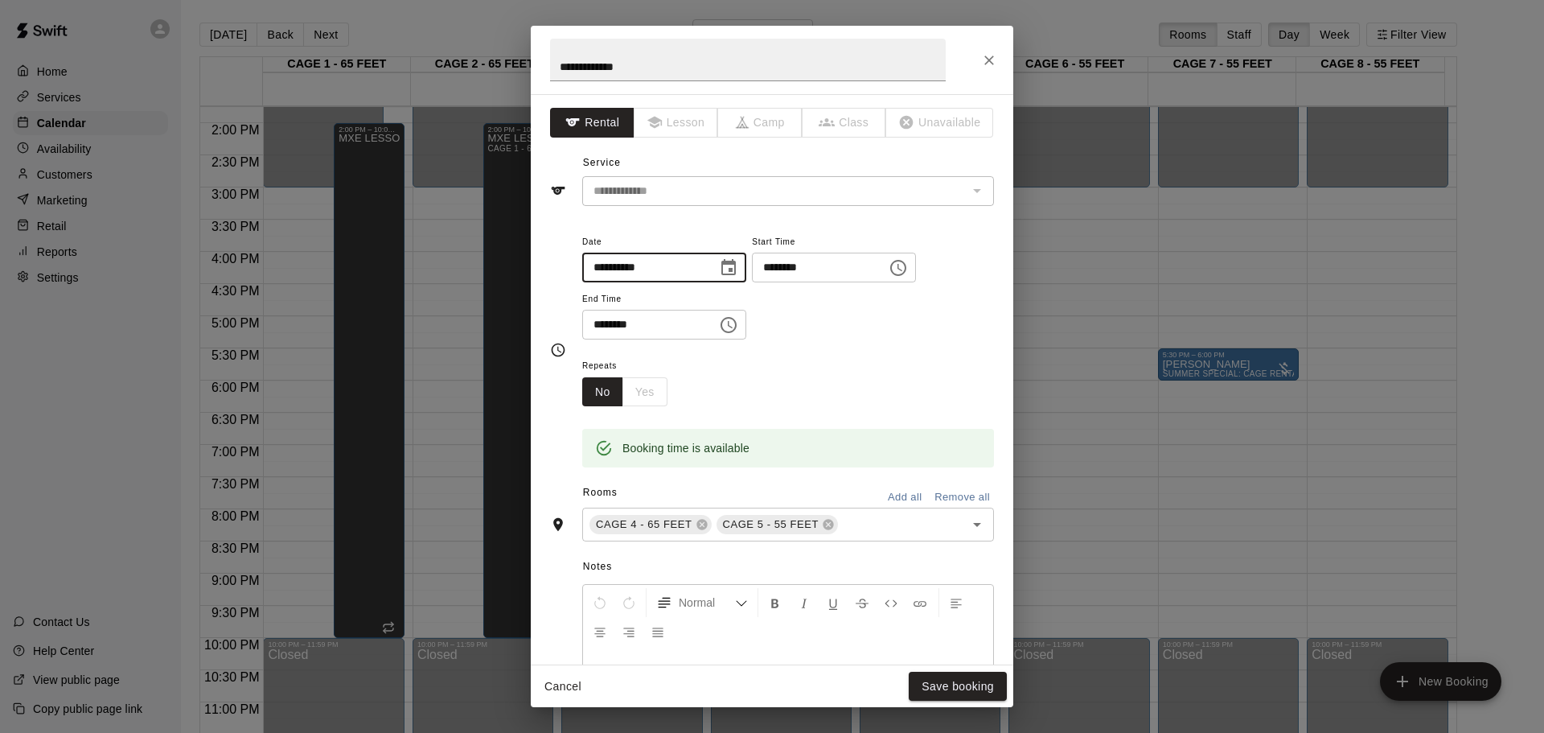
click at [617, 268] on input "**********" at bounding box center [644, 268] width 124 height 30
click at [619, 268] on input "**********" at bounding box center [644, 268] width 124 height 30
drag, startPoint x: 998, startPoint y: 64, endPoint x: 975, endPoint y: 66, distance: 23.4
click at [992, 61] on button "Close" at bounding box center [989, 60] width 29 height 29
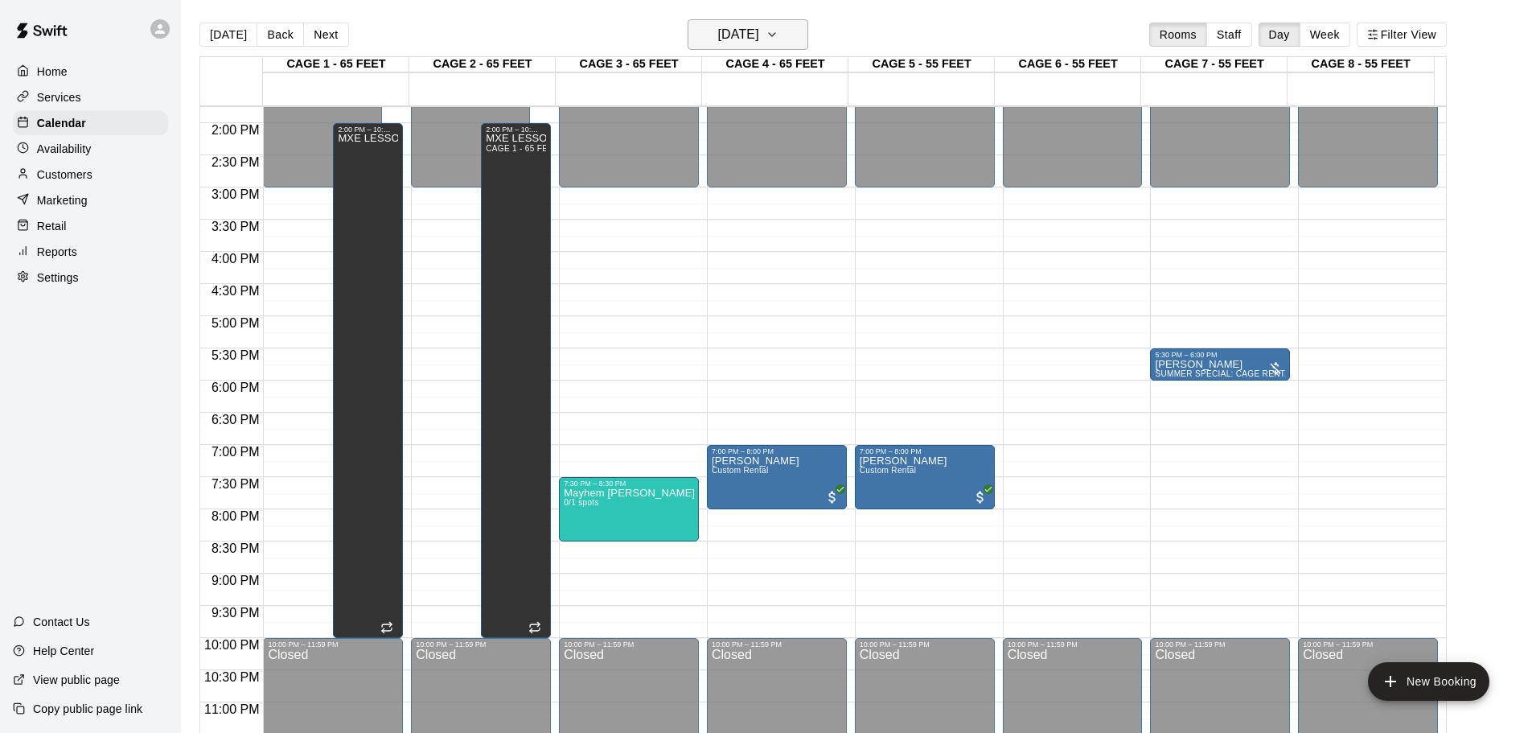
click at [759, 34] on h6 "Tuesday Aug 26" at bounding box center [738, 34] width 41 height 23
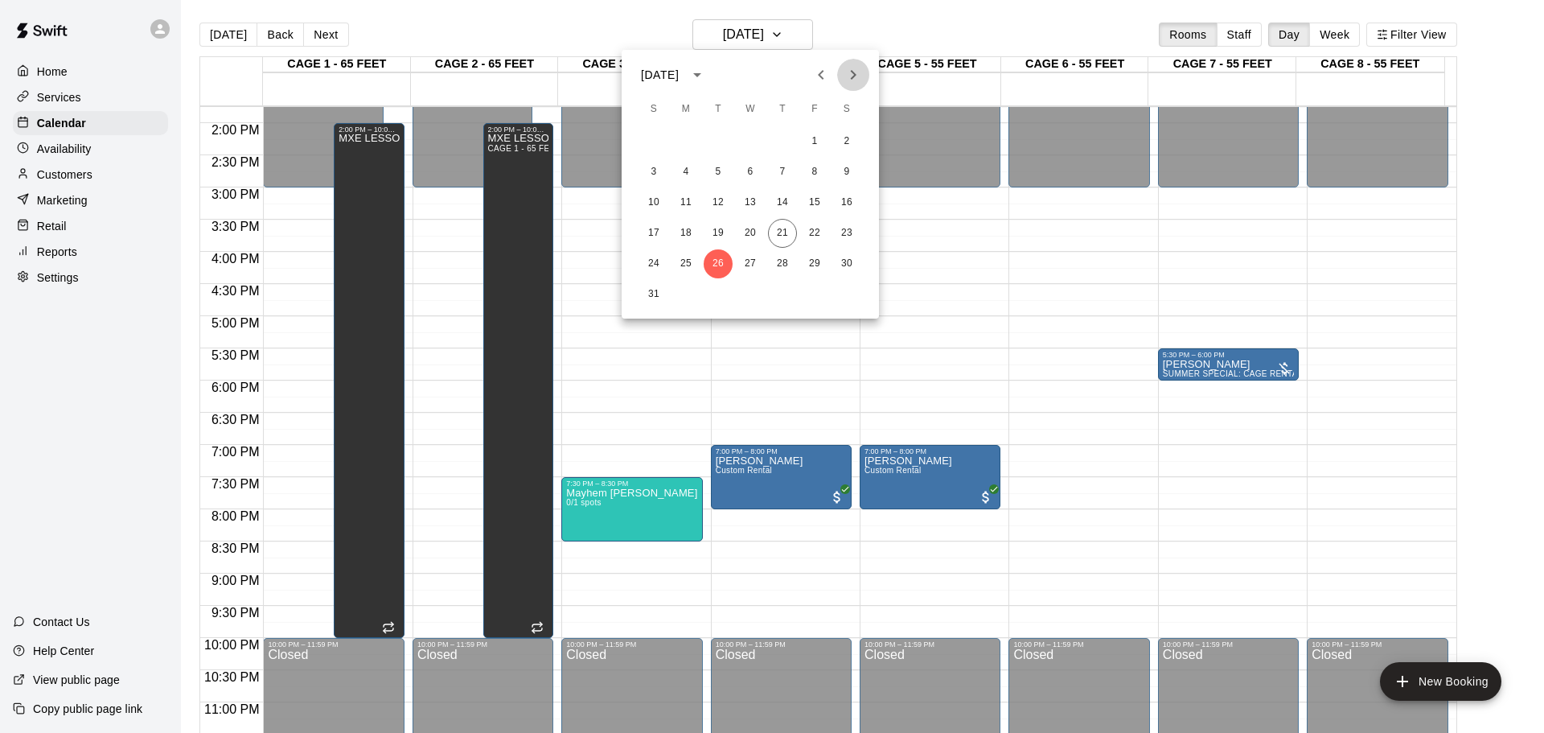
click at [852, 72] on icon "Next month" at bounding box center [854, 75] width 6 height 10
drag, startPoint x: 715, startPoint y: 120, endPoint x: 720, endPoint y: 145, distance: 25.4
click at [721, 144] on div "S M T W T F S 1 2 3 4 5 6 7 8 9 10 11 12 13 14 15 16 17 18 19 20 21 22 23 24 25…" at bounding box center [750, 205] width 257 height 225
click at [717, 146] on button "2" at bounding box center [718, 141] width 29 height 29
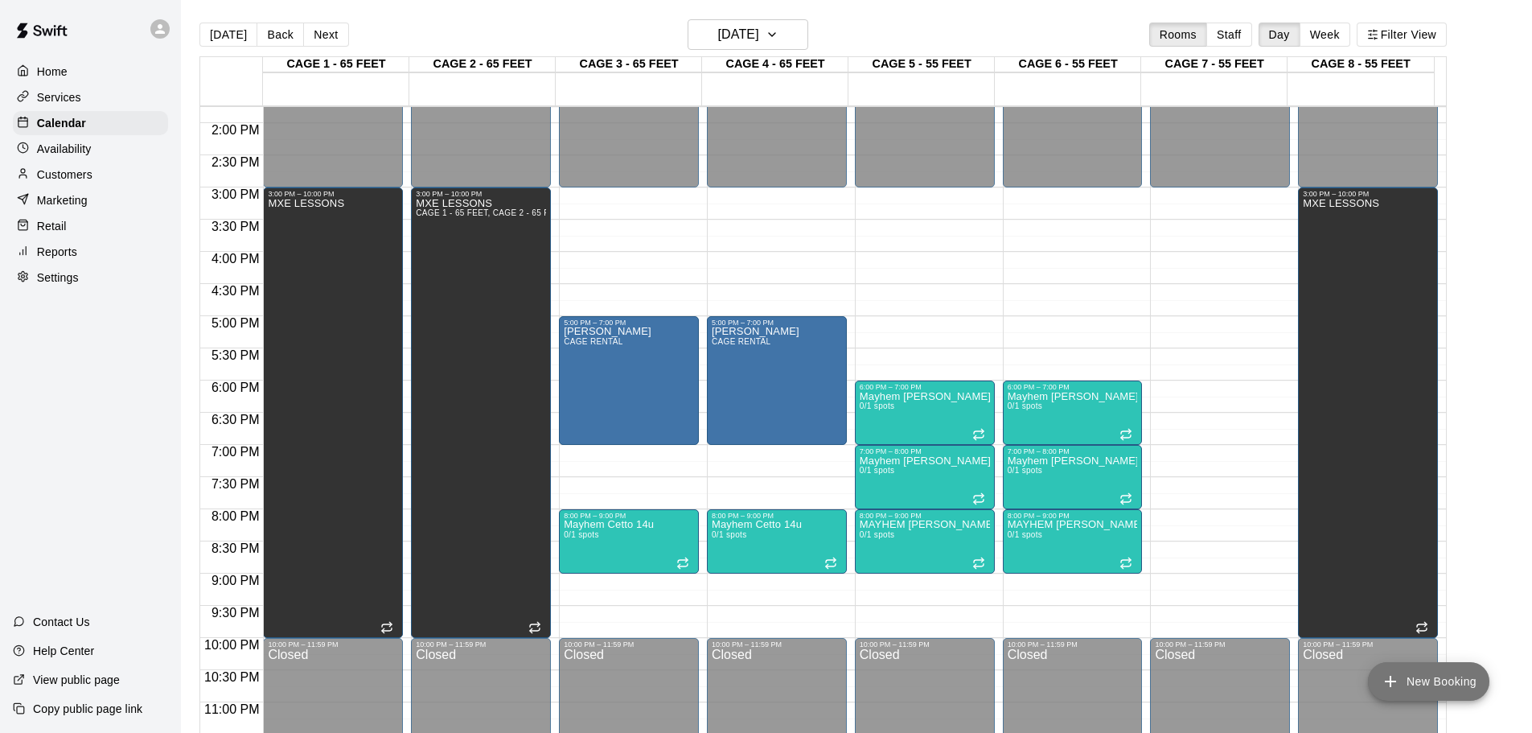
click at [1392, 678] on icon "add" at bounding box center [1390, 681] width 19 height 19
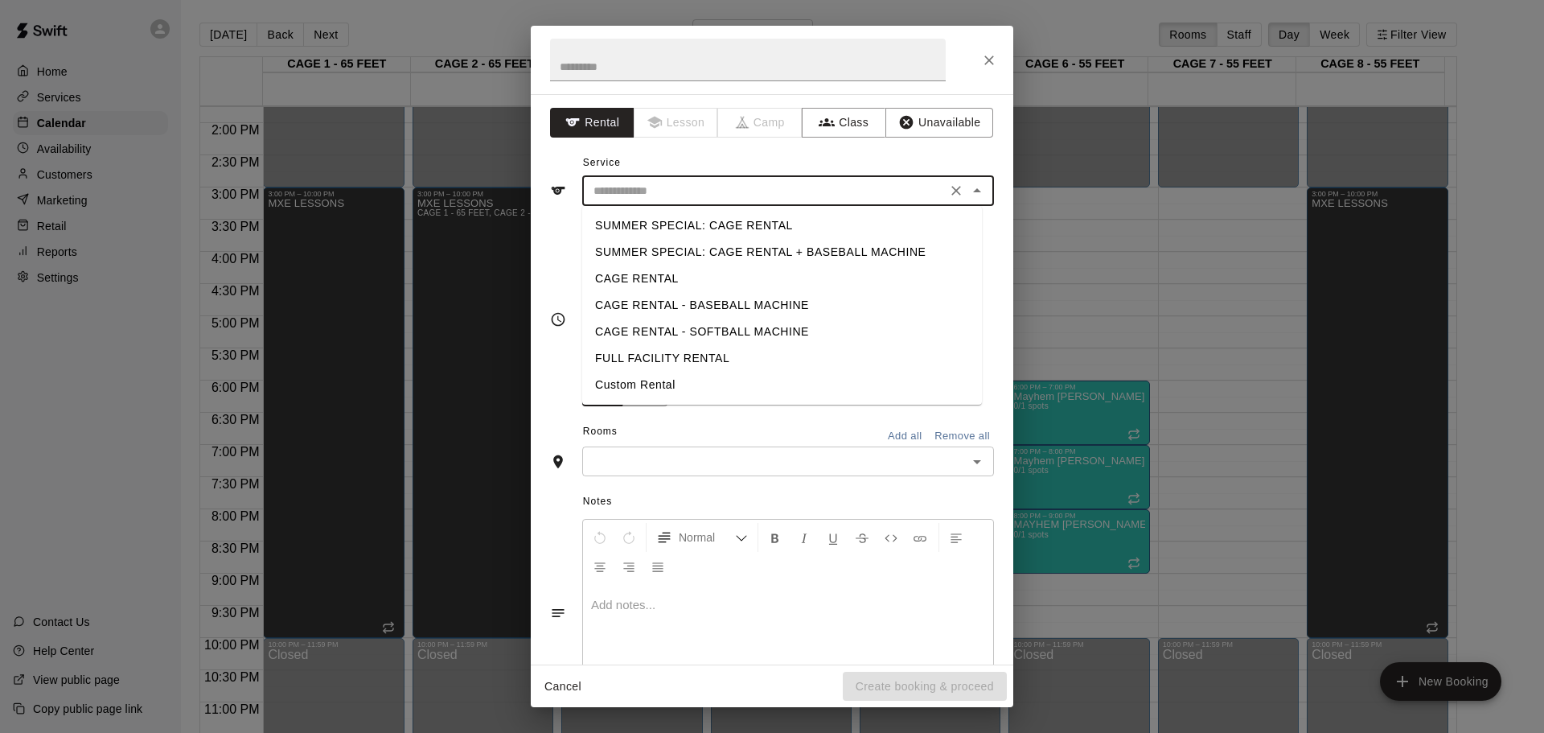
click at [729, 184] on input "text" at bounding box center [764, 191] width 355 height 20
click at [816, 131] on button "Class" at bounding box center [844, 123] width 84 height 30
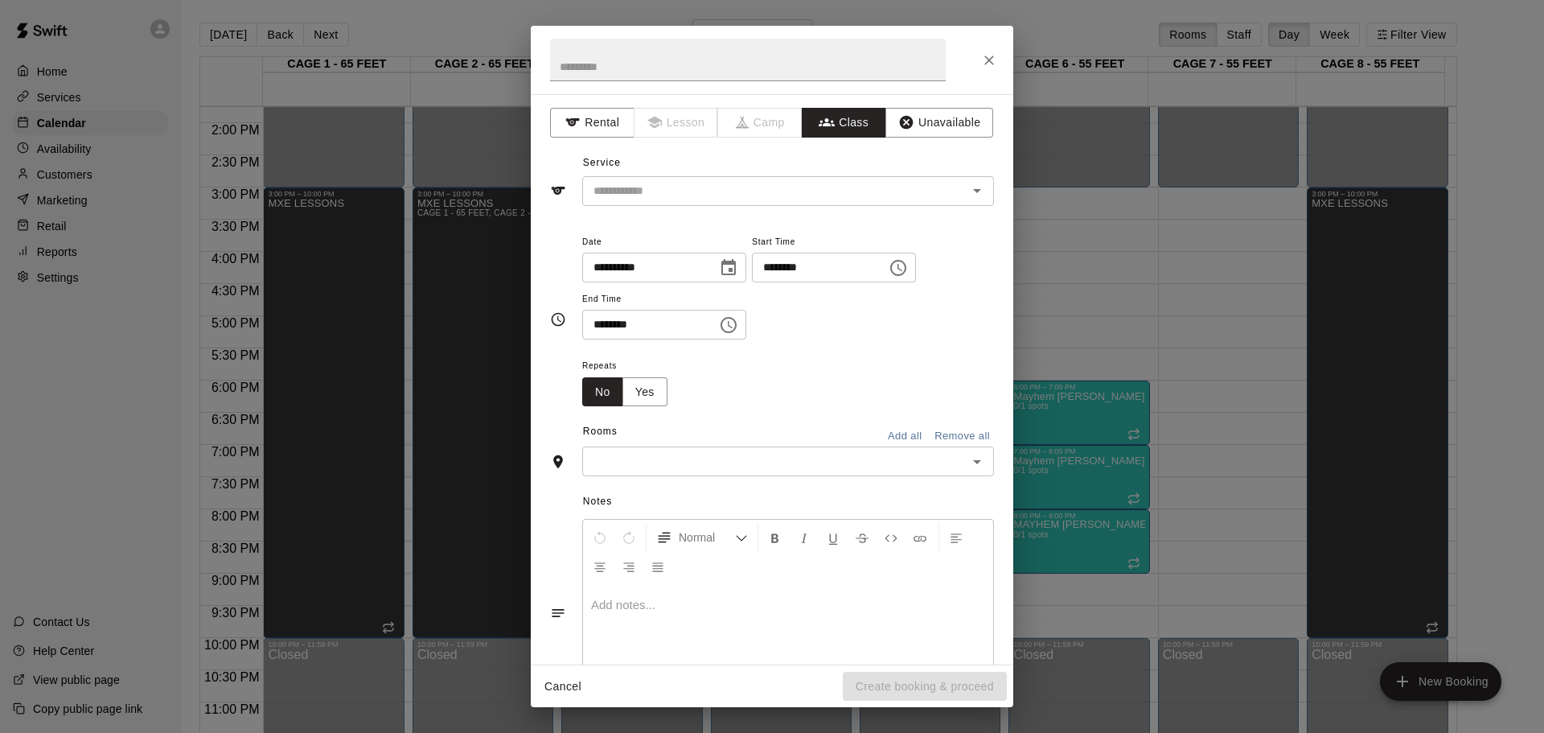
click at [763, 201] on div "​" at bounding box center [788, 191] width 412 height 30
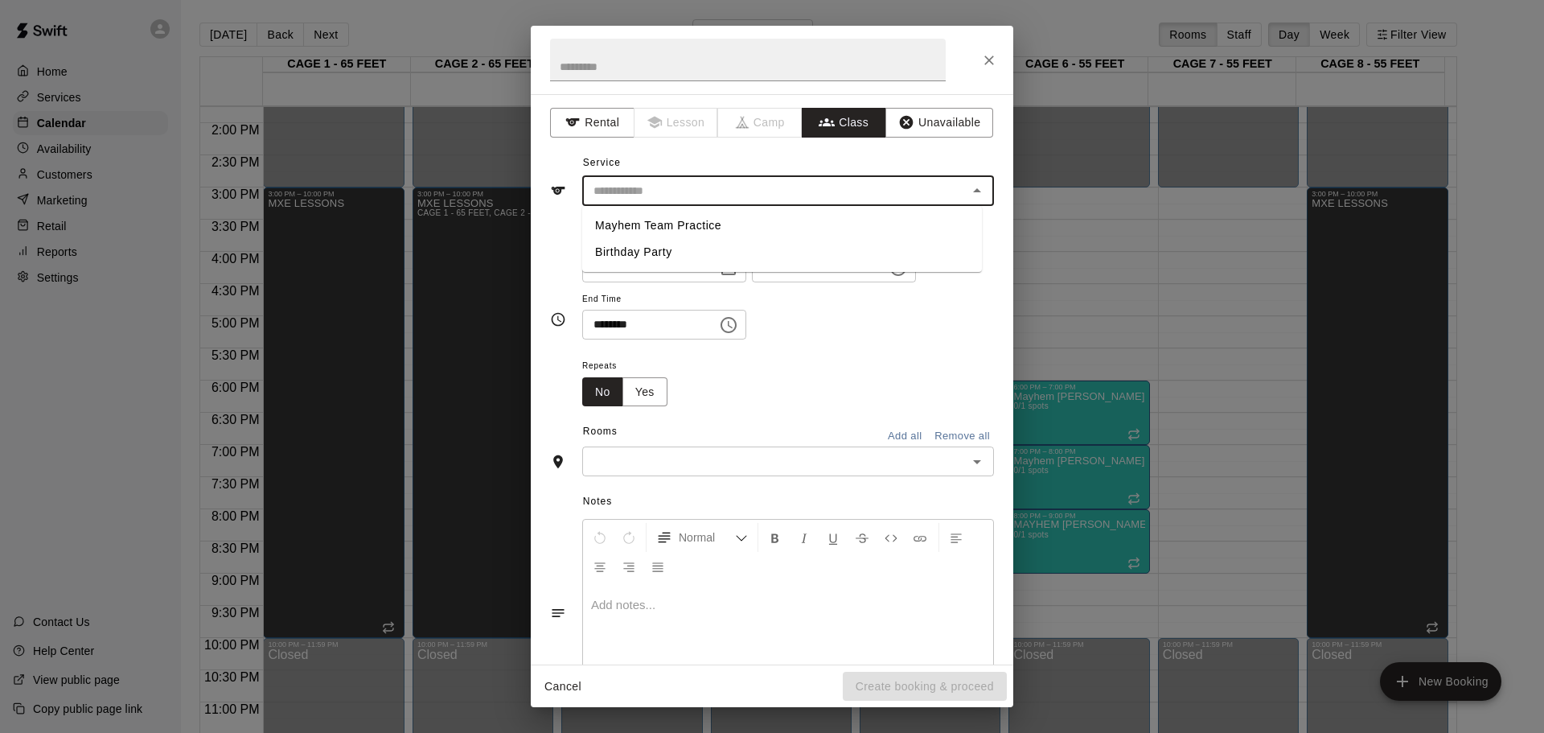
click at [709, 221] on li "Mayhem Team Practice" at bounding box center [782, 225] width 400 height 27
type input "**********"
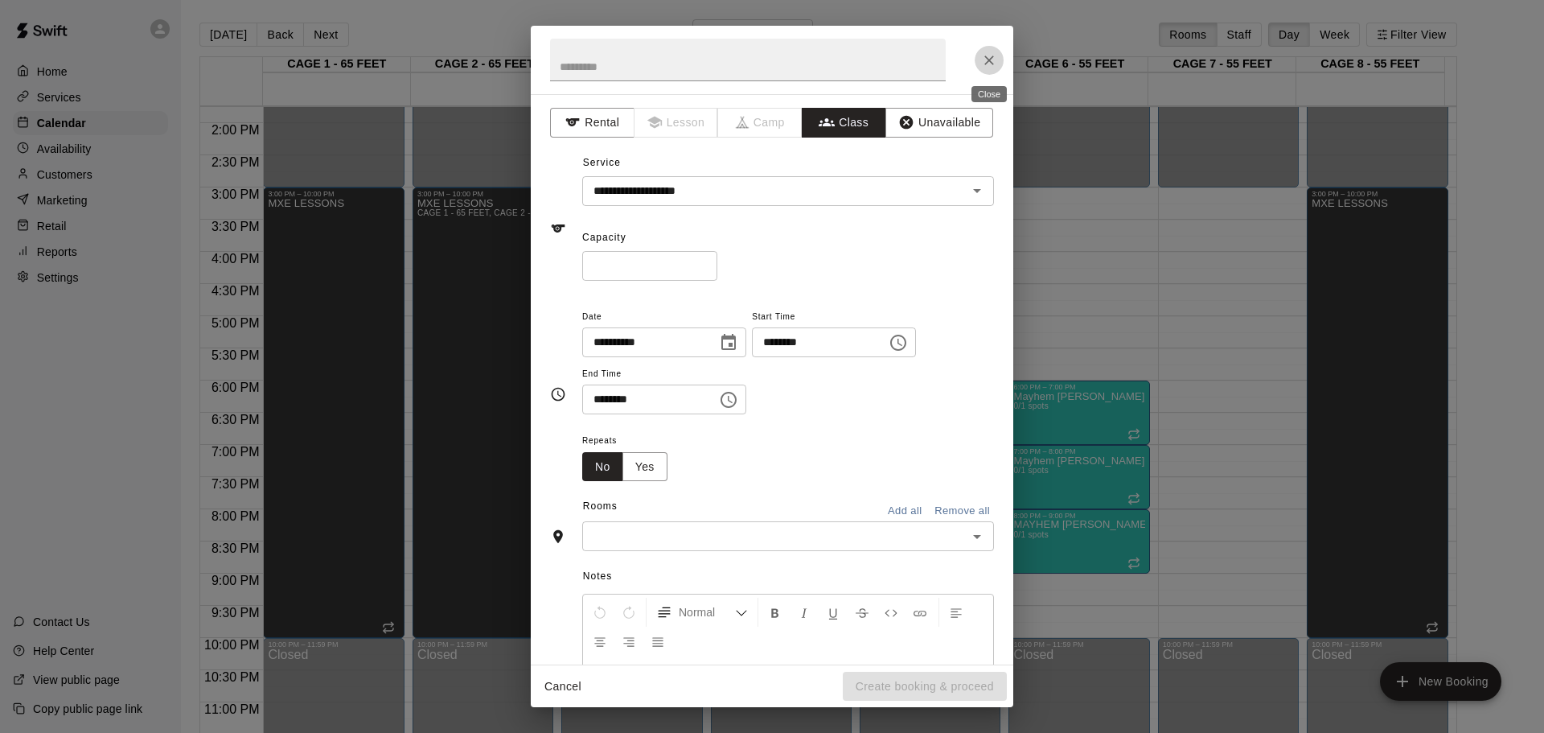
click at [989, 54] on icon "Close" at bounding box center [989, 60] width 16 height 16
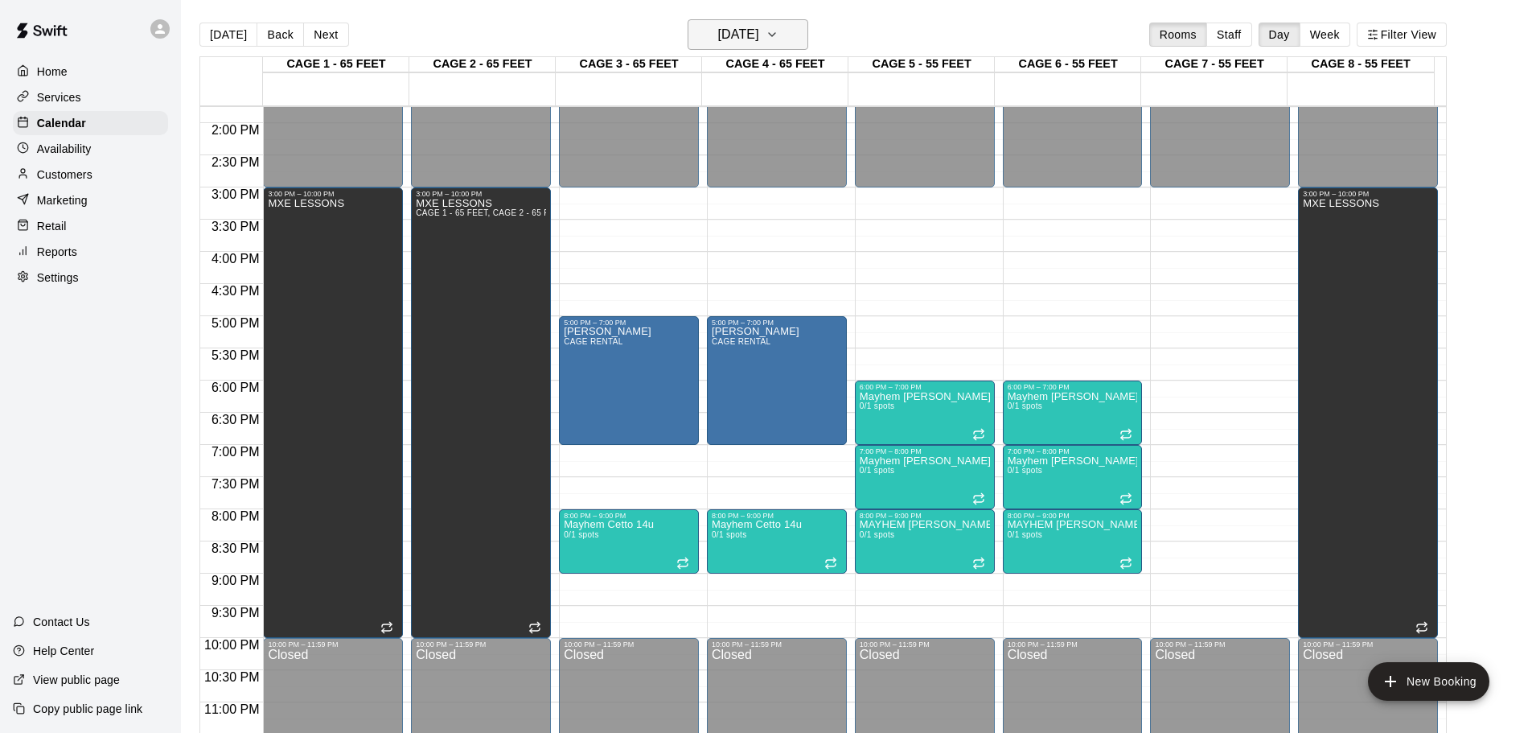
click at [734, 30] on h6 "Tuesday Sep 02" at bounding box center [738, 34] width 41 height 23
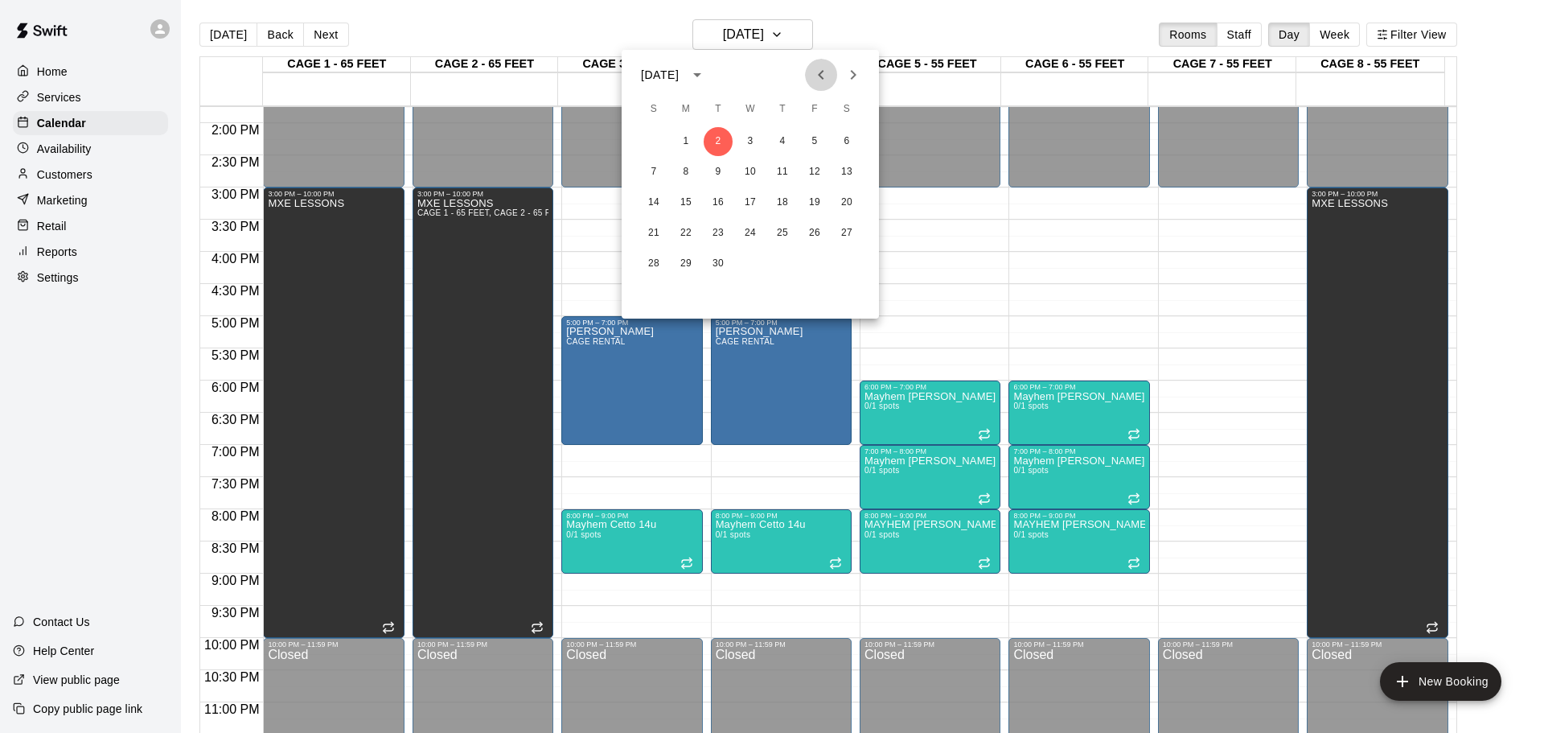
click at [821, 68] on icon "Previous month" at bounding box center [820, 74] width 19 height 19
click at [715, 259] on button "26" at bounding box center [718, 263] width 29 height 29
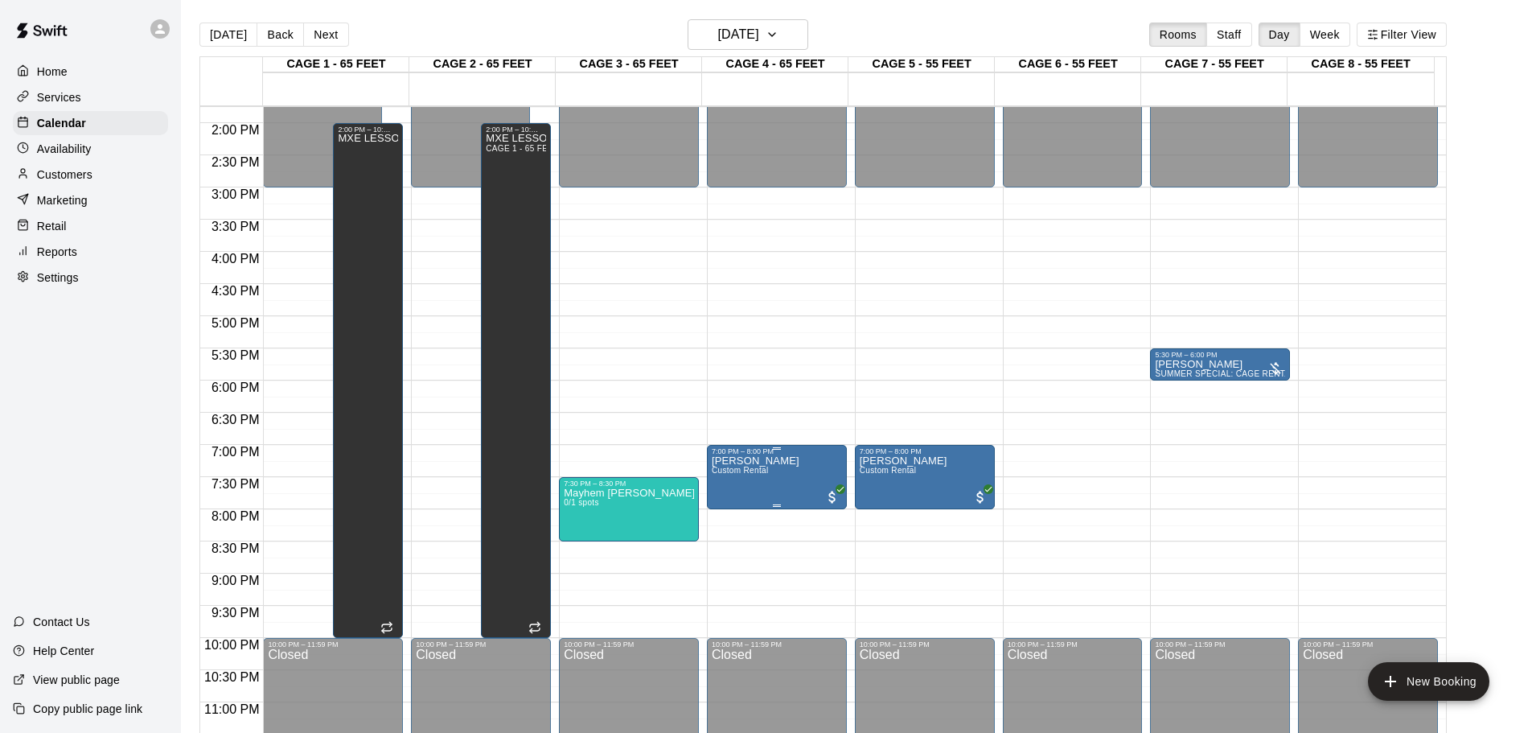
click at [748, 461] on p "Tony Pasquariello" at bounding box center [756, 461] width 88 height 0
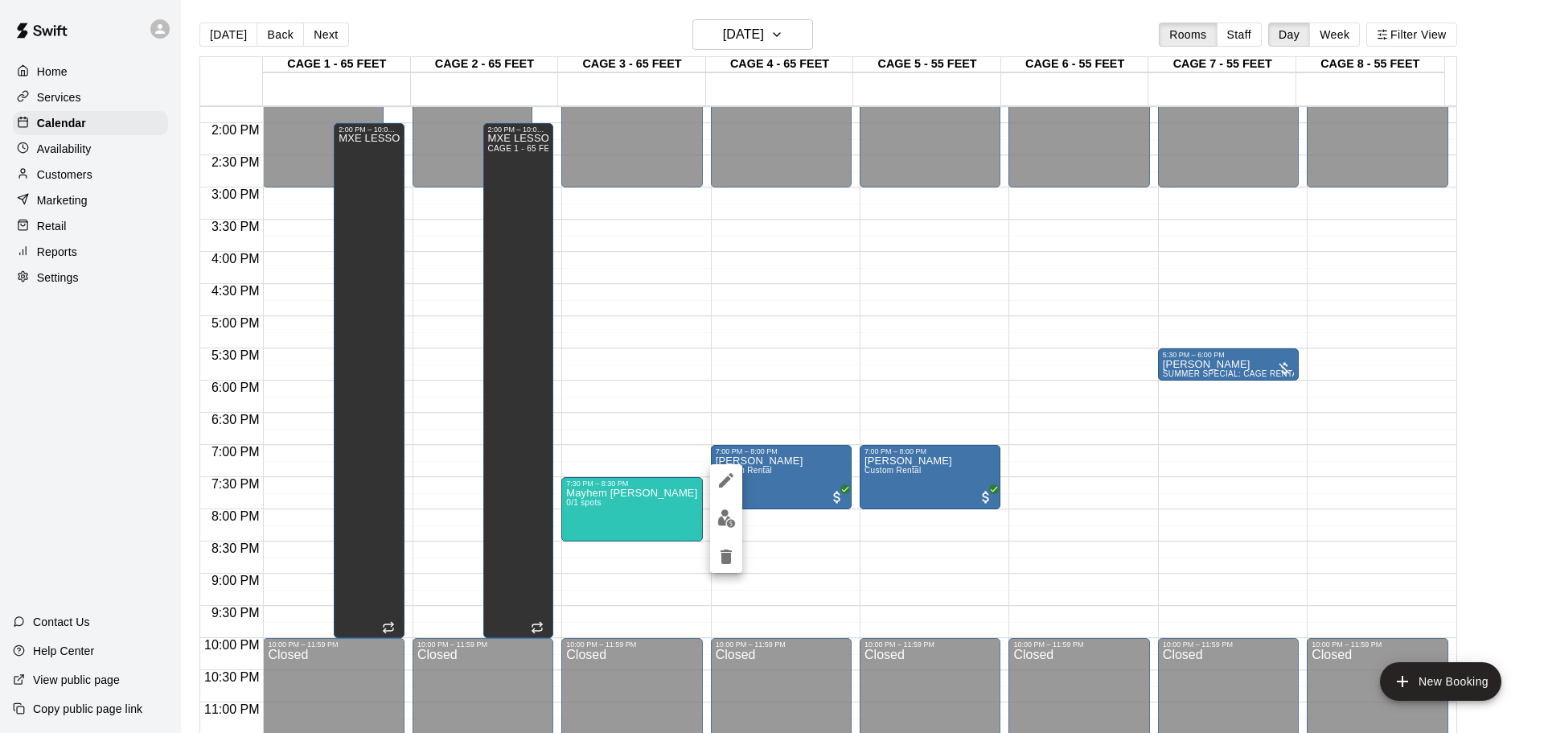
drag, startPoint x: 727, startPoint y: 479, endPoint x: 716, endPoint y: 481, distance: 11.5
click at [725, 480] on icon "edit" at bounding box center [726, 480] width 14 height 14
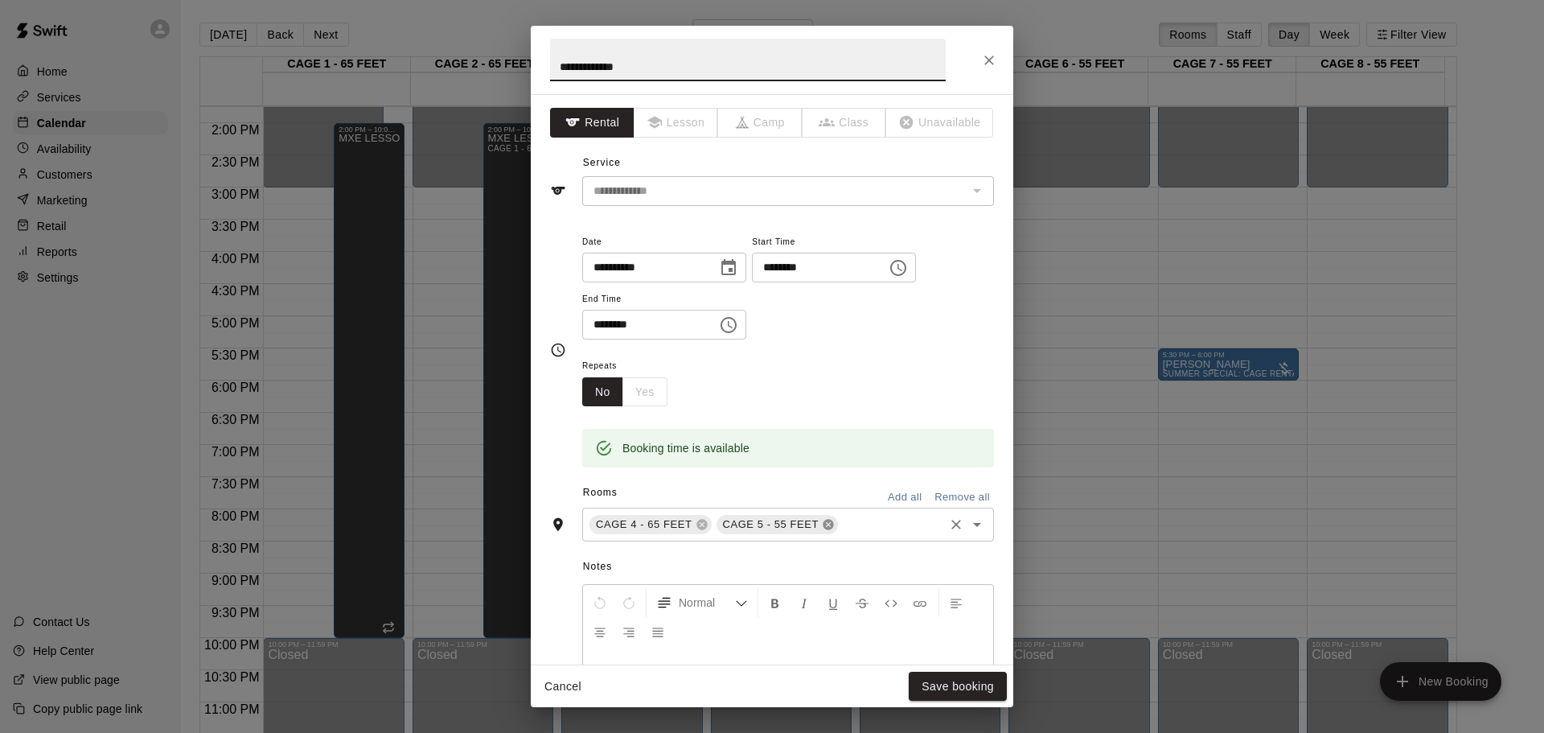
click at [827, 523] on icon at bounding box center [828, 524] width 13 height 13
click at [806, 524] on input "text" at bounding box center [828, 525] width 228 height 20
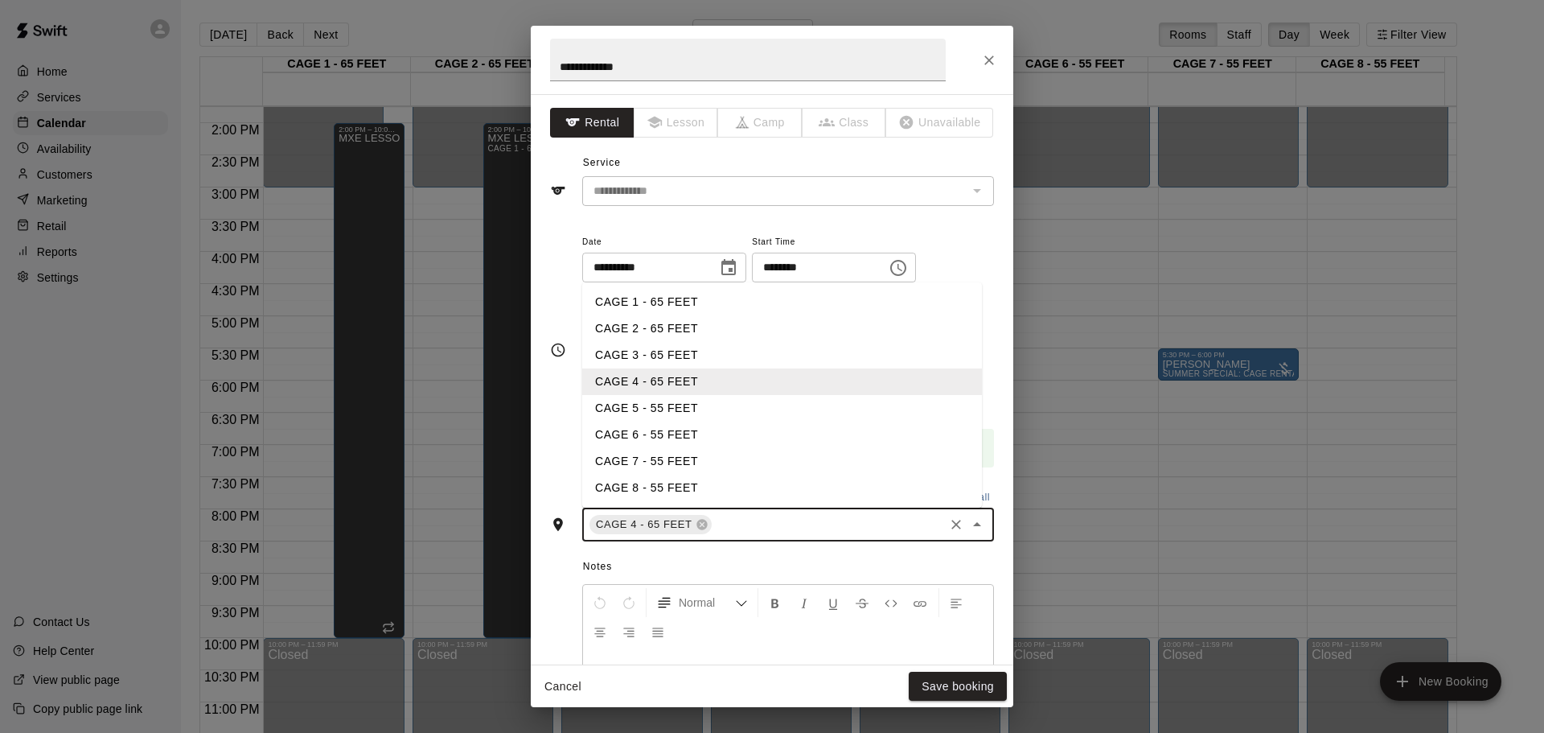
click at [687, 357] on li "CAGE 3 - 65 FEET" at bounding box center [782, 355] width 400 height 27
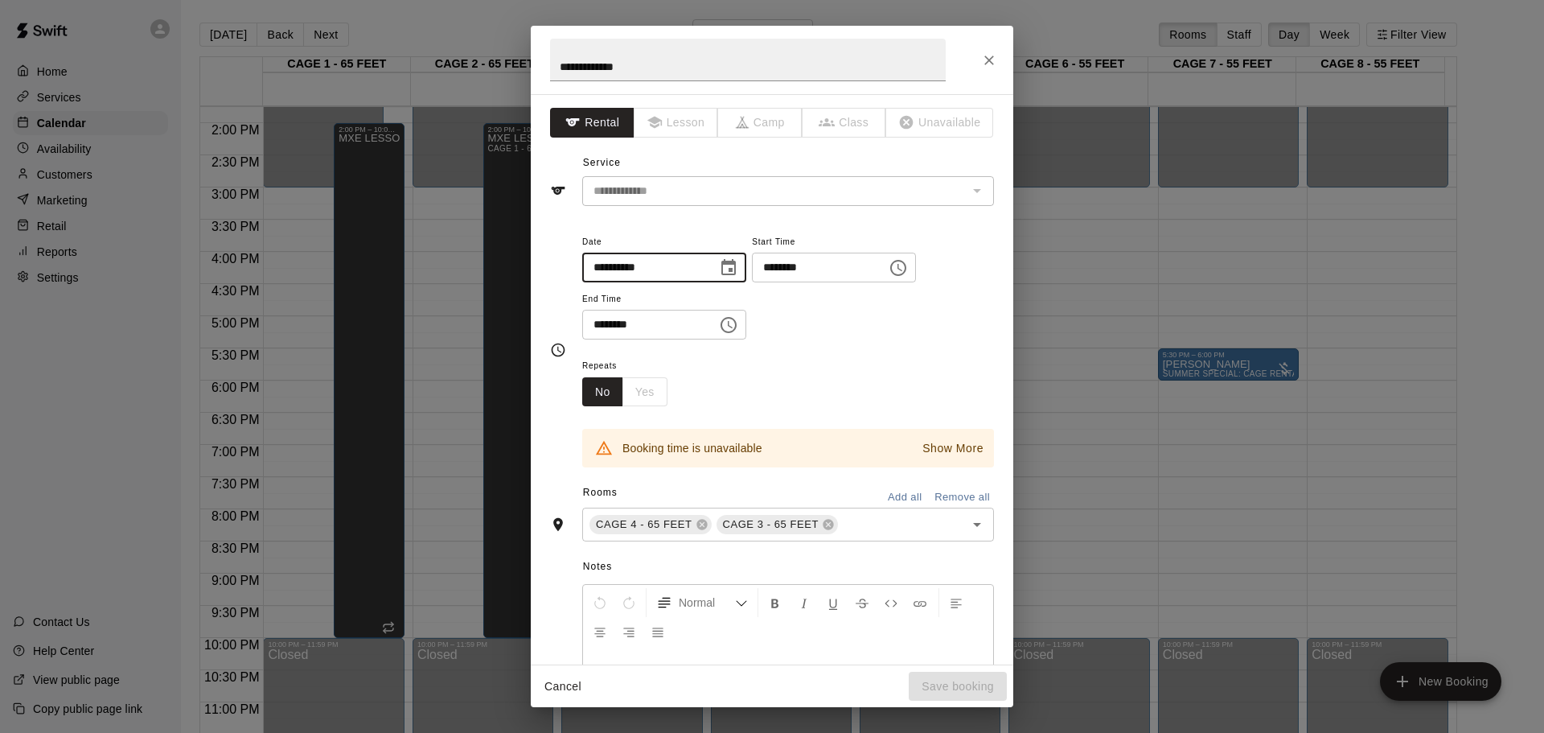
click at [614, 268] on input "**********" at bounding box center [644, 268] width 124 height 30
click at [598, 267] on input "**********" at bounding box center [644, 268] width 124 height 30
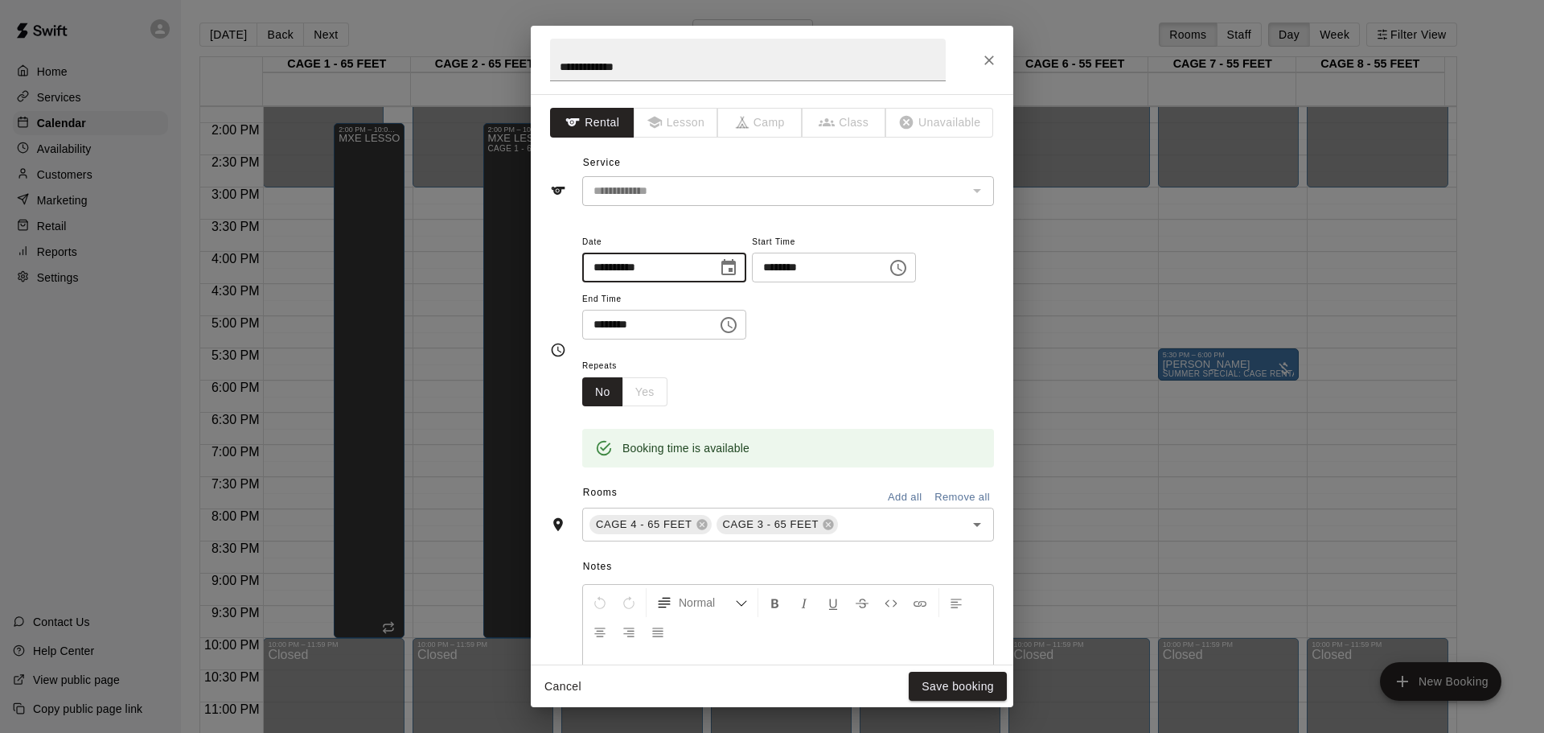
type input "**********"
click at [849, 343] on div "**********" at bounding box center [788, 294] width 412 height 125
click at [957, 687] on button "Save booking" at bounding box center [958, 687] width 98 height 30
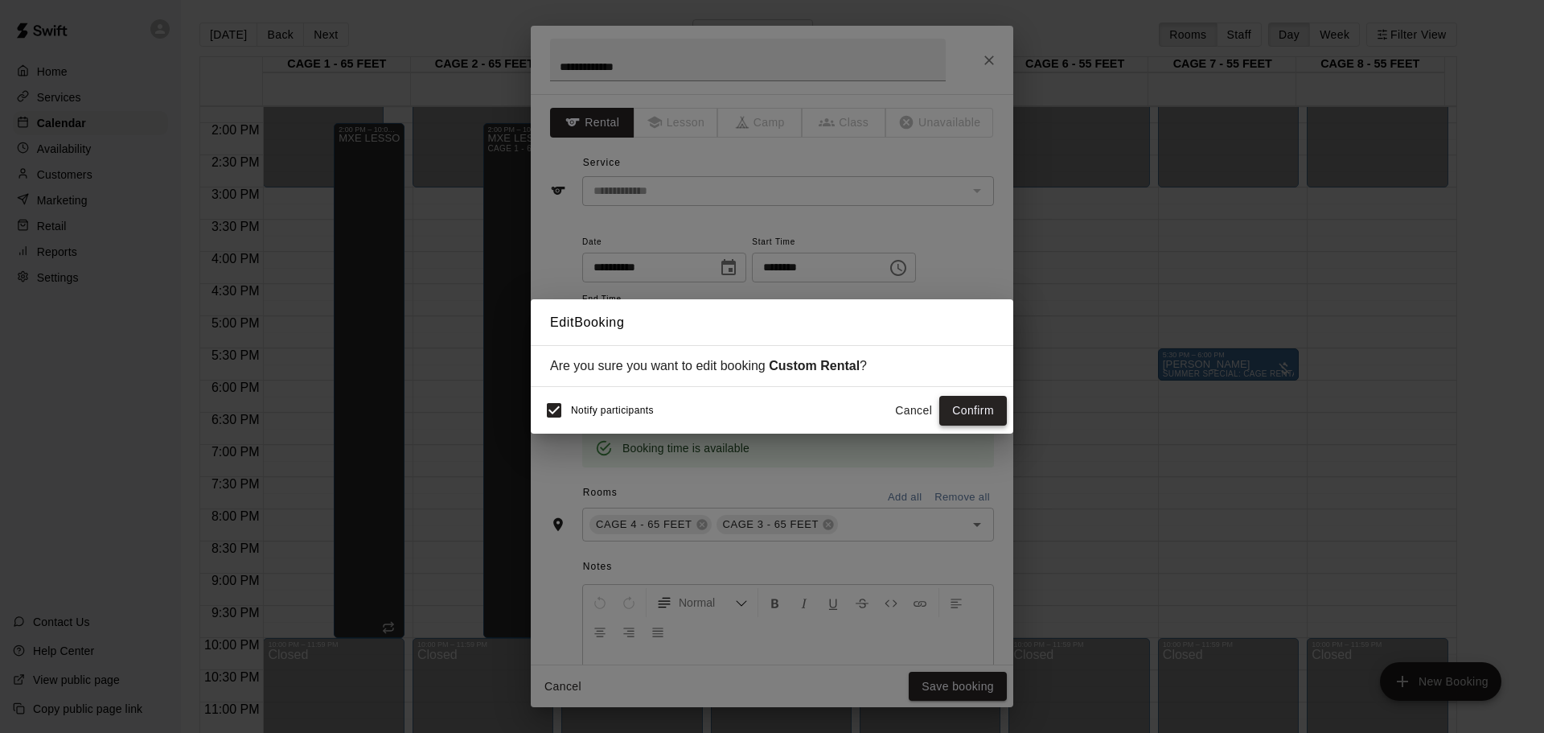
click at [973, 401] on button "Confirm" at bounding box center [973, 411] width 68 height 30
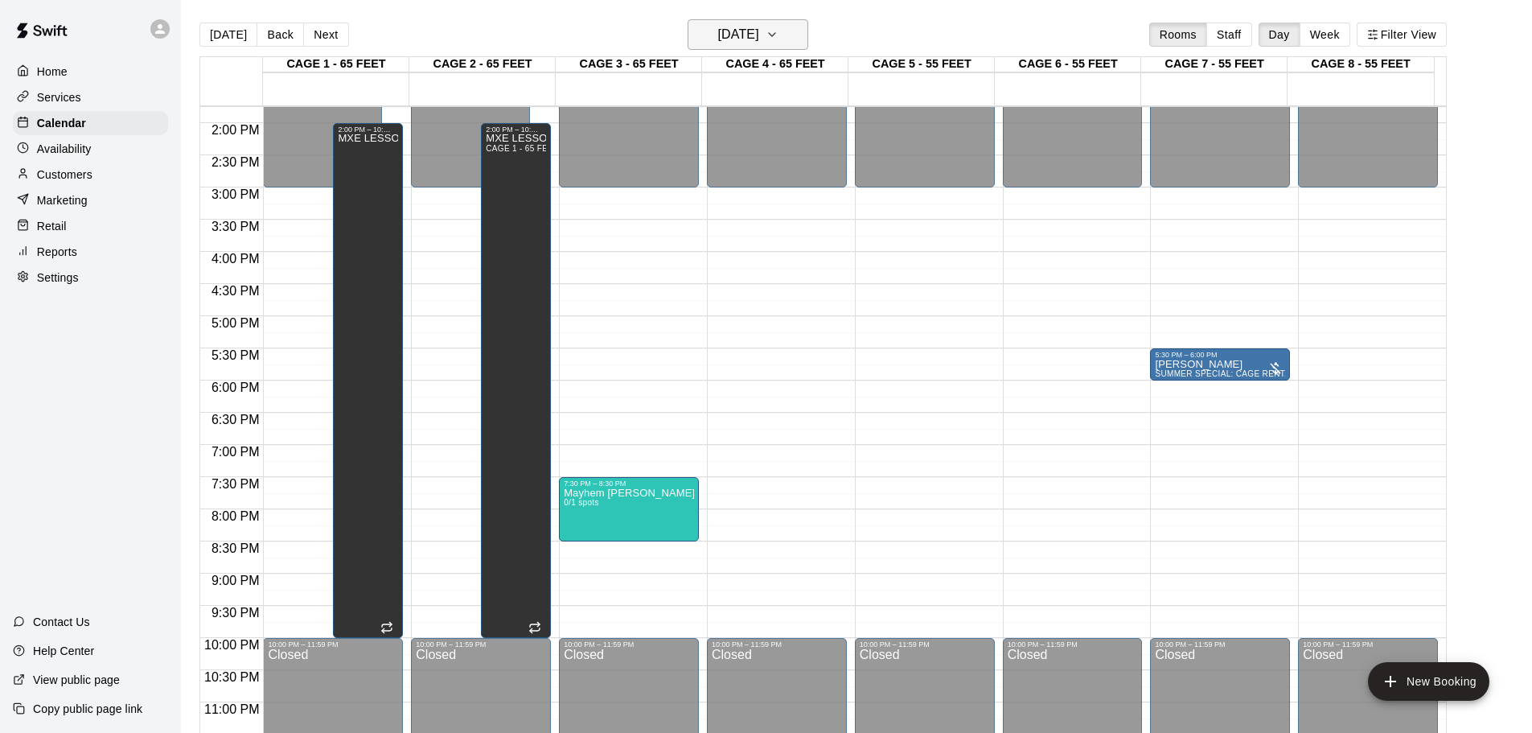
click at [759, 35] on h6 "Tuesday Aug 26" at bounding box center [738, 34] width 41 height 23
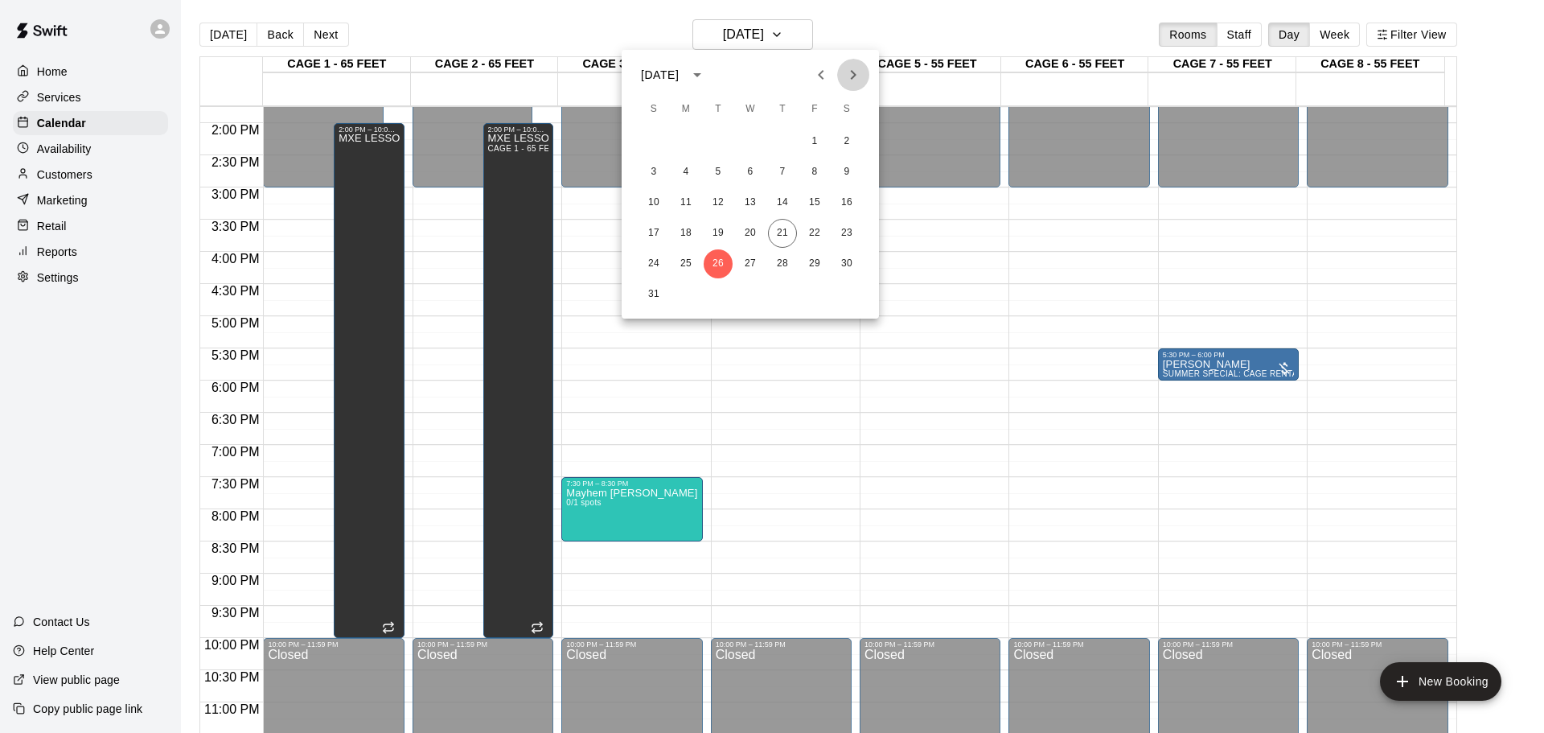
click at [854, 81] on icon "Next month" at bounding box center [853, 74] width 19 height 19
click at [710, 139] on button "2" at bounding box center [718, 141] width 29 height 29
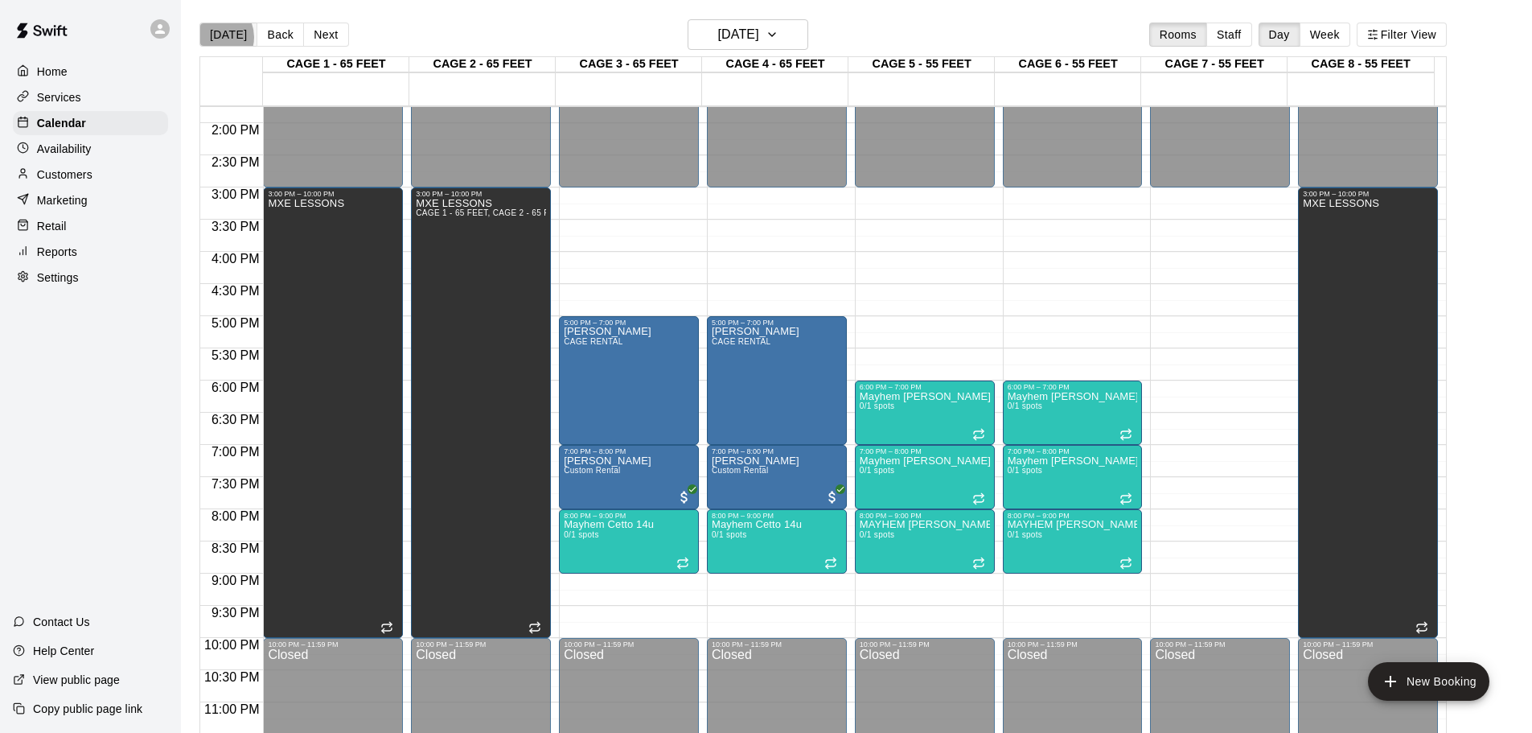
click at [214, 37] on button "[DATE]" at bounding box center [228, 35] width 58 height 24
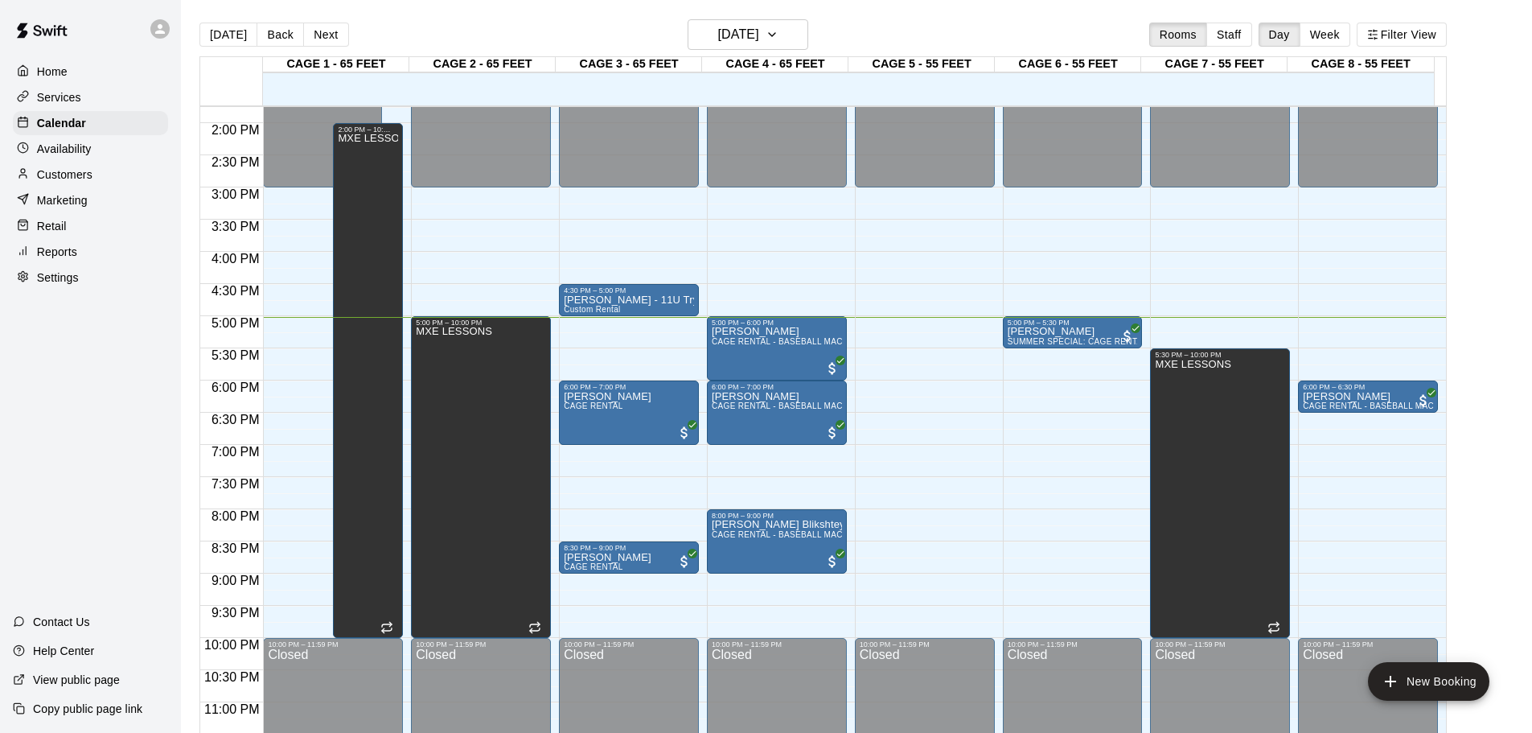
click at [1522, 132] on main "[DATE] Back [DATE][DATE] Rooms Staff Day Week Filter View CAGE 1 - 65 FEET 21 T…" at bounding box center [856, 385] width 1338 height 733
click at [758, 45] on h6 "[DATE]" at bounding box center [738, 34] width 41 height 23
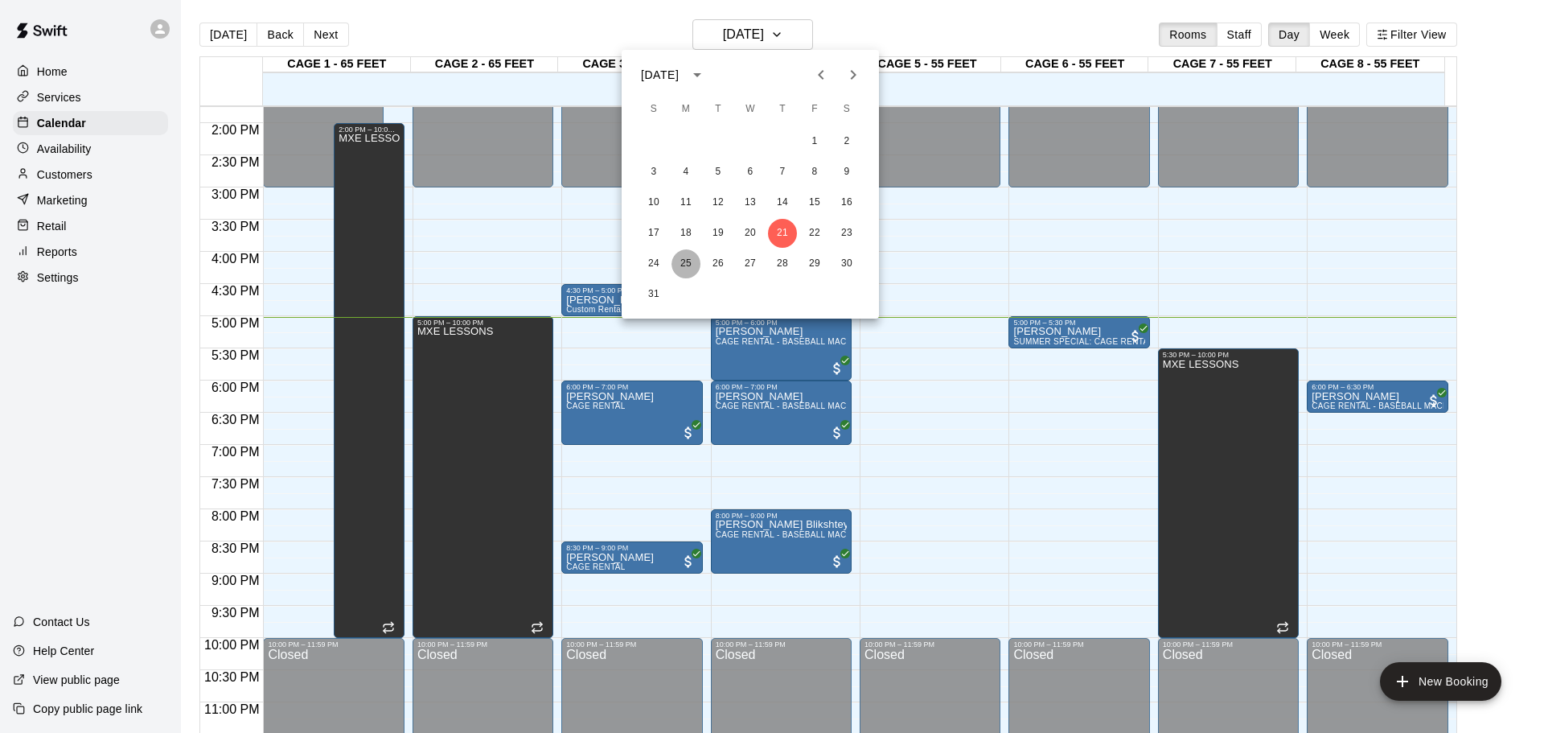
click at [678, 259] on button "25" at bounding box center [686, 263] width 29 height 29
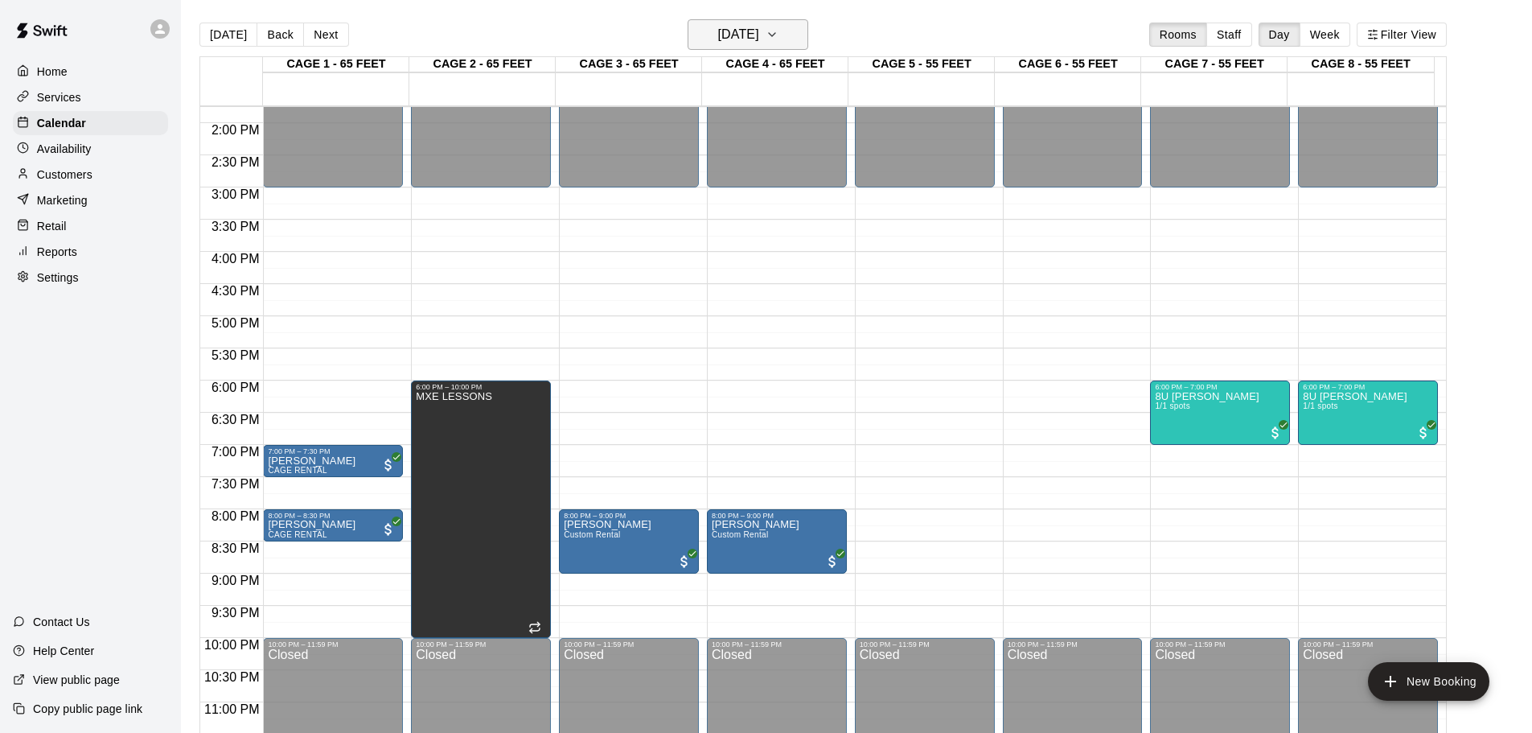
click at [718, 38] on h6 "Monday Aug 25" at bounding box center [738, 34] width 41 height 23
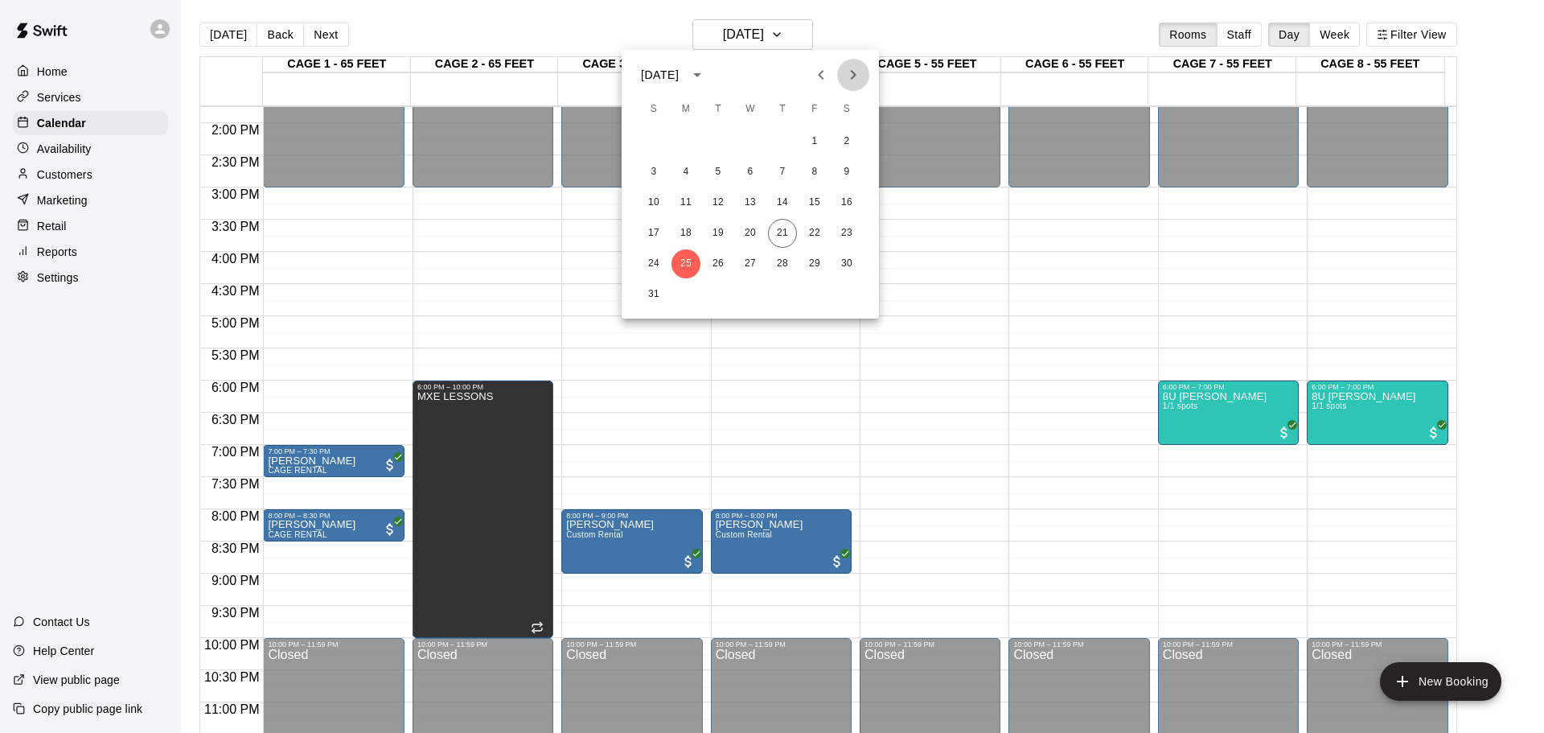
click at [847, 76] on icon "Next month" at bounding box center [853, 74] width 19 height 19
click at [722, 136] on button "2" at bounding box center [718, 141] width 29 height 29
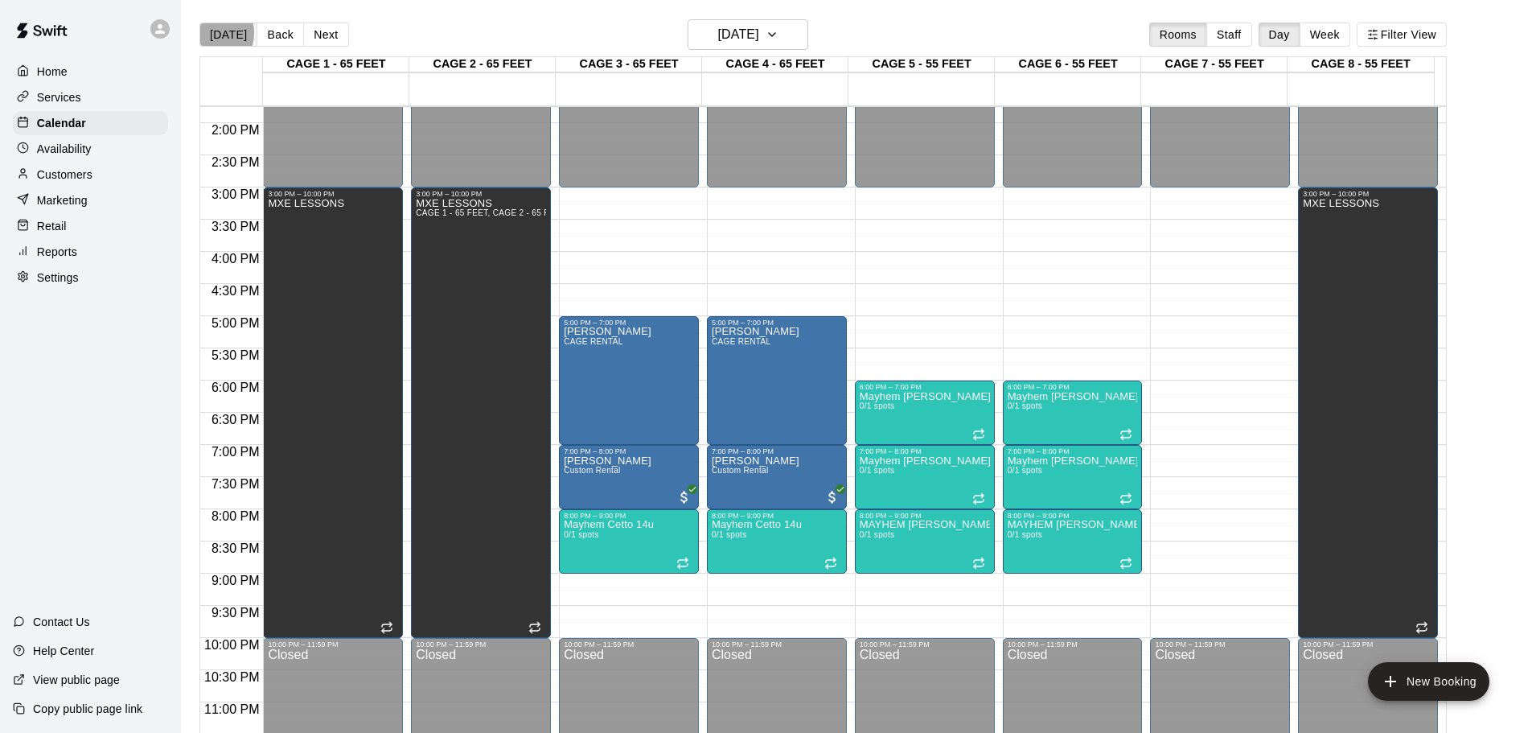
click at [208, 33] on button "[DATE]" at bounding box center [228, 35] width 58 height 24
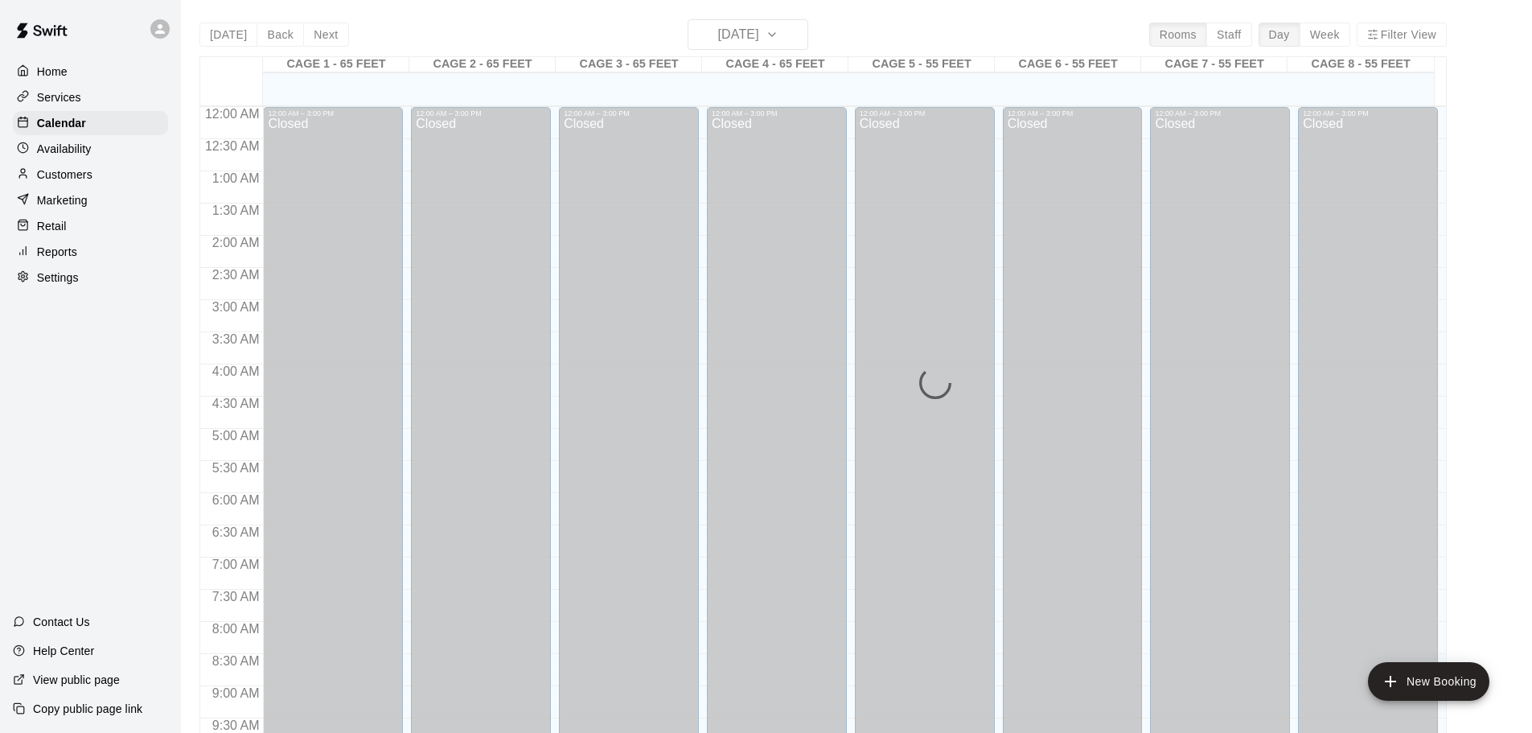
scroll to position [852, 0]
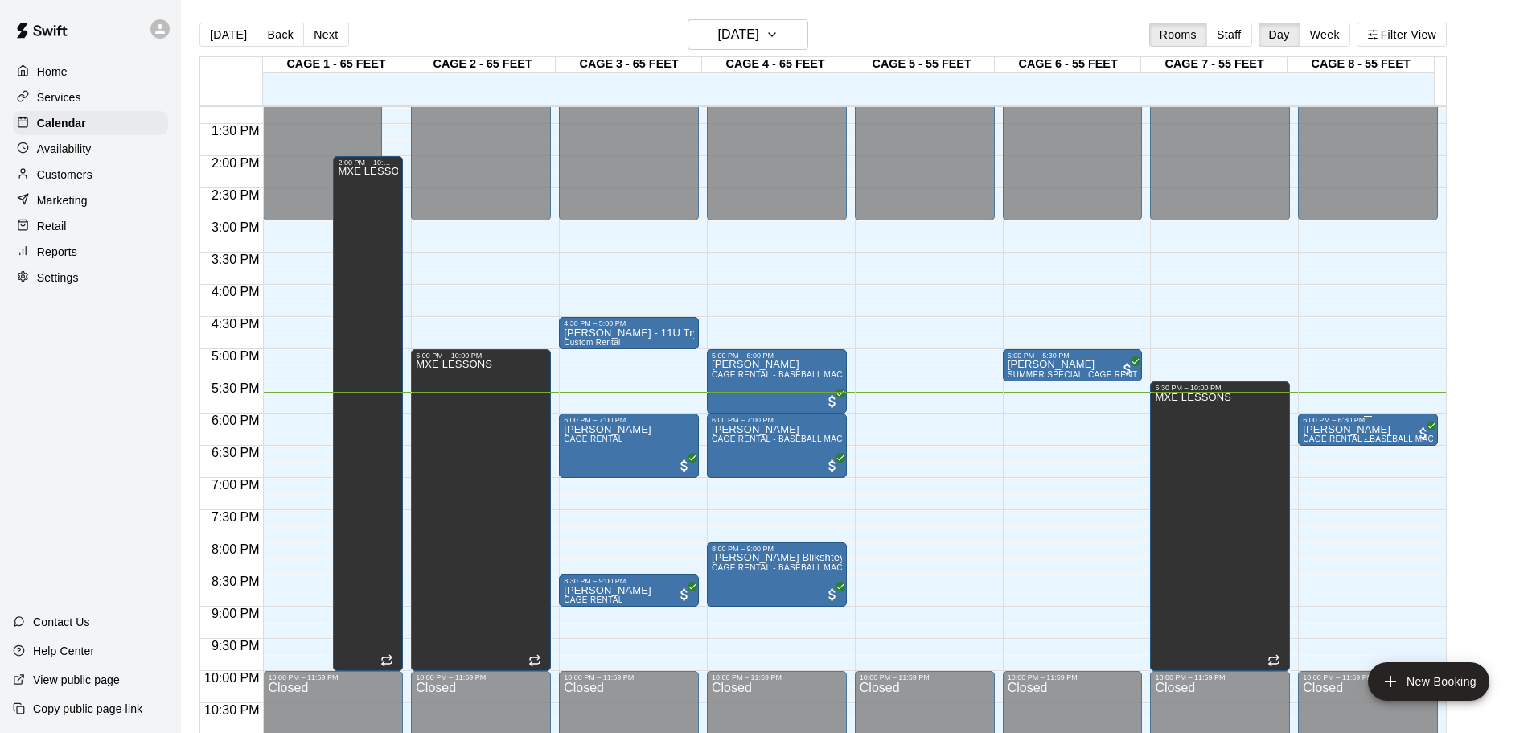
click at [1417, 421] on div "6:00 PM – 6:30 PM" at bounding box center [1368, 420] width 130 height 8
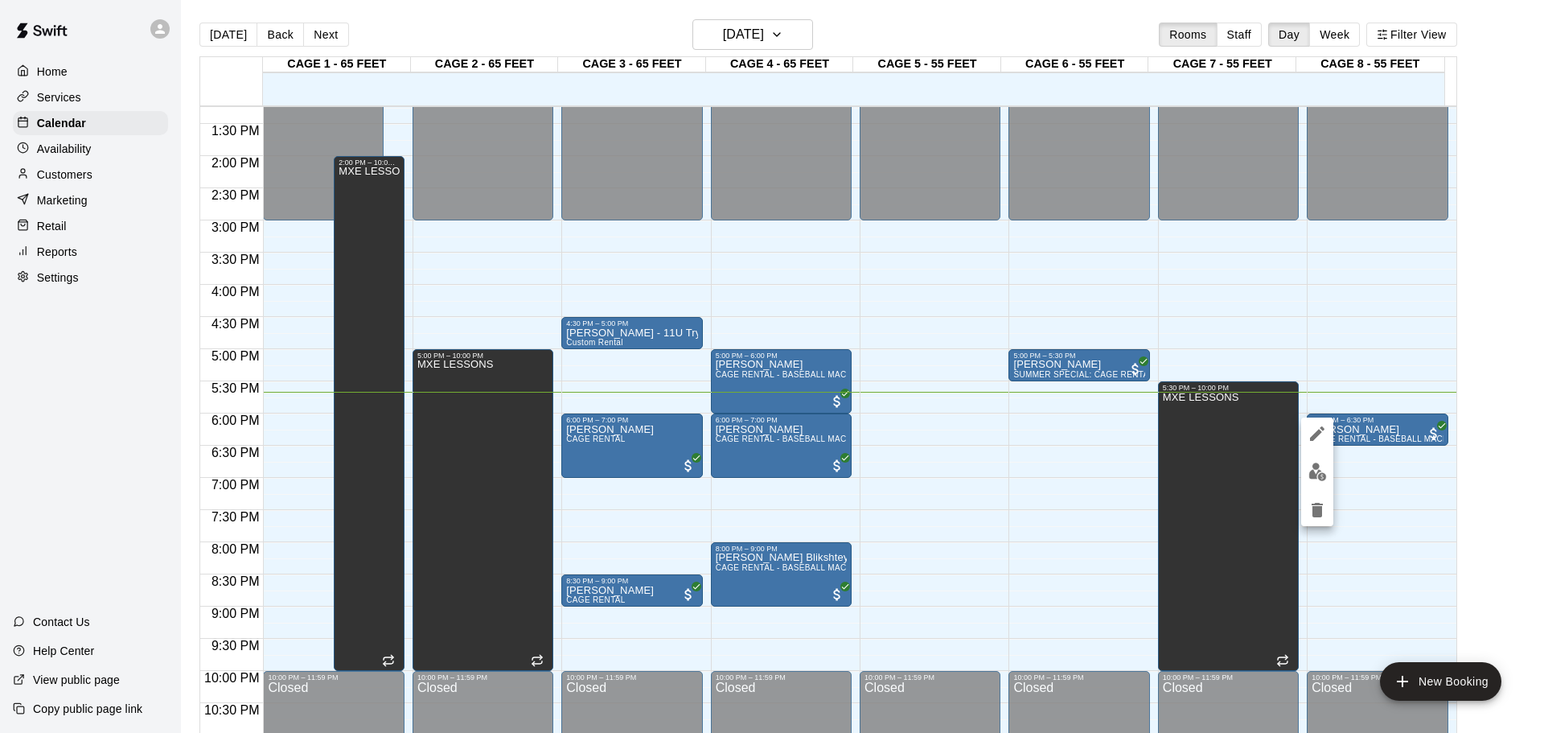
click at [1423, 355] on div at bounding box center [772, 366] width 1544 height 733
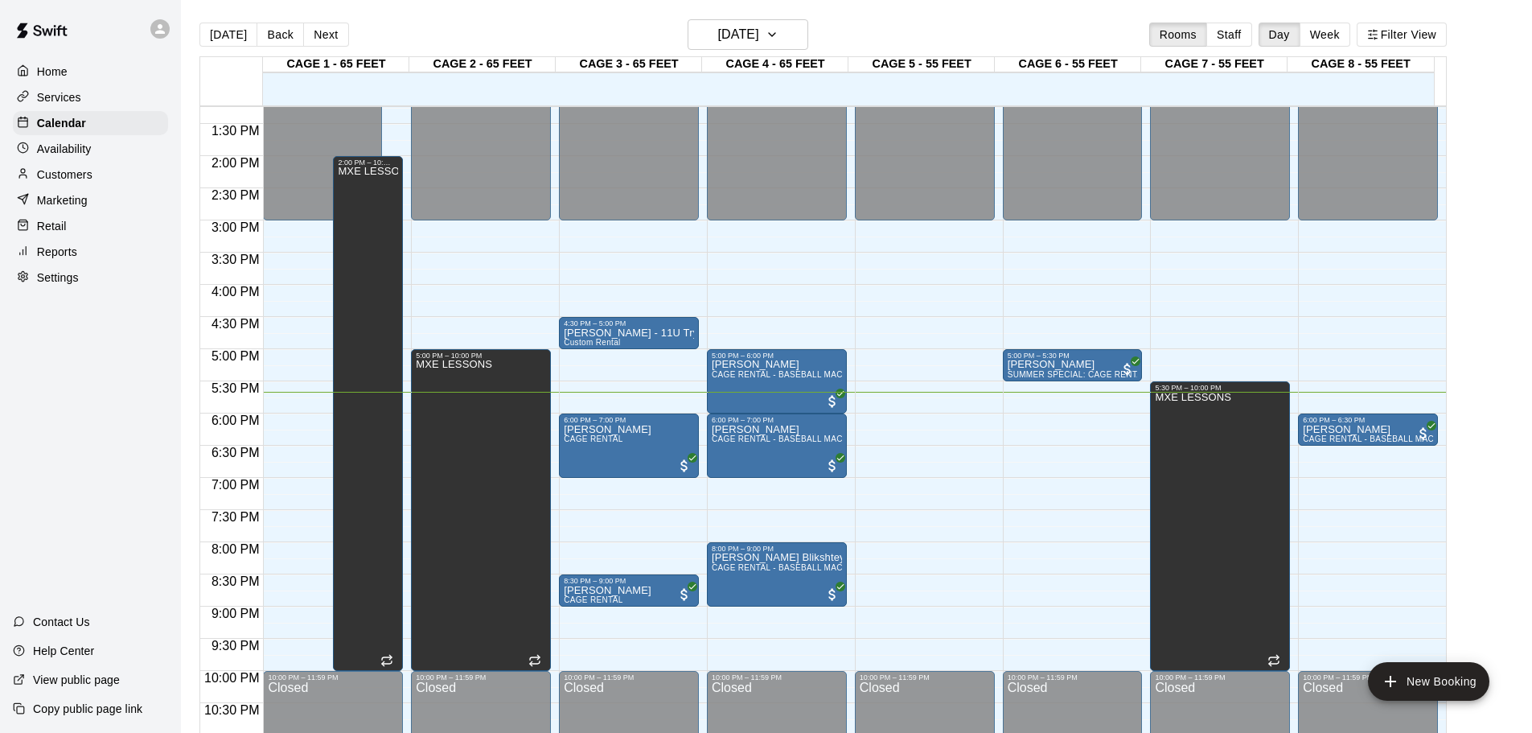
click at [1485, 360] on main "[DATE] Back [DATE][DATE] Rooms Staff Day Week Filter View CAGE 1 - 65 FEET 21 T…" at bounding box center [856, 385] width 1338 height 733
click at [1401, 678] on button "New Booking" at bounding box center [1428, 681] width 121 height 39
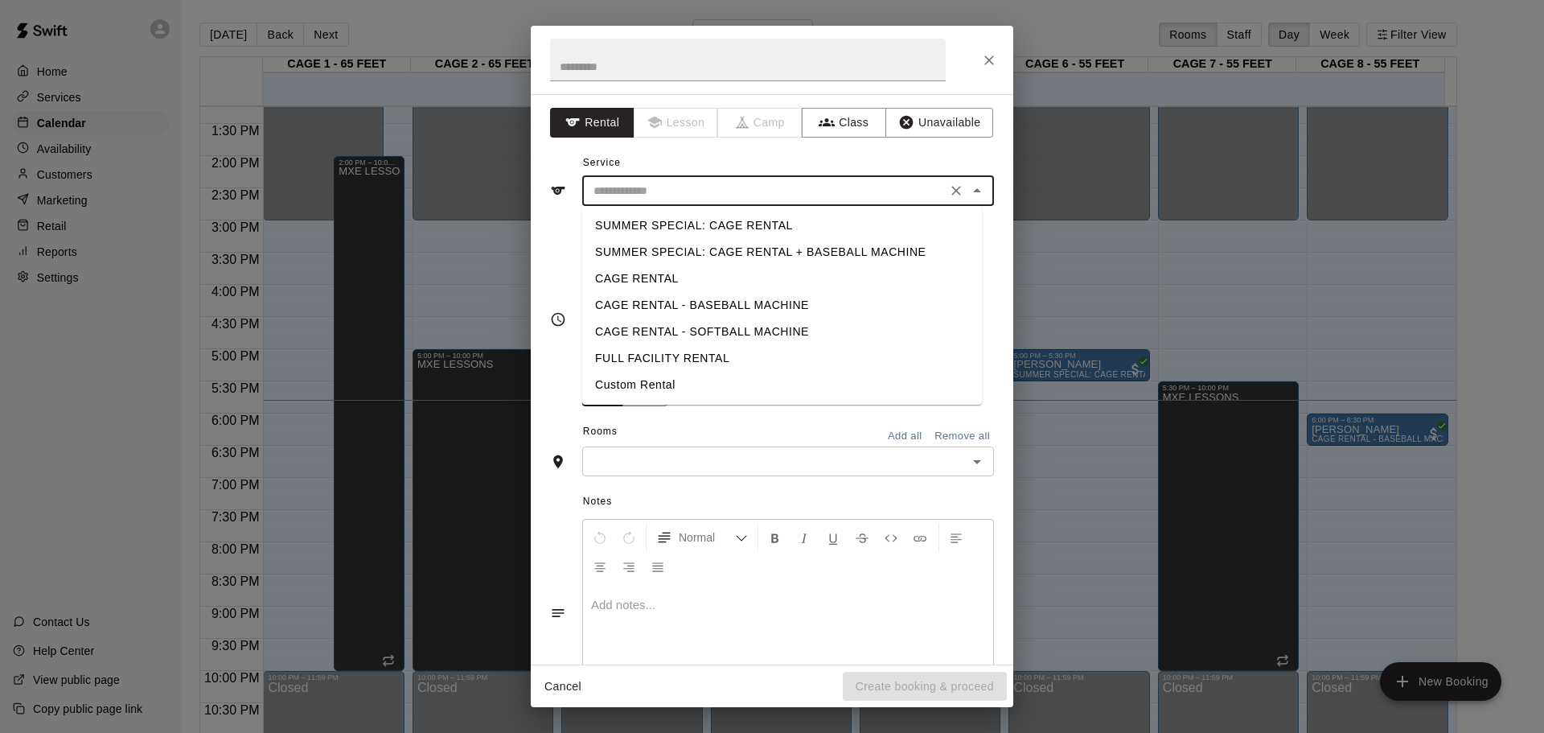
click at [792, 183] on input "text" at bounding box center [764, 191] width 355 height 20
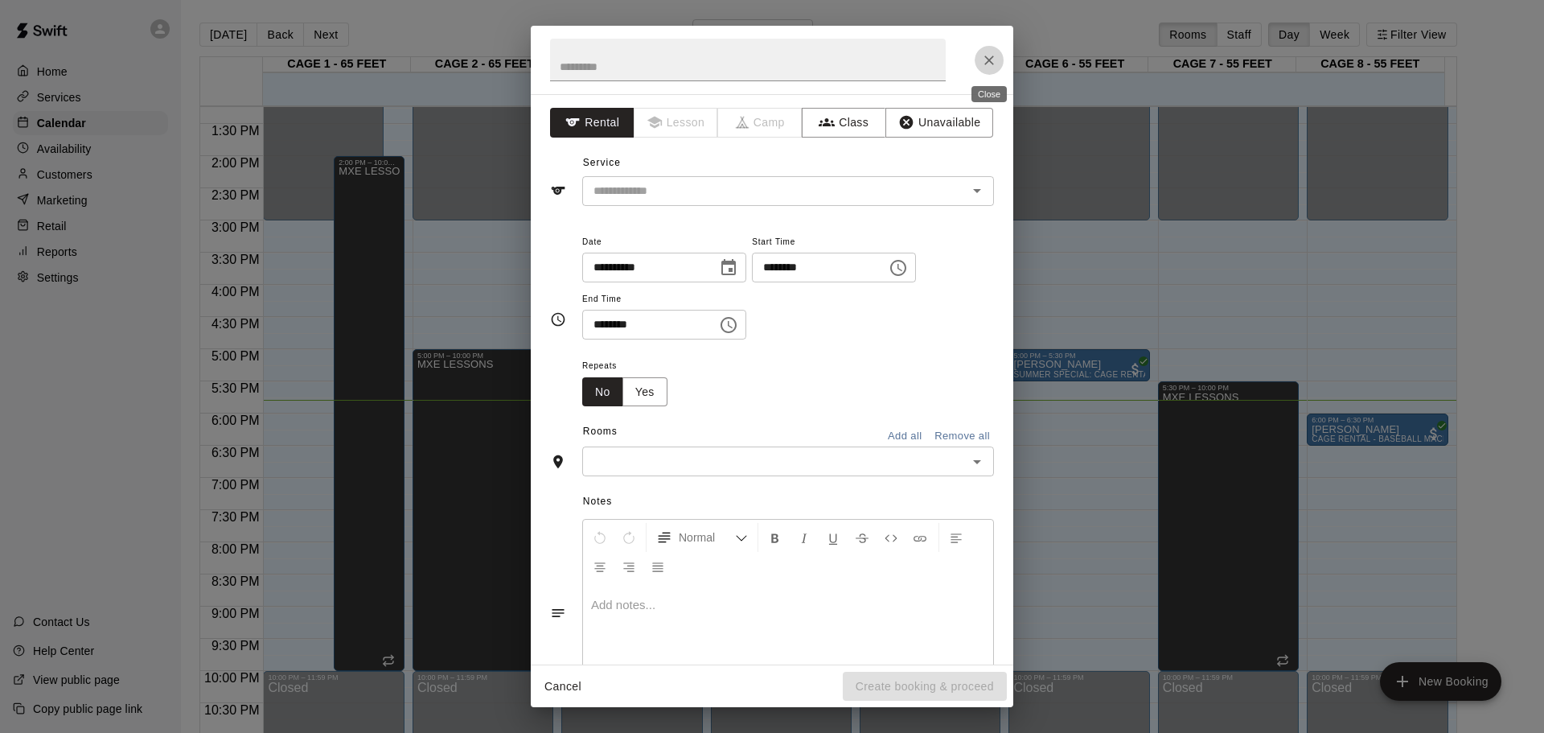
click at [980, 68] on button "Close" at bounding box center [989, 60] width 29 height 29
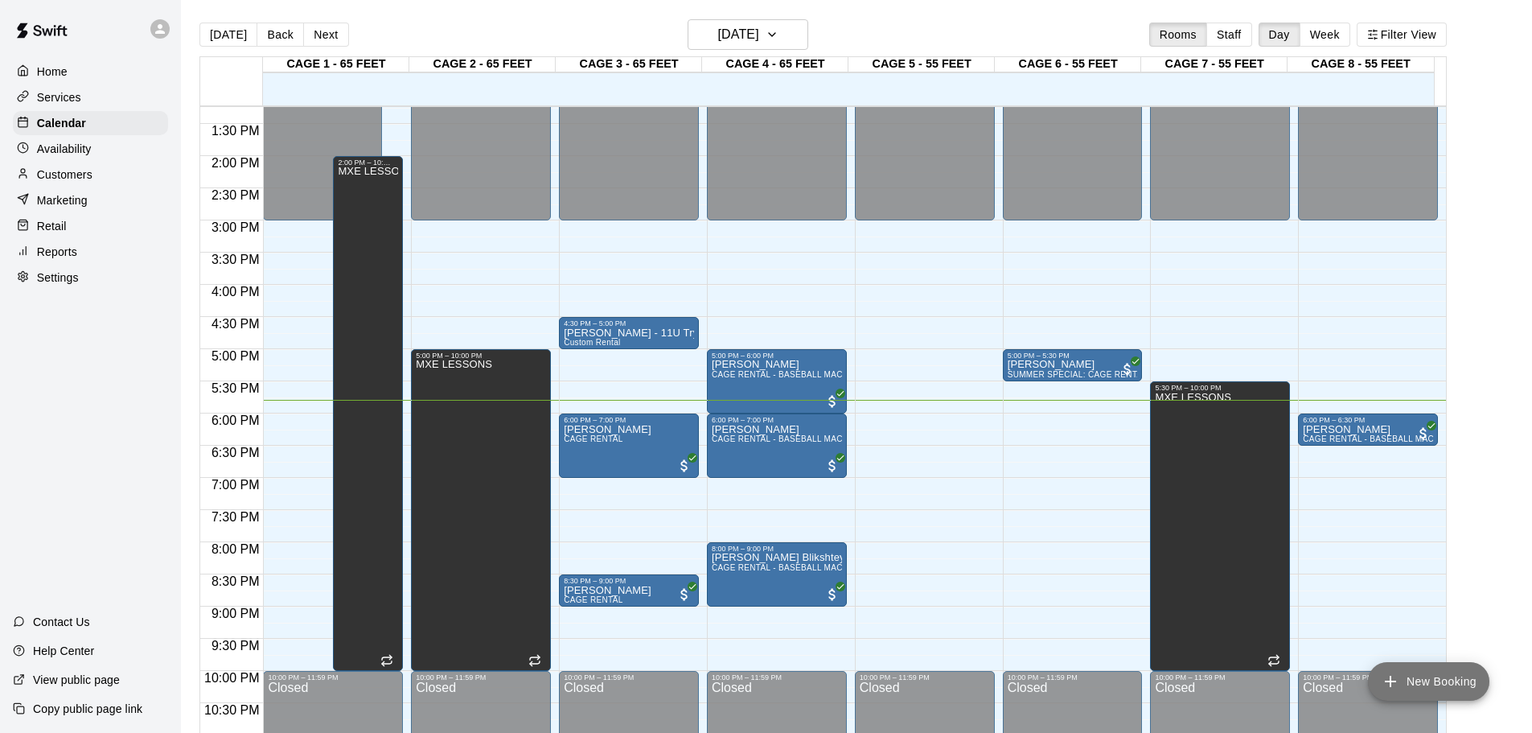
click at [1424, 680] on button "New Booking" at bounding box center [1428, 681] width 121 height 39
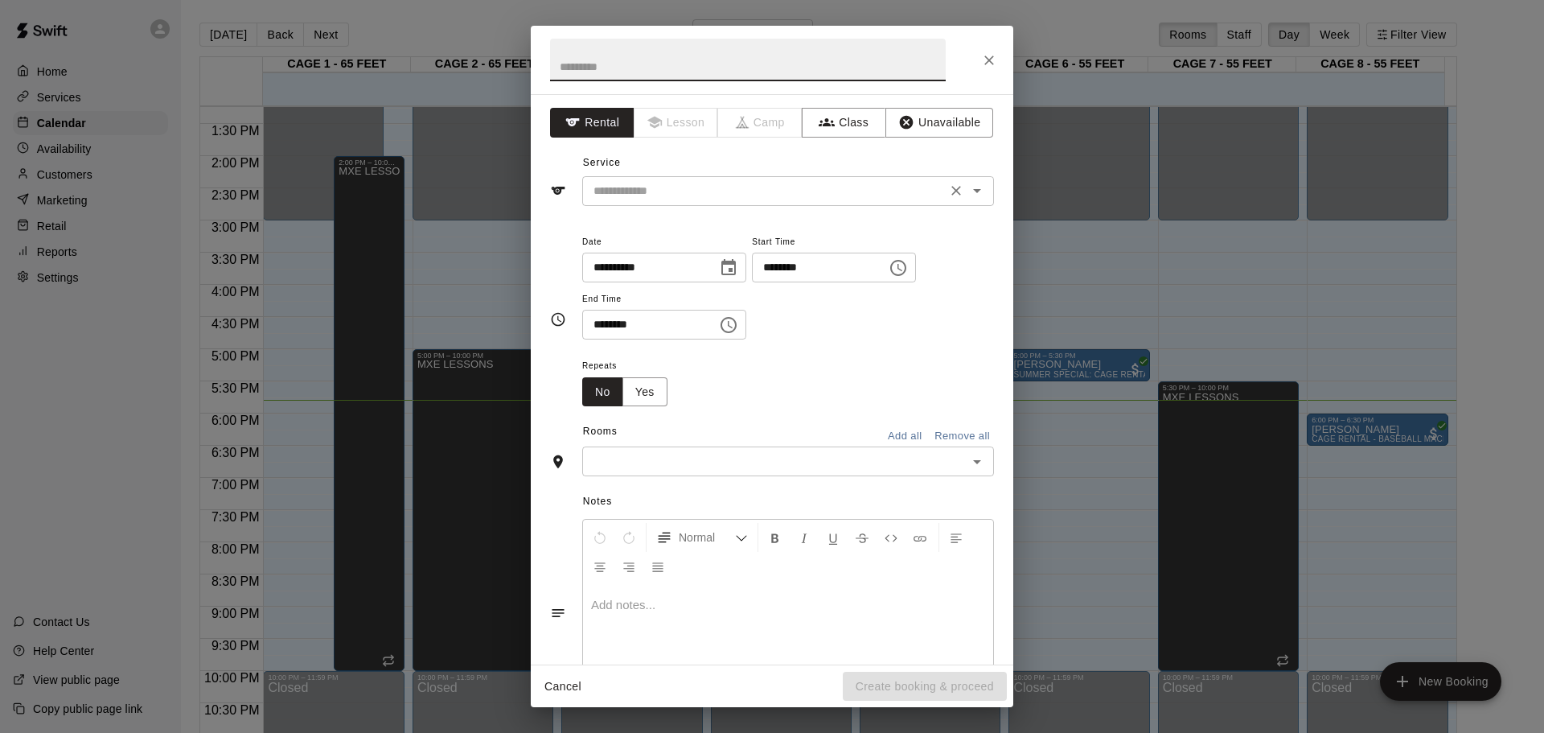
click at [672, 181] on input "text" at bounding box center [764, 191] width 355 height 20
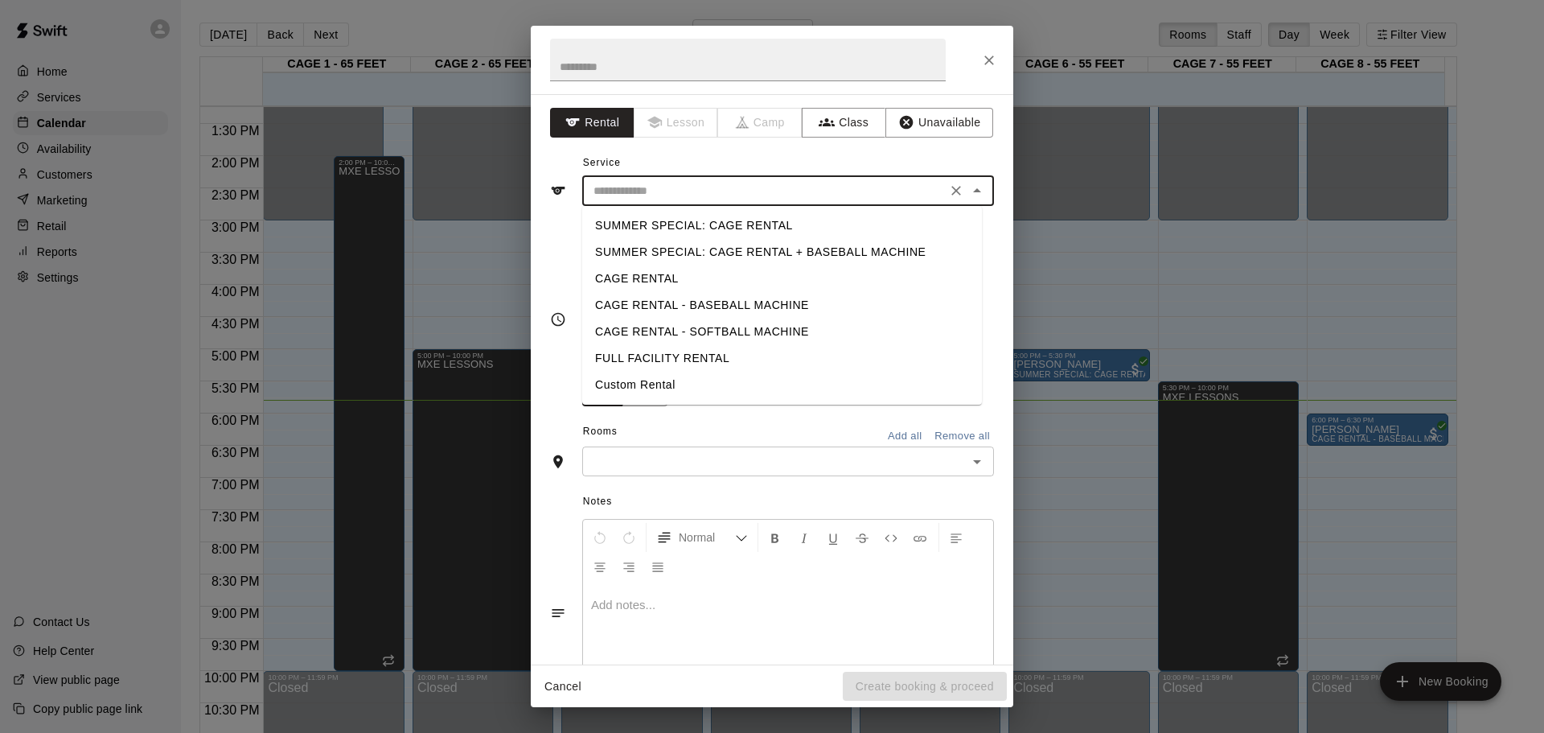
click at [684, 311] on li "CAGE RENTAL - BASEBALL MACHINE" at bounding box center [782, 305] width 400 height 27
type input "**********"
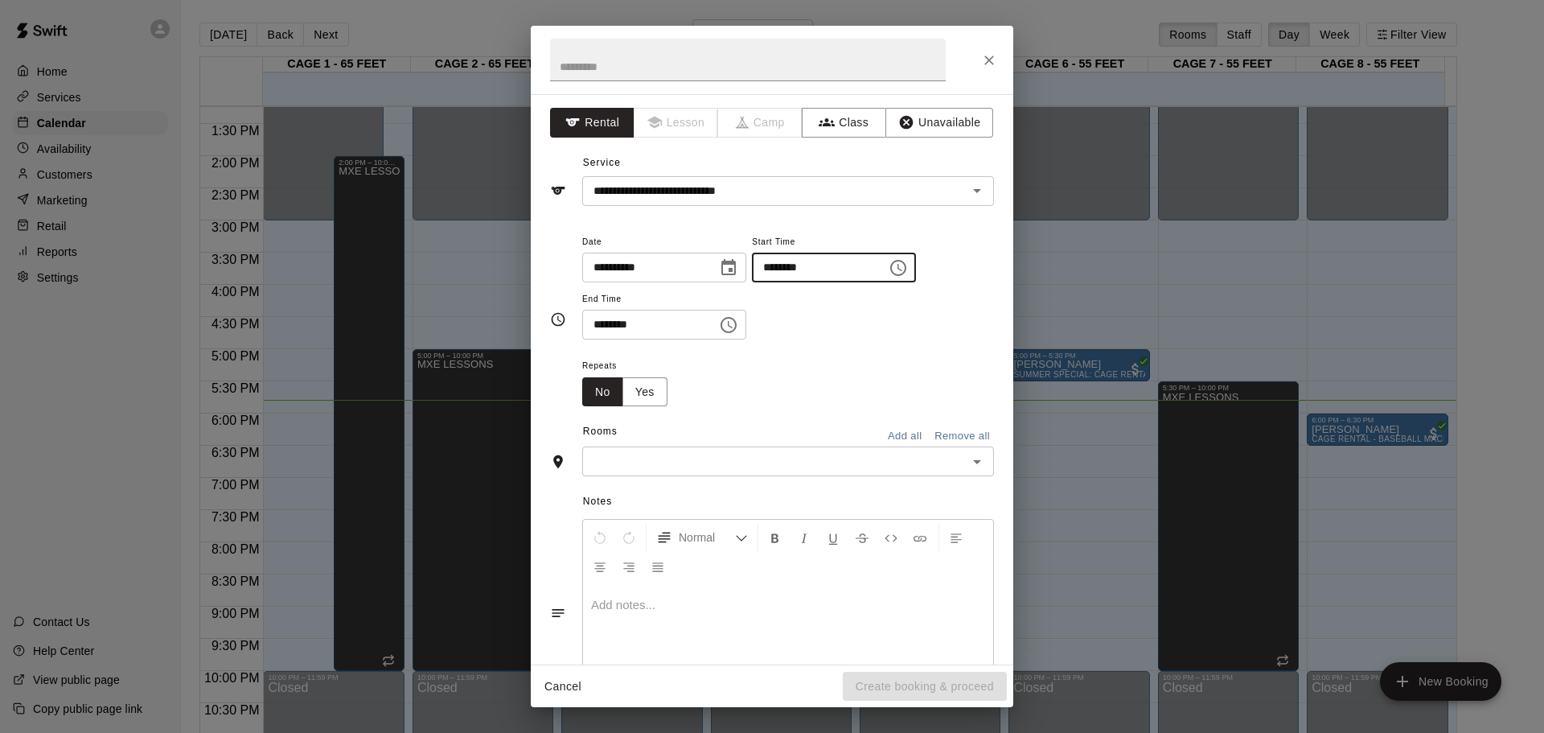
click at [794, 269] on input "********" at bounding box center [814, 268] width 124 height 30
type input "********"
click at [601, 323] on input "********" at bounding box center [644, 325] width 124 height 30
type input "********"
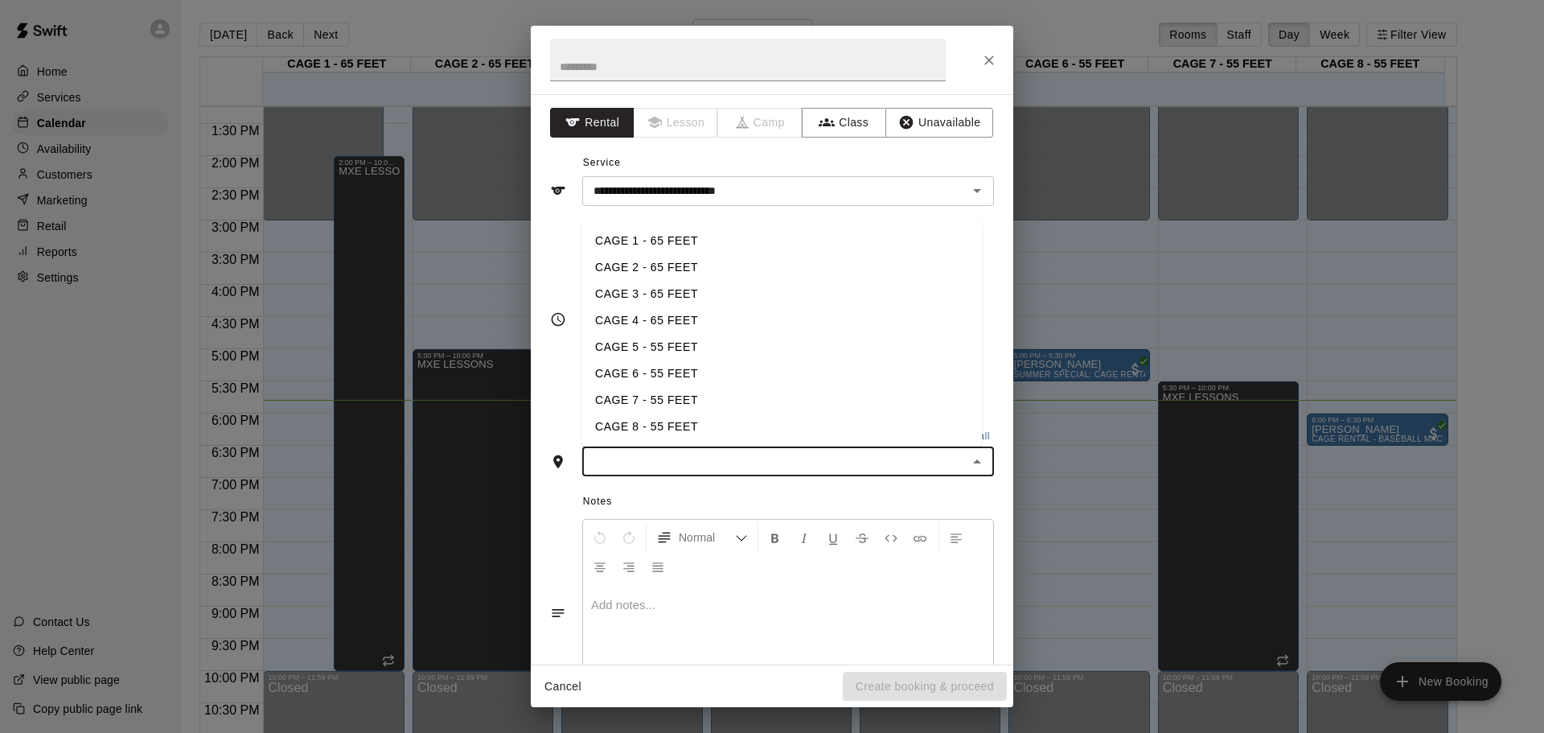
click at [613, 465] on input "text" at bounding box center [775, 461] width 376 height 20
click at [656, 323] on li "CAGE 4 - 65 FEET" at bounding box center [782, 320] width 400 height 27
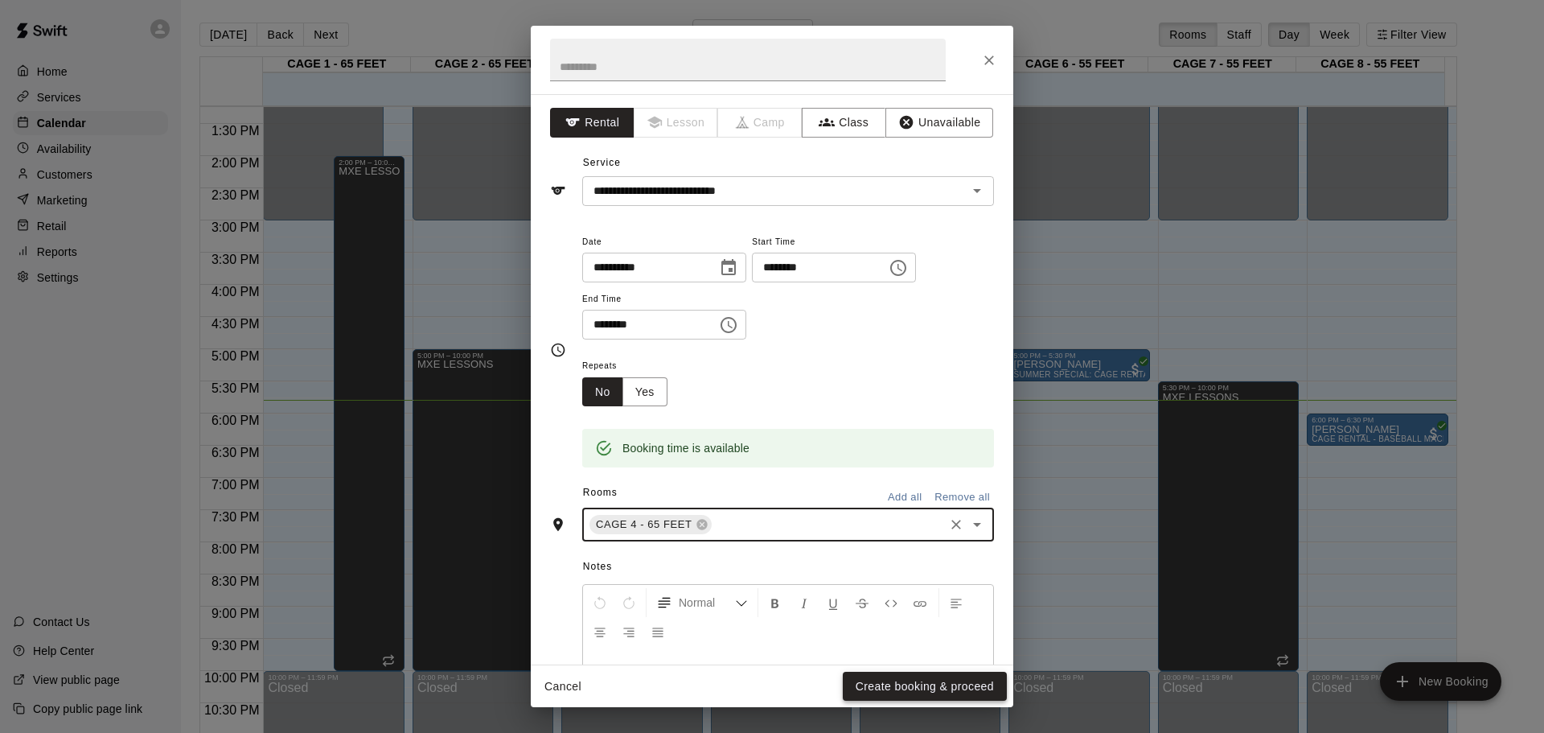
click at [885, 691] on button "Create booking & proceed" at bounding box center [925, 687] width 164 height 30
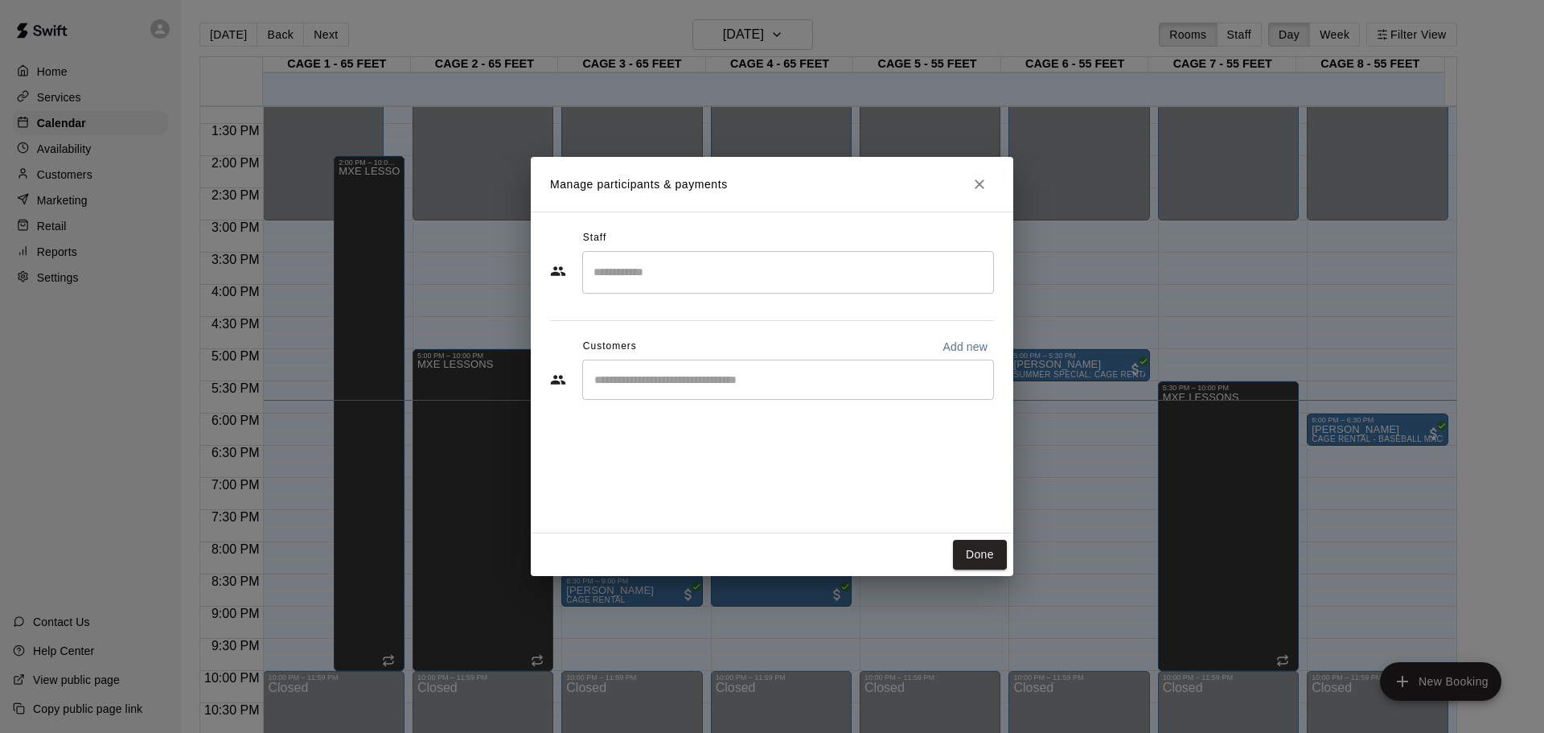
click at [643, 380] on input "Start typing to search customers..." at bounding box center [788, 380] width 397 height 16
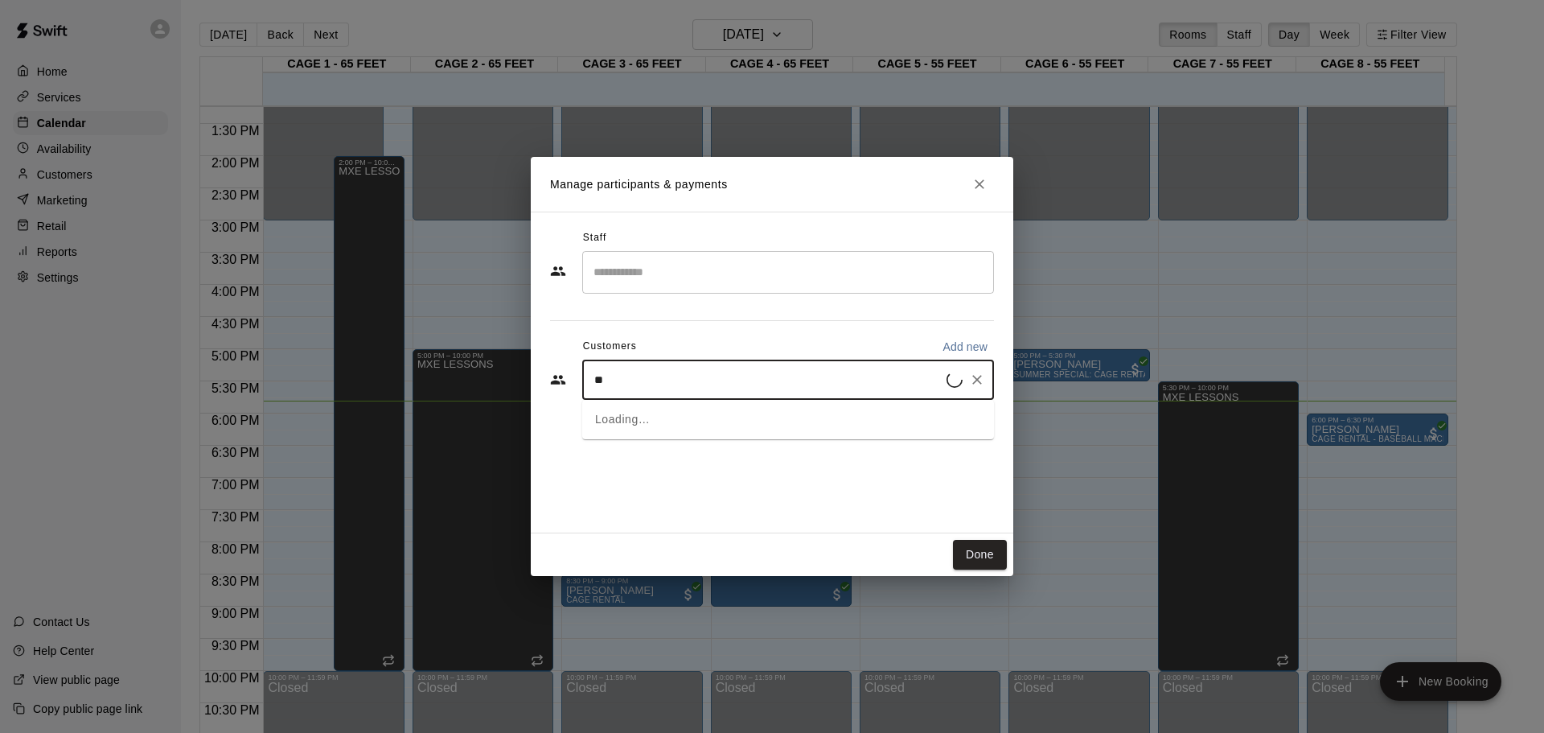
type input "***"
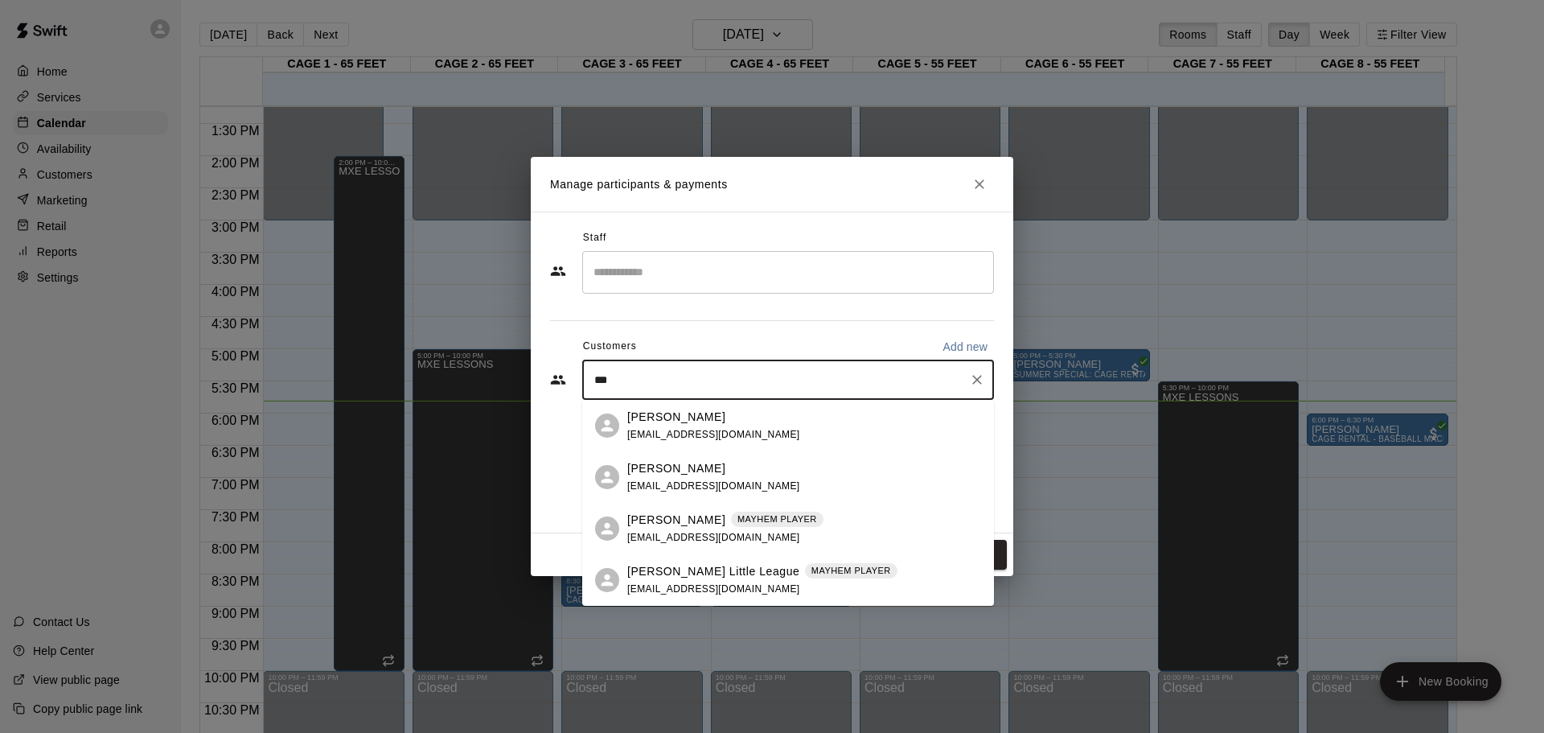
click at [653, 530] on div "[PERSON_NAME] MAYHEM PLAYER [EMAIL_ADDRESS][DOMAIN_NAME]" at bounding box center [725, 528] width 196 height 35
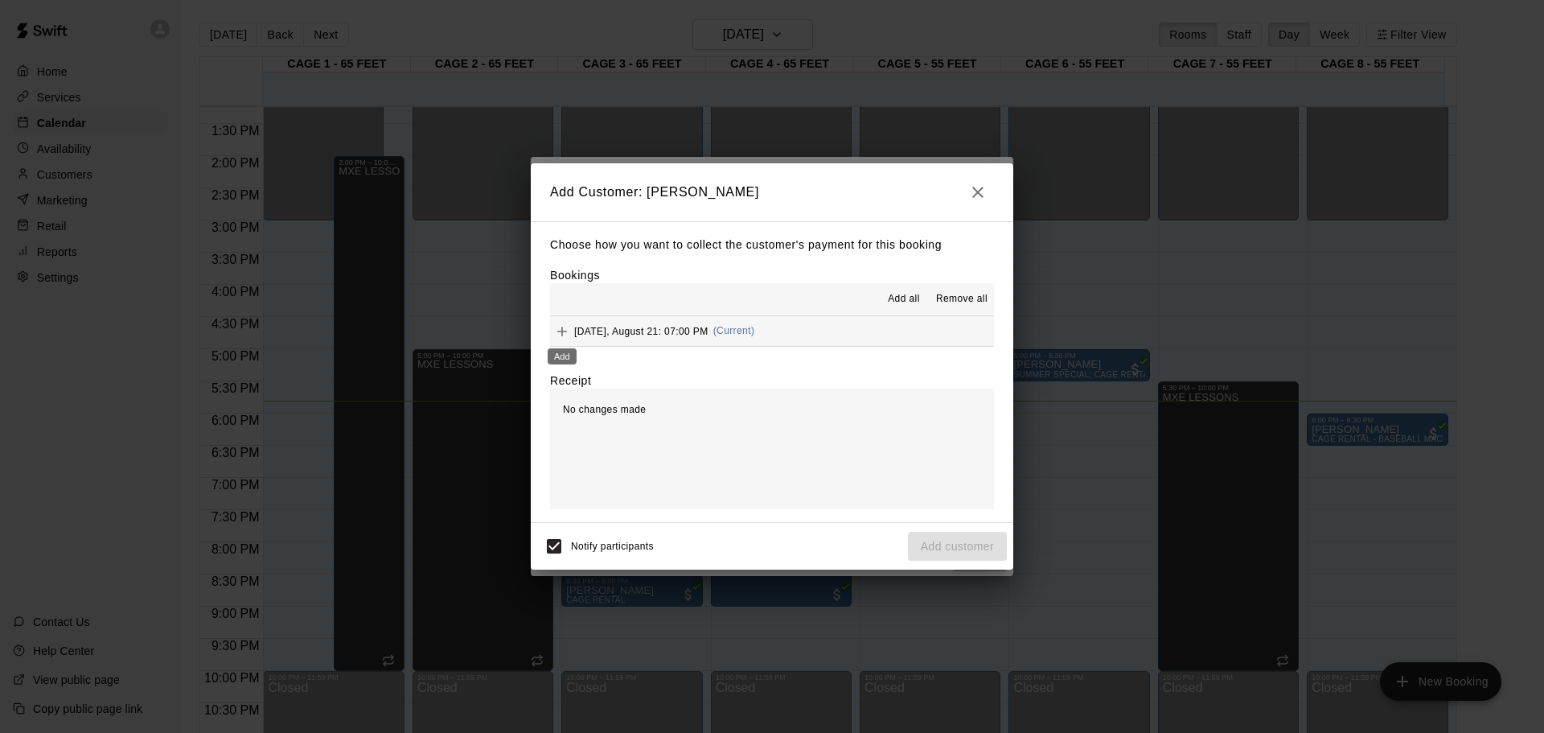
click at [564, 335] on icon "Add" at bounding box center [562, 331] width 16 height 16
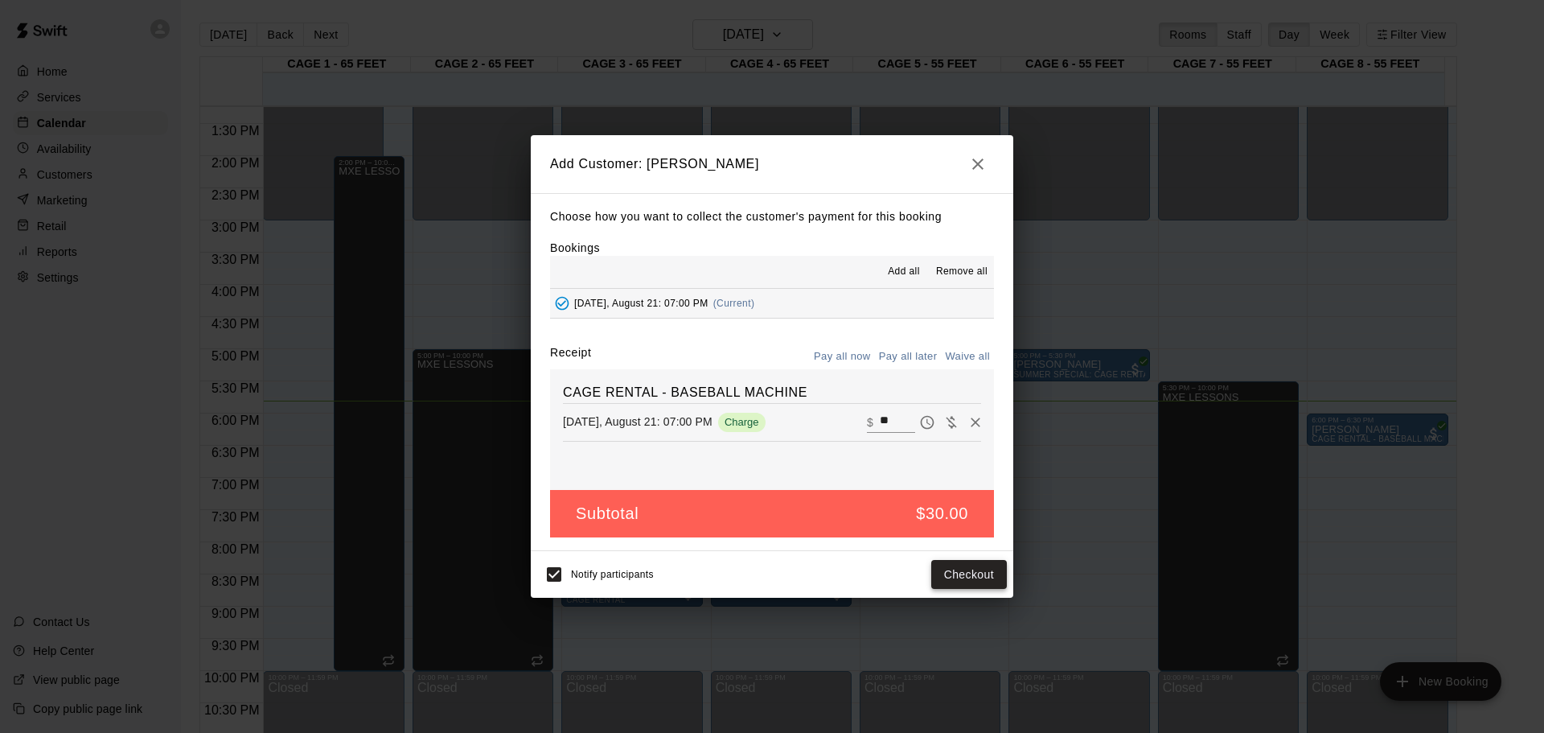
click at [975, 575] on button "Checkout" at bounding box center [969, 575] width 76 height 30
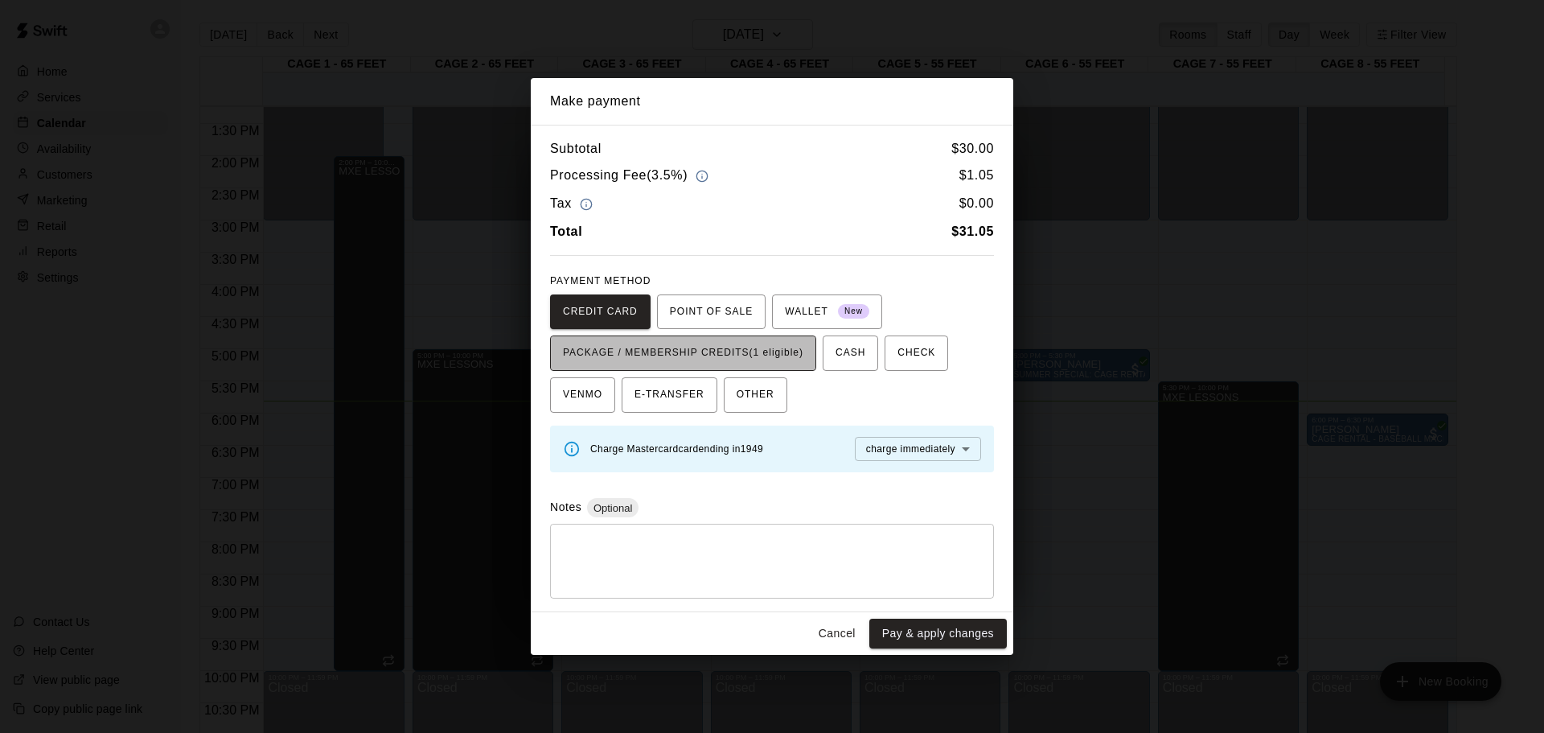
click at [738, 345] on span "PACKAGE / MEMBERSHIP CREDITS (1 eligible)" at bounding box center [683, 353] width 240 height 26
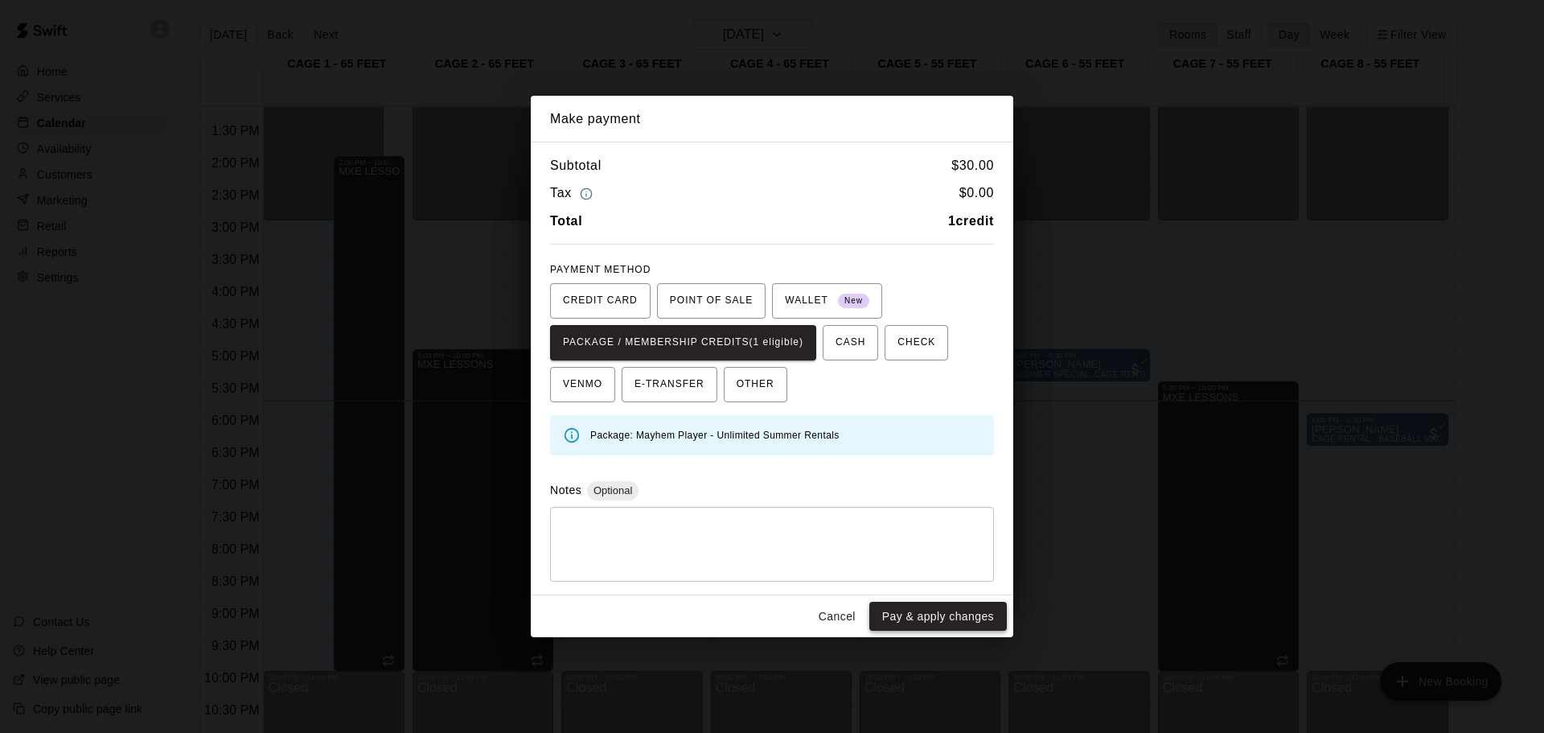
click at [959, 609] on button "Pay & apply changes" at bounding box center [938, 617] width 138 height 30
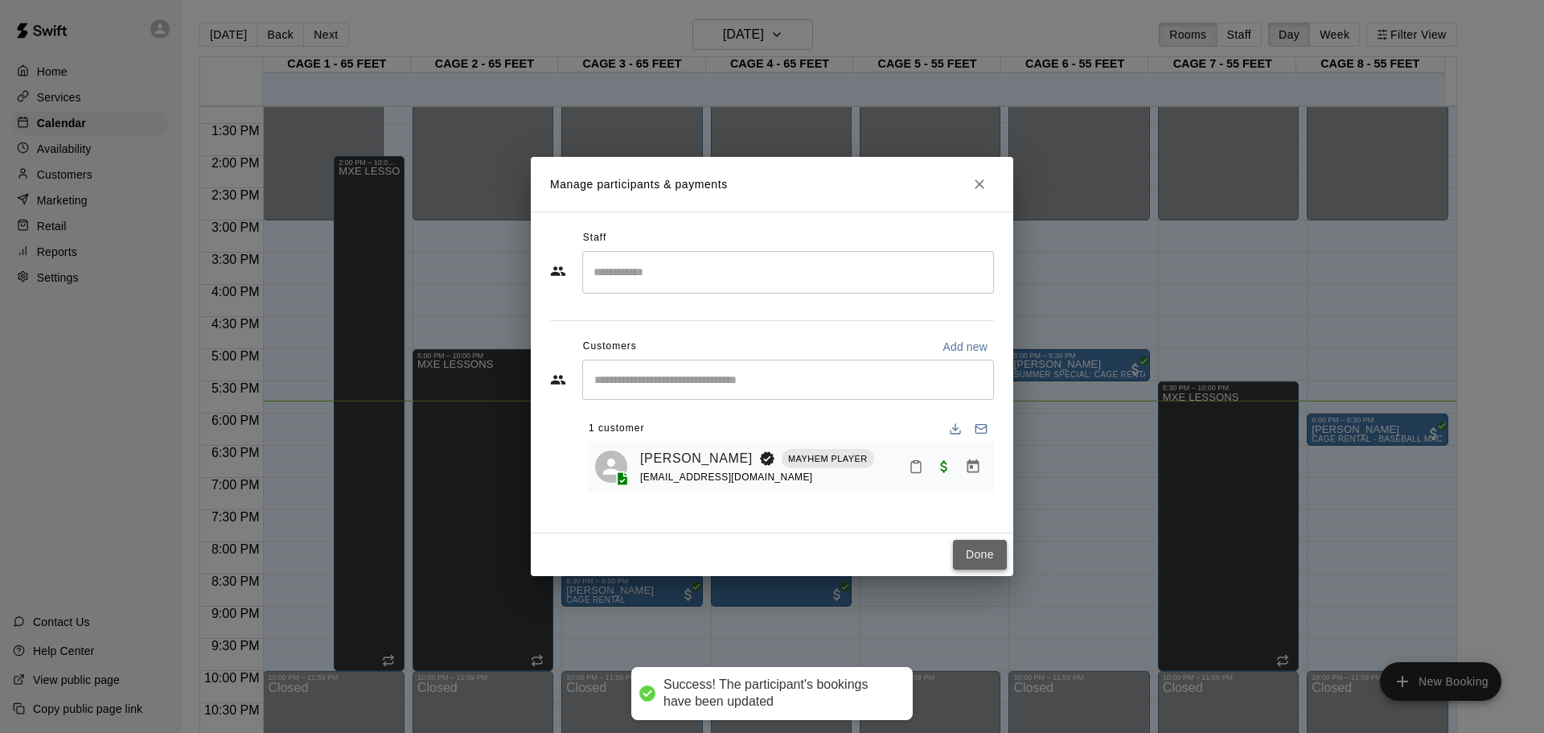
click at [986, 548] on button "Done" at bounding box center [980, 555] width 54 height 30
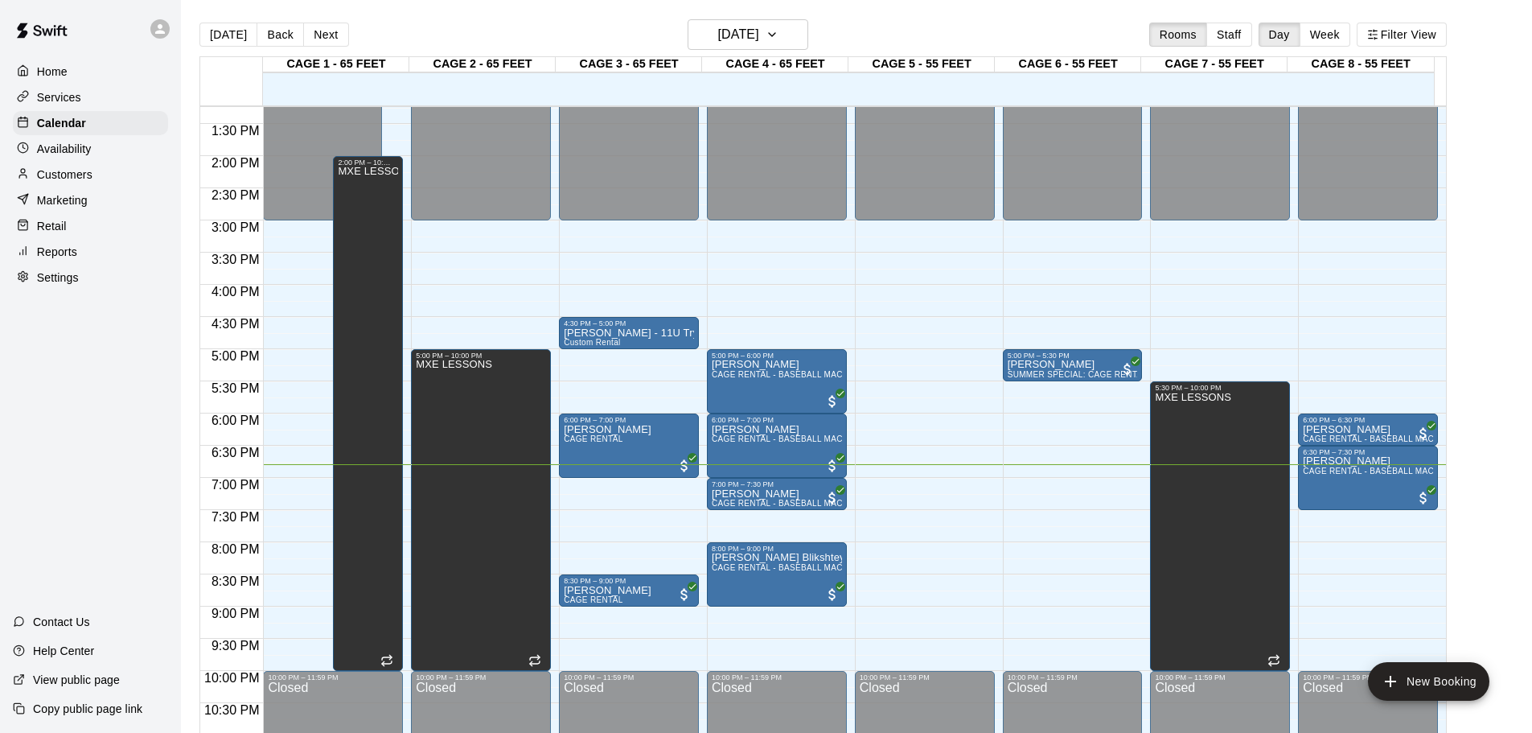
drag, startPoint x: 281, startPoint y: 228, endPoint x: 917, endPoint y: 243, distance: 635.5
click at [760, 271] on div "12:00 AM – 3:00 PM Closed 5:00 PM – 6:00 PM [PERSON_NAME] CAGE RENTAL - BASEBAL…" at bounding box center [777, 27] width 140 height 1544
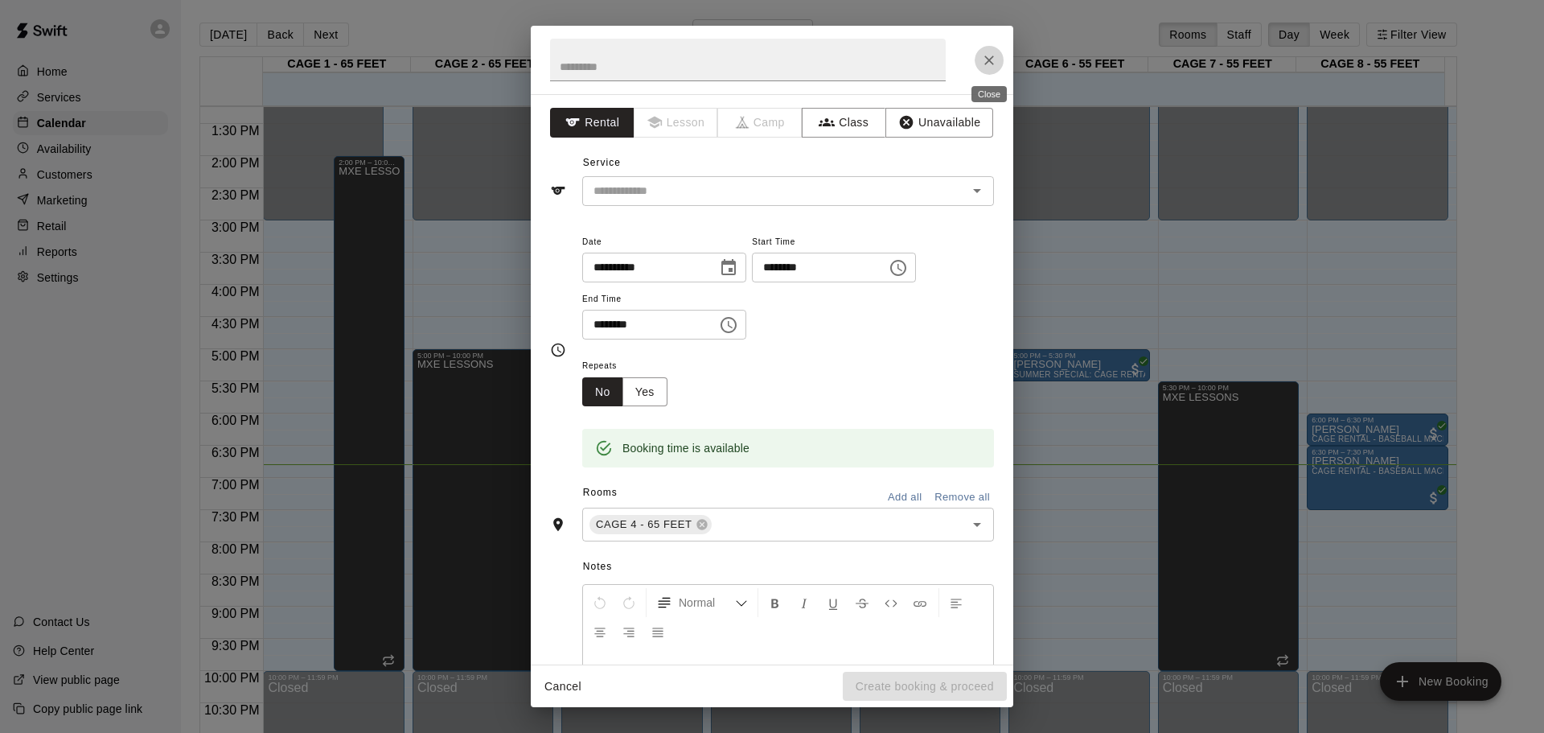
click at [986, 50] on button "Close" at bounding box center [989, 60] width 29 height 29
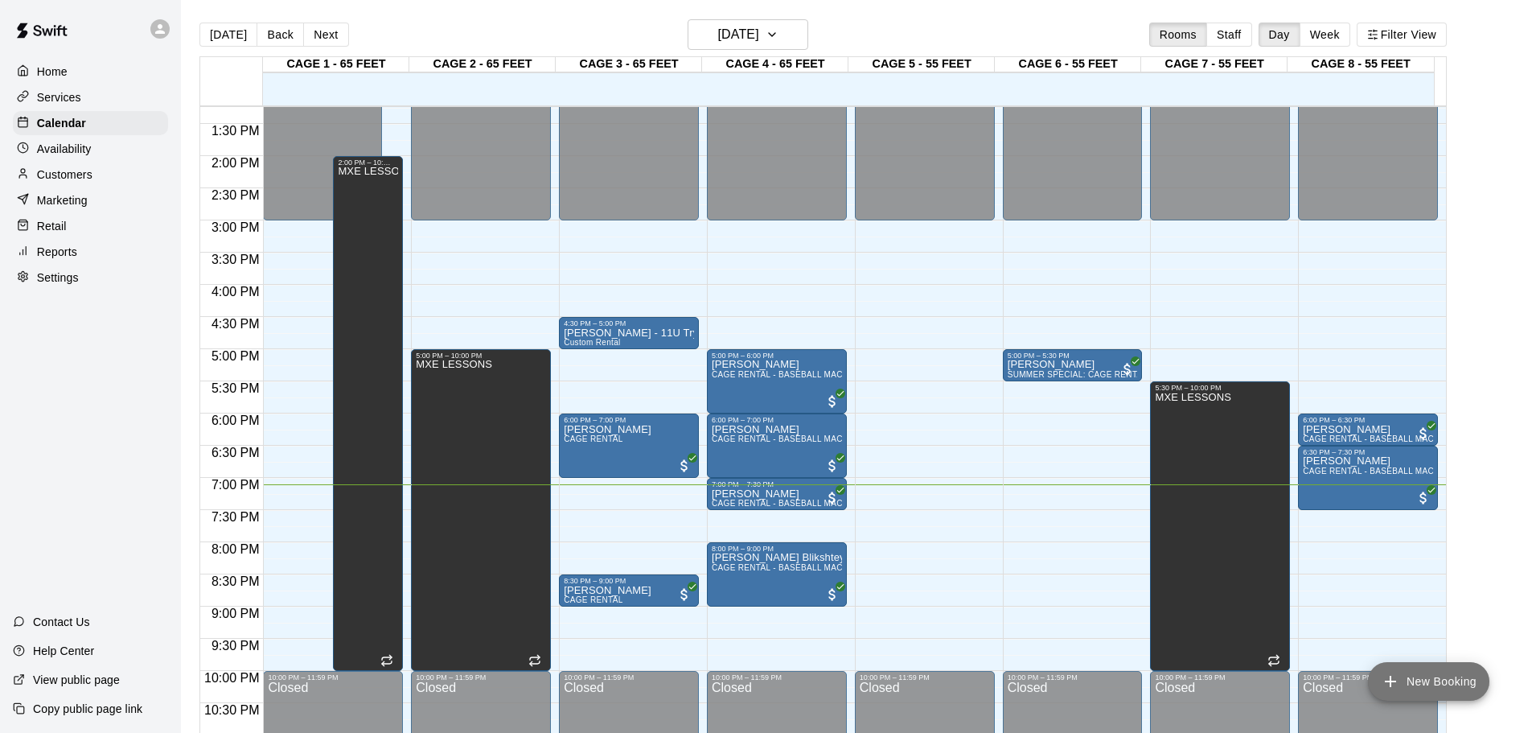
click at [1455, 670] on button "New Booking" at bounding box center [1428, 681] width 121 height 39
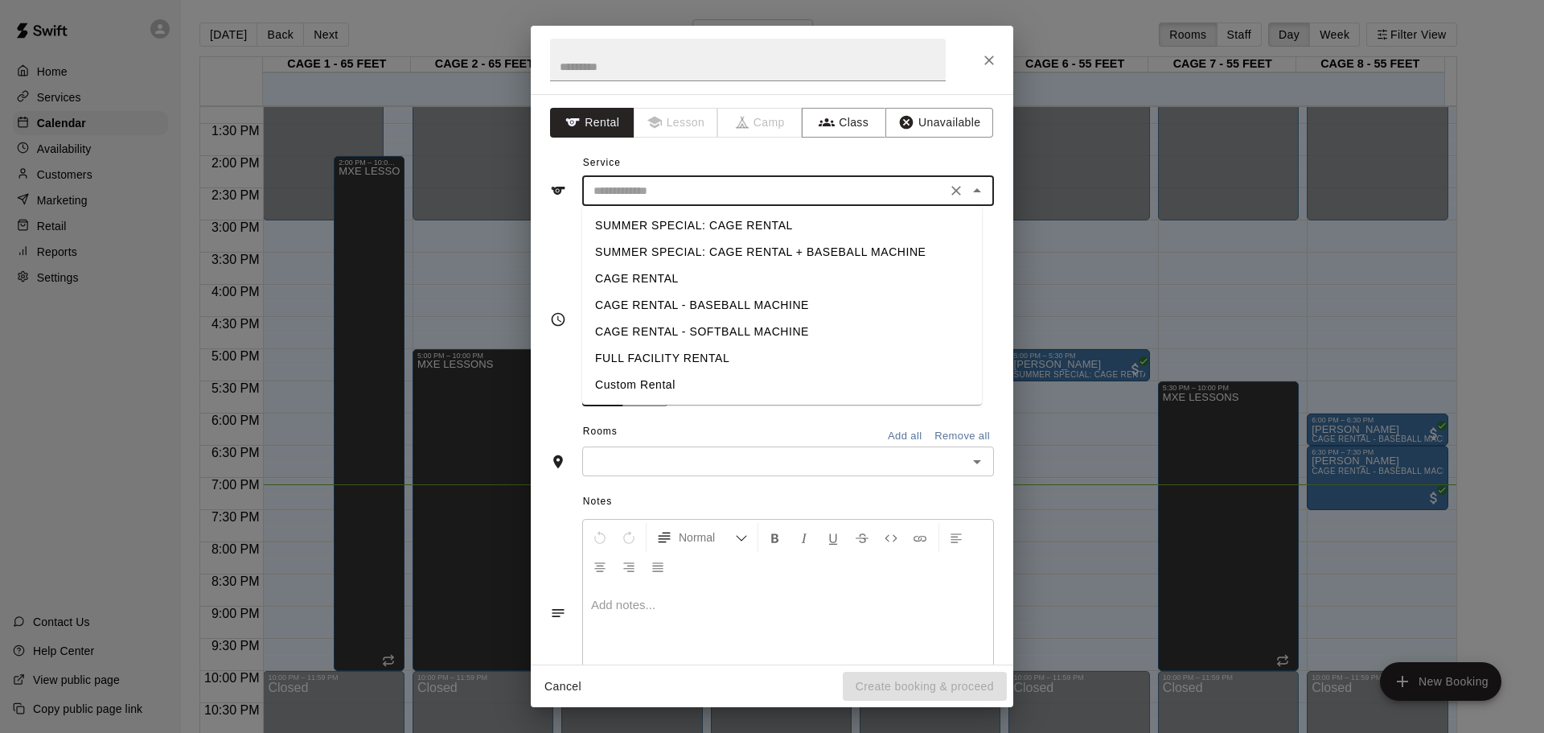
click at [787, 199] on input "text" at bounding box center [764, 191] width 355 height 20
click at [731, 304] on li "CAGE RENTAL - BASEBALL MACHINE" at bounding box center [782, 305] width 400 height 27
type input "**********"
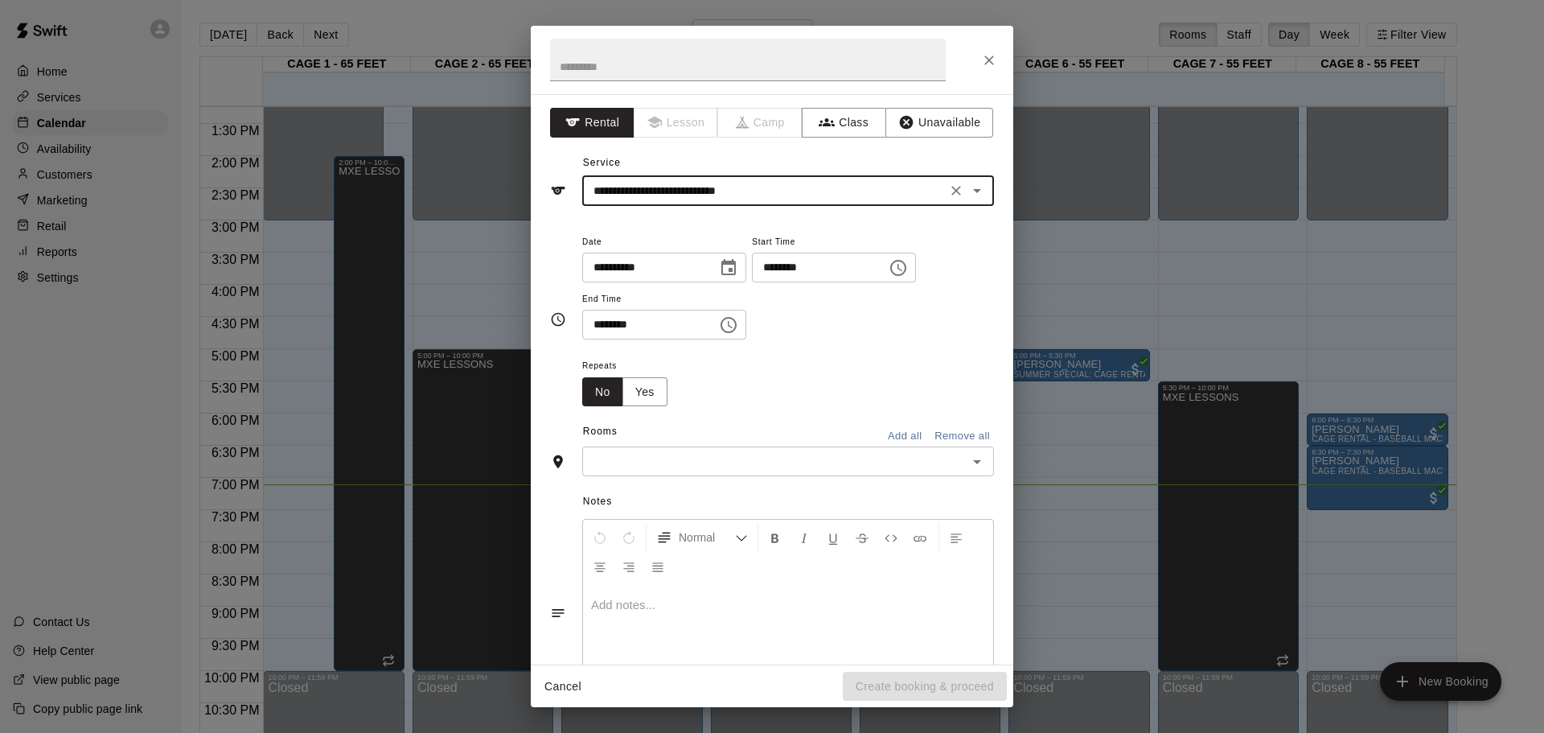
click at [791, 269] on input "********" at bounding box center [814, 268] width 124 height 30
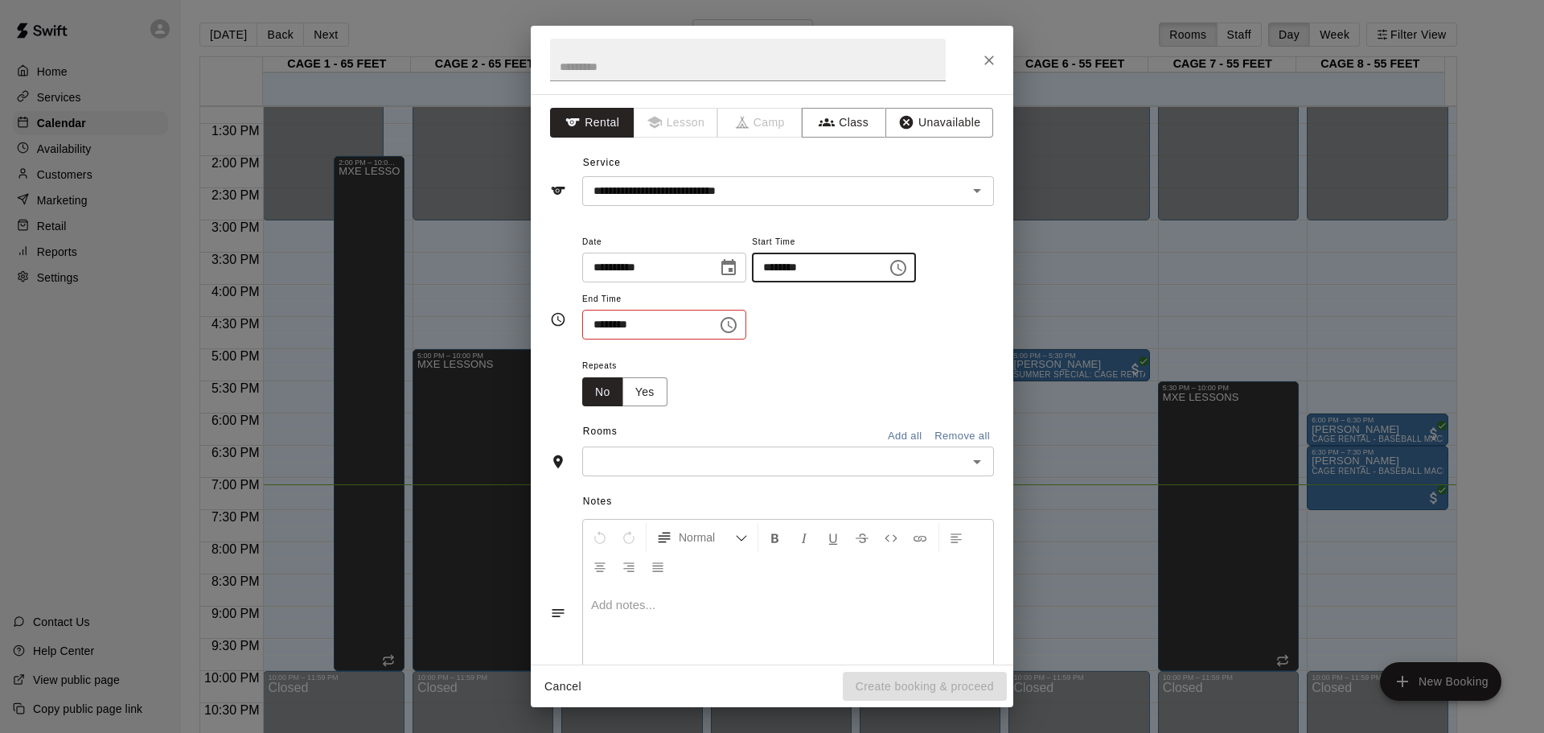
type input "********"
click at [602, 334] on input "********" at bounding box center [644, 325] width 124 height 30
click at [611, 450] on div "​" at bounding box center [788, 461] width 412 height 30
type input "********"
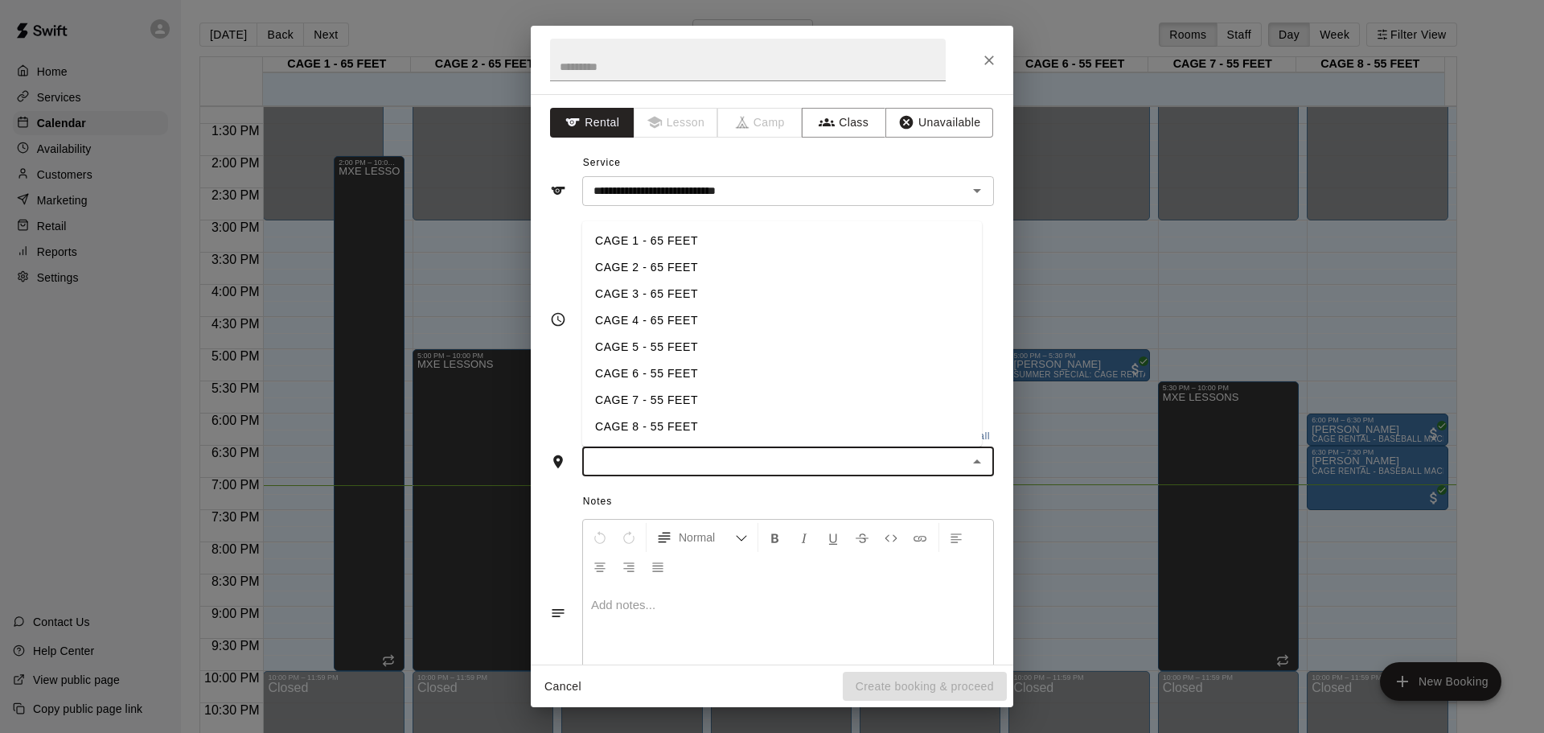
click at [629, 431] on li "CAGE 8 - 55 FEET" at bounding box center [782, 426] width 400 height 27
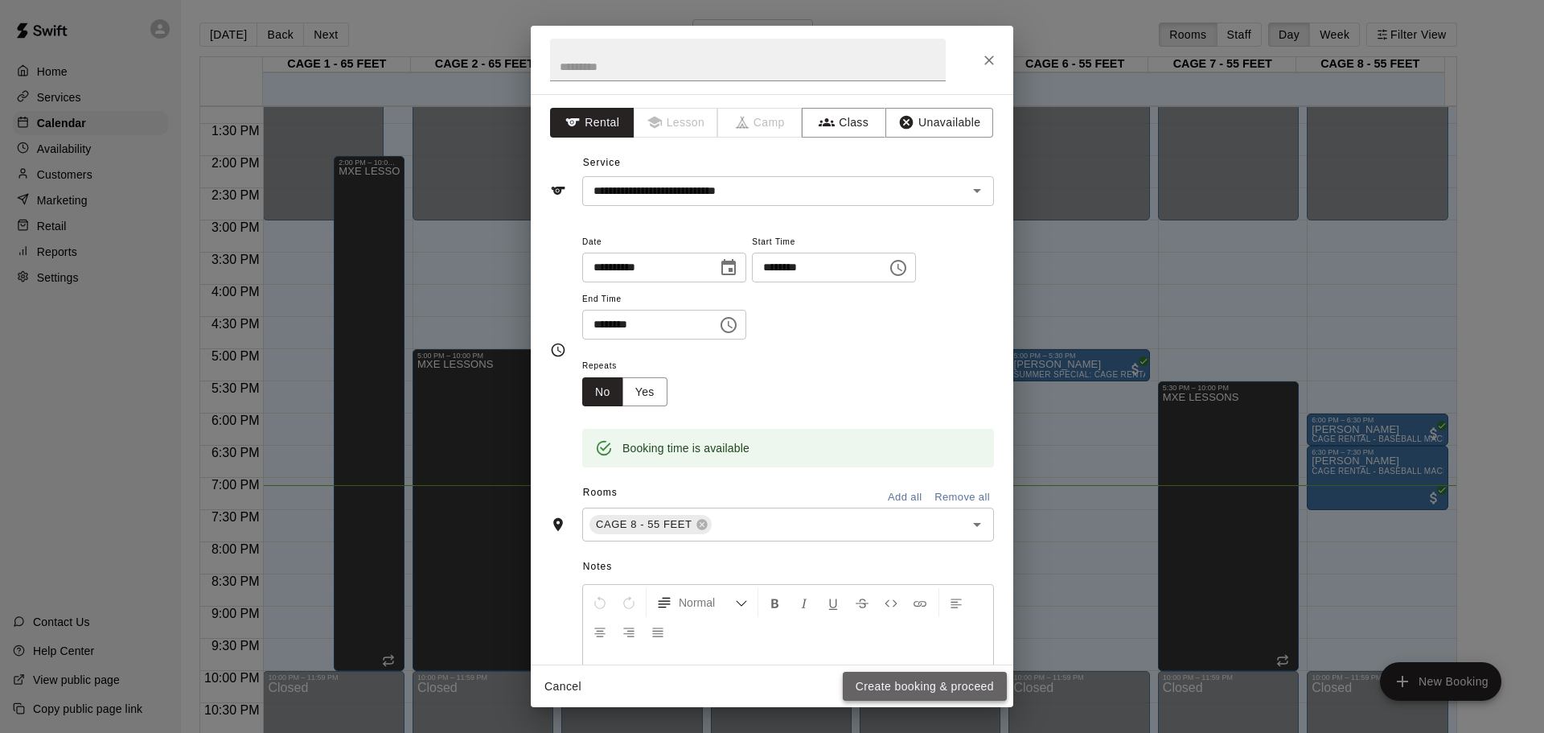
click at [897, 672] on button "Create booking & proceed" at bounding box center [925, 687] width 164 height 30
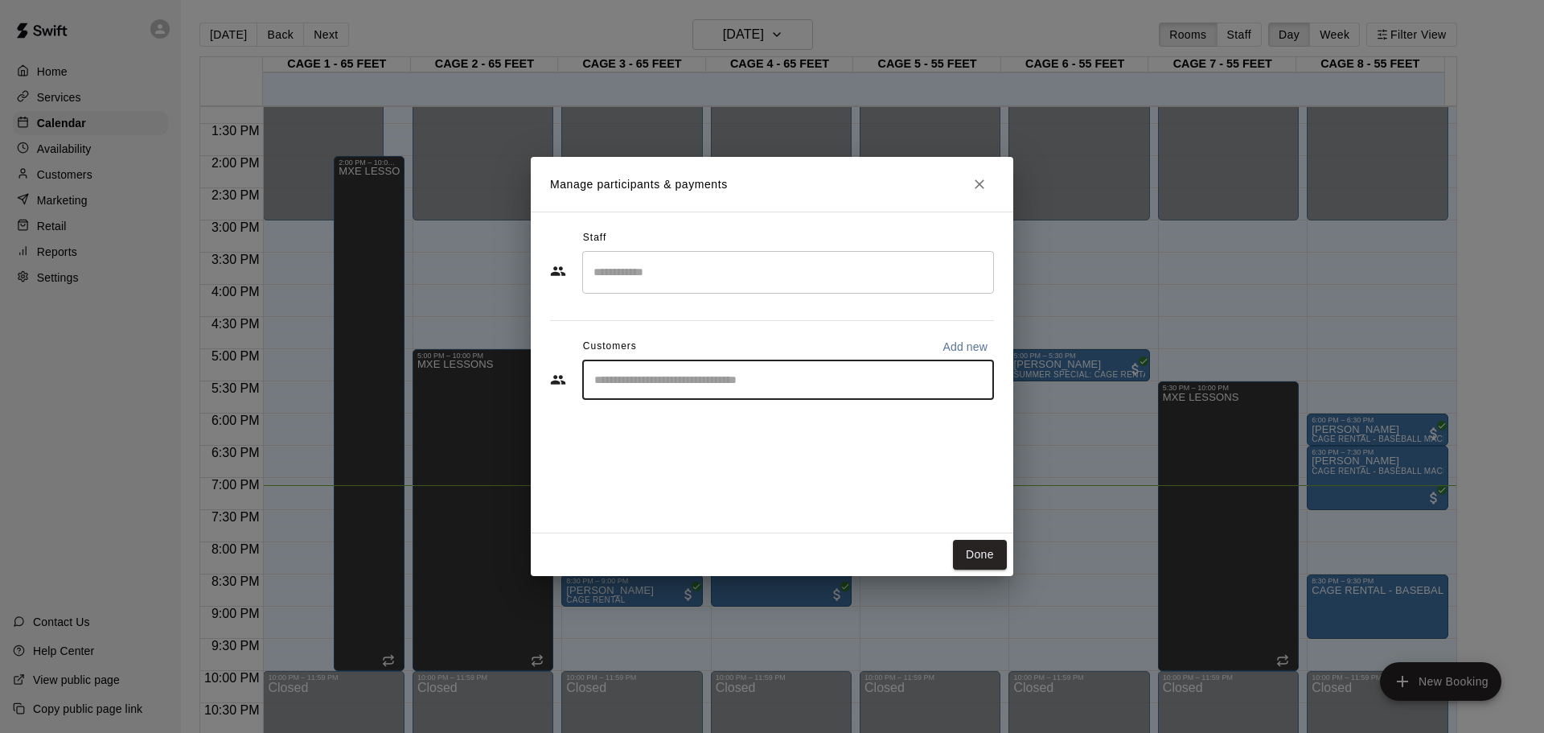
click at [698, 381] on input "Start typing to search customers..." at bounding box center [788, 380] width 397 height 16
type input "***"
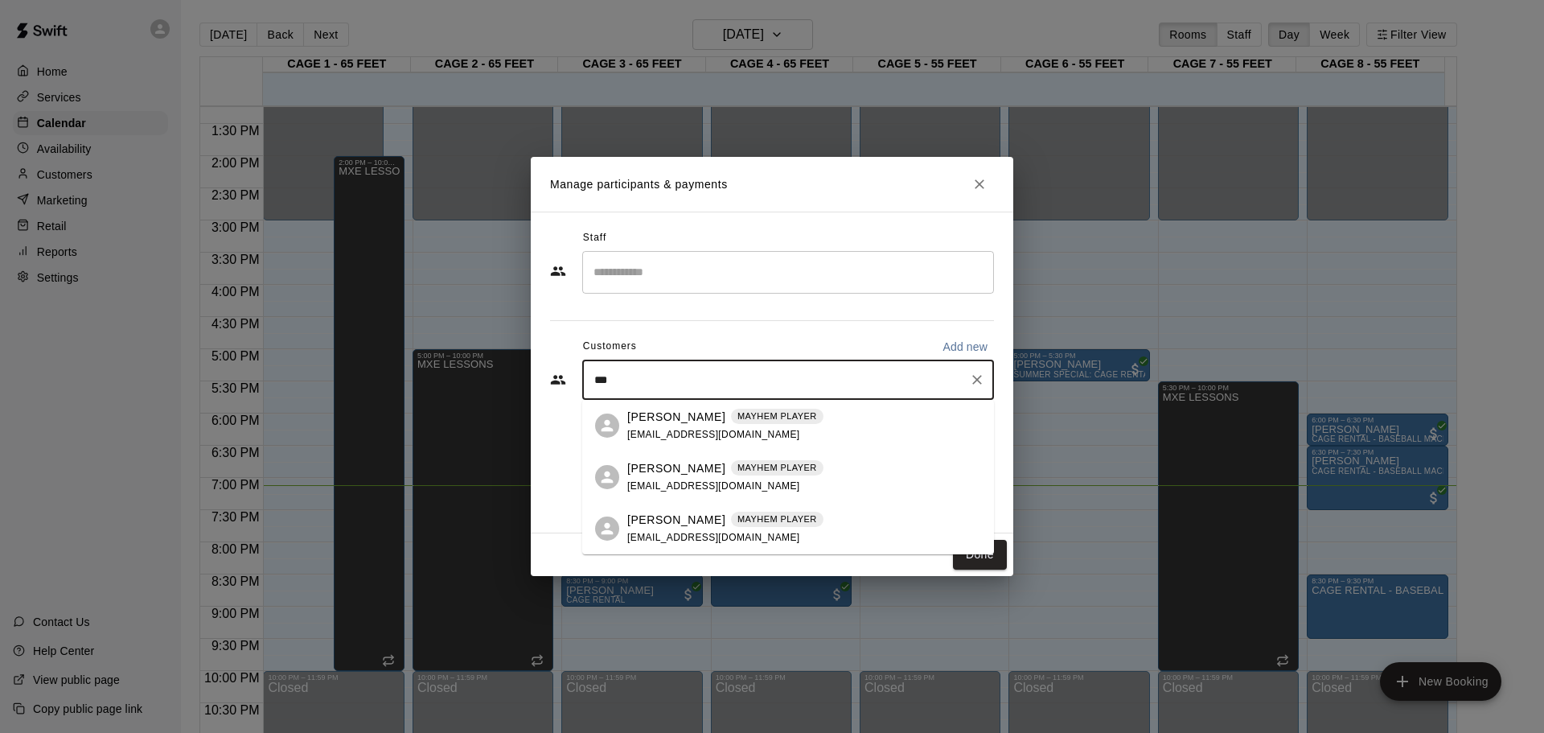
click at [685, 420] on p "[PERSON_NAME]" at bounding box center [676, 417] width 98 height 17
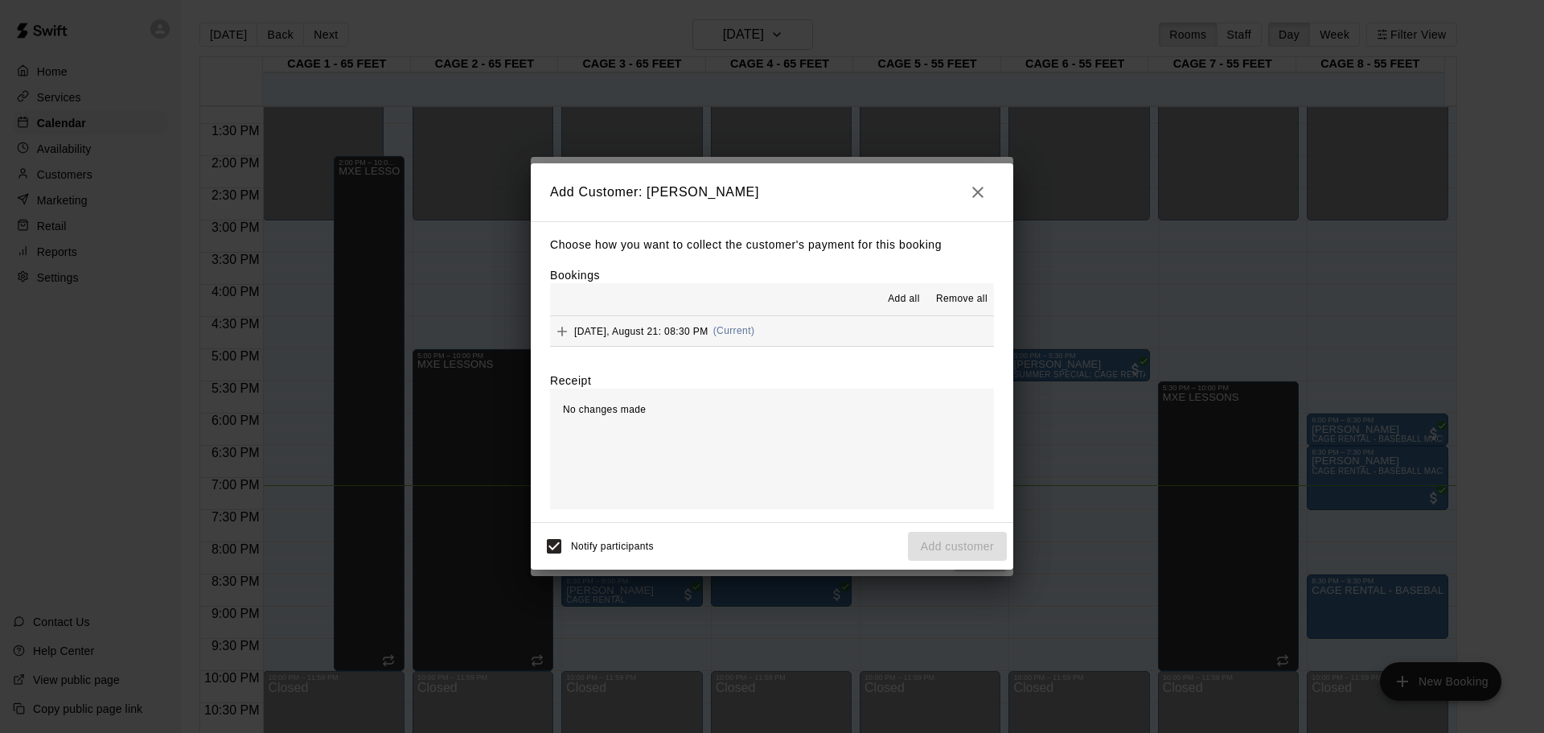
click at [569, 327] on icon "Add" at bounding box center [562, 331] width 16 height 16
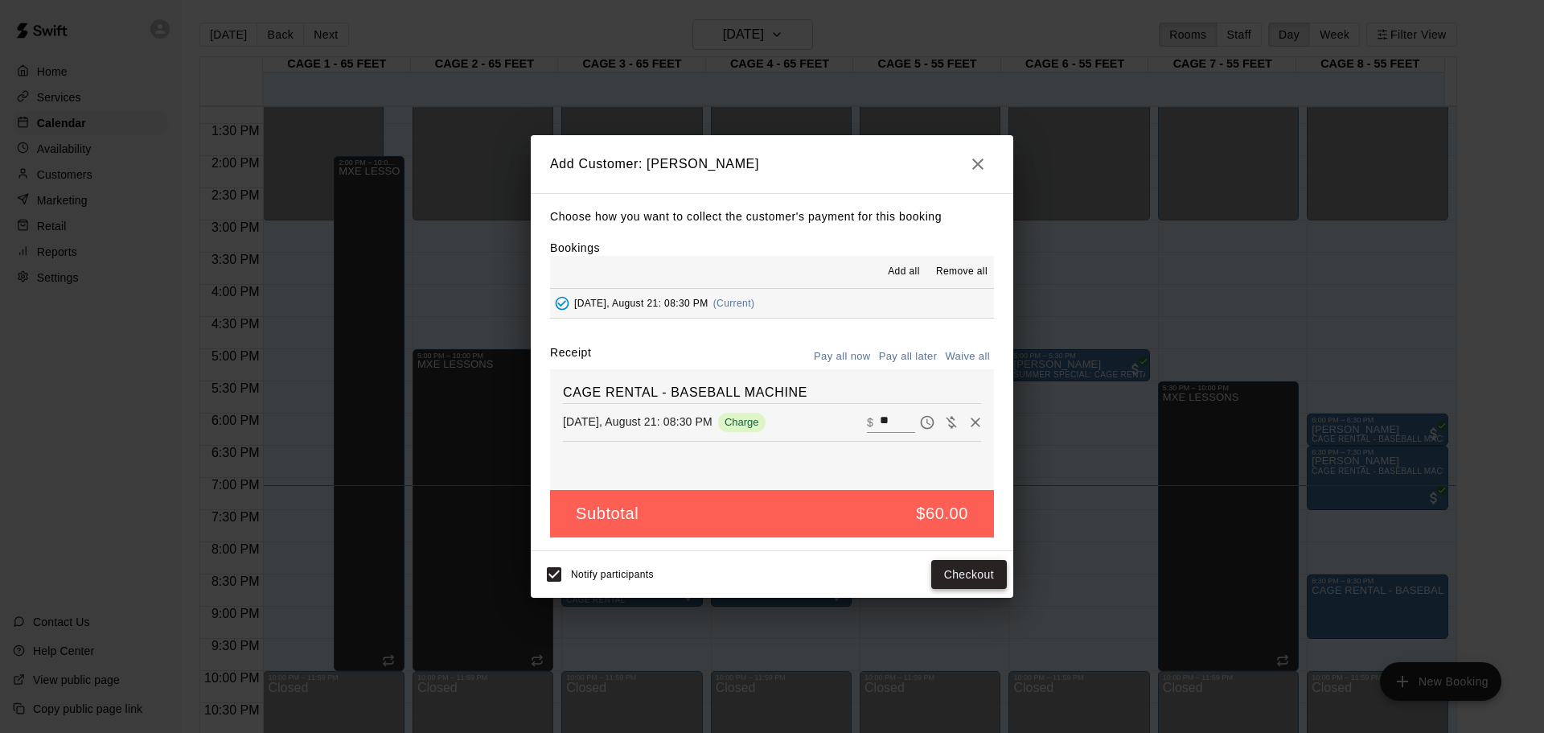
click at [963, 580] on button "Checkout" at bounding box center [969, 575] width 76 height 30
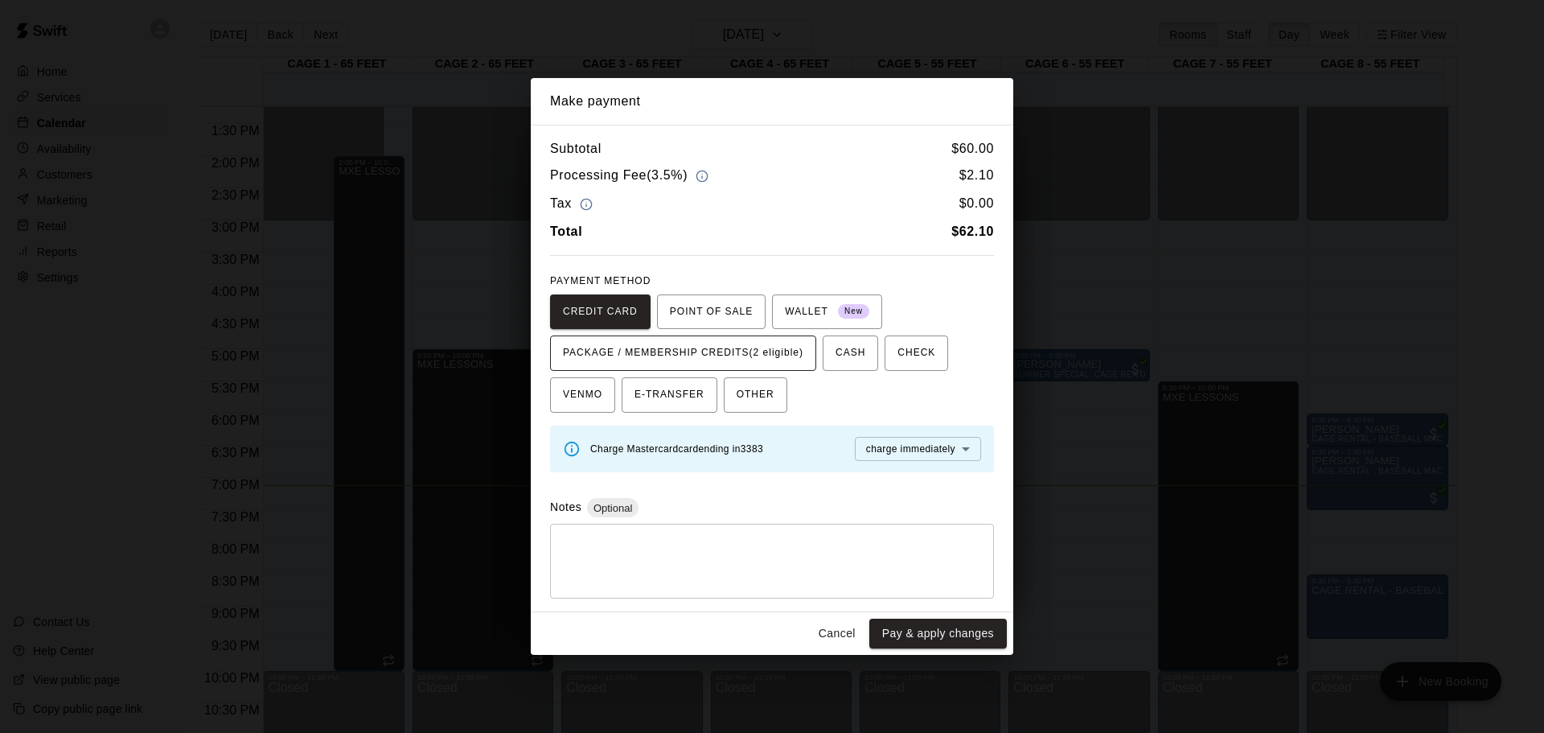
click at [746, 359] on span "PACKAGE / MEMBERSHIP CREDITS (2 eligible)" at bounding box center [683, 353] width 240 height 26
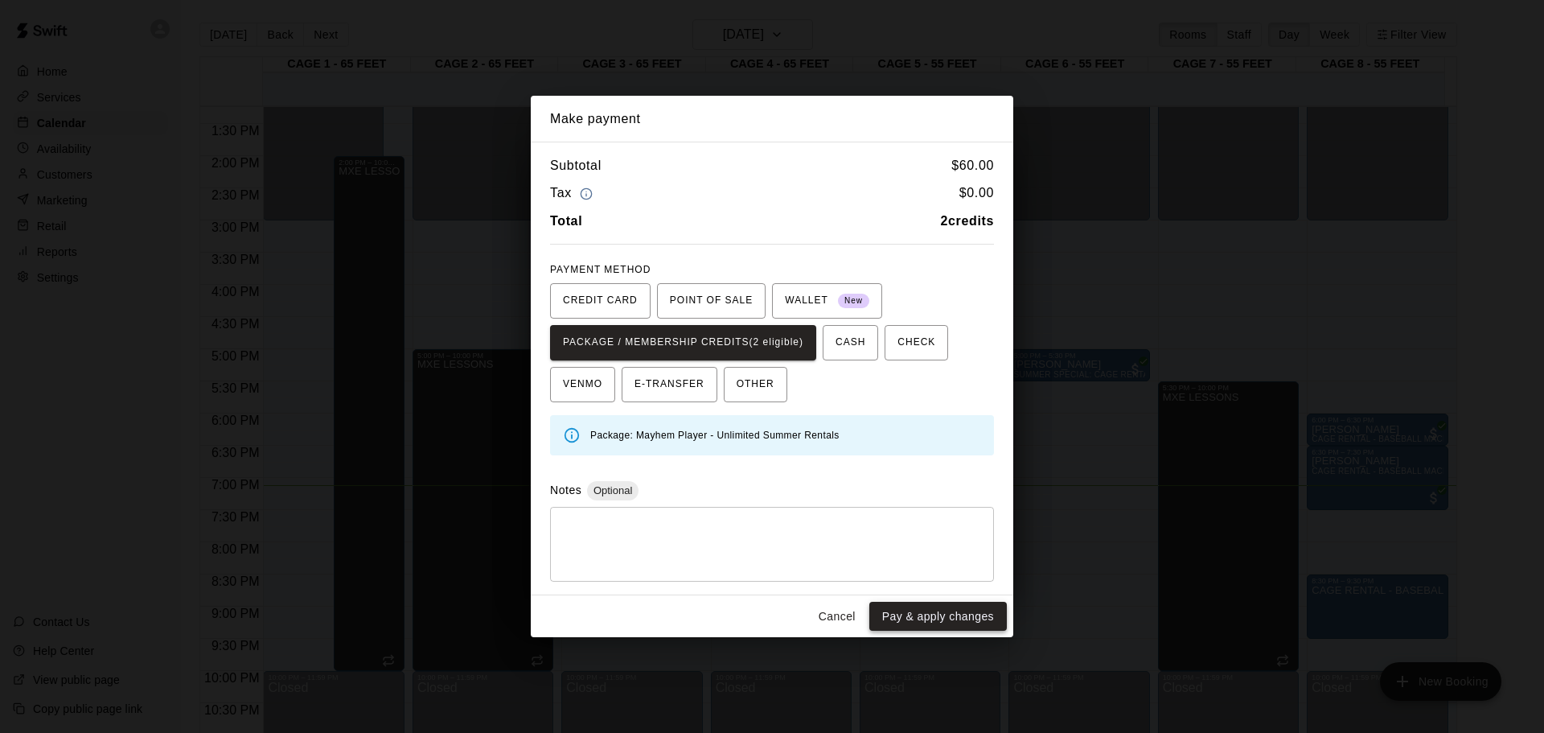
click at [901, 612] on button "Pay & apply changes" at bounding box center [938, 617] width 138 height 30
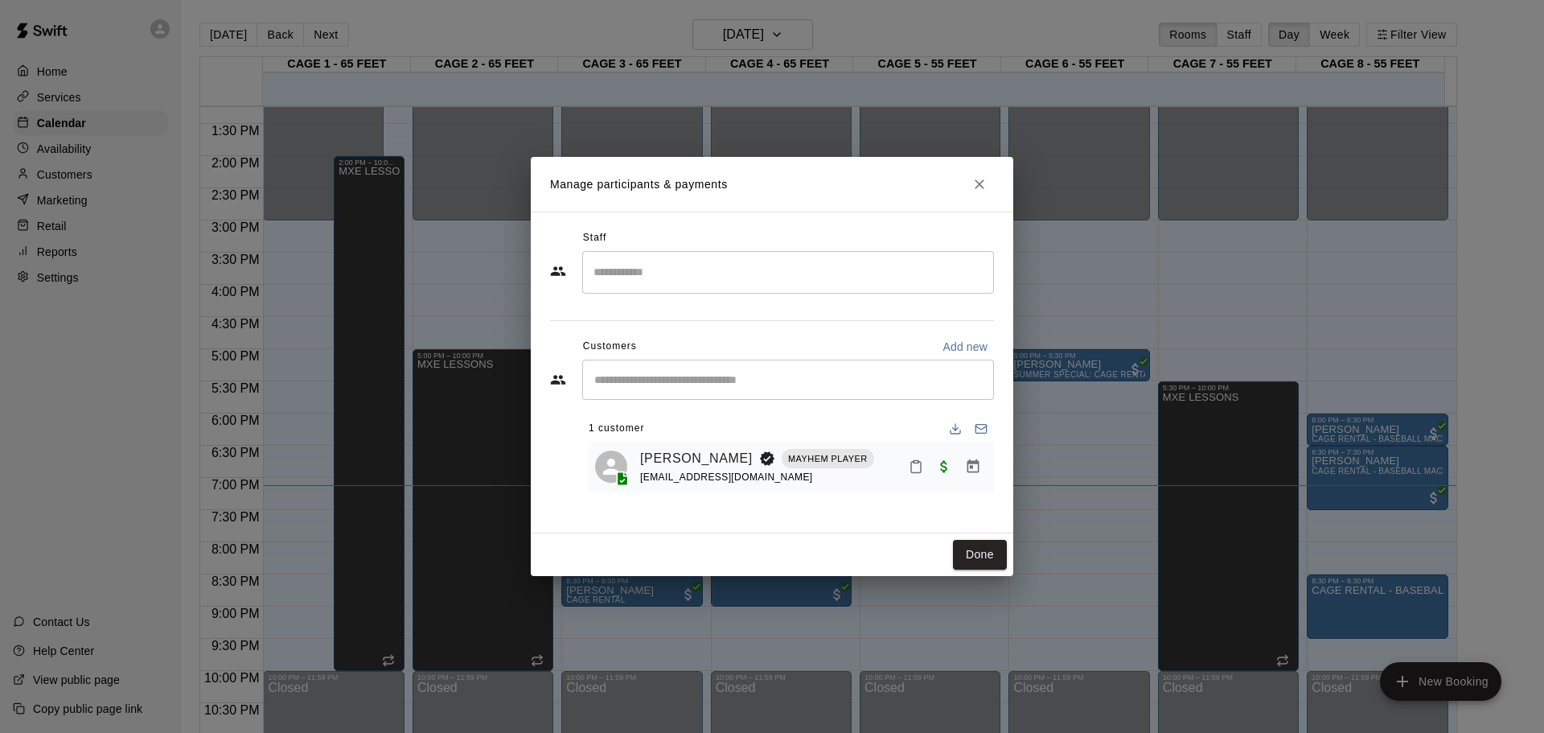
drag, startPoint x: 980, startPoint y: 561, endPoint x: 992, endPoint y: 429, distance: 132.4
click at [980, 561] on button "Done" at bounding box center [980, 555] width 54 height 30
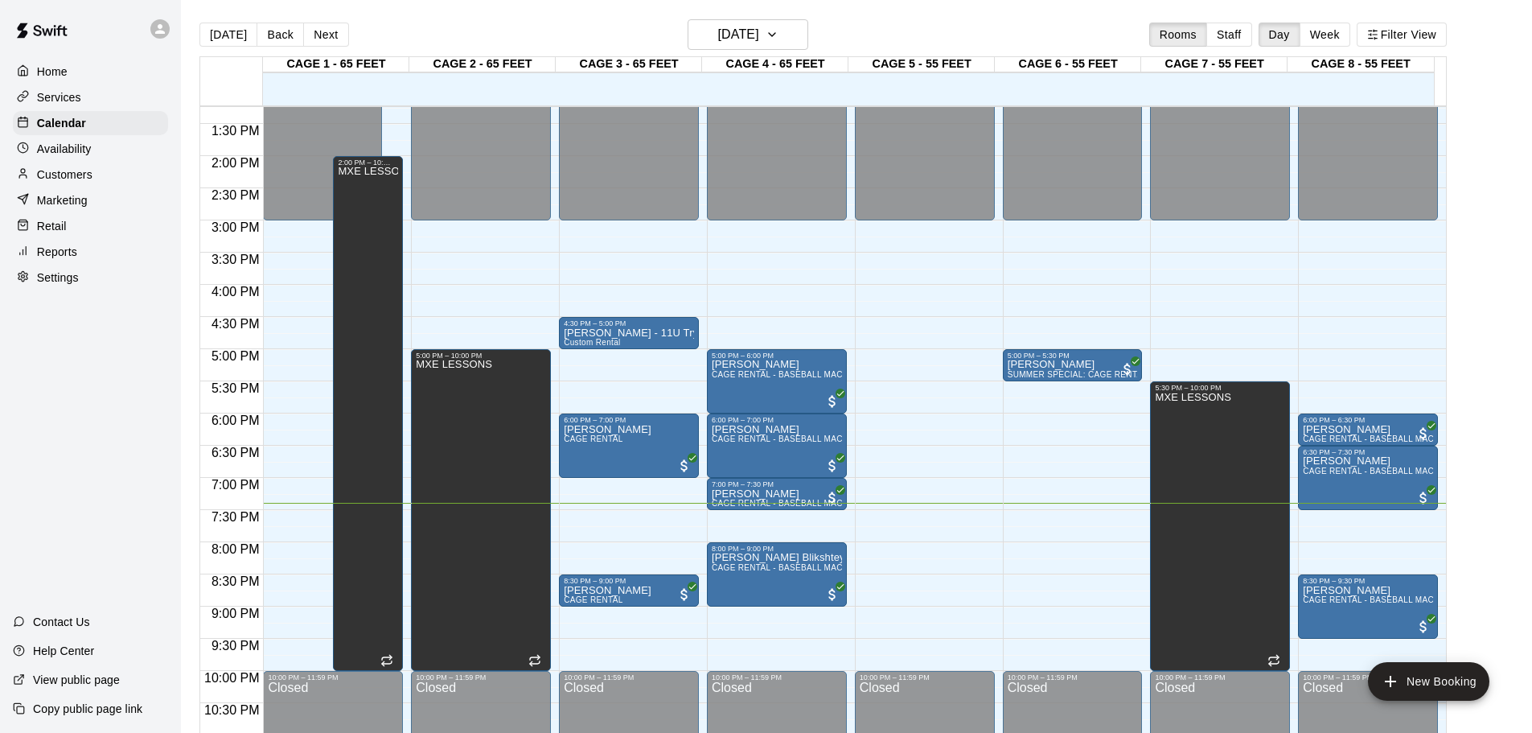
click at [516, 1] on main "[DATE] Back [DATE][DATE] Rooms Staff Day Week Filter View CAGE 1 - 65 FEET 21 T…" at bounding box center [856, 379] width 1351 height 758
click at [1385, 675] on icon "add" at bounding box center [1390, 681] width 19 height 19
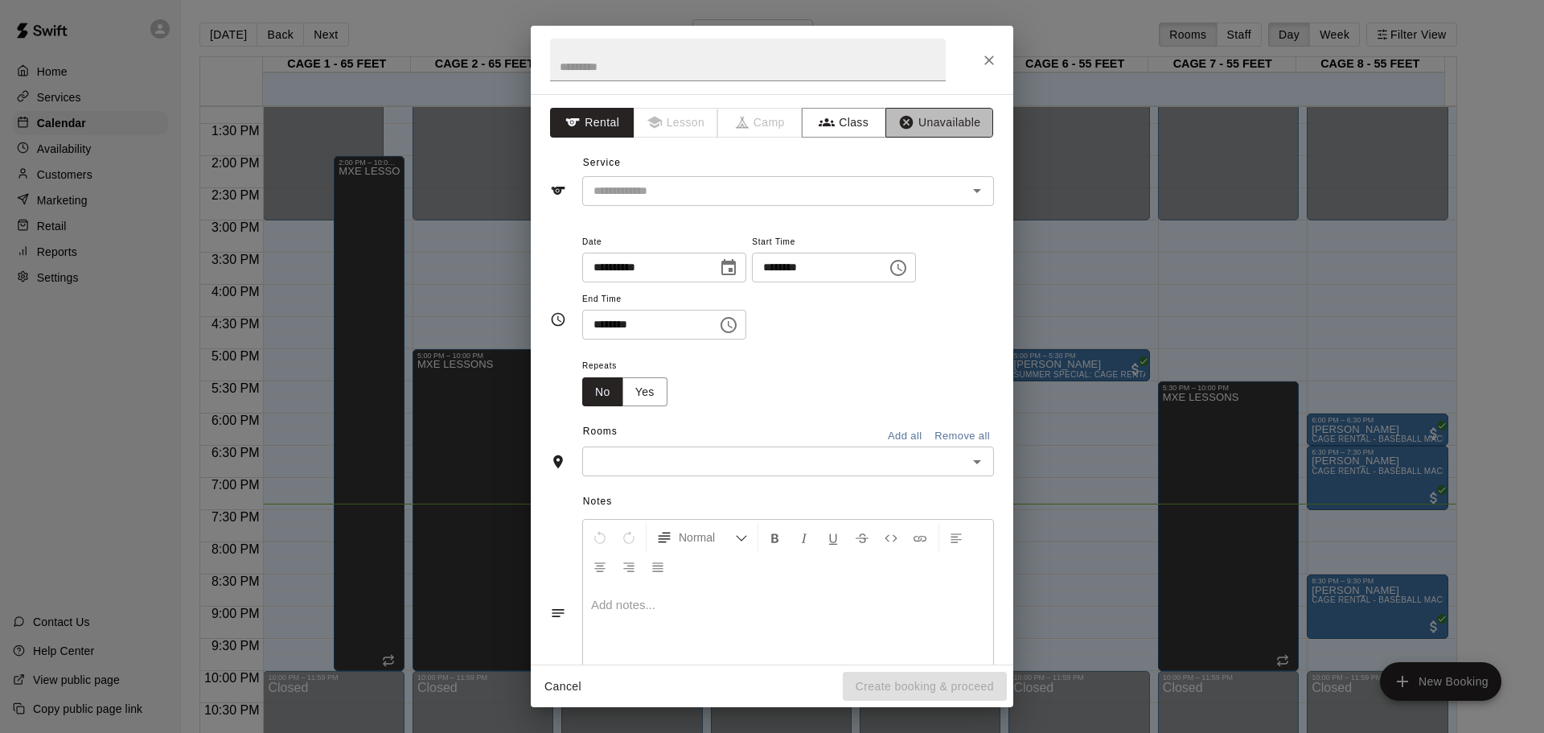
click at [930, 123] on button "Unavailable" at bounding box center [939, 123] width 108 height 30
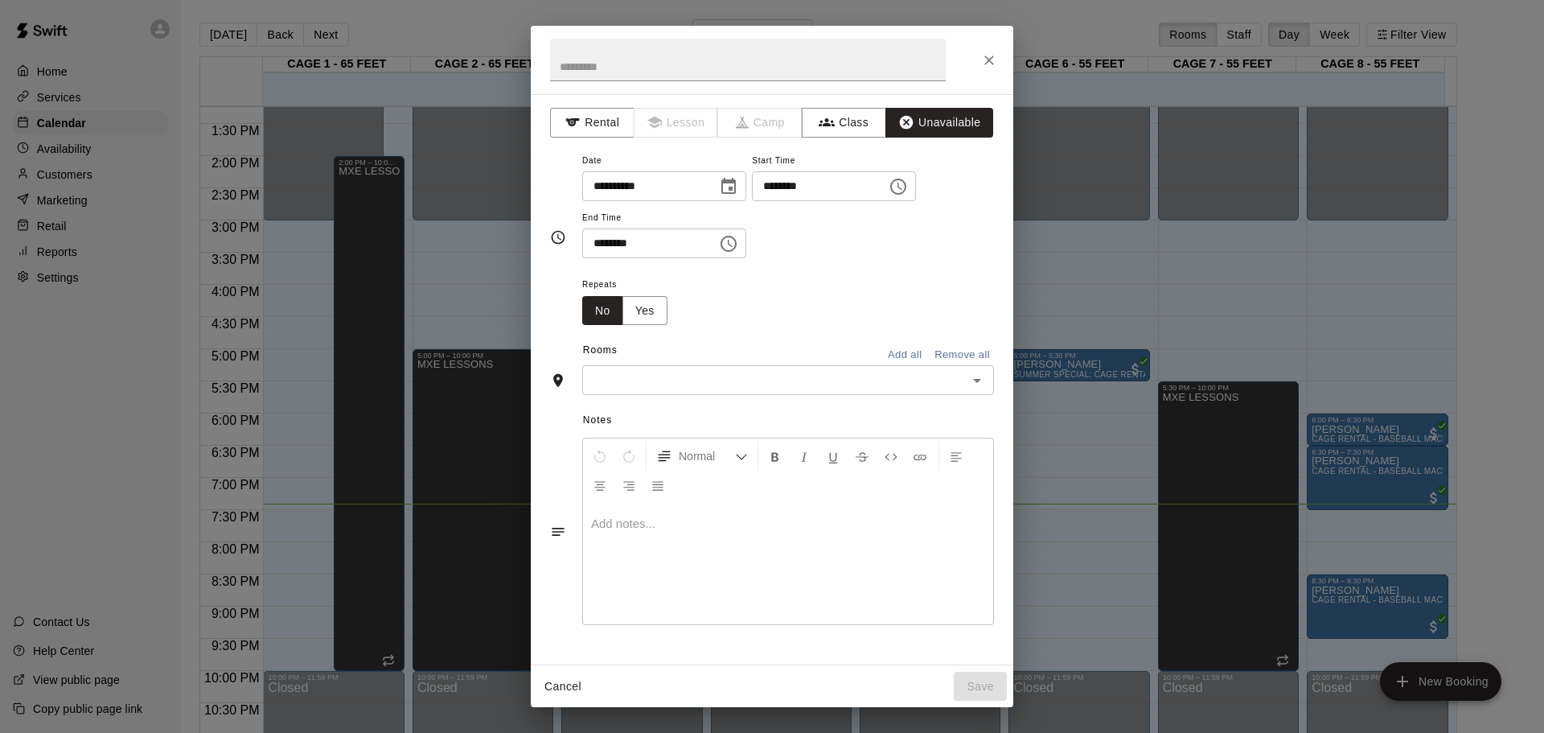
click at [798, 187] on input "********" at bounding box center [814, 186] width 124 height 30
type input "********"
click at [598, 242] on input "********" at bounding box center [644, 243] width 124 height 30
type input "********"
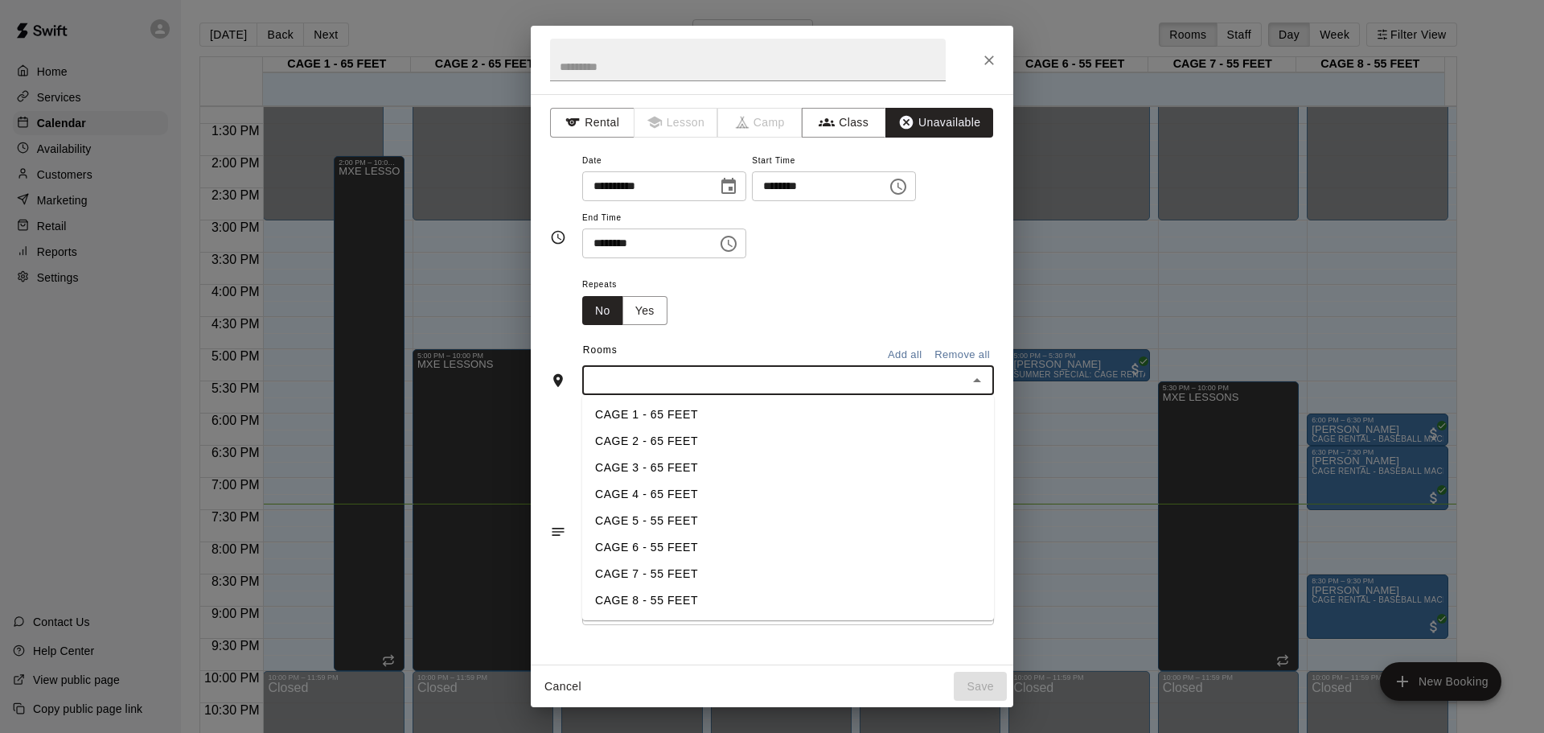
drag, startPoint x: 704, startPoint y: 374, endPoint x: 690, endPoint y: 368, distance: 14.8
click at [690, 368] on div "​" at bounding box center [788, 380] width 412 height 30
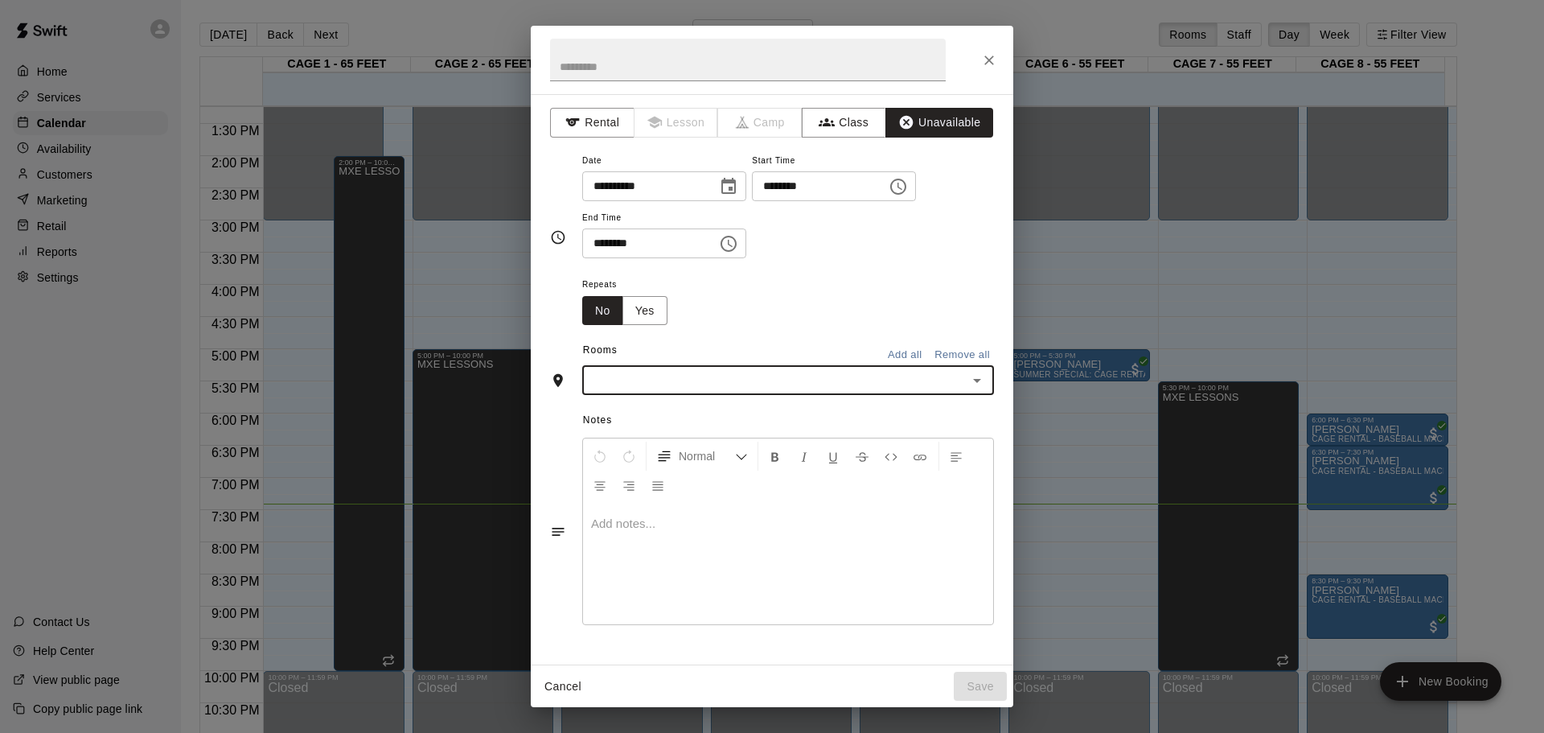
drag, startPoint x: 611, startPoint y: 392, endPoint x: 612, endPoint y: 384, distance: 8.9
click at [612, 388] on div "​" at bounding box center [788, 380] width 412 height 30
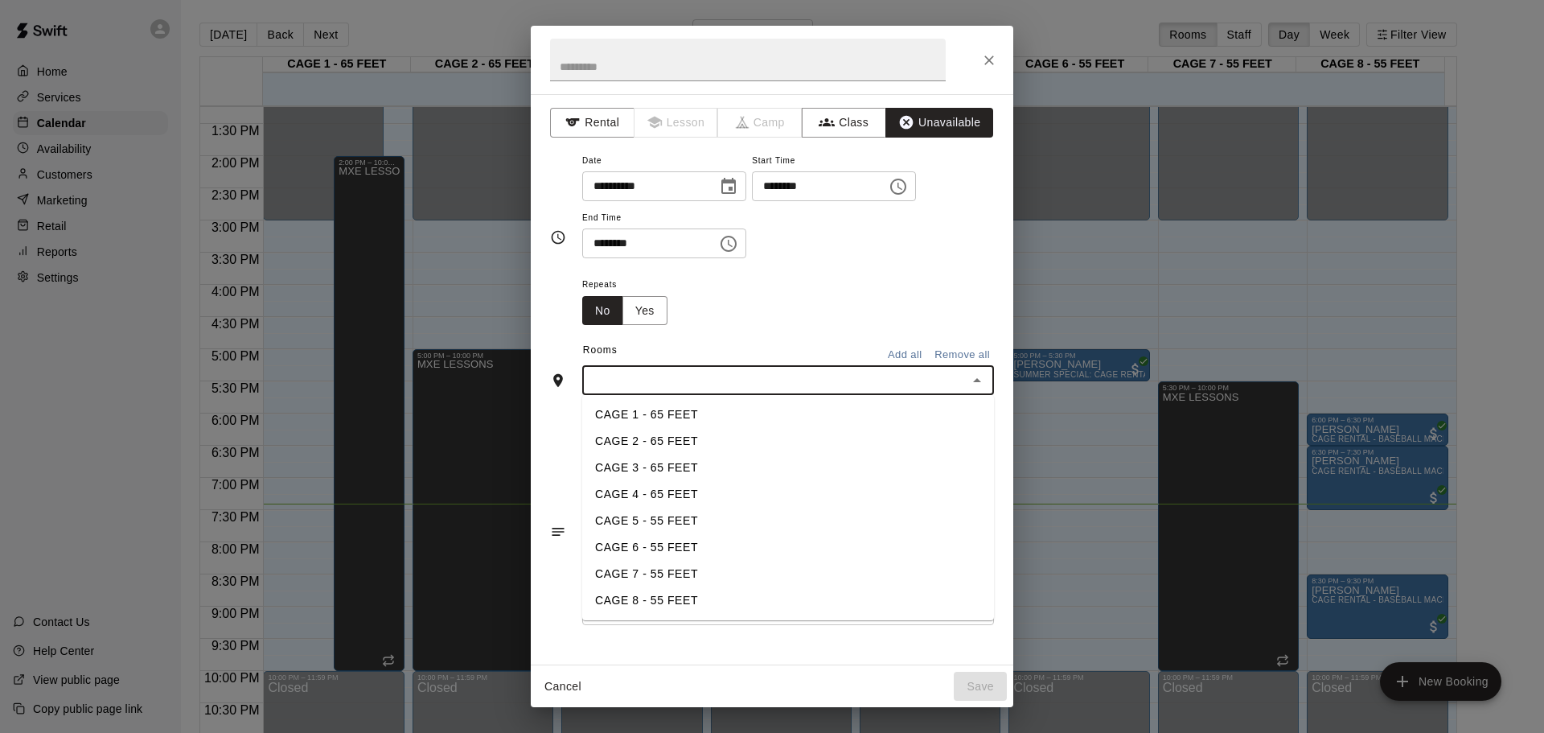
click at [657, 469] on li "CAGE 3 - 65 FEET" at bounding box center [788, 467] width 412 height 27
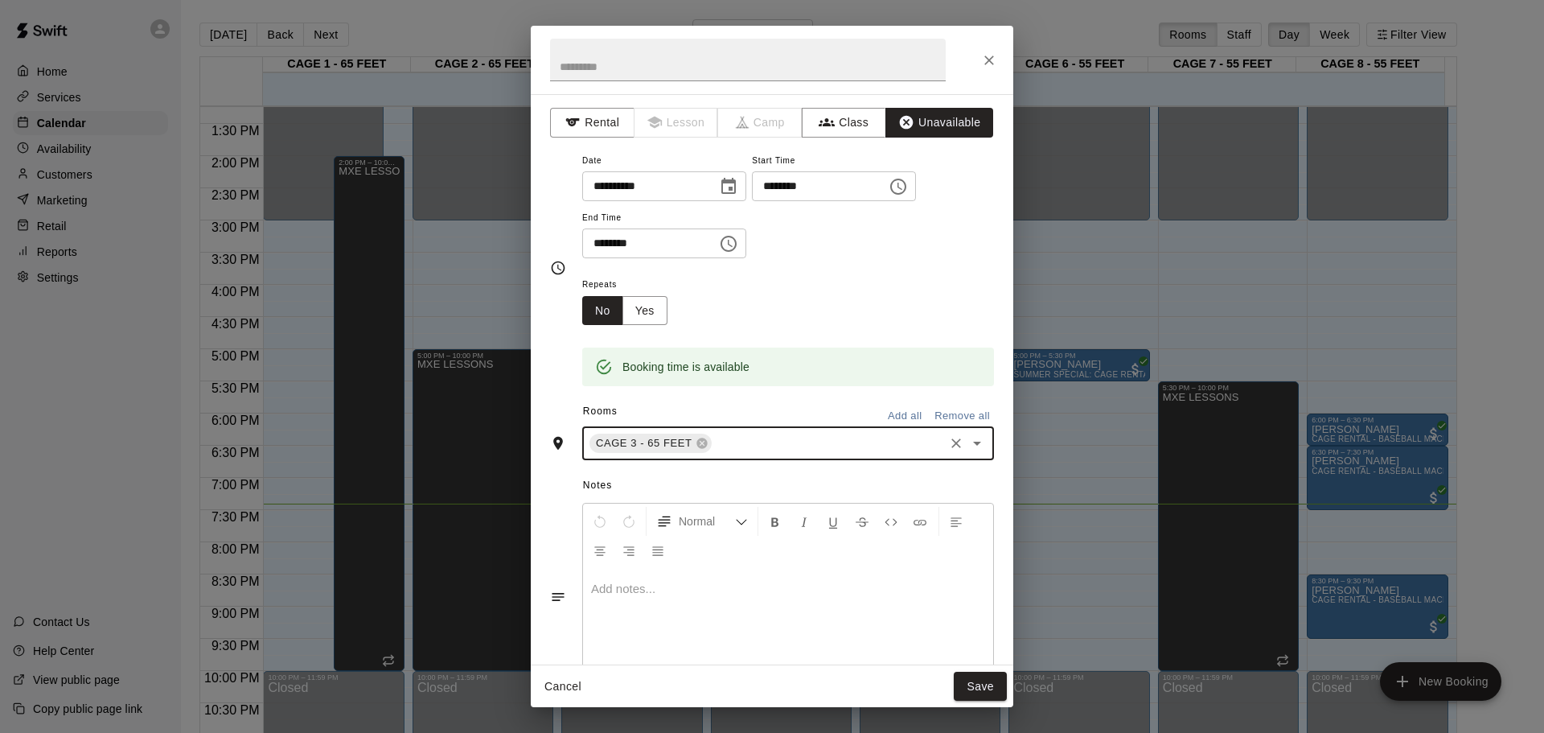
click at [769, 458] on div "CAGE 3 - 65 FEET ​" at bounding box center [788, 443] width 412 height 34
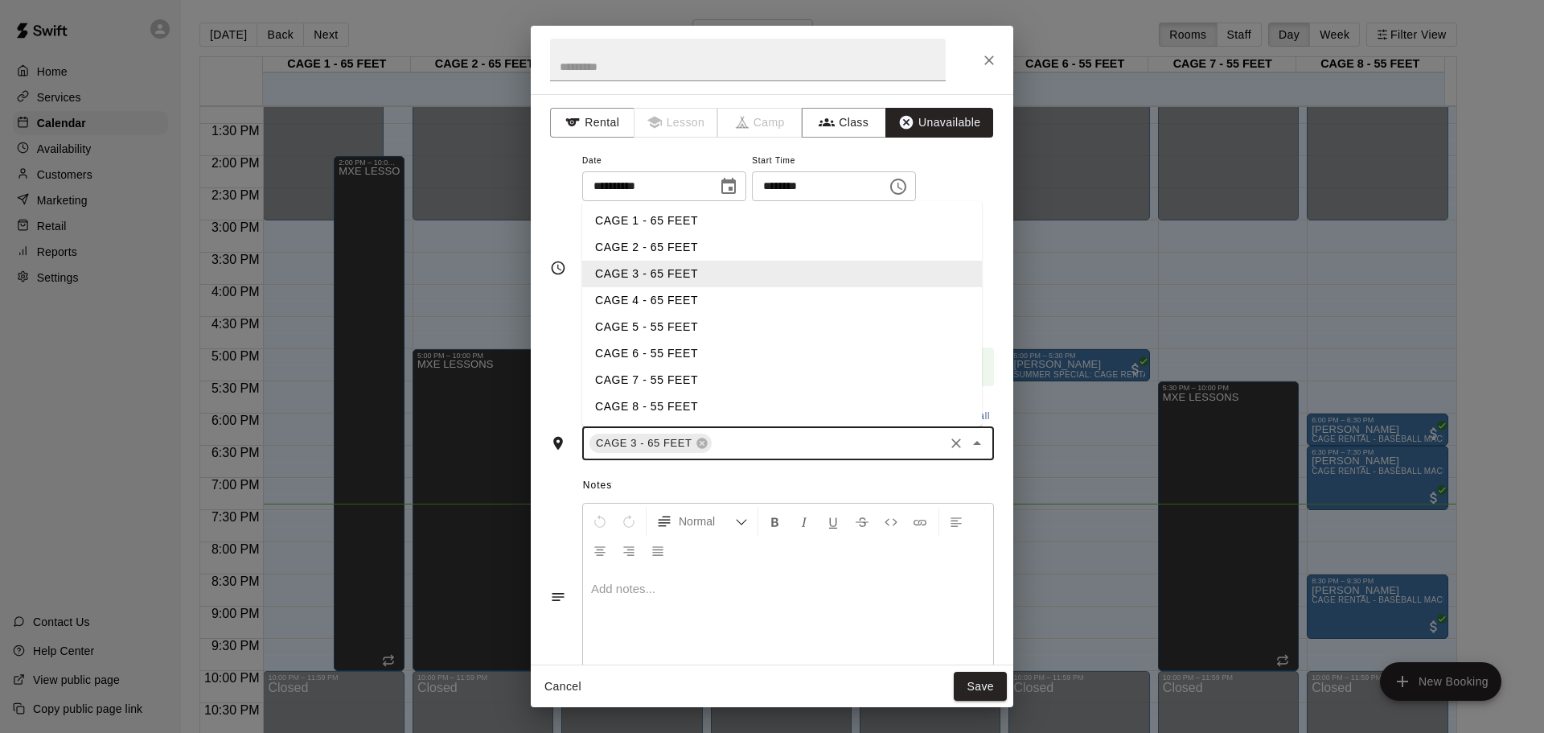
click at [775, 314] on li "CAGE 5 - 55 FEET" at bounding box center [782, 327] width 400 height 27
click at [843, 442] on input "text" at bounding box center [890, 443] width 101 height 20
click at [774, 297] on li "CAGE 4 - 65 FEET" at bounding box center [782, 300] width 400 height 27
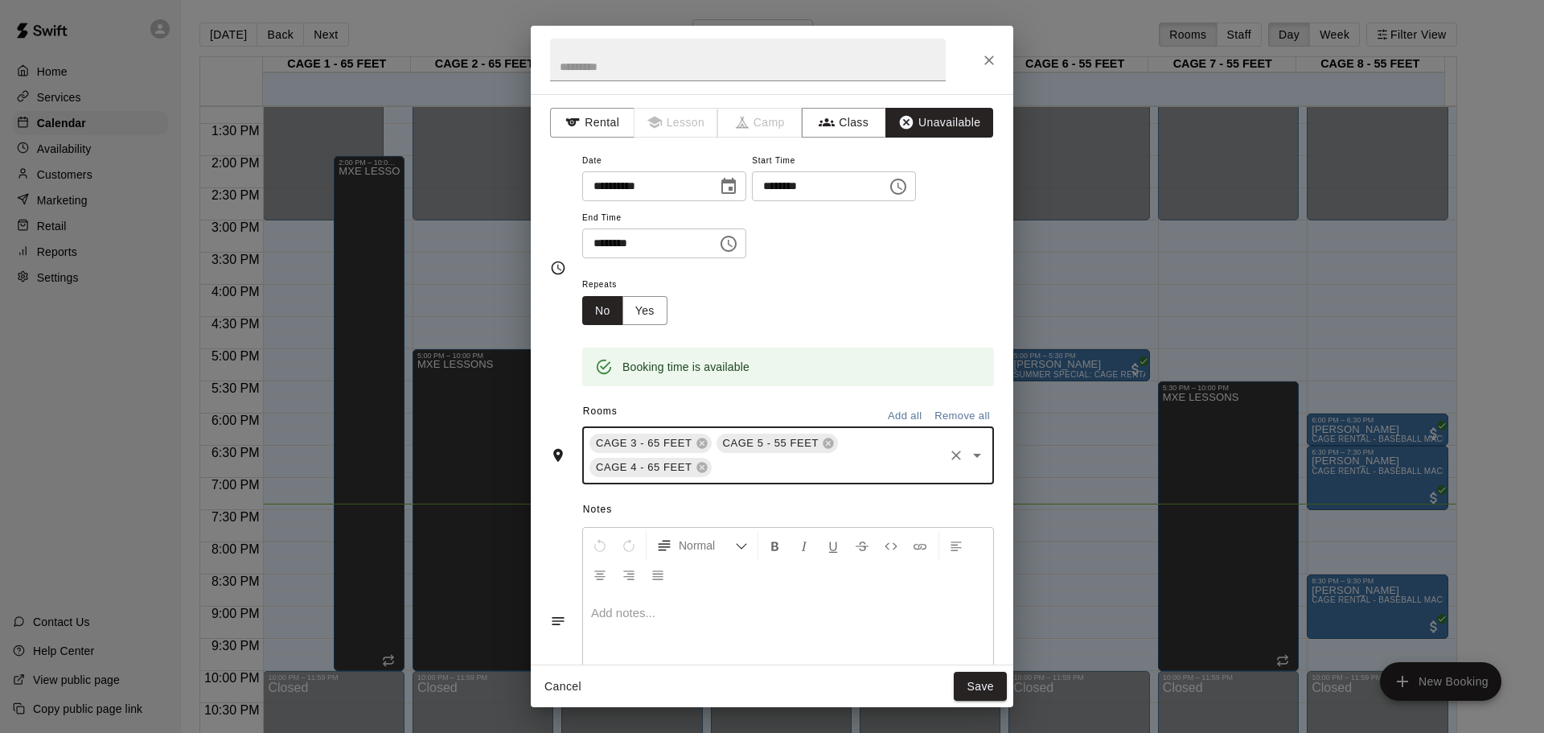
click at [850, 468] on input "text" at bounding box center [828, 468] width 228 height 20
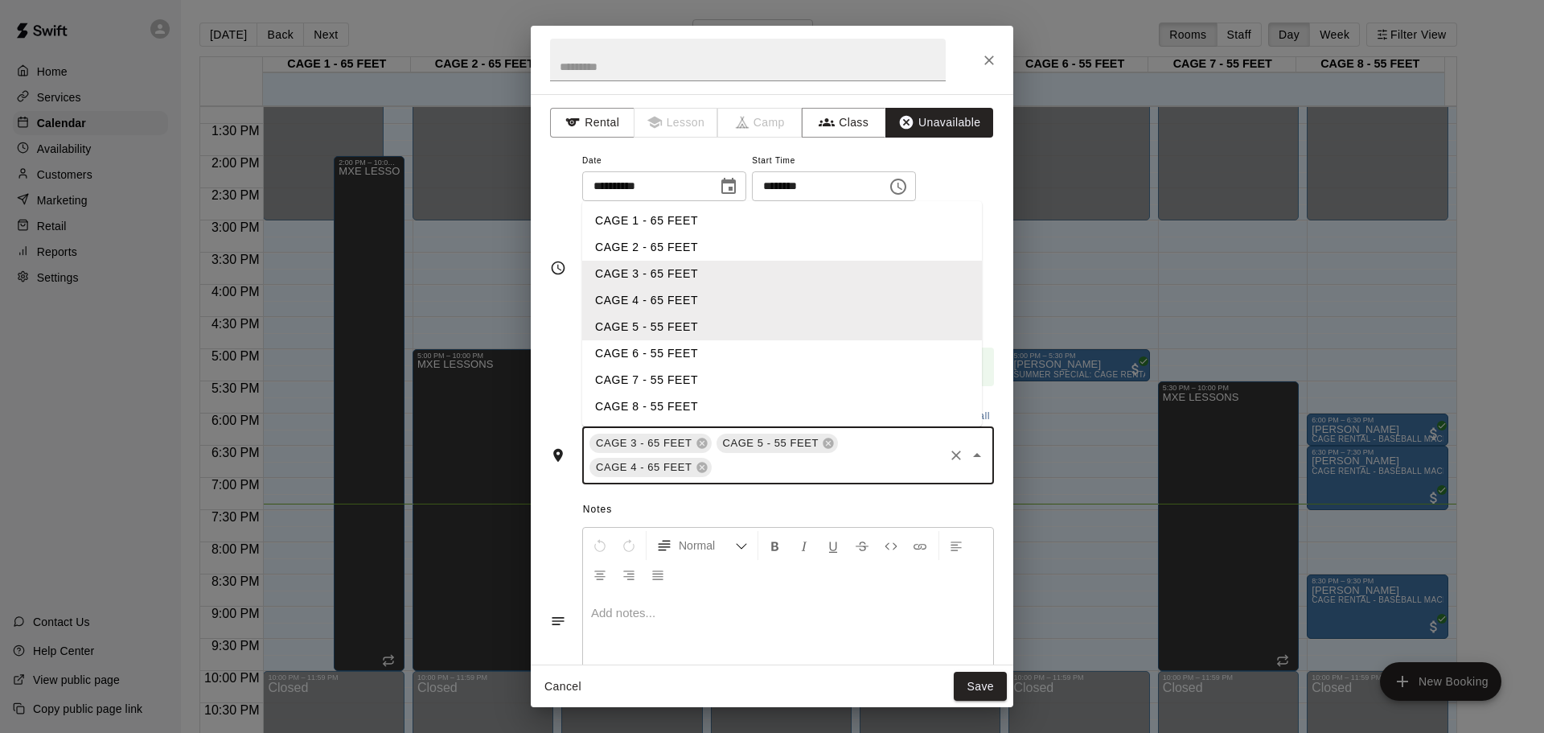
click at [799, 370] on li "CAGE 7 - 55 FEET" at bounding box center [782, 380] width 400 height 27
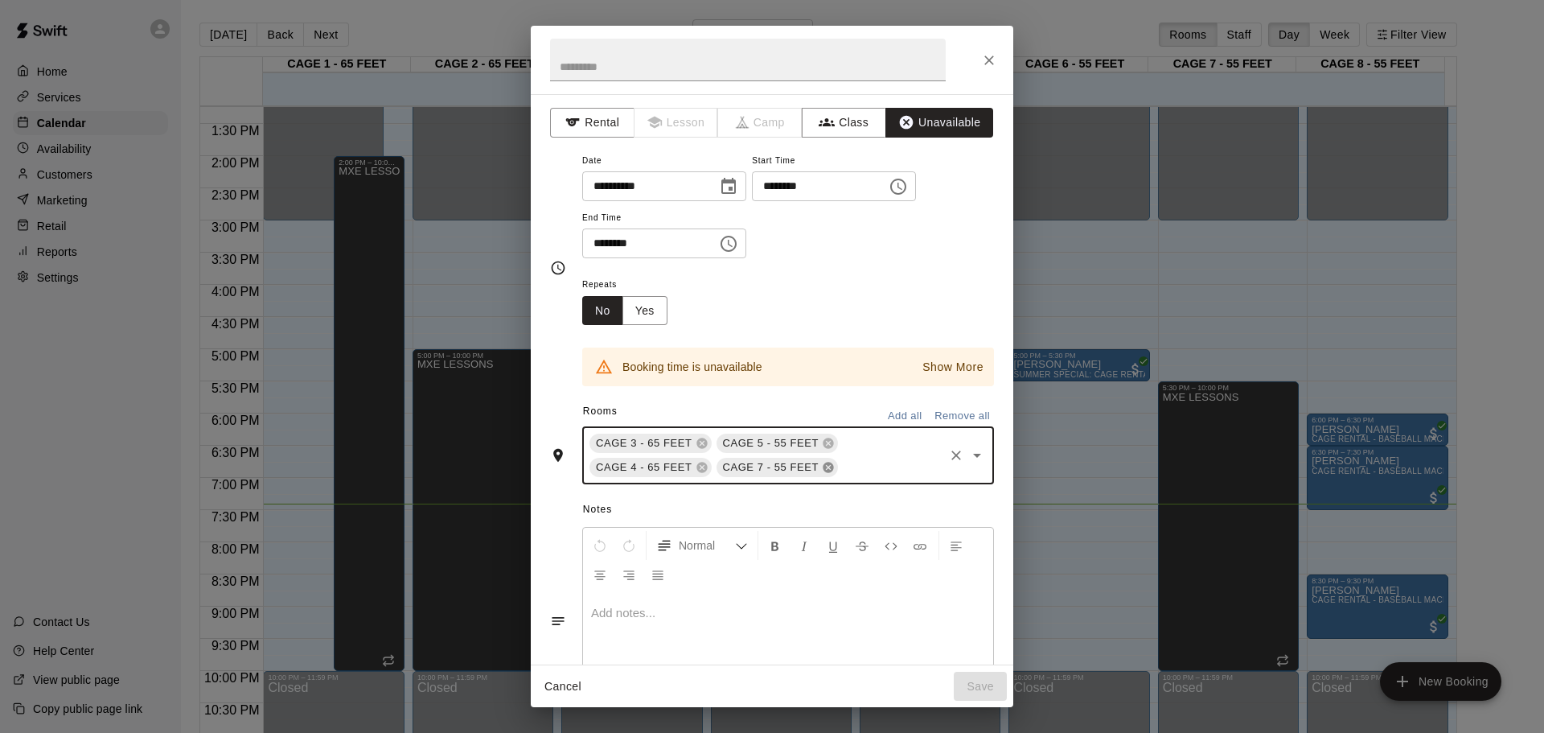
click at [830, 471] on icon at bounding box center [828, 467] width 10 height 10
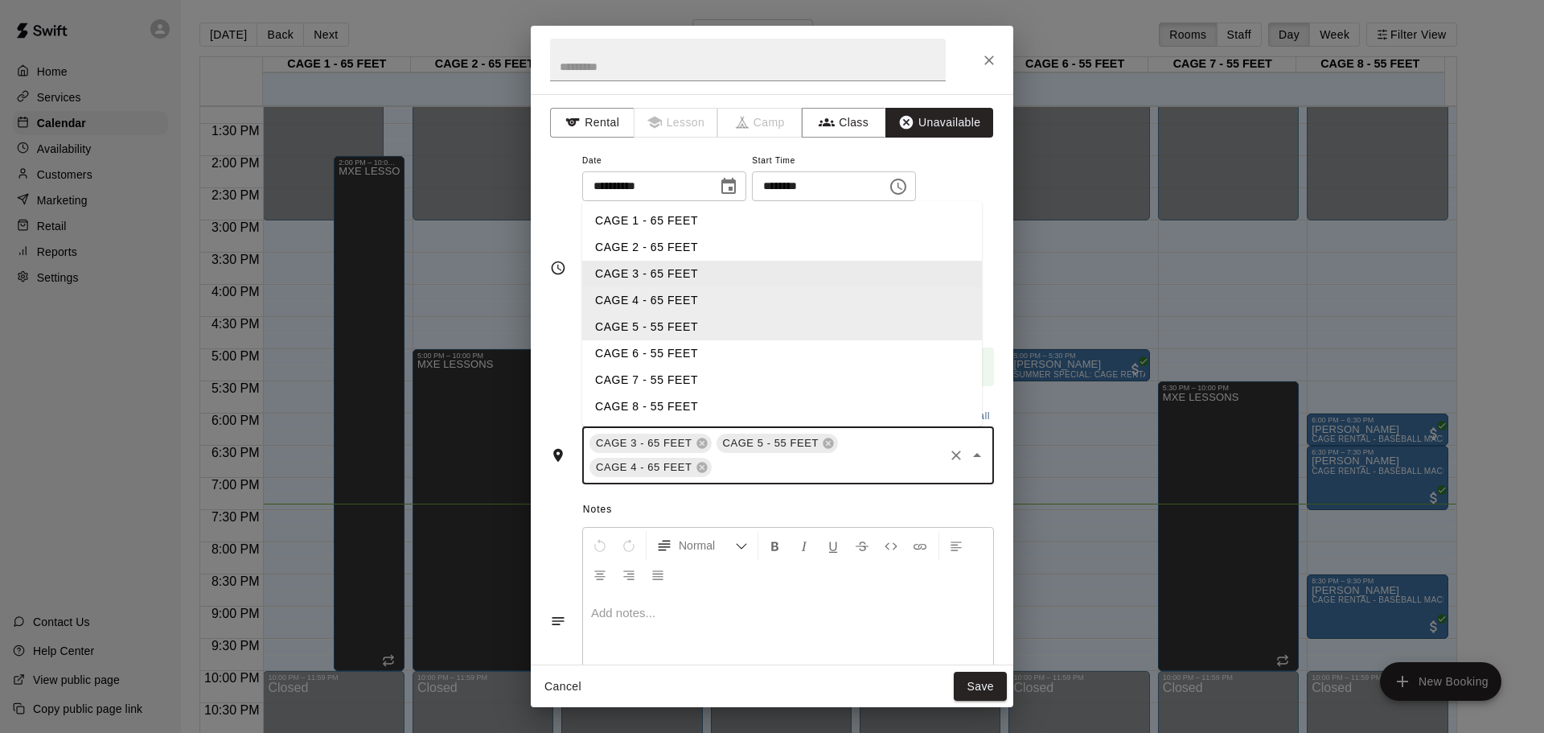
click at [830, 471] on input "text" at bounding box center [828, 468] width 228 height 20
click at [683, 355] on li "CAGE 6 - 55 FEET" at bounding box center [782, 353] width 400 height 27
click at [870, 462] on input "text" at bounding box center [890, 468] width 101 height 20
click at [792, 423] on ul "CAGE 1 - 65 FEET CAGE 2 - 65 FEET CAGE 3 - 65 FEET CAGE 4 - 65 FEET CAGE 5 - 55…" at bounding box center [782, 313] width 400 height 225
click at [791, 415] on li "CAGE 8 - 55 FEET" at bounding box center [782, 406] width 400 height 27
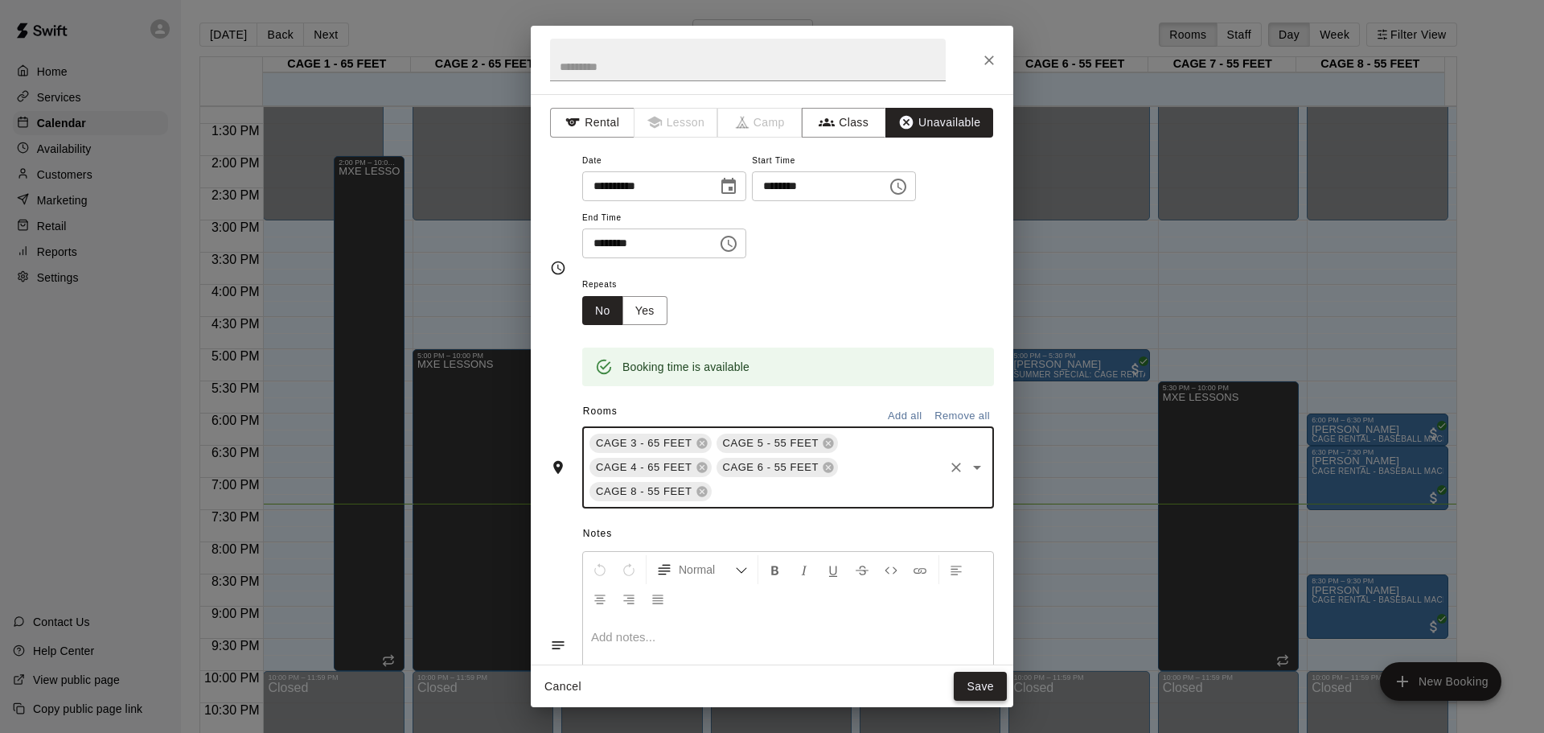
click at [979, 676] on button "Save" at bounding box center [980, 687] width 53 height 30
